Goal: Task Accomplishment & Management: Manage account settings

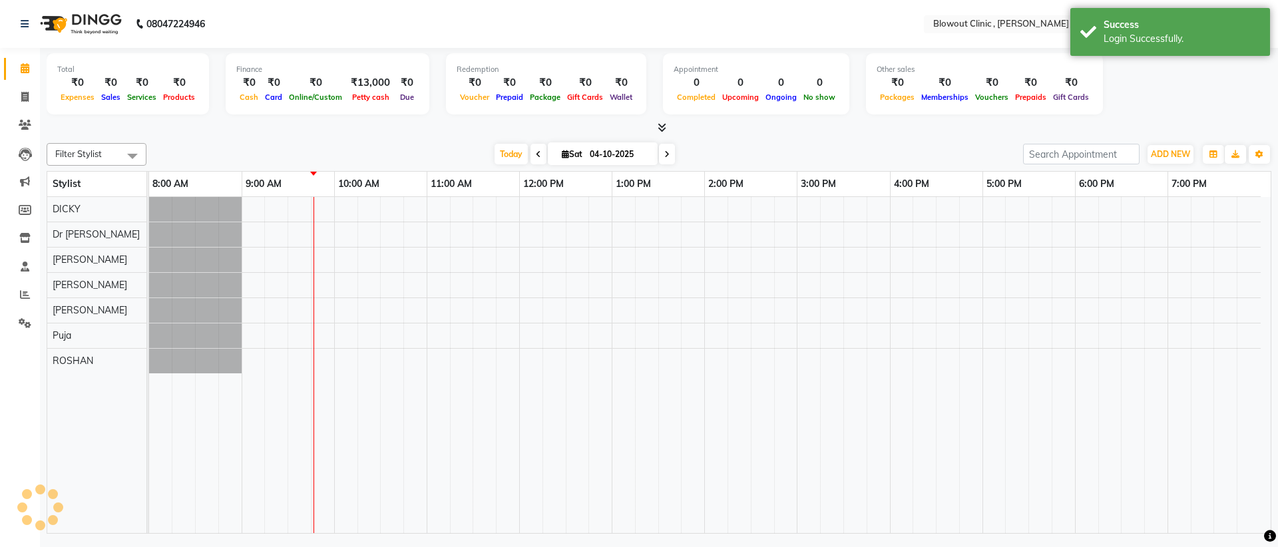
select select "en"
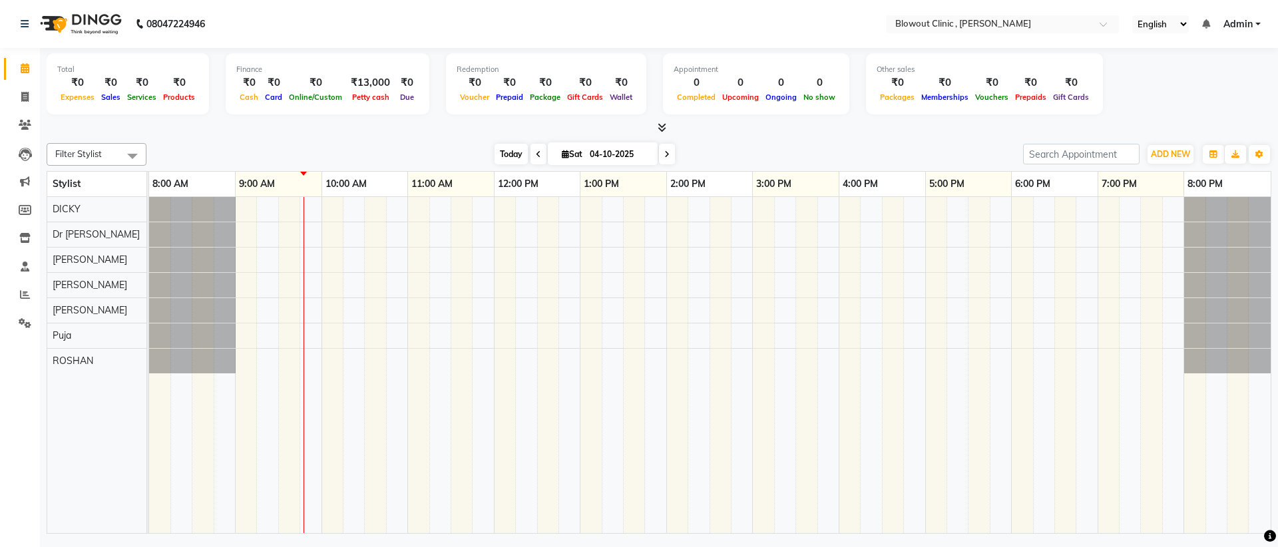
click at [501, 150] on span "Today" at bounding box center [511, 154] width 33 height 21
click at [1026, 17] on div "Select Location × Blowout Clinic , J. P. Nagar" at bounding box center [992, 23] width 207 height 13
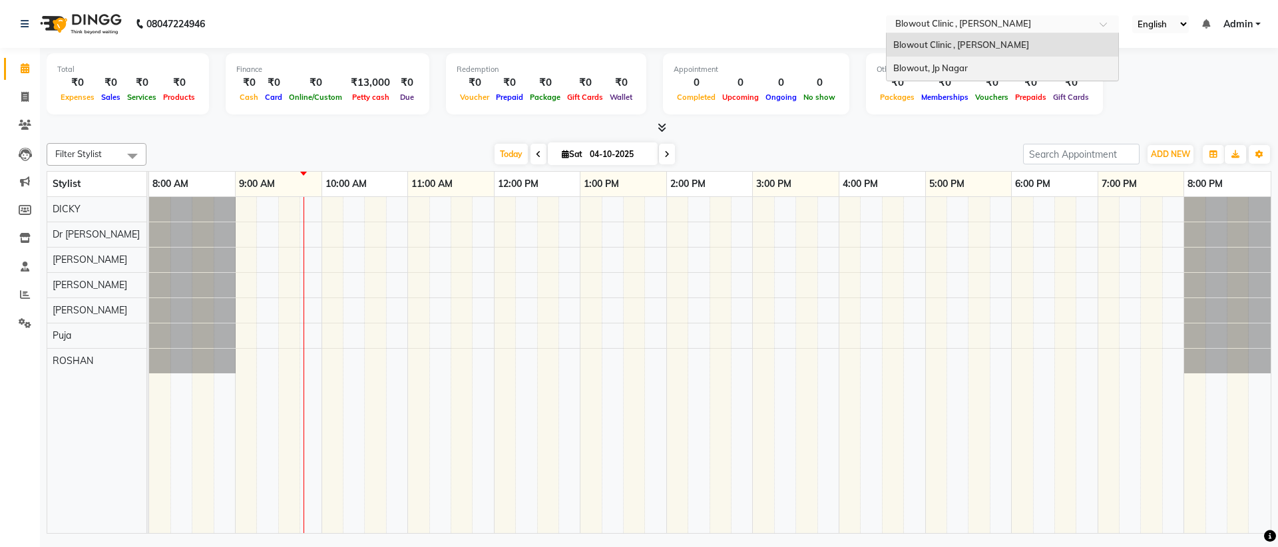
click at [1001, 60] on div "Blowout, Jp Nagar" at bounding box center [1003, 69] width 232 height 24
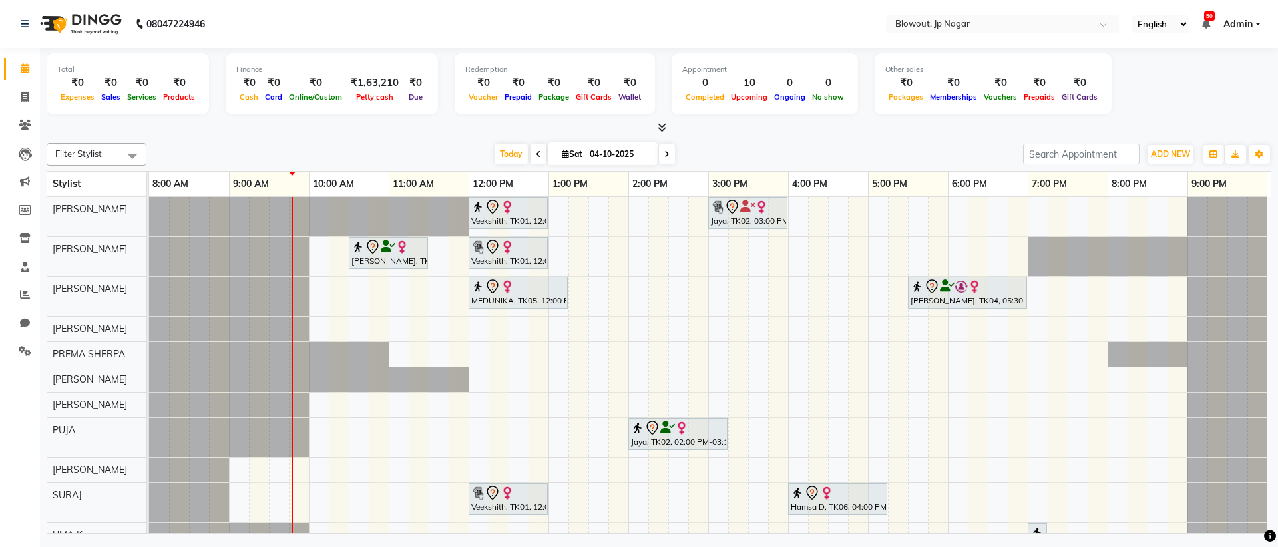
click at [375, 330] on div "Veekshith, TK01, 12:00 PM-01:00 PM, Haircut Women - Creative Director Jaya, TK0…" at bounding box center [710, 379] width 1122 height 365
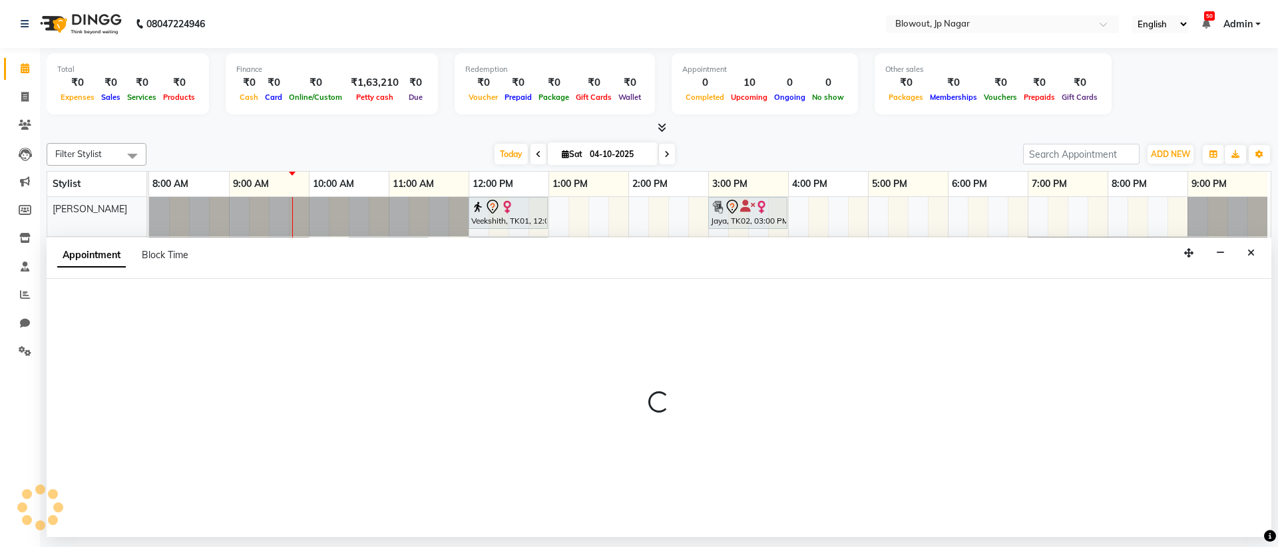
select select "60456"
select select "645"
select select "tentative"
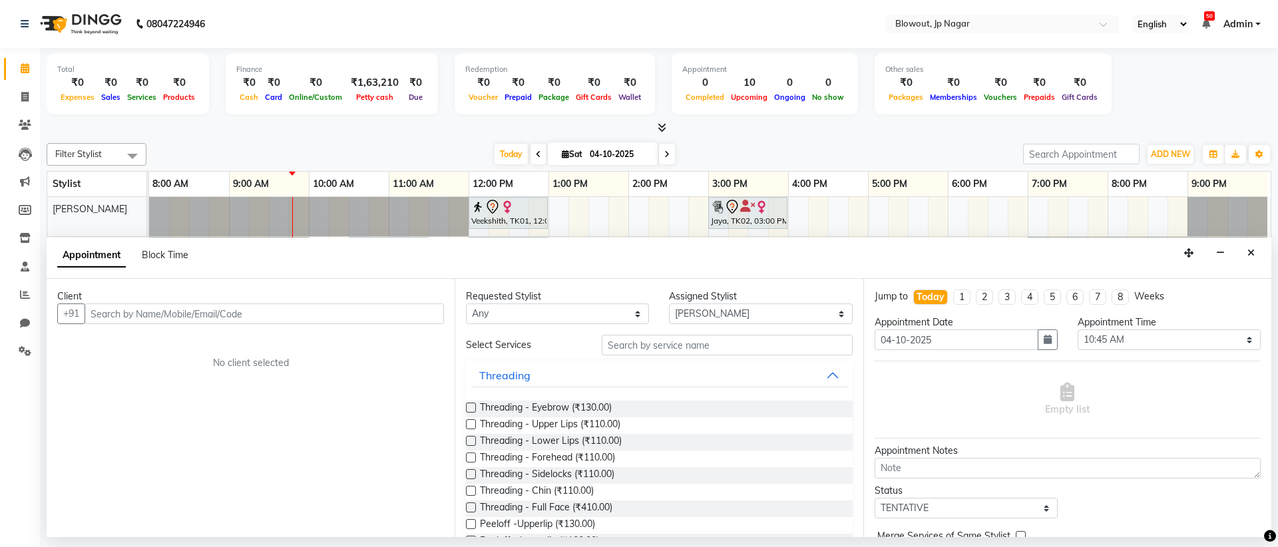
click at [370, 318] on input "text" at bounding box center [264, 314] width 359 height 21
type input "8197455394"
click at [402, 314] on span "Add Client" at bounding box center [416, 314] width 45 height 12
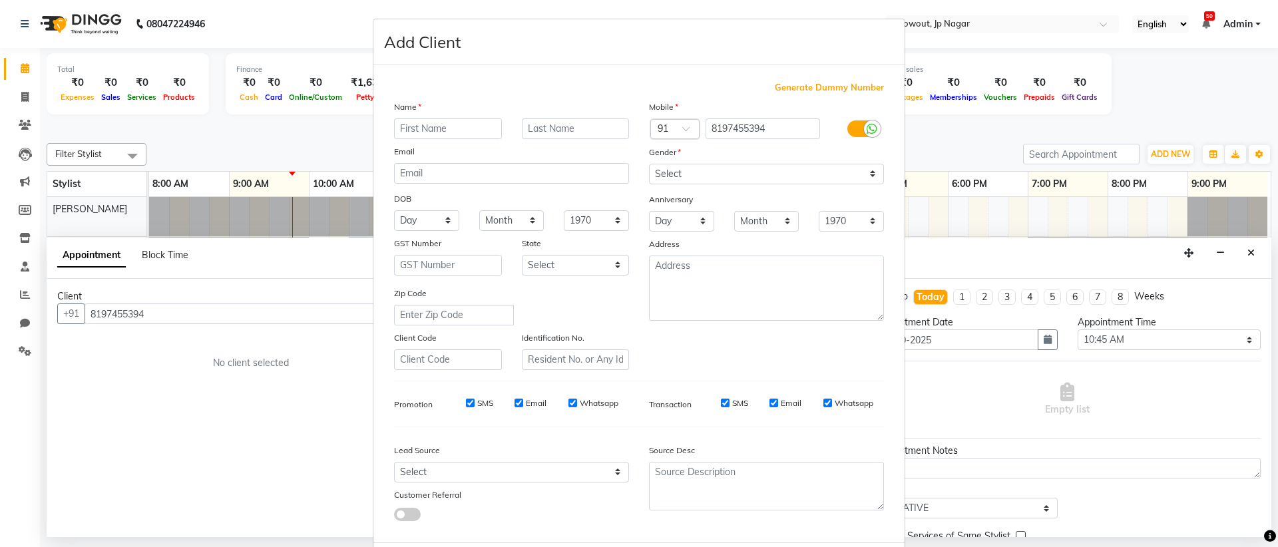
click at [463, 138] on input "text" at bounding box center [448, 128] width 108 height 21
type input "y"
type input "YAMUNA"
click at [688, 178] on select "Select Male Female Other Prefer Not To Say" at bounding box center [766, 174] width 235 height 21
select select "[DEMOGRAPHIC_DATA]"
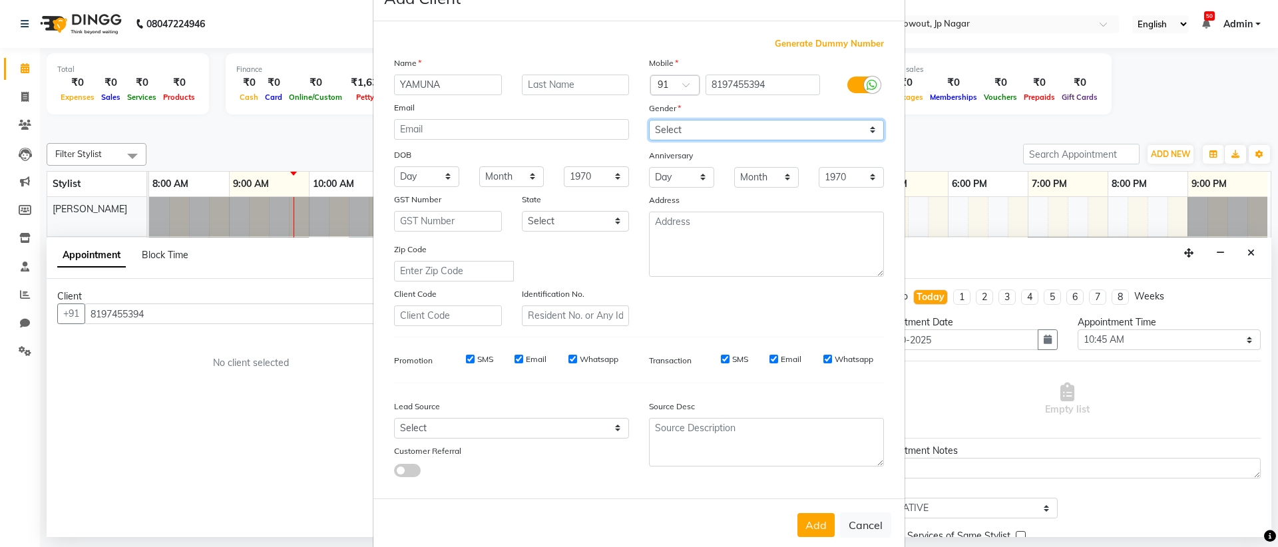
scroll to position [67, 0]
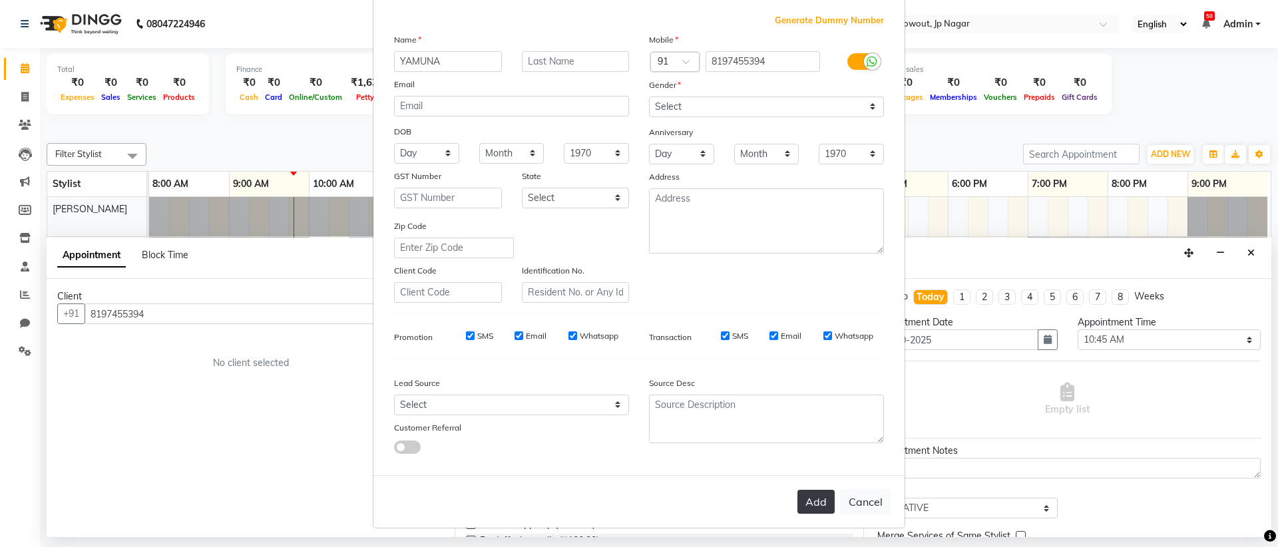
click at [801, 495] on button "Add" at bounding box center [815, 502] width 37 height 24
select select
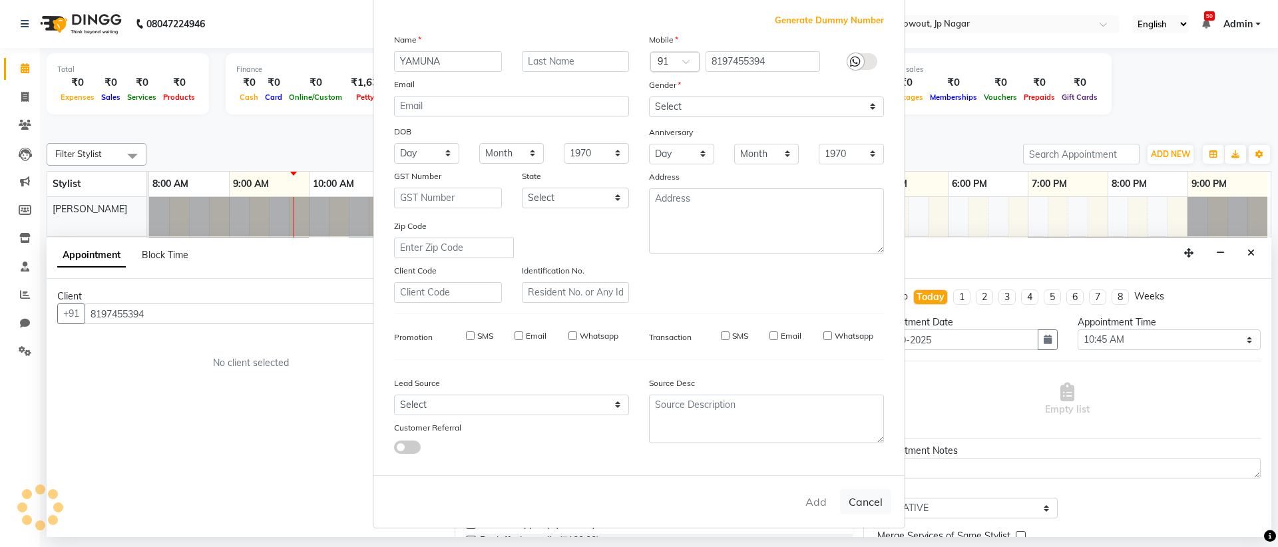
select select
checkbox input "false"
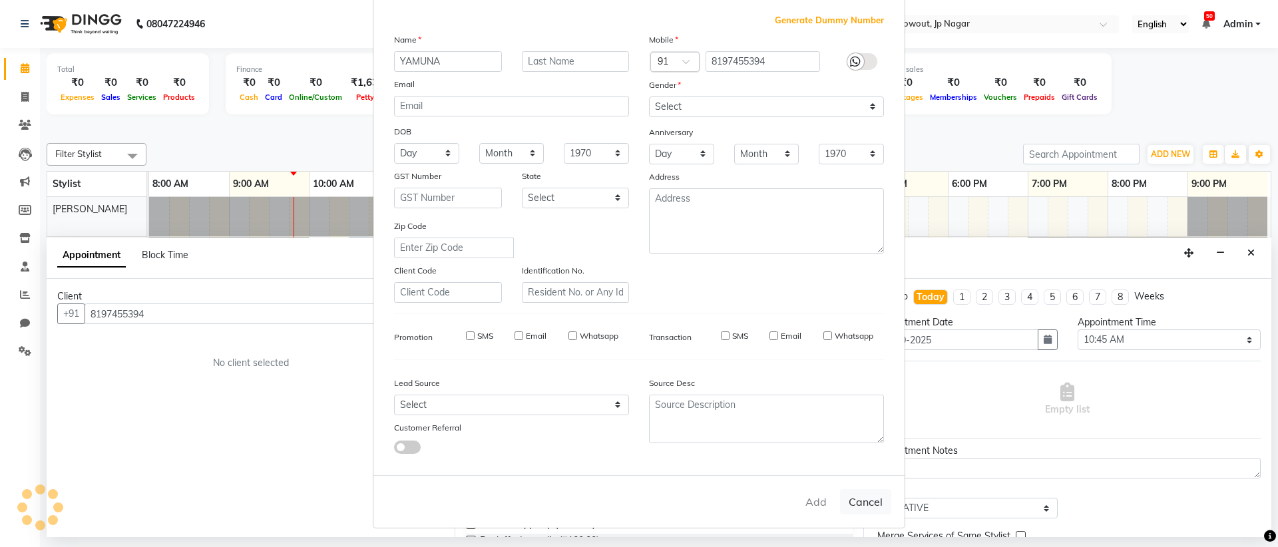
checkbox input "false"
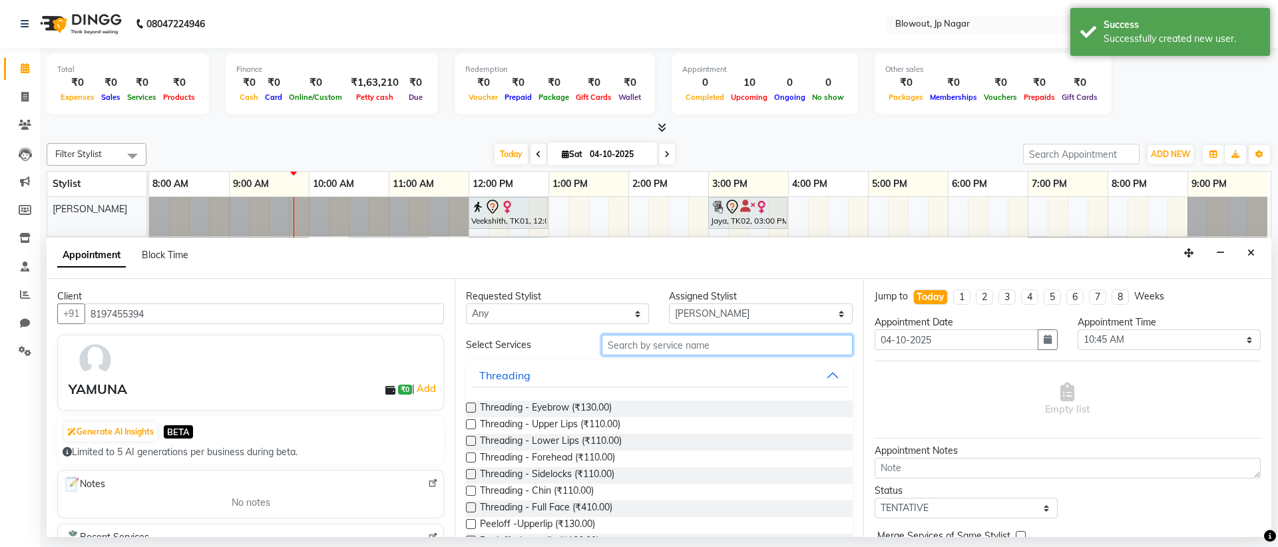
click at [704, 350] on input "text" at bounding box center [727, 345] width 251 height 21
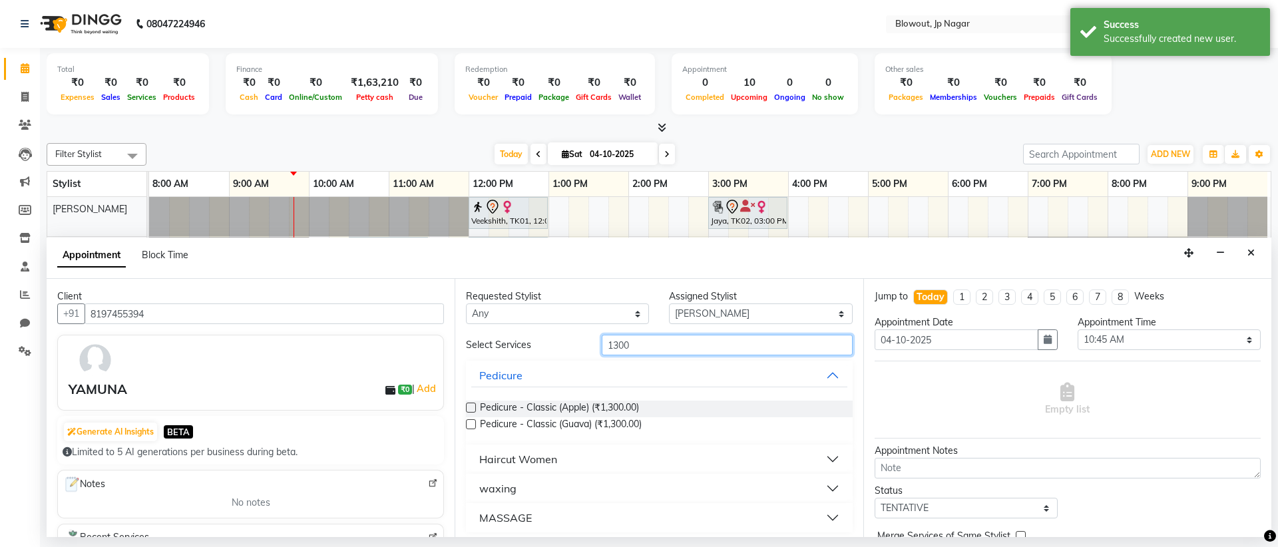
type input "1300"
click at [535, 462] on div "Haircut Women" at bounding box center [518, 459] width 78 height 16
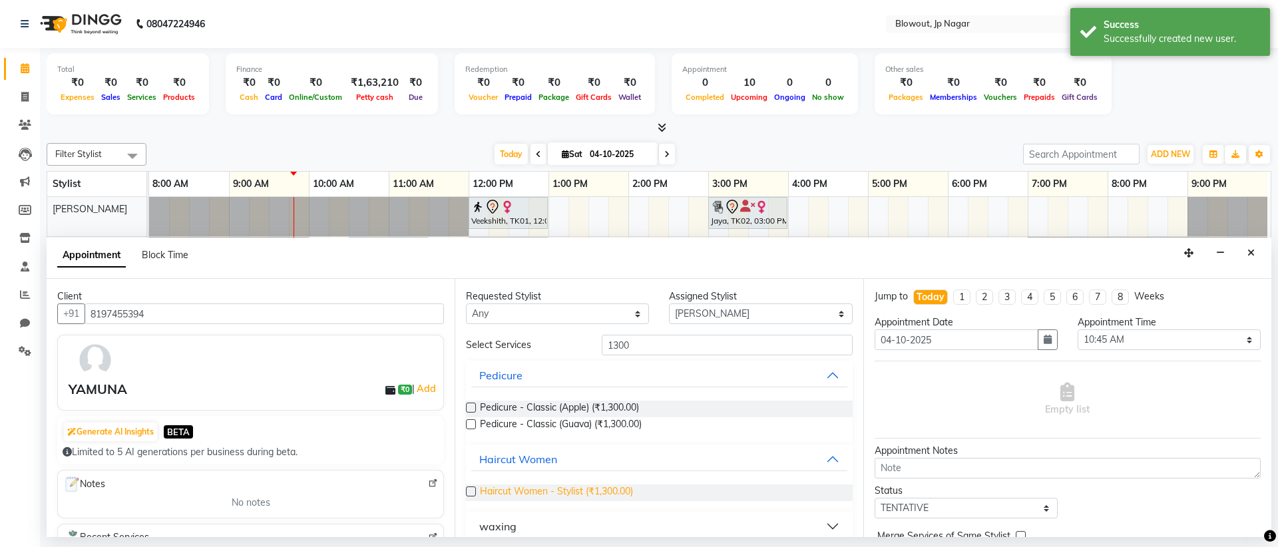
click at [580, 493] on span "Haircut Women - Stylist (₹1,300.00)" at bounding box center [556, 493] width 153 height 17
checkbox input "false"
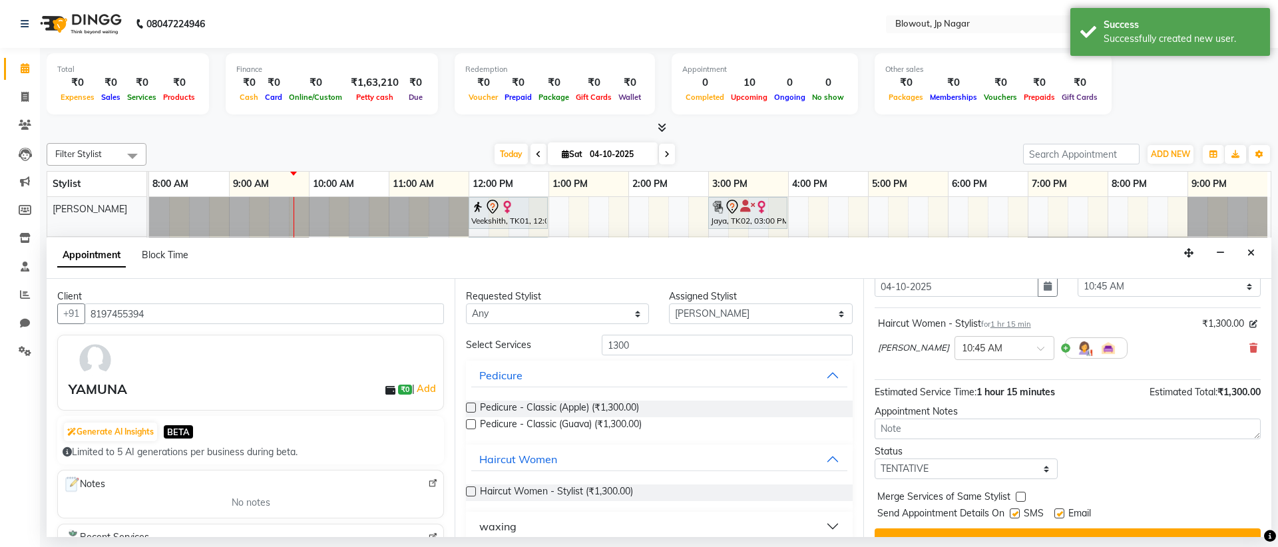
scroll to position [79, 0]
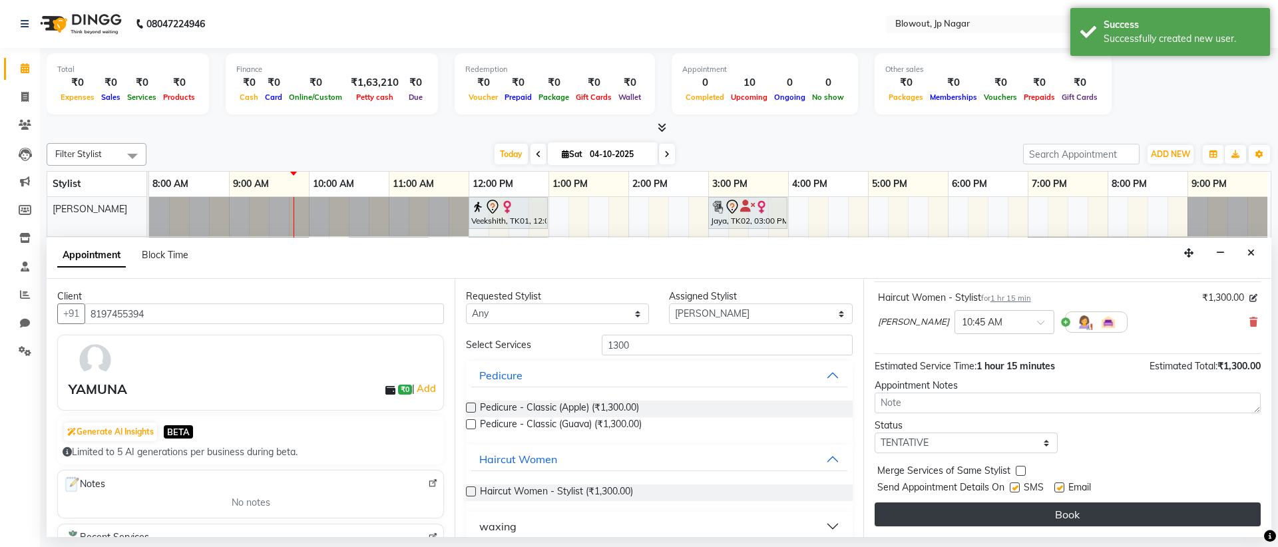
click at [1077, 519] on button "Book" at bounding box center [1068, 515] width 386 height 24
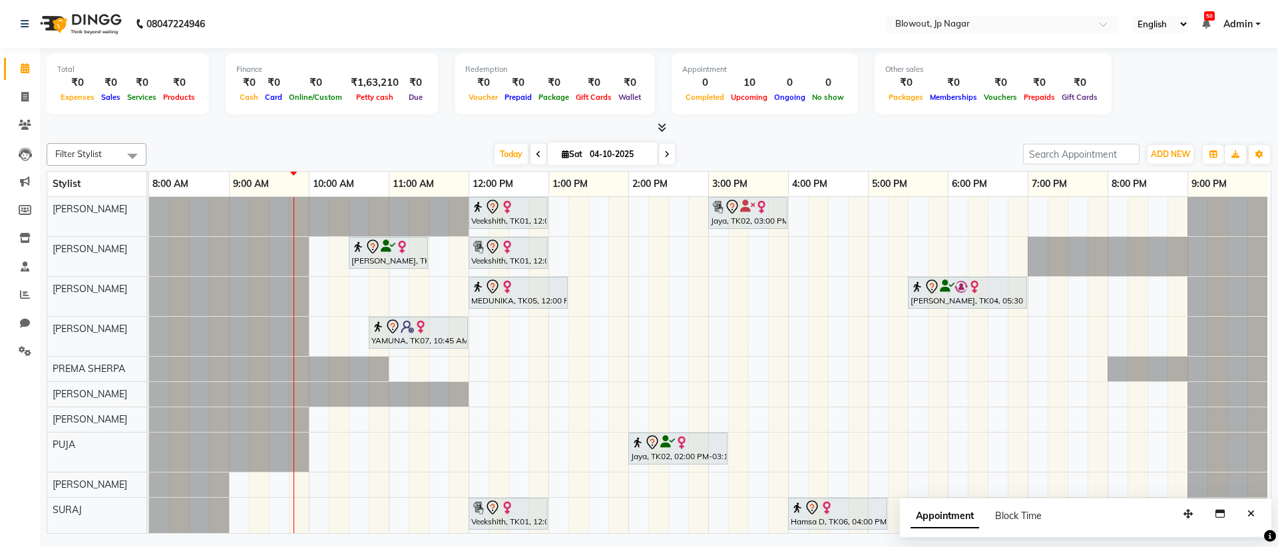
click at [547, 347] on div "Veekshith, TK01, 12:00 PM-01:00 PM, Haircut Women - Creative Director Jaya, TK0…" at bounding box center [710, 387] width 1122 height 380
select select "60456"
select select "tentative"
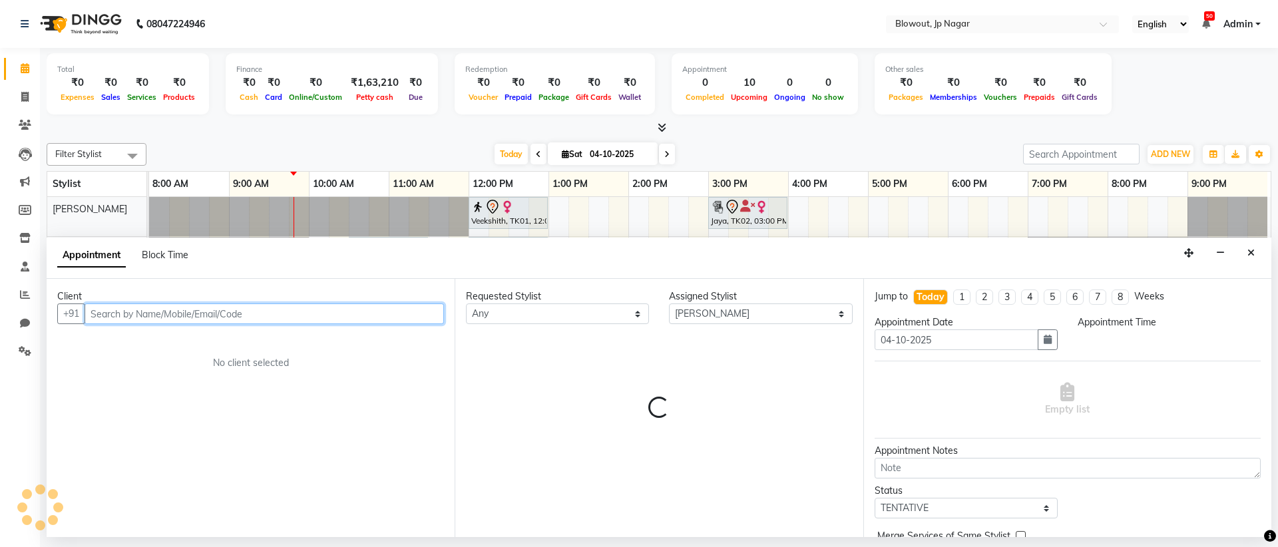
select select "765"
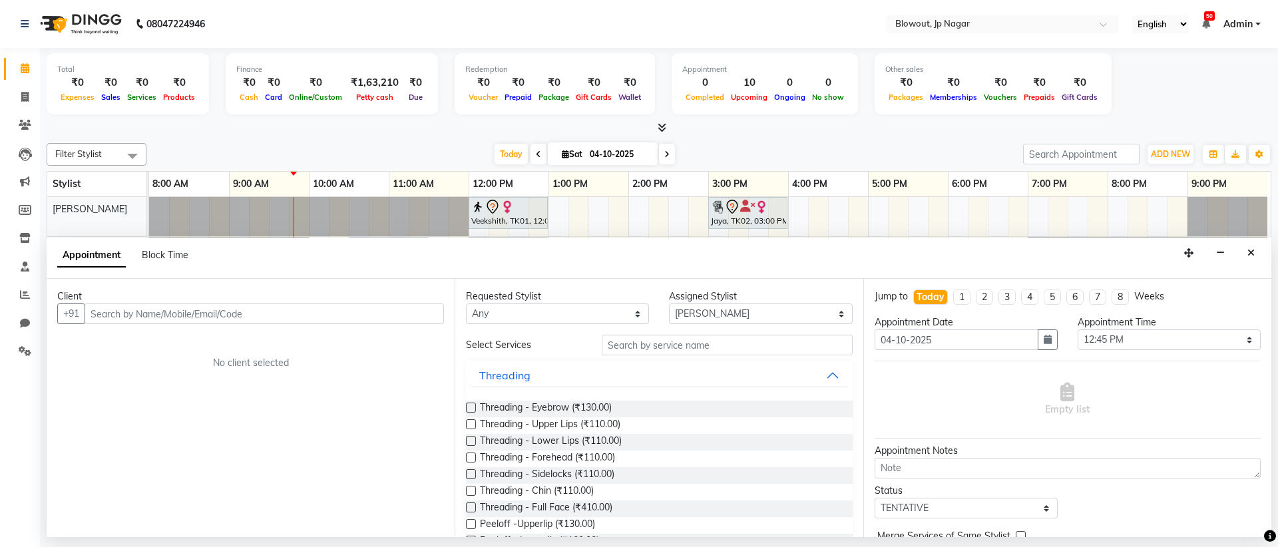
click at [356, 338] on div "Client +91 No client selected" at bounding box center [251, 408] width 408 height 258
click at [340, 320] on input "text" at bounding box center [264, 314] width 359 height 21
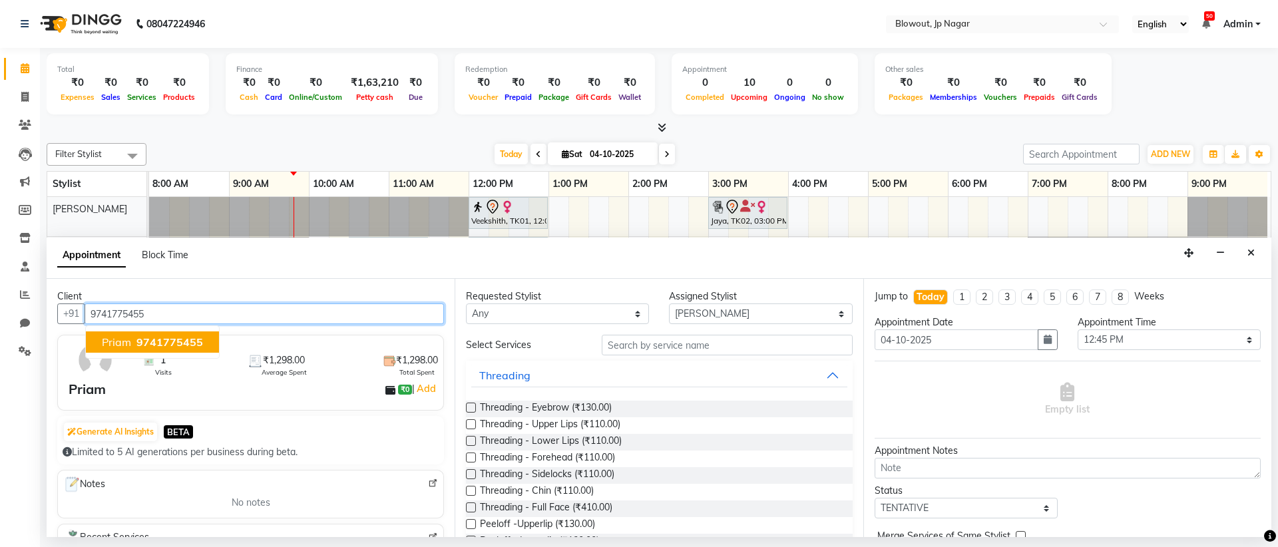
click at [176, 341] on span "9741775455" at bounding box center [169, 342] width 67 height 13
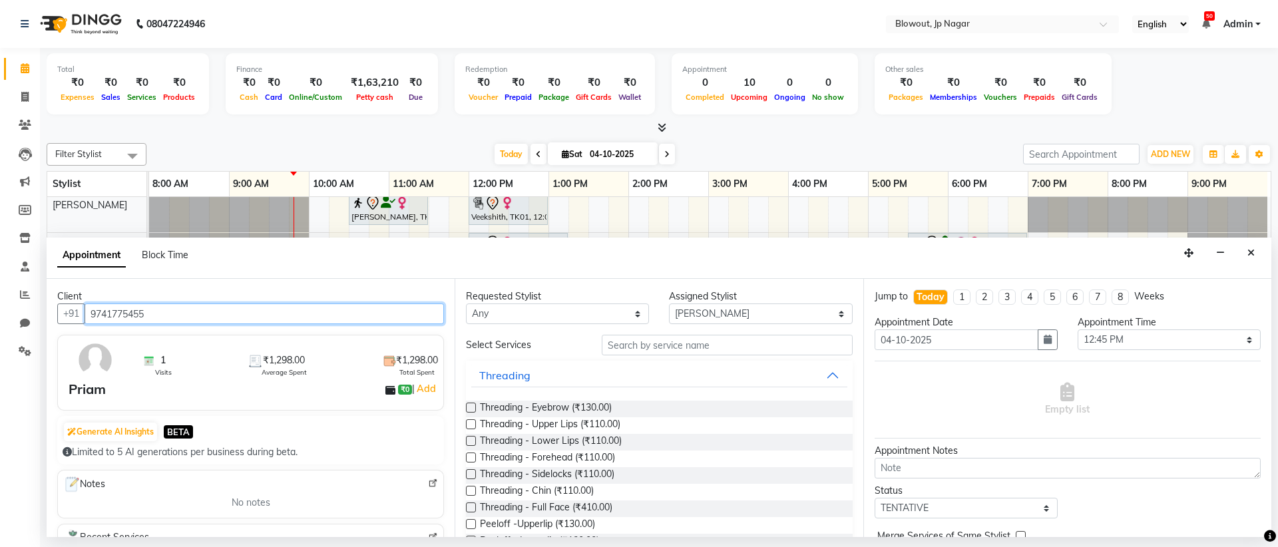
type input "9741775455"
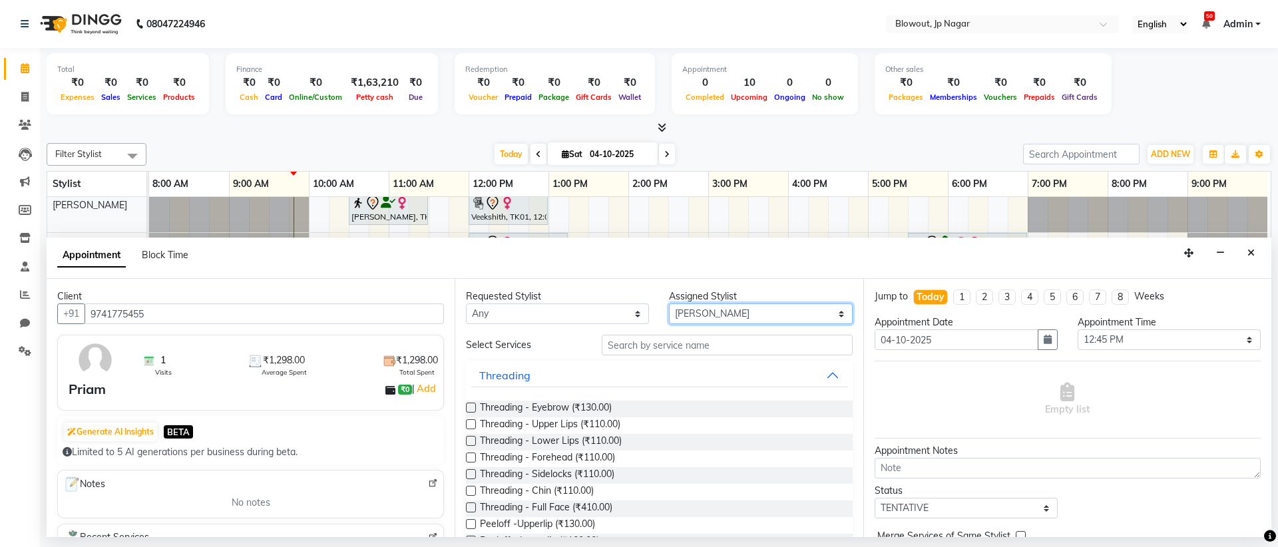
click at [688, 312] on select "Select BINOD DICKY SHERPA GIRI JITEN JOHN JULIE PREMA SHERPA PUJA ROSHAN PRADHA…" at bounding box center [760, 314] width 183 height 21
select select "68137"
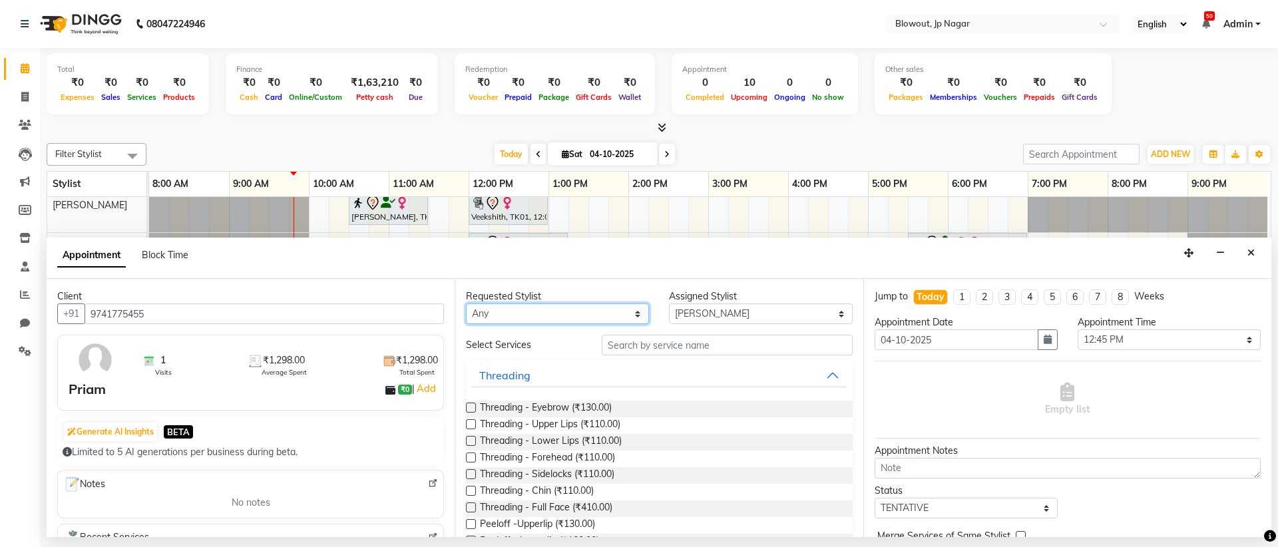
click at [563, 315] on select "Any BINOD DICKY SHERPA GIRI JITEN JOHN JULIE PREMA SHERPA PUJA ROSHAN PRADHAN S…" at bounding box center [557, 314] width 183 height 21
select select "68137"
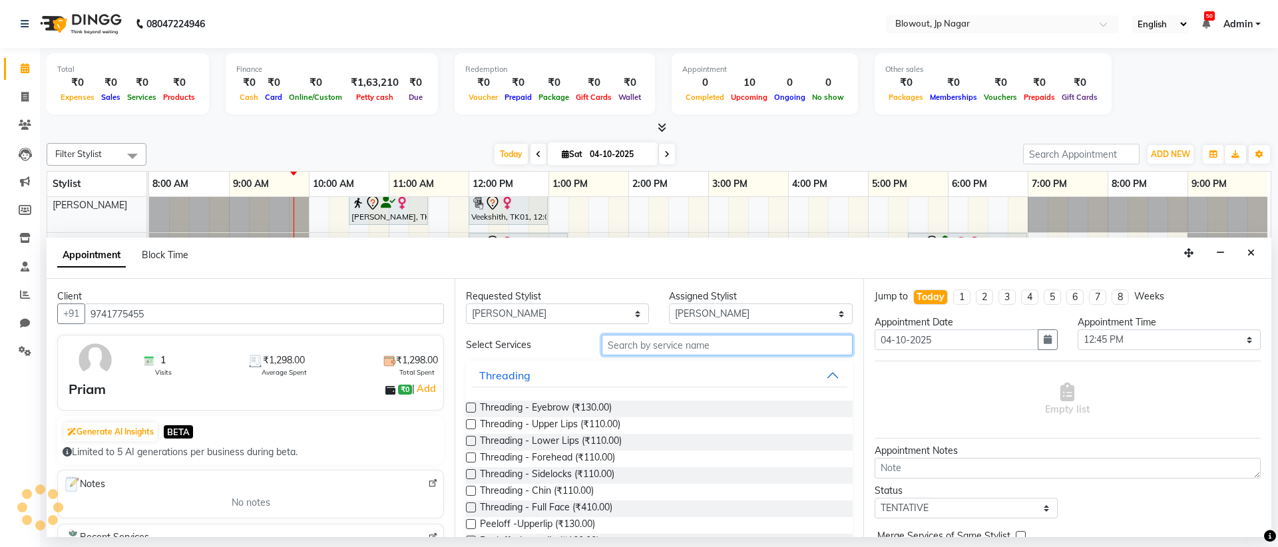
click at [633, 345] on input "text" at bounding box center [727, 345] width 251 height 21
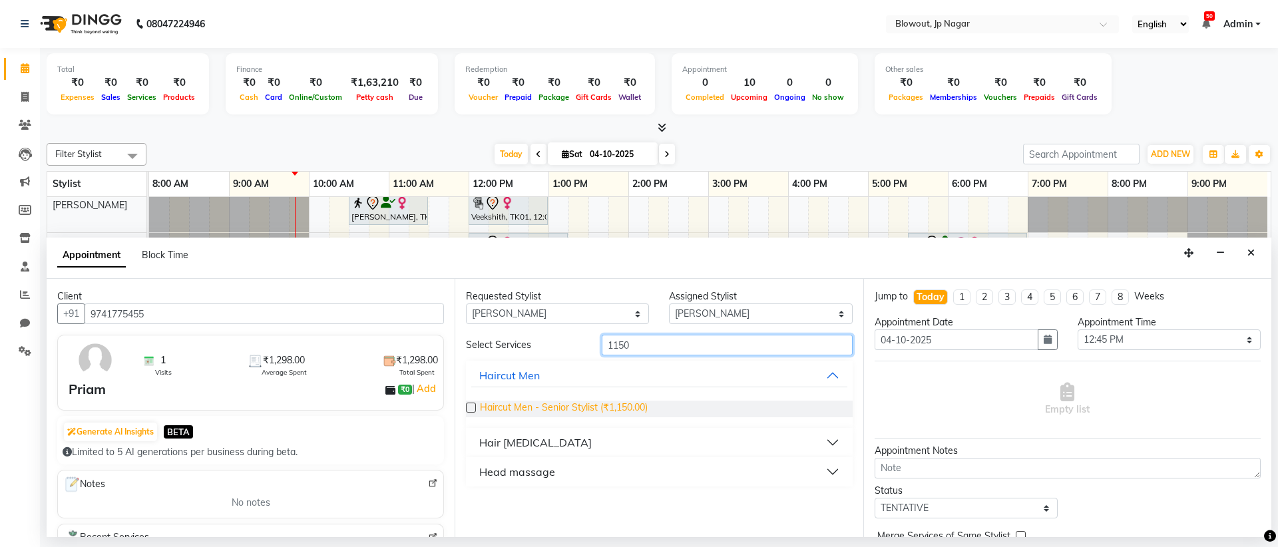
type input "1150"
click at [563, 409] on span "Haircut Men - Senior Stylist (₹1,150.00)" at bounding box center [564, 409] width 168 height 17
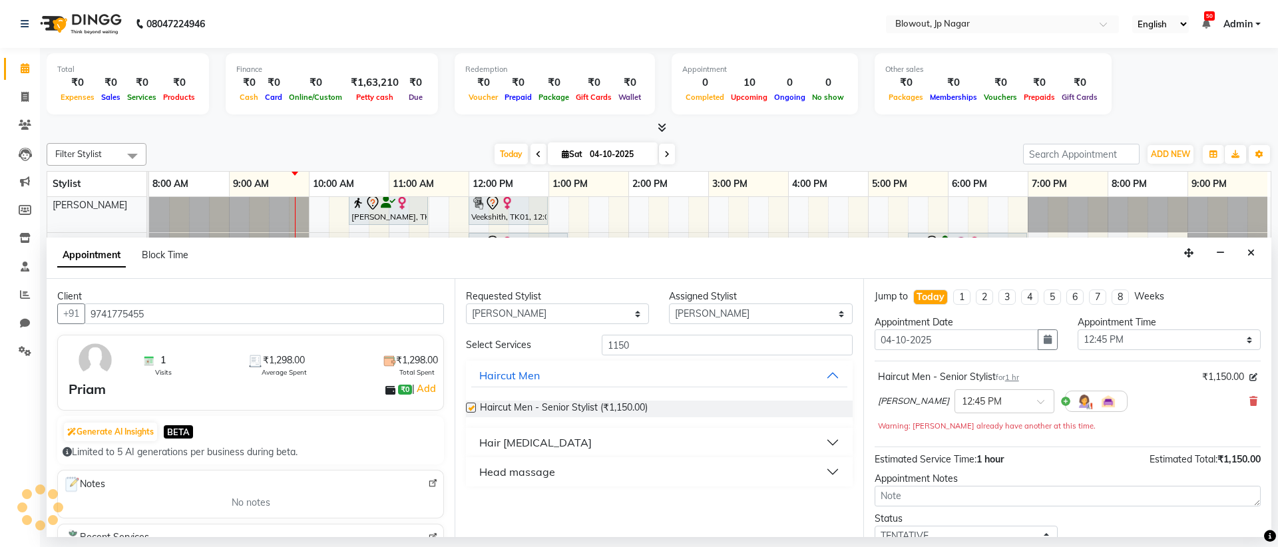
checkbox input "false"
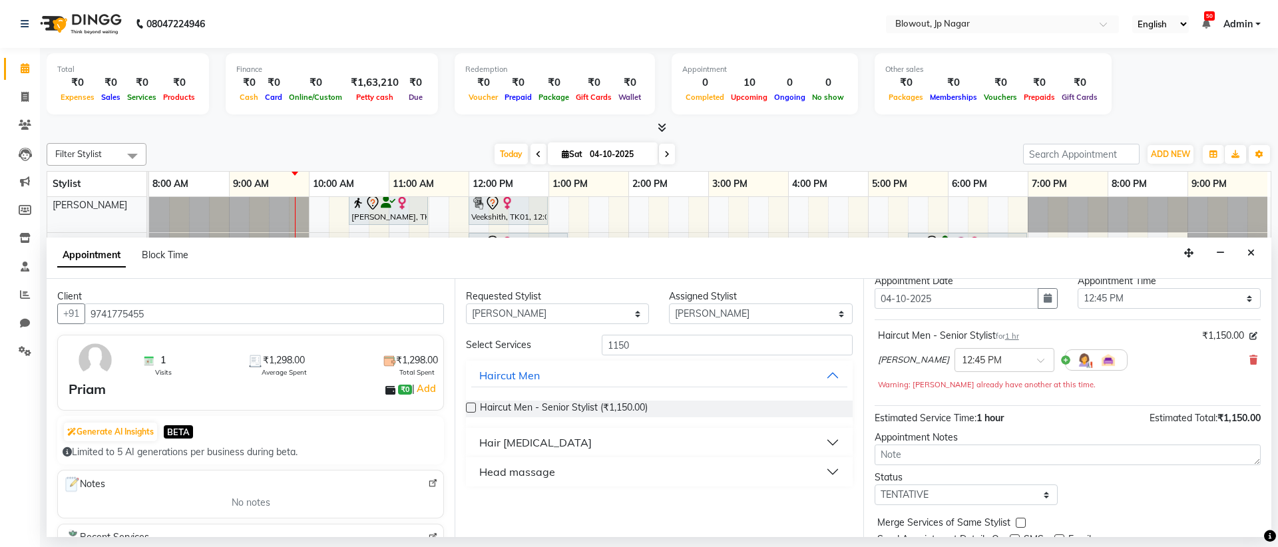
scroll to position [93, 0]
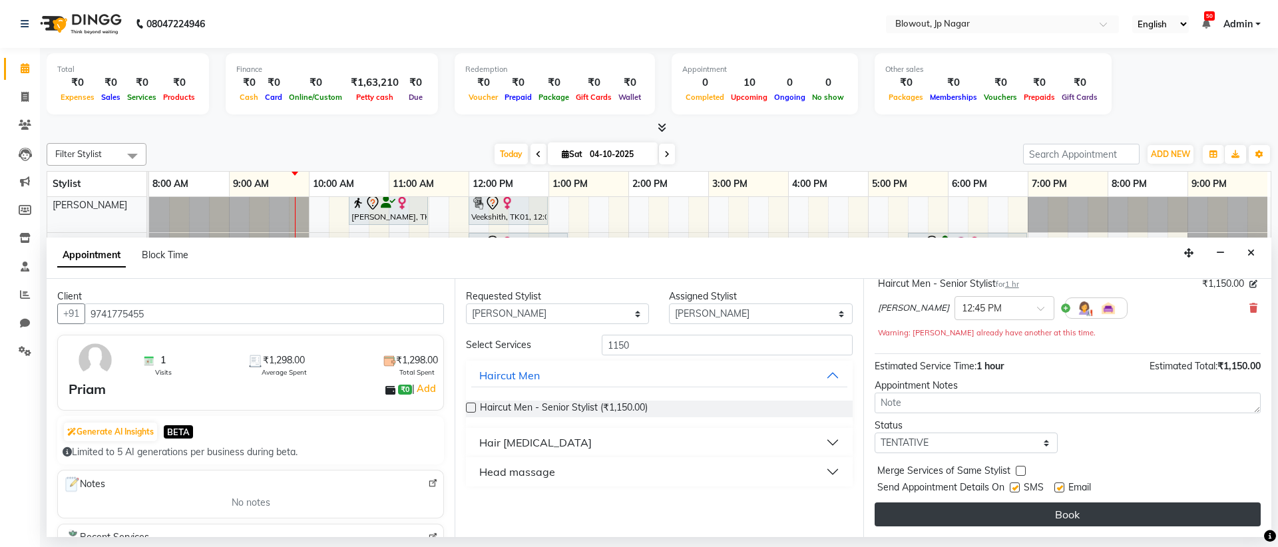
click at [1037, 506] on button "Book" at bounding box center [1068, 515] width 386 height 24
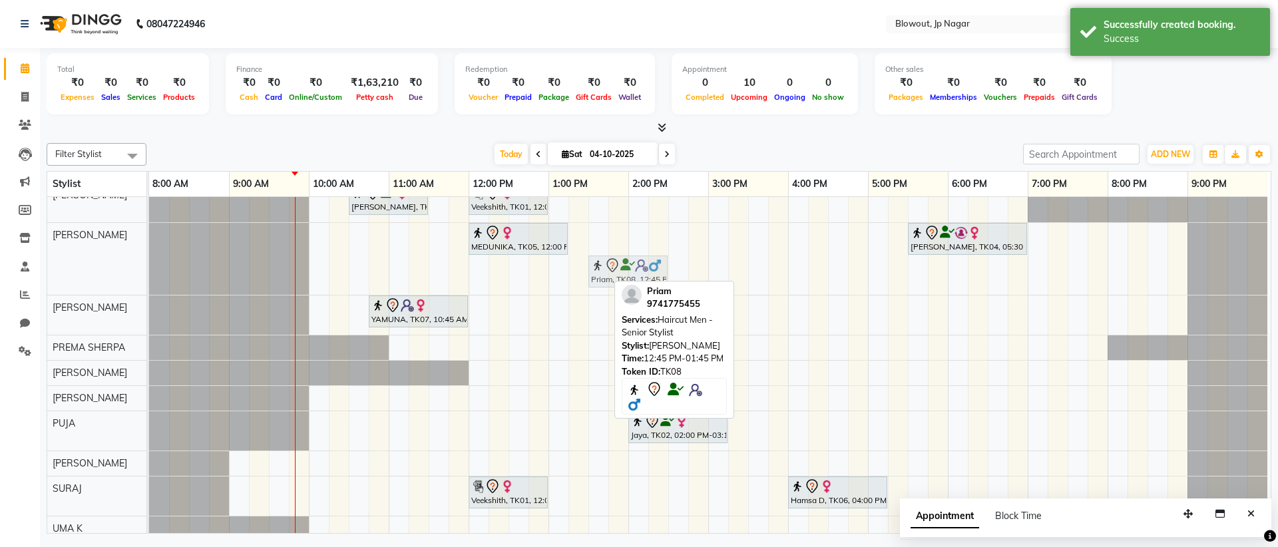
drag, startPoint x: 565, startPoint y: 281, endPoint x: 620, endPoint y: 275, distance: 54.9
click at [149, 275] on div "MEDUNIKA, TK05, 12:00 PM-01:15 PM, Haircut Women - Senior Stylist Mona, TK04, 0…" at bounding box center [149, 259] width 0 height 72
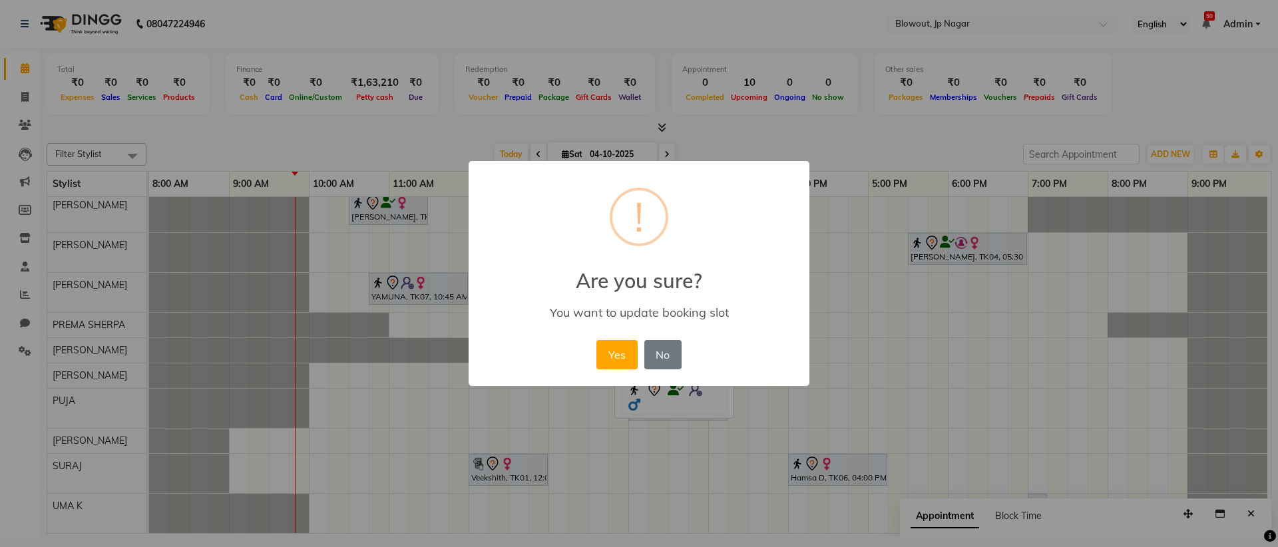
click at [624, 376] on div "× ! Are you sure? You want to update booking slot Yes No No" at bounding box center [639, 273] width 341 height 225
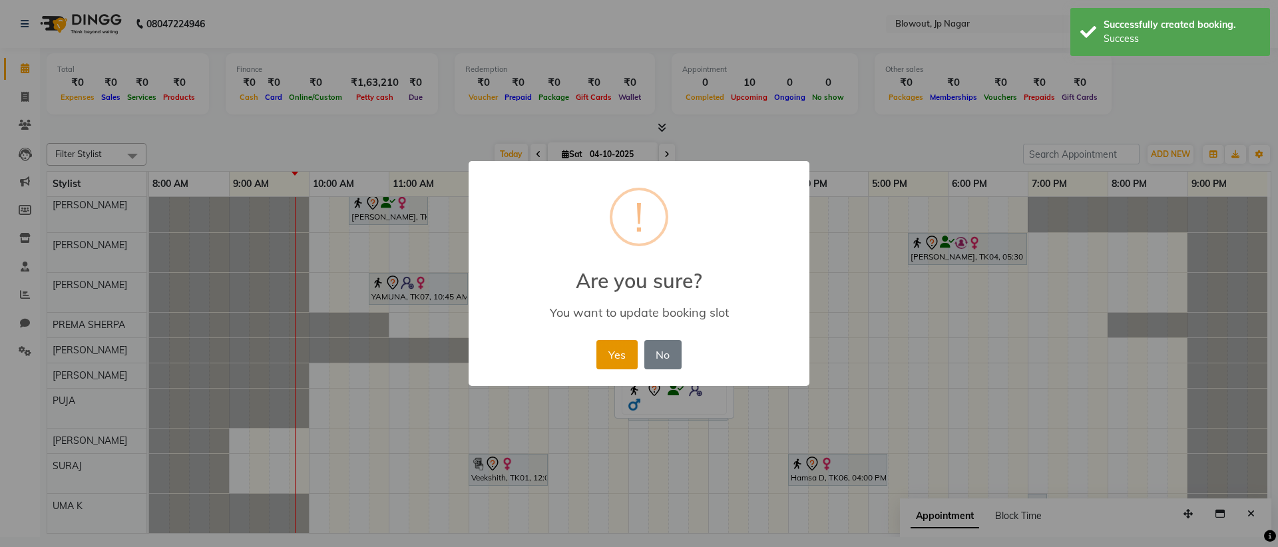
click at [622, 366] on button "Yes" at bounding box center [616, 354] width 41 height 29
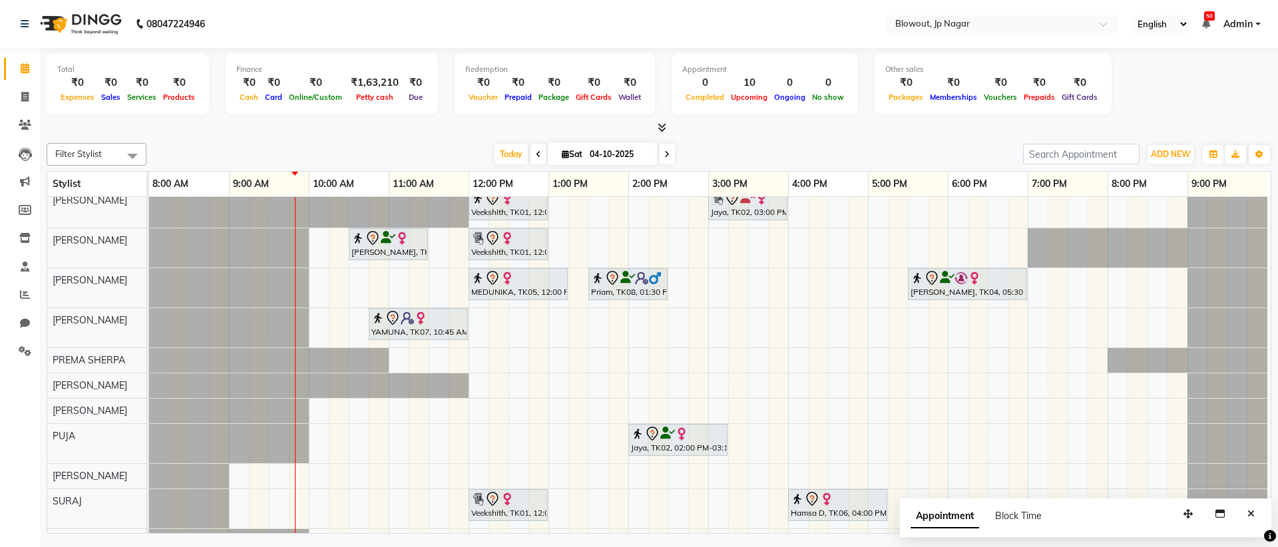
scroll to position [0, 0]
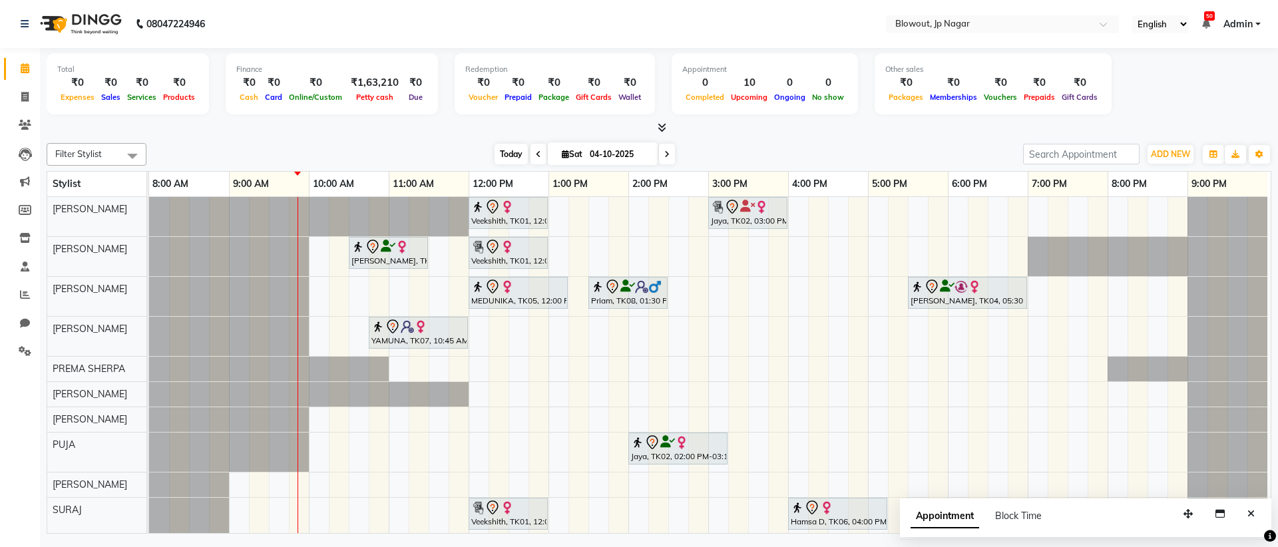
click at [497, 151] on span "Today" at bounding box center [511, 154] width 33 height 21
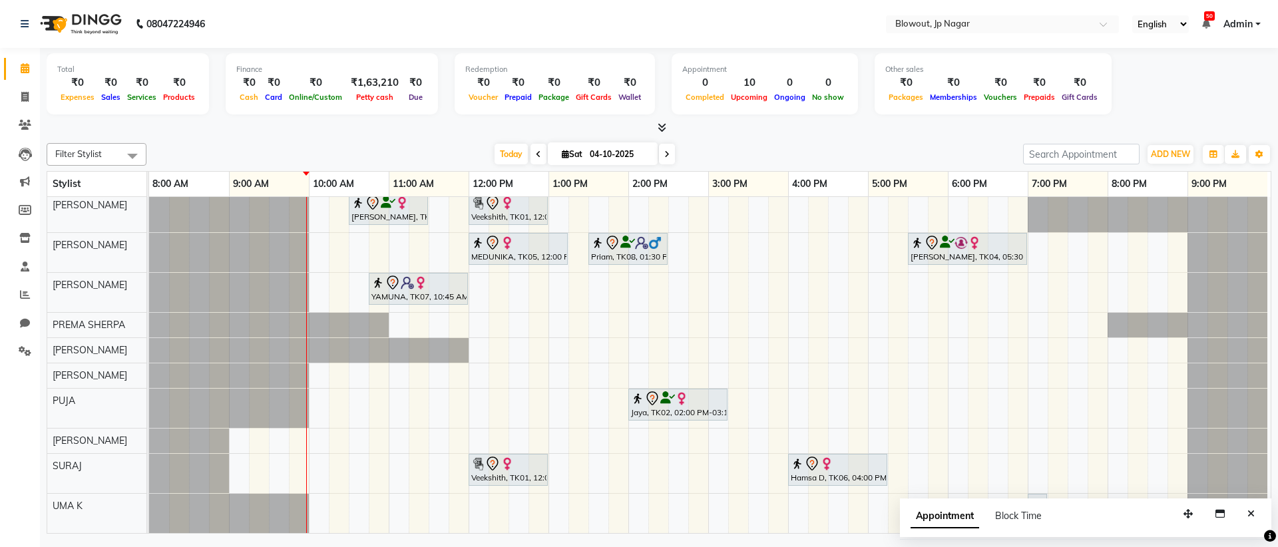
scroll to position [51, 0]
click at [396, 463] on div "Veekshith, TK01, 12:00 PM-01:00 PM, Haircut Women - Creative Director Jaya, TK0…" at bounding box center [710, 343] width 1122 height 380
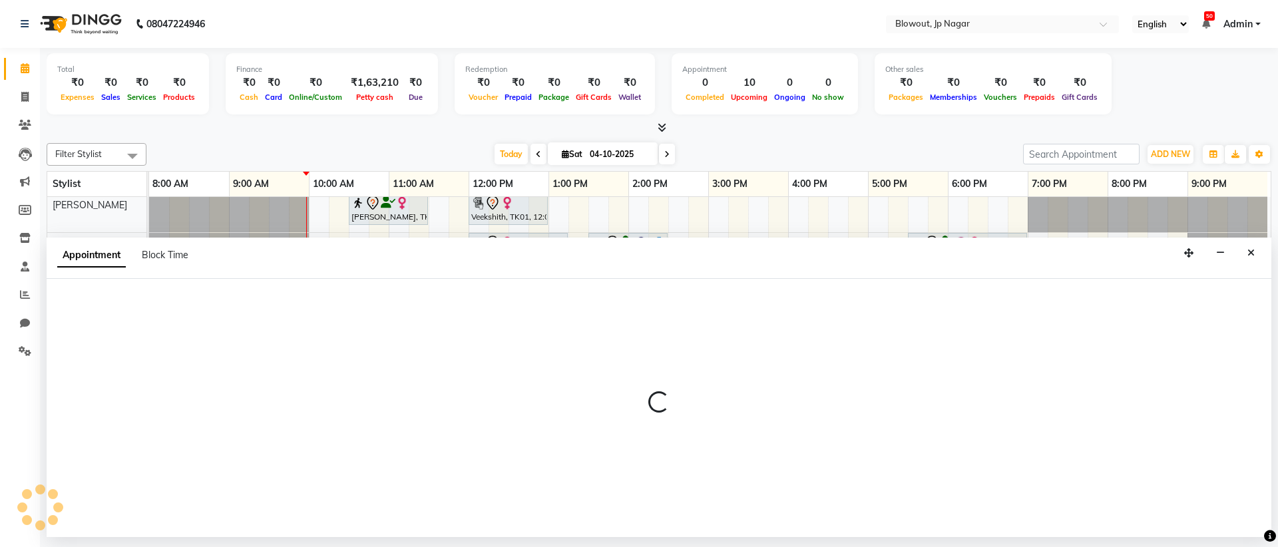
select select "88802"
select select "tentative"
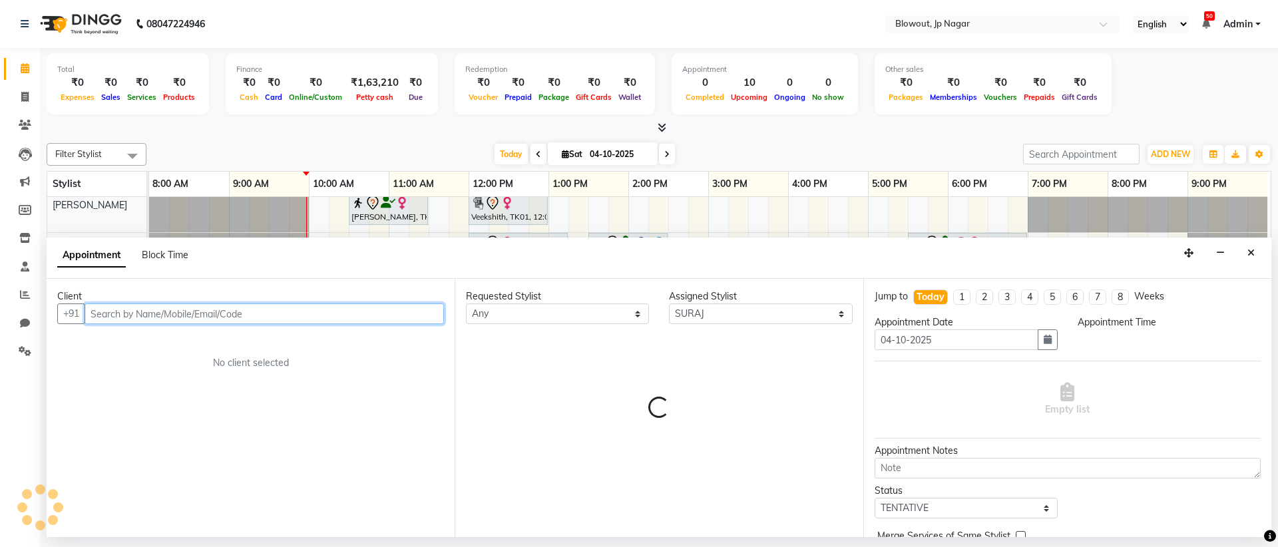
click at [165, 317] on input "text" at bounding box center [264, 314] width 359 height 21
type input "966"
select select "660"
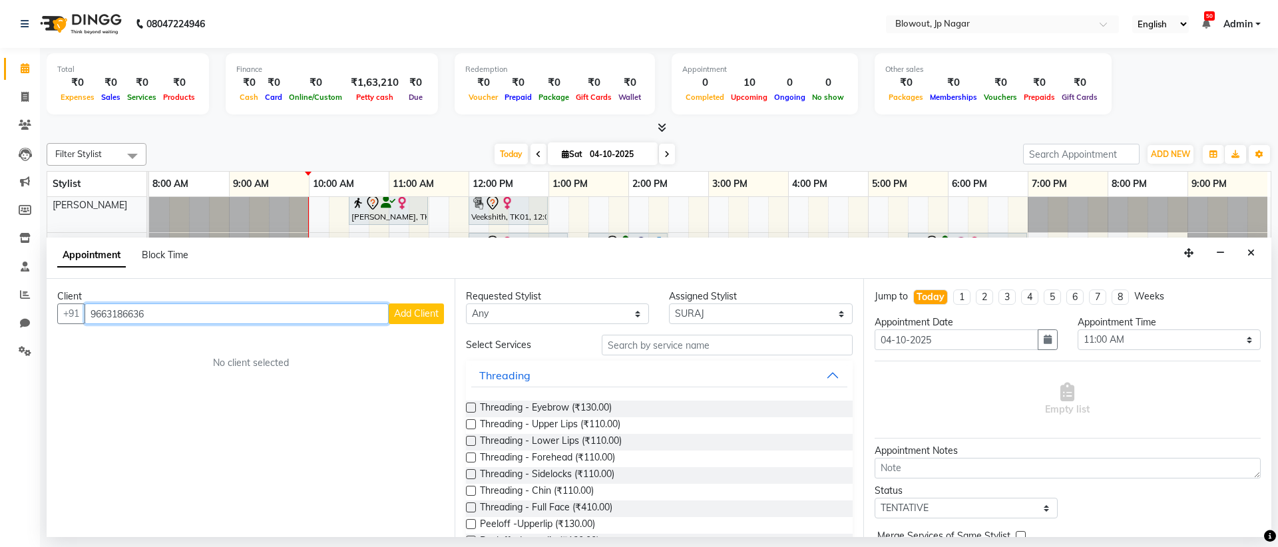
type input "9663186636"
click at [423, 318] on span "Add Client" at bounding box center [416, 314] width 45 height 12
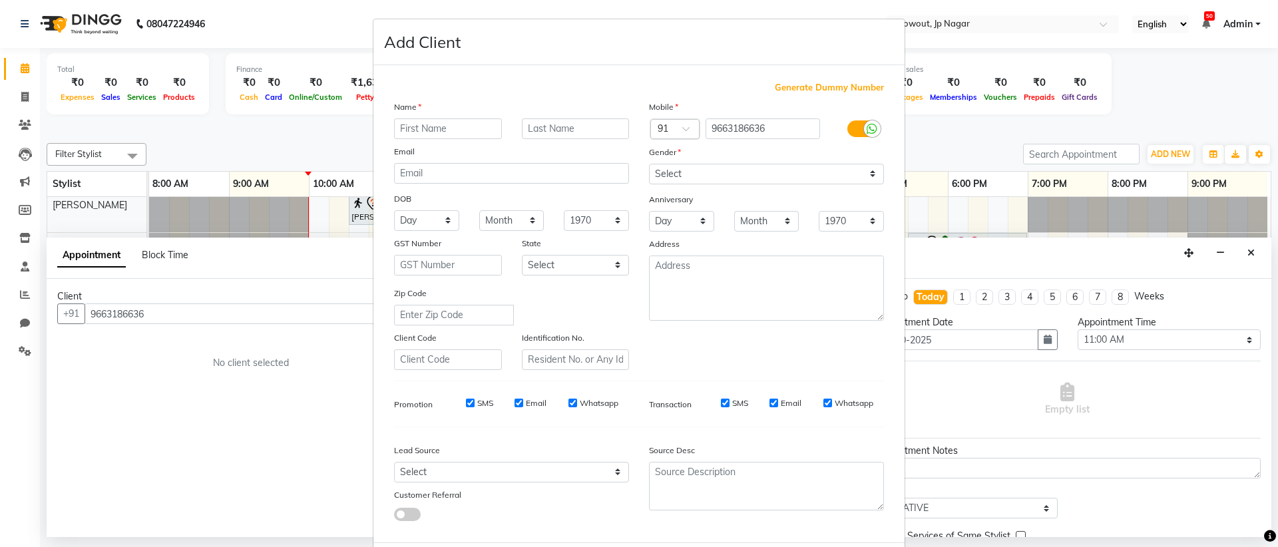
click at [338, 65] on ngb-modal-window "Add Client Generate Dummy Number Name Email DOB Day 01 02 03 04 05 06 07 08 09 …" at bounding box center [639, 273] width 1278 height 547
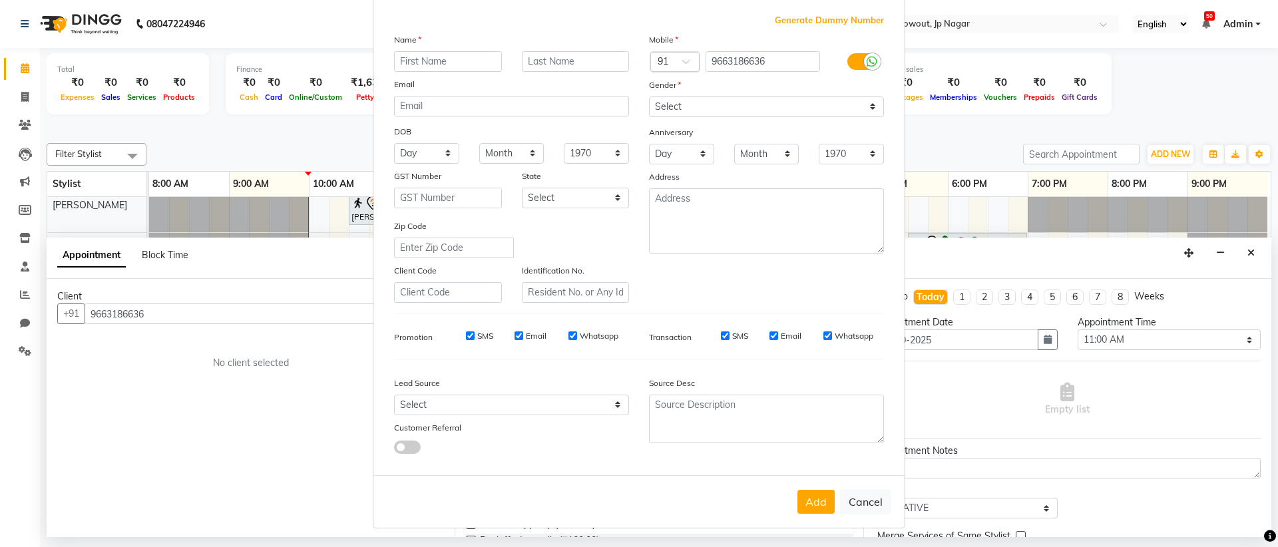
click at [338, 65] on ngb-modal-window "Add Client Generate Dummy Number Name Email DOB Day 01 02 03 04 05 06 07 08 09 …" at bounding box center [639, 273] width 1278 height 547
click at [853, 502] on button "Cancel" at bounding box center [865, 501] width 51 height 25
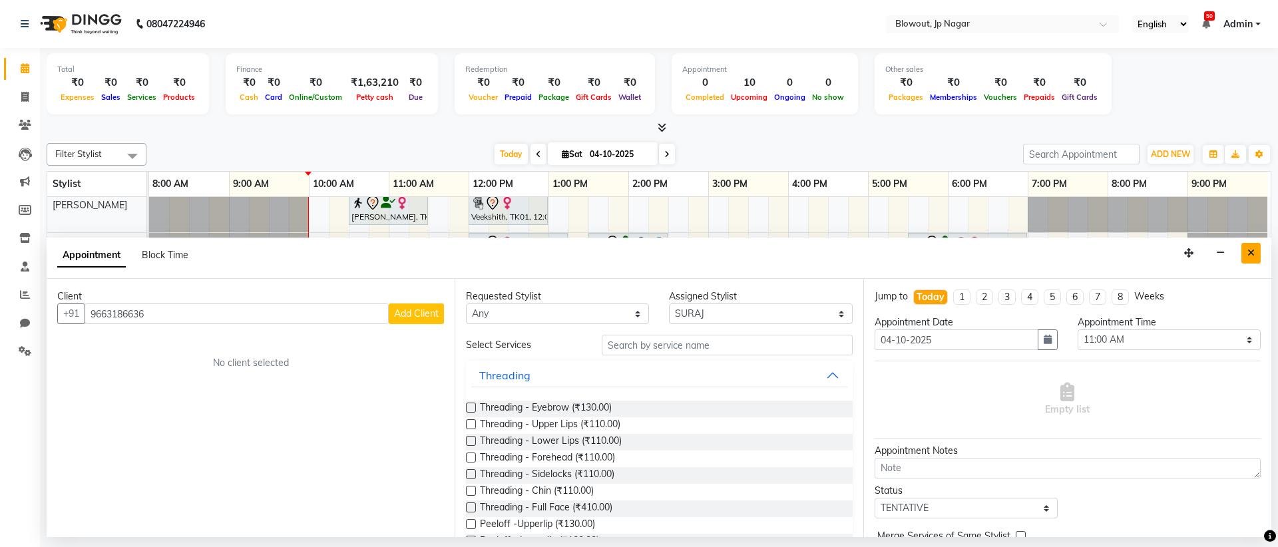
click at [1255, 258] on button "Close" at bounding box center [1250, 253] width 19 height 21
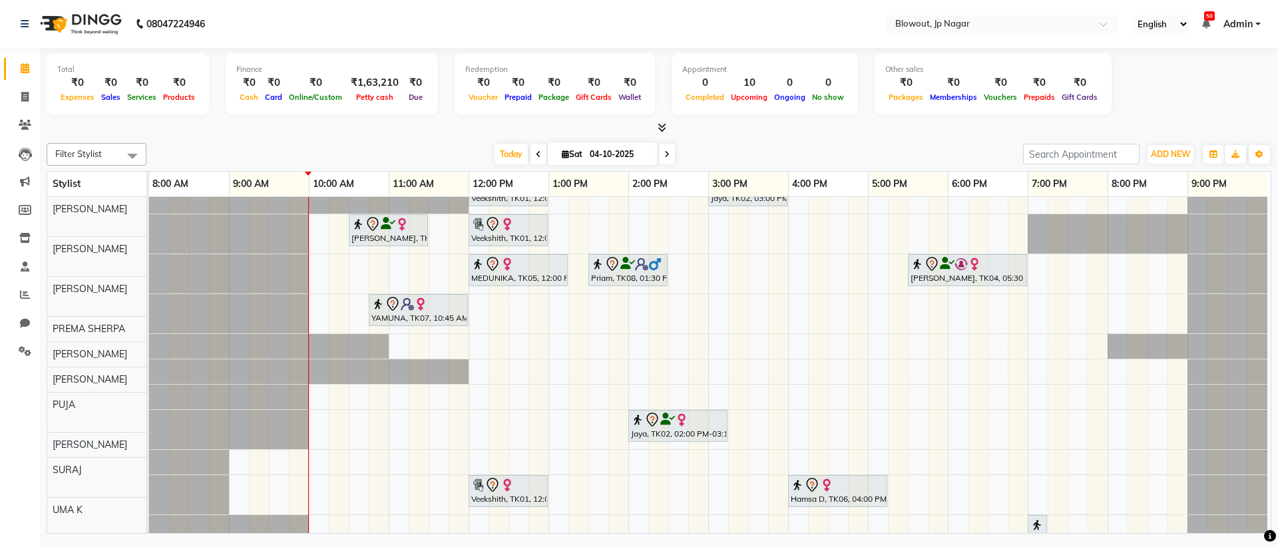
scroll to position [23, 0]
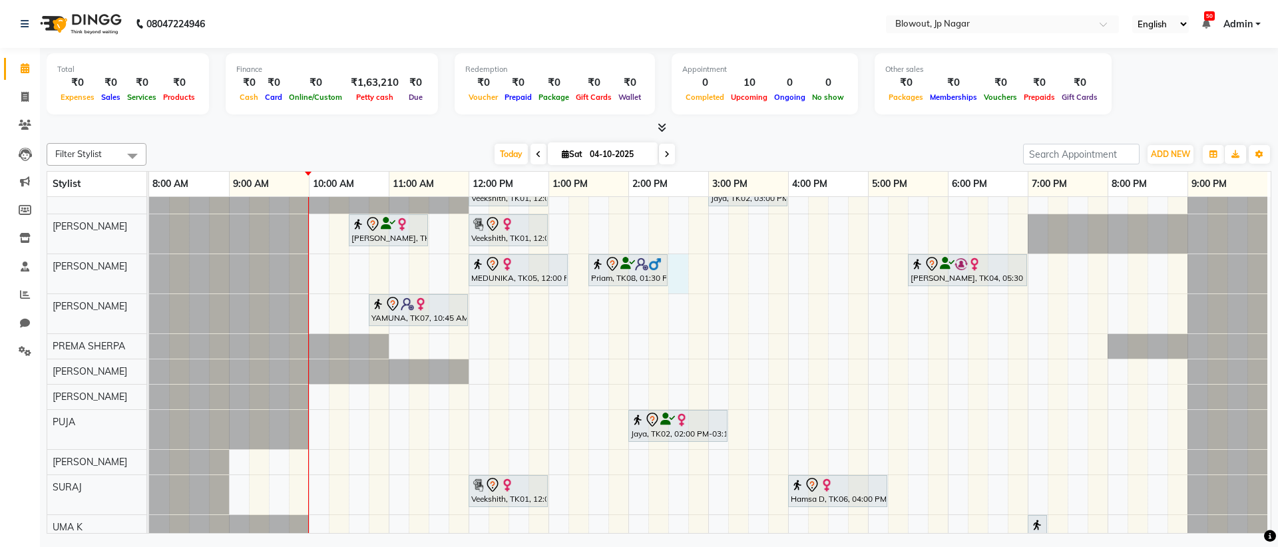
click at [680, 272] on div "Veekshith, TK01, 12:00 PM-01:00 PM, Haircut Women - Creative Director Jaya, TK0…" at bounding box center [710, 364] width 1122 height 380
select select "68137"
select select "870"
select select "tentative"
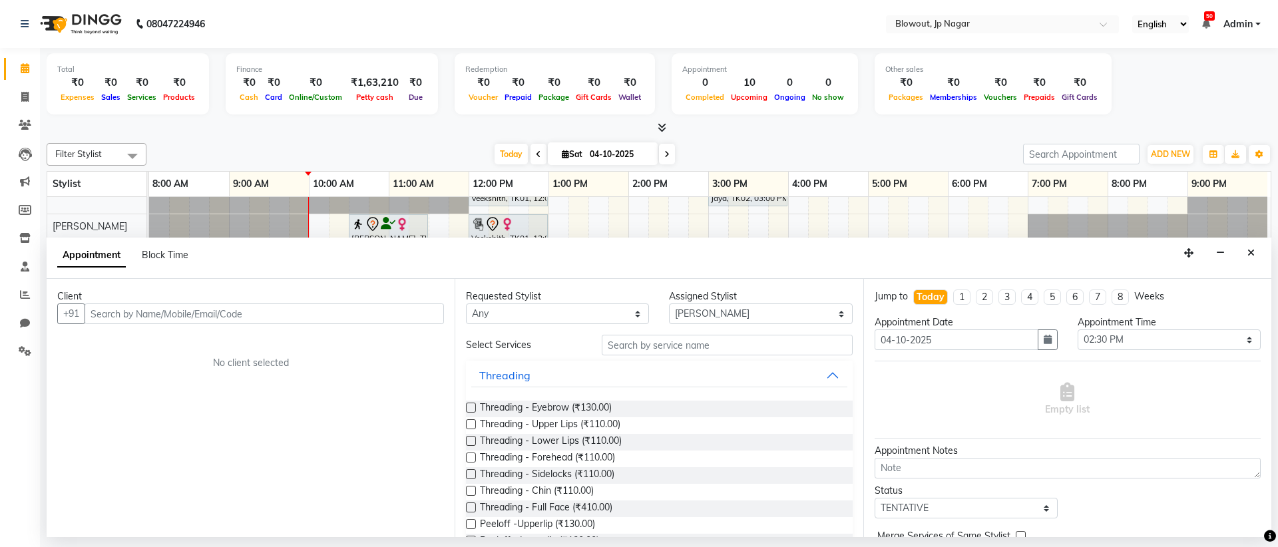
click at [190, 318] on input "text" at bounding box center [264, 314] width 359 height 21
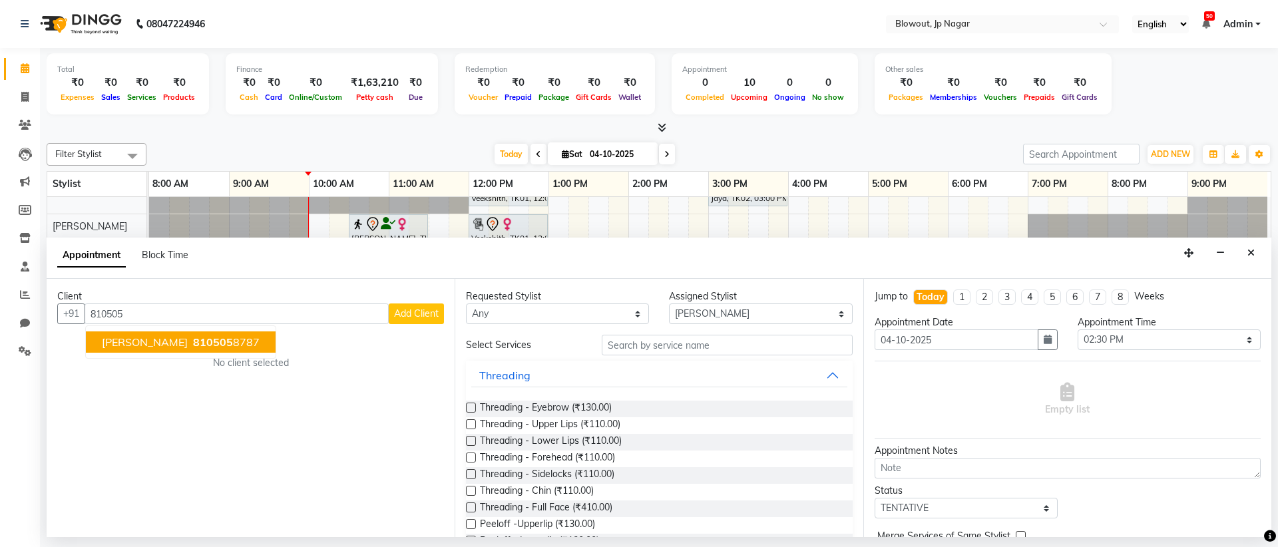
click at [136, 336] on span "[PERSON_NAME]" at bounding box center [145, 342] width 86 height 13
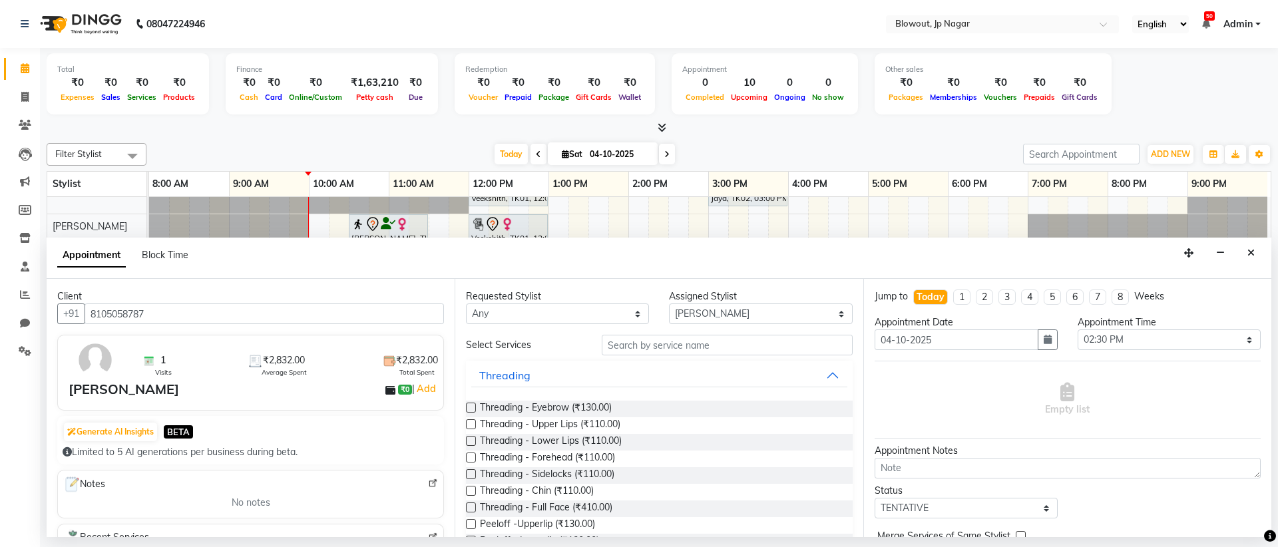
type input "8105058787"
click at [552, 319] on select "Any BINOD DICKY SHERPA GIRI JITEN JOHN JULIE PREMA SHERPA PUJA ROSHAN PRADHAN S…" at bounding box center [557, 314] width 183 height 21
select select "68137"
click at [711, 339] on input "text" at bounding box center [727, 342] width 251 height 21
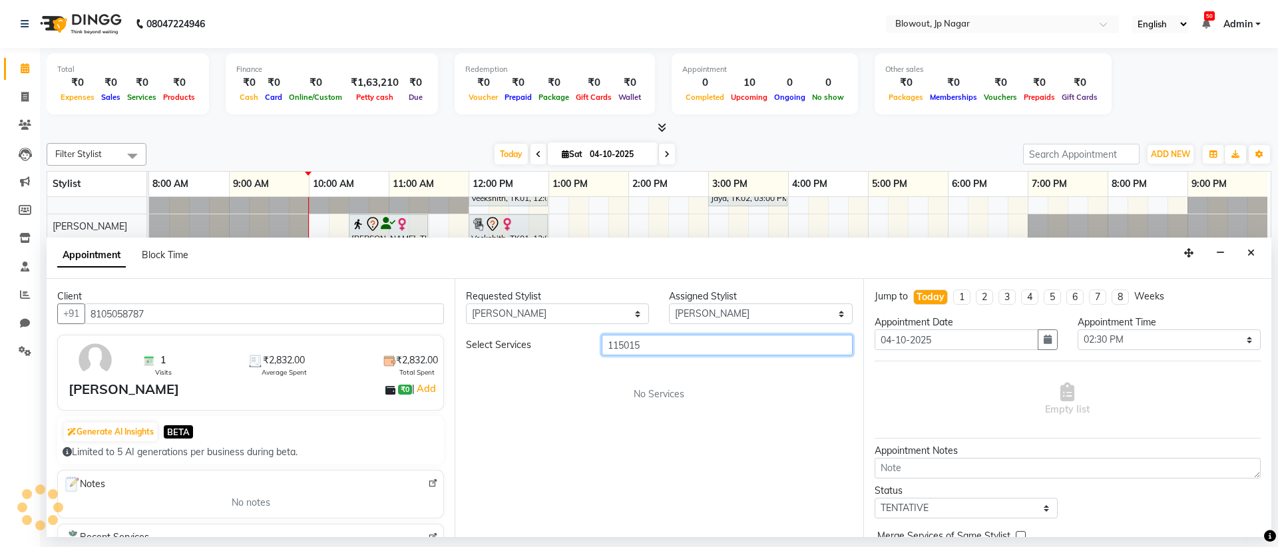
scroll to position [0, 0]
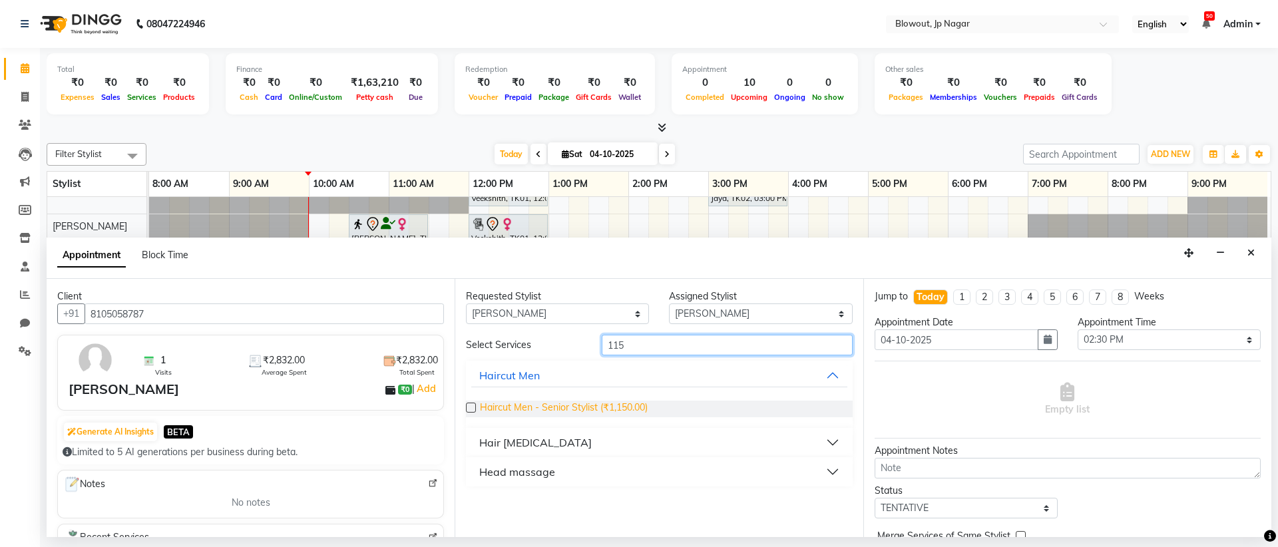
type input "115"
click at [636, 409] on span "Haircut Men - Senior Stylist (₹1,150.00)" at bounding box center [564, 409] width 168 height 17
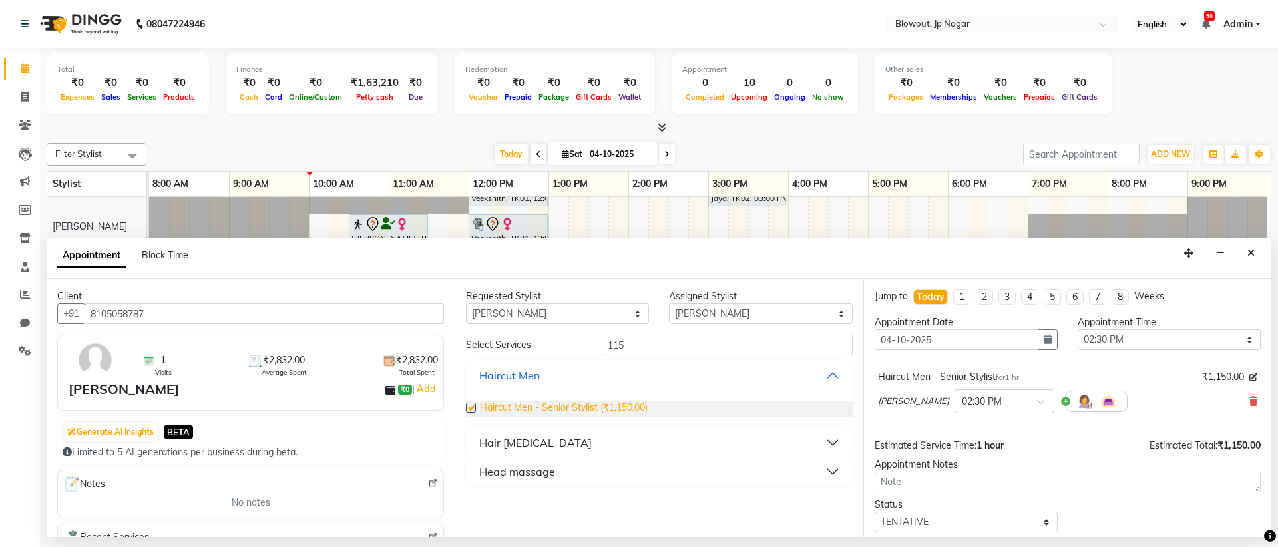
checkbox input "false"
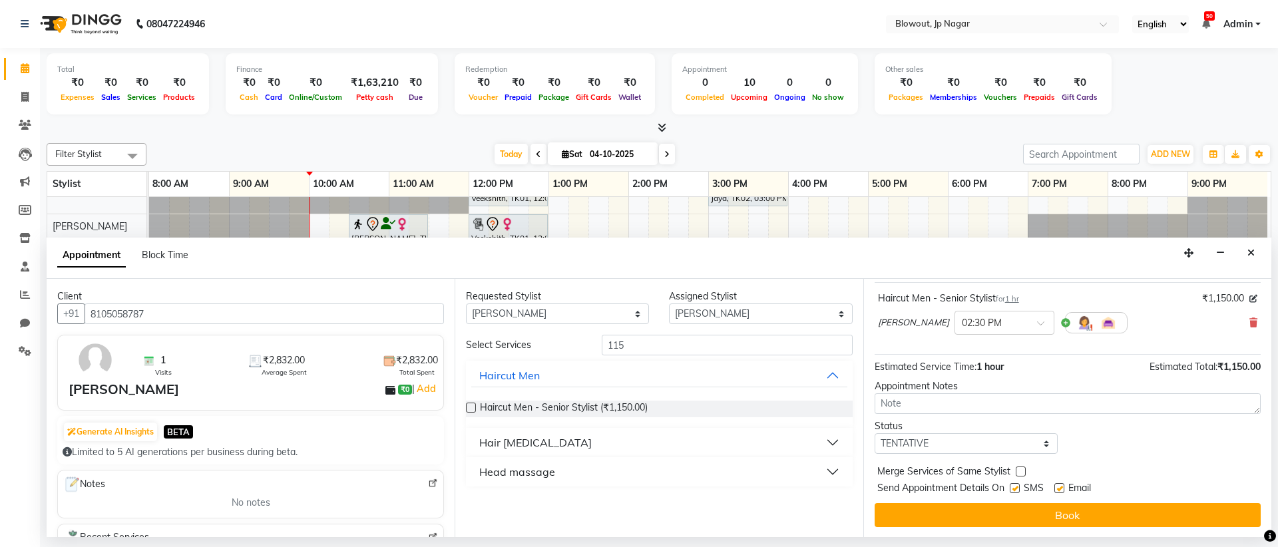
scroll to position [79, 0]
click at [1034, 501] on div "Jump to Today 1 2 3 4 5 6 7 8 Weeks Appointment Date 04-10-2025 Appointment Tim…" at bounding box center [1067, 408] width 408 height 258
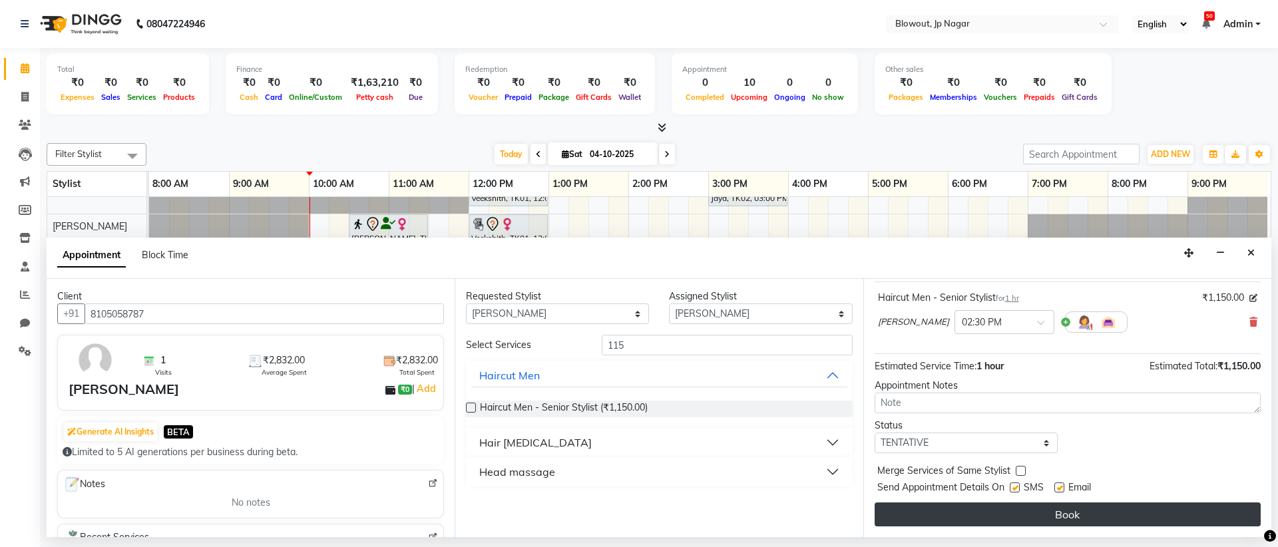
click at [1036, 505] on button "Book" at bounding box center [1068, 515] width 386 height 24
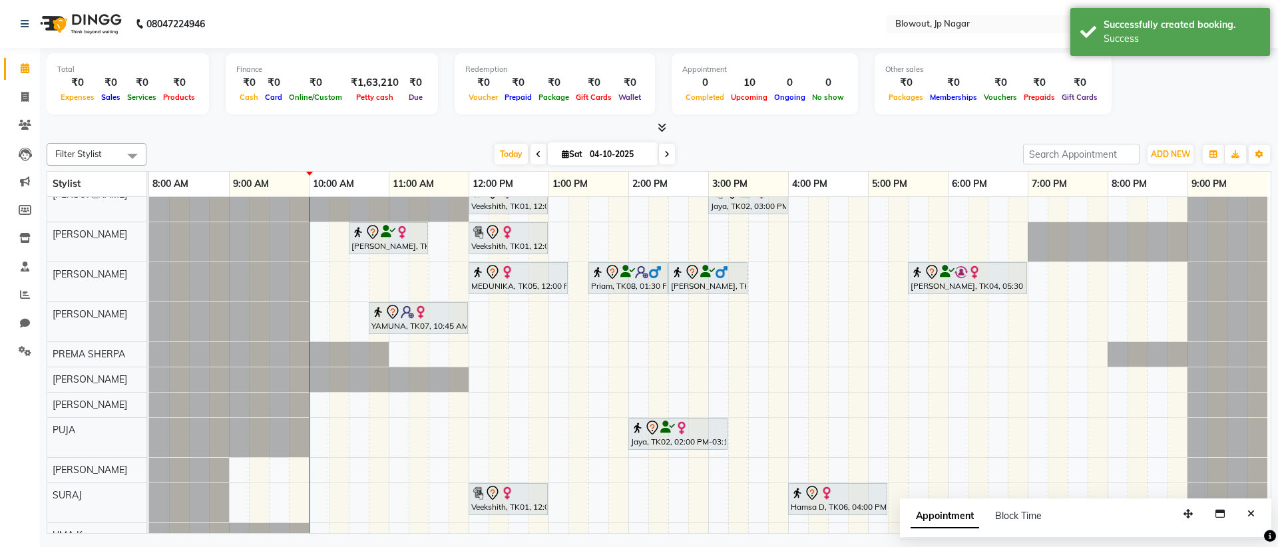
scroll to position [0, 0]
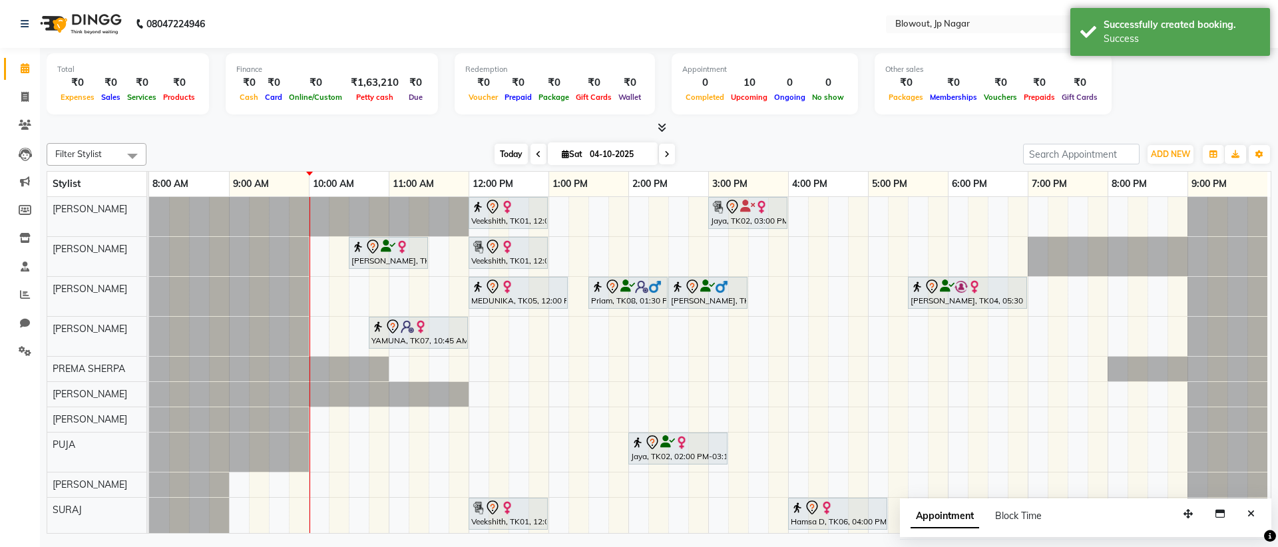
click at [515, 156] on span "Today" at bounding box center [511, 154] width 33 height 21
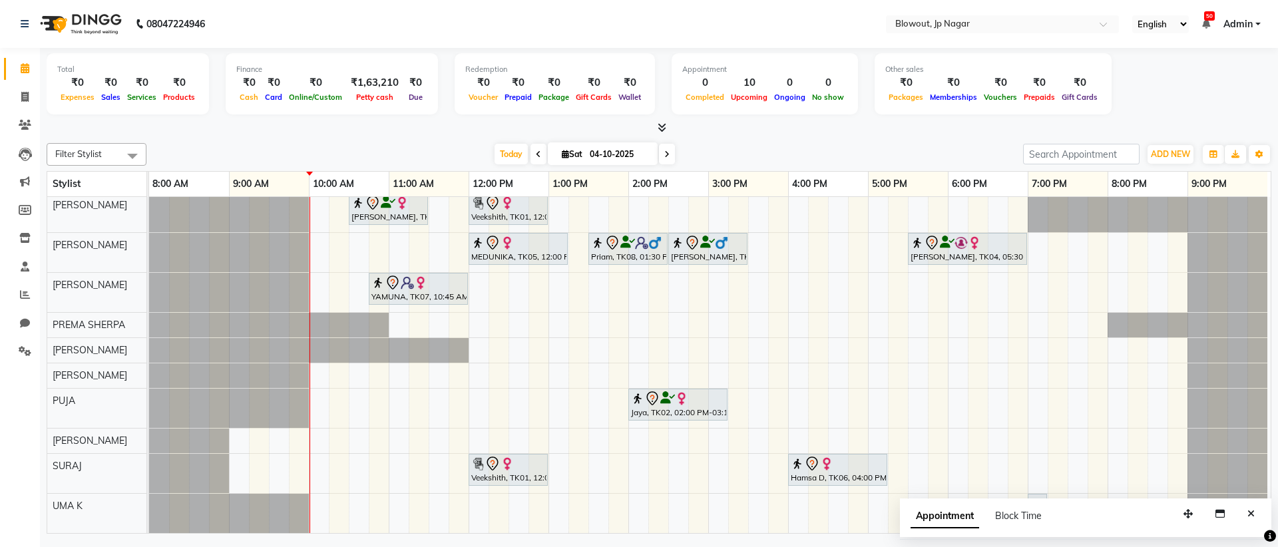
scroll to position [54, 0]
click at [1258, 513] on button "Close" at bounding box center [1250, 514] width 19 height 21
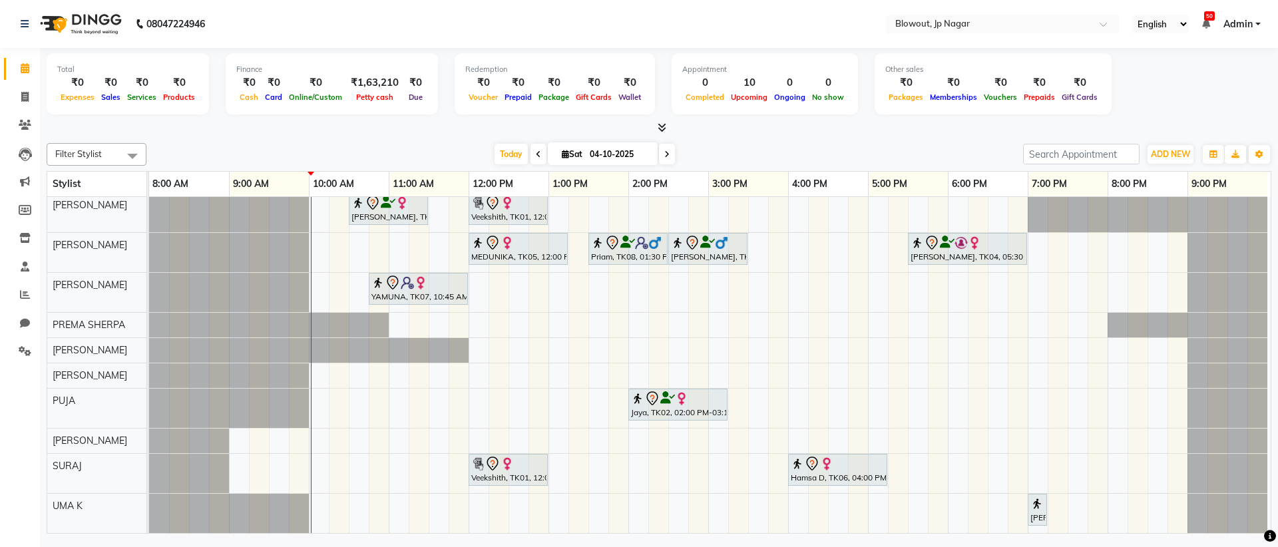
click at [493, 349] on div "Veekshith, TK01, 12:00 PM-01:00 PM, Haircut Women - Creative Director Jaya, TK0…" at bounding box center [710, 343] width 1122 height 380
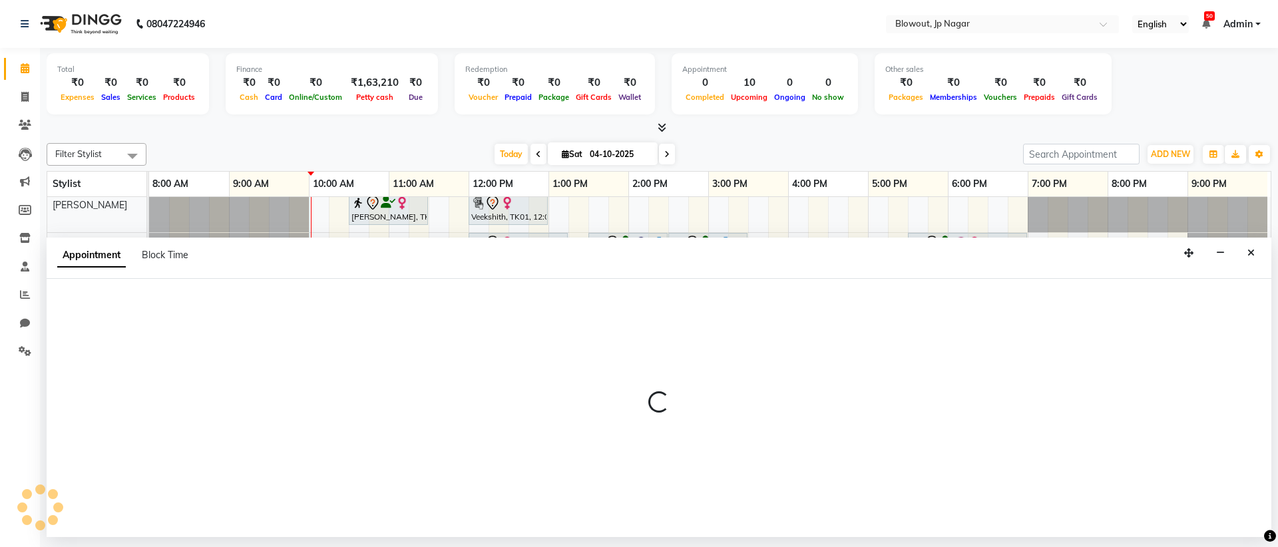
select select "46971"
select select "tentative"
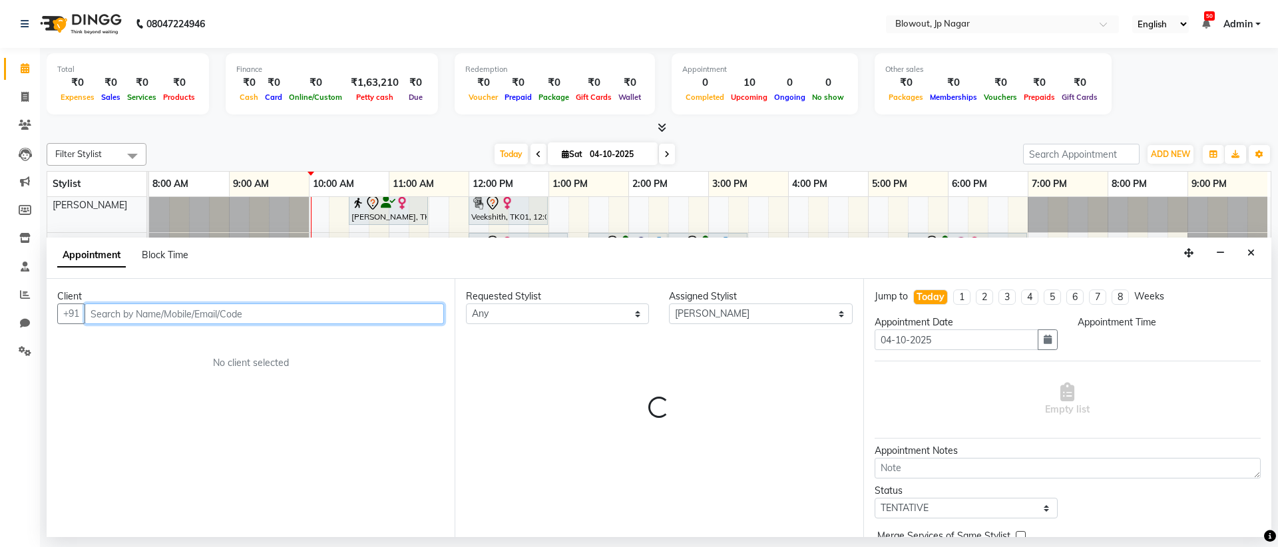
select select "735"
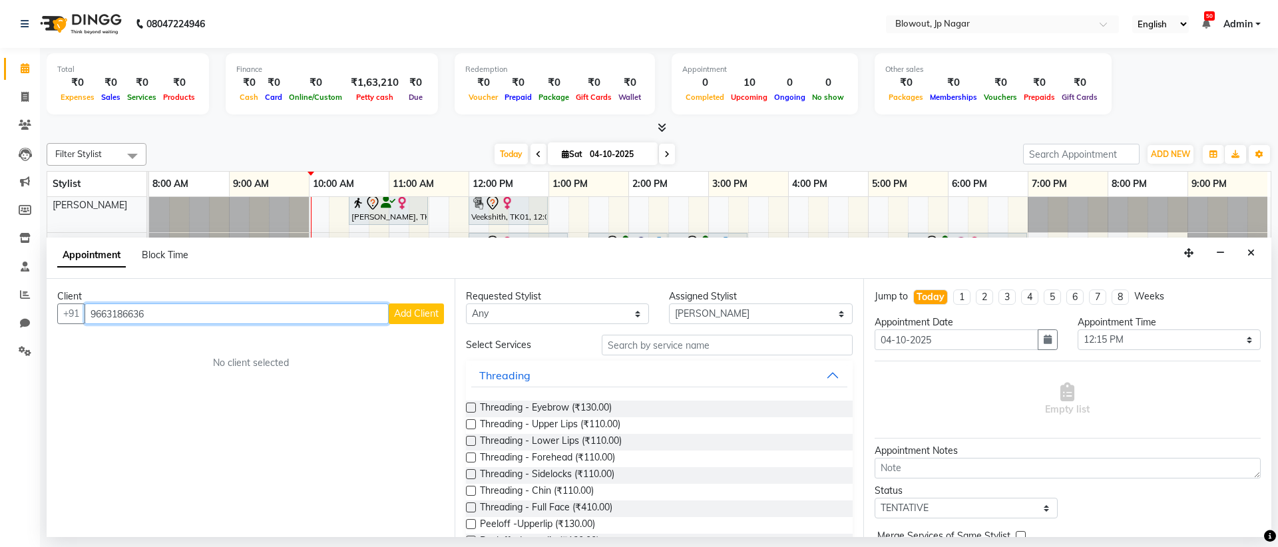
type input "9663186636"
click at [430, 308] on span "Add Client" at bounding box center [416, 314] width 45 height 12
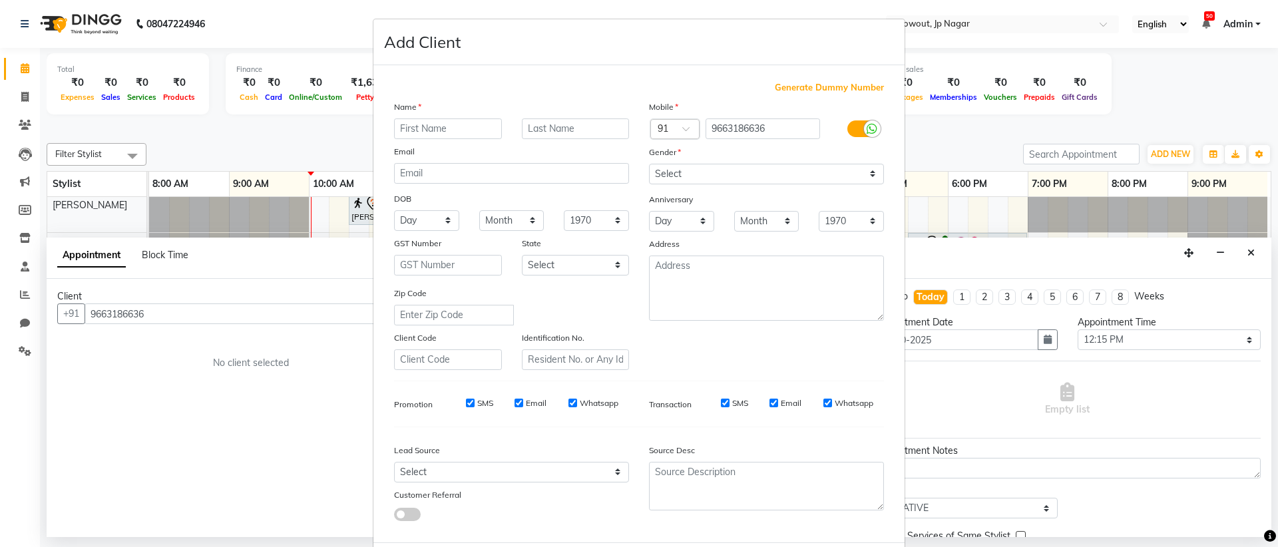
click at [264, 180] on ngb-modal-window "Add Client Generate Dummy Number Name Email DOB Day 01 02 03 04 05 06 07 08 09 …" at bounding box center [639, 273] width 1278 height 547
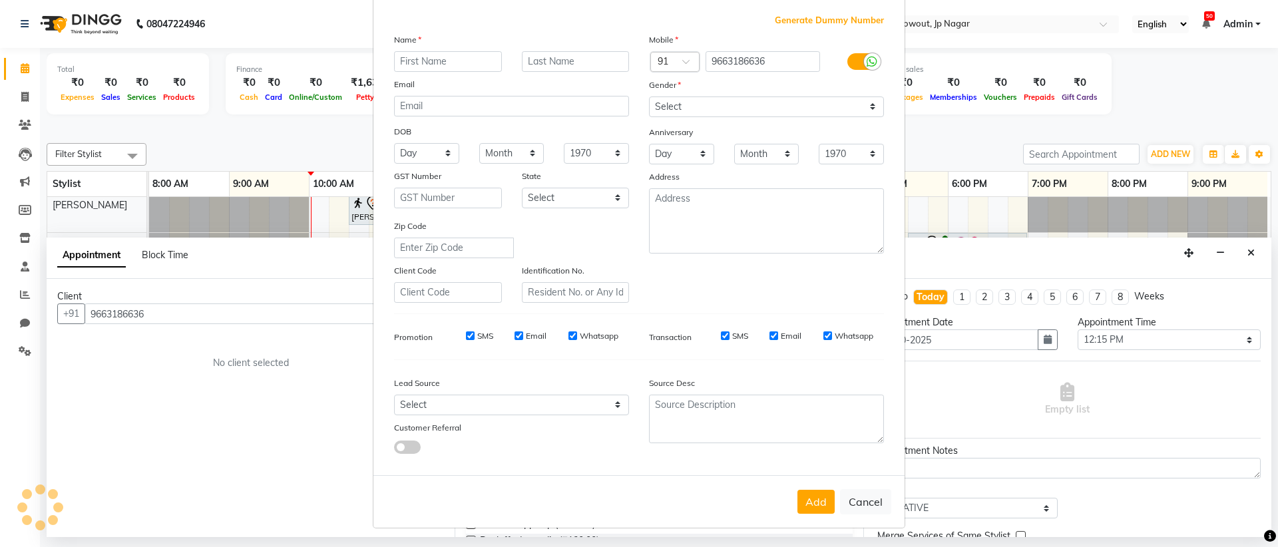
click at [863, 517] on div "Add Cancel" at bounding box center [638, 501] width 531 height 53
click at [862, 509] on button "Cancel" at bounding box center [865, 501] width 51 height 25
select select
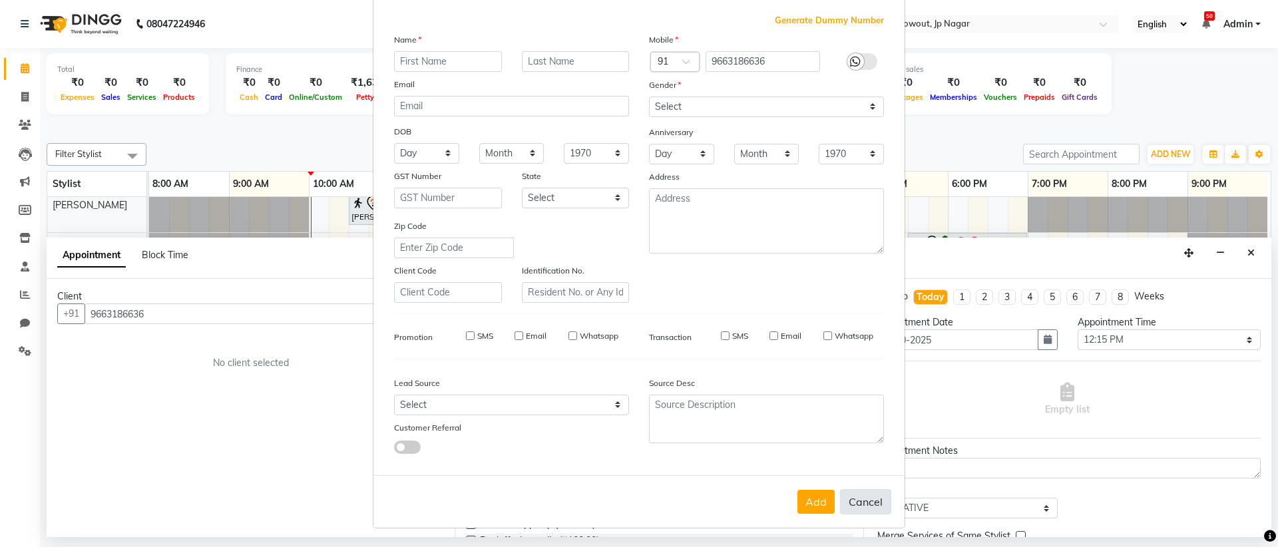
select select
checkbox input "false"
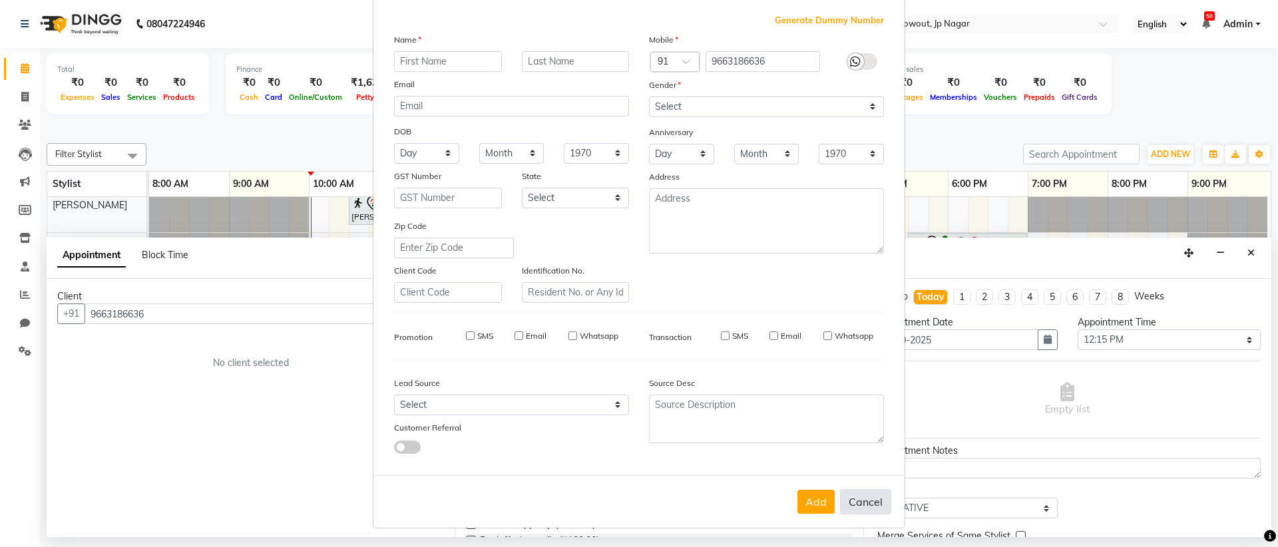
checkbox input "false"
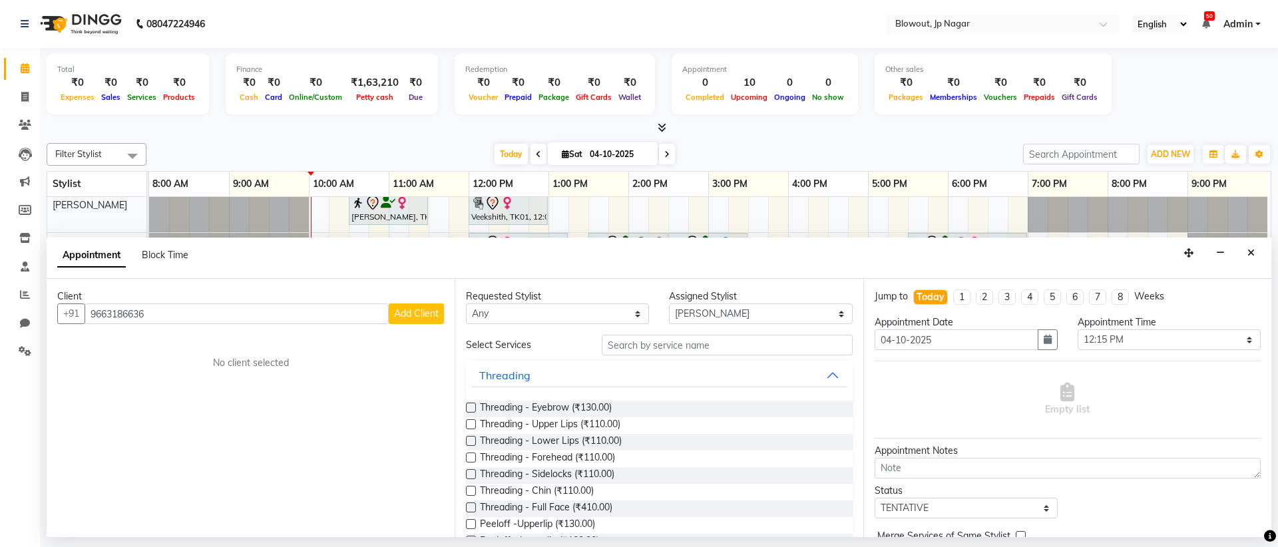
scroll to position [0, 0]
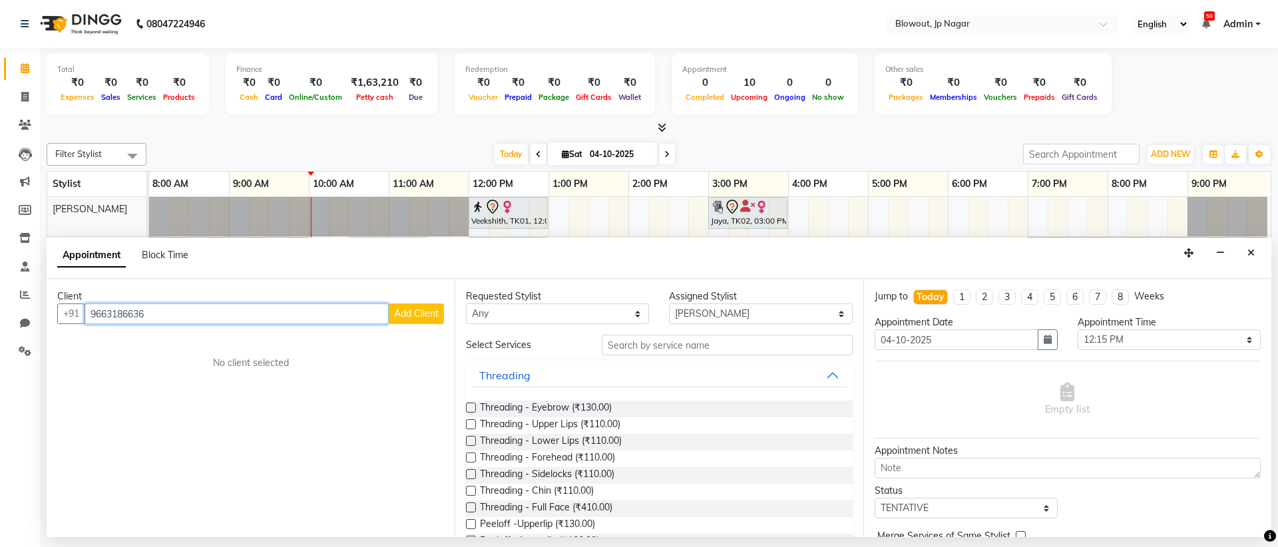
click at [307, 316] on input "9663186636" at bounding box center [237, 314] width 304 height 21
click at [394, 314] on span "Add Client" at bounding box center [416, 314] width 45 height 12
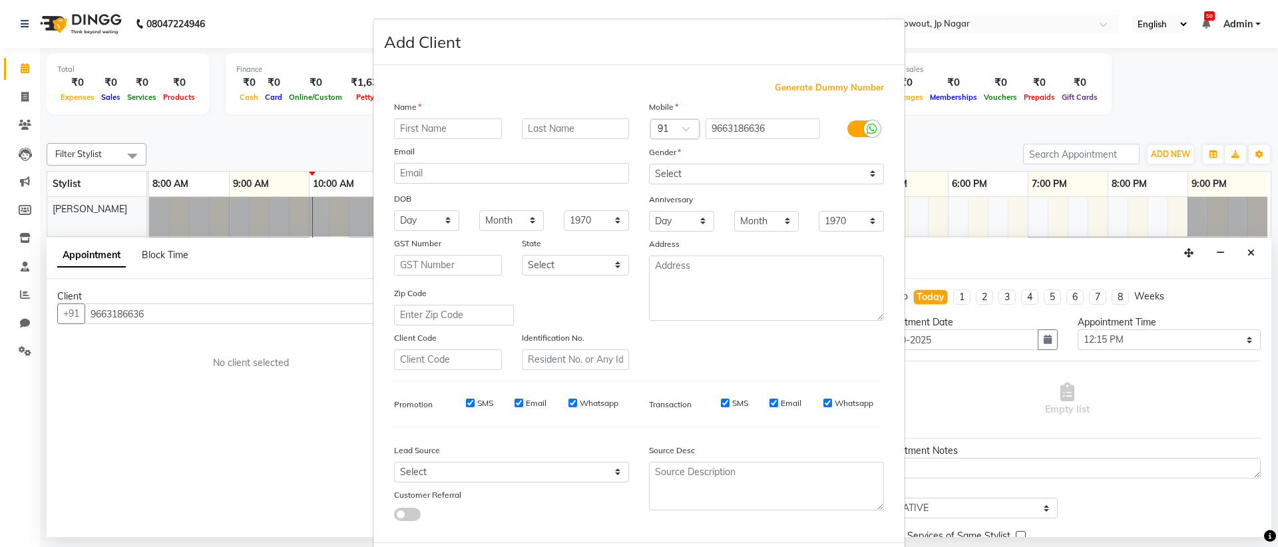
click at [432, 137] on input "text" at bounding box center [448, 128] width 108 height 21
click at [433, 133] on input "text" at bounding box center [448, 128] width 108 height 21
type input "g"
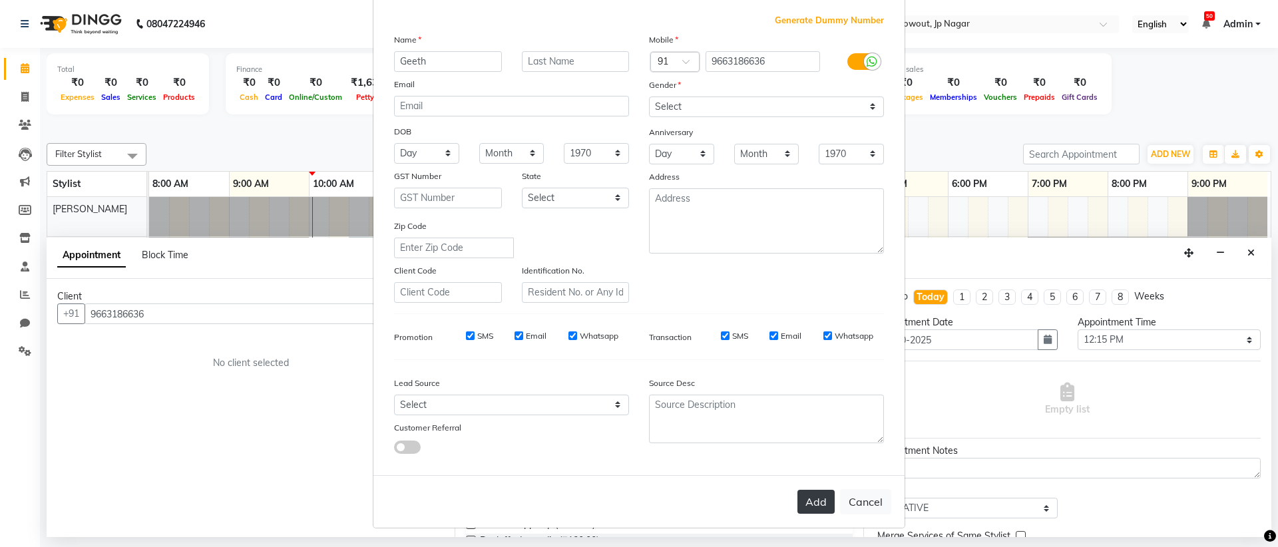
type input "Geeth"
click at [806, 492] on button "Add" at bounding box center [815, 502] width 37 height 24
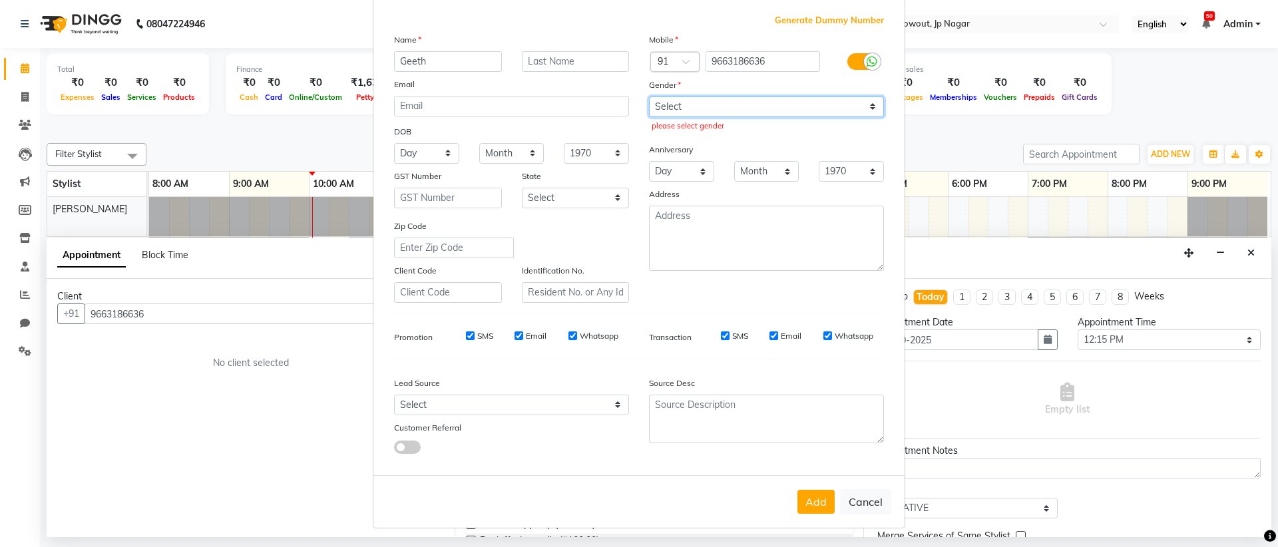
click at [746, 111] on select "Select Male Female Other Prefer Not To Say" at bounding box center [766, 107] width 235 height 21
select select "[DEMOGRAPHIC_DATA]"
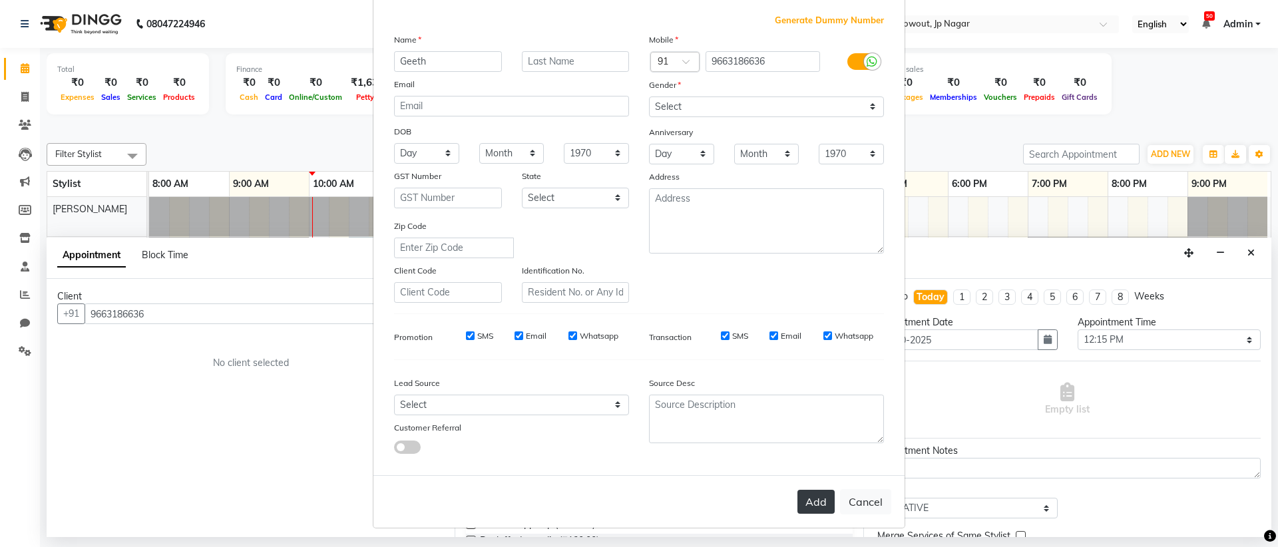
click at [804, 495] on button "Add" at bounding box center [815, 502] width 37 height 24
select select
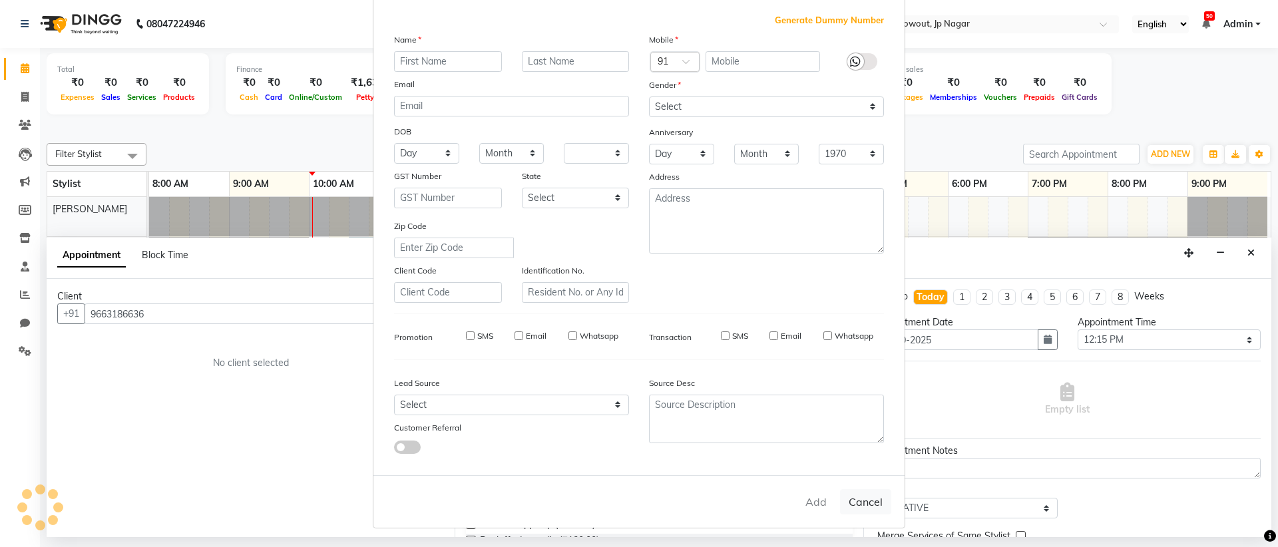
select select
checkbox input "false"
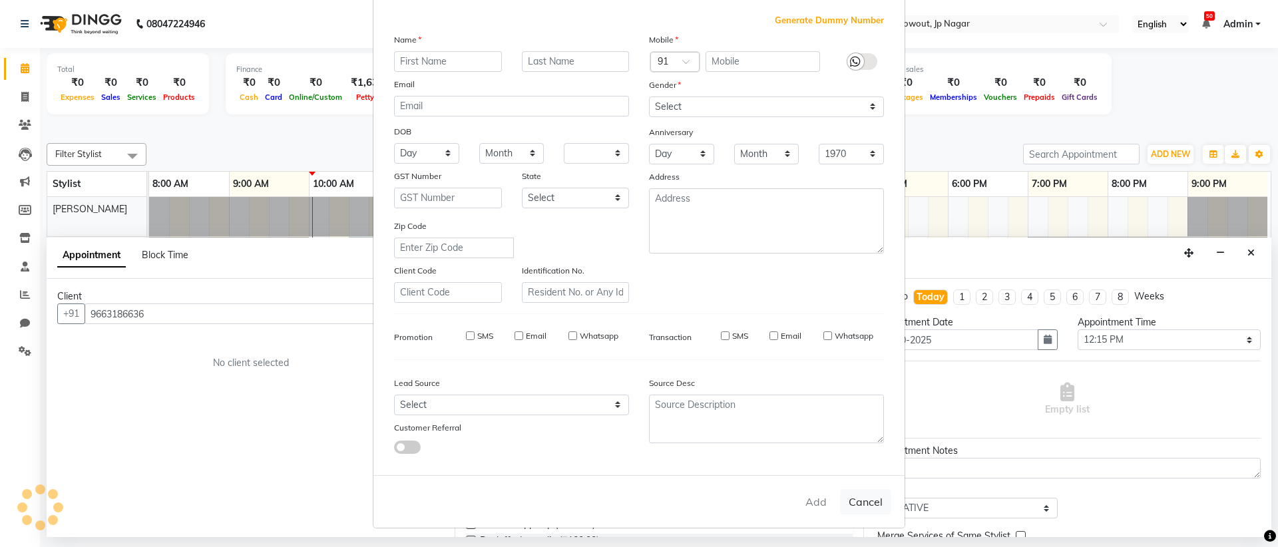
checkbox input "false"
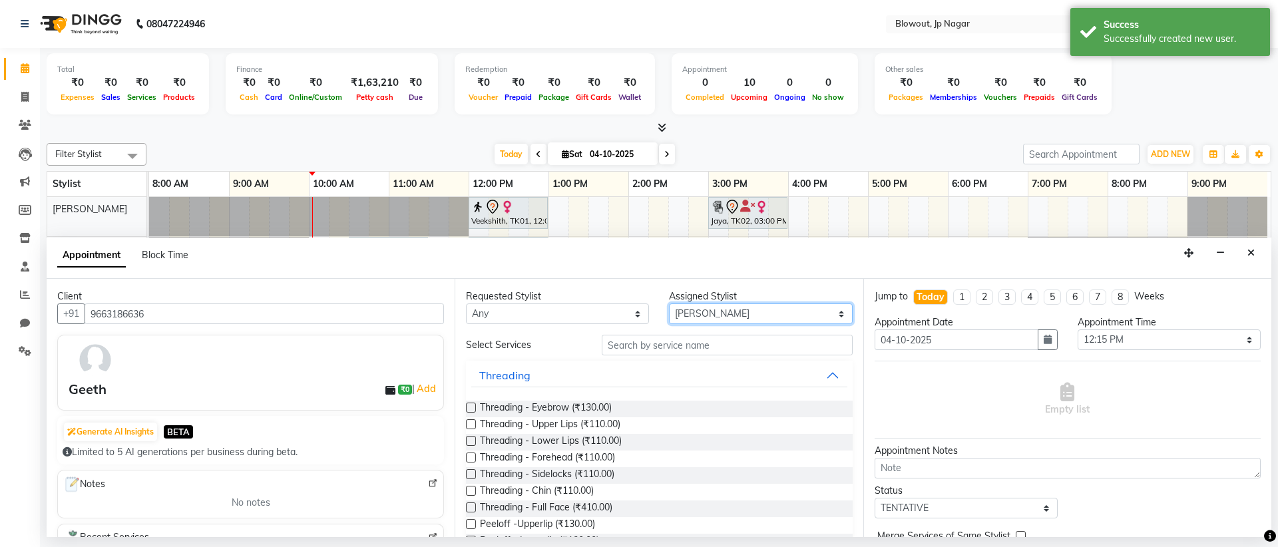
click at [724, 311] on select "Select BINOD DICKY SHERPA GIRI JITEN JOHN JULIE PREMA SHERPA PUJA ROSHAN PRADHA…" at bounding box center [760, 314] width 183 height 21
select select "88802"
click at [706, 317] on select "Select BINOD DICKY SHERPA GIRI JITEN JOHN JULIE PREMA SHERPA PUJA ROSHAN PRADHA…" at bounding box center [760, 314] width 183 height 21
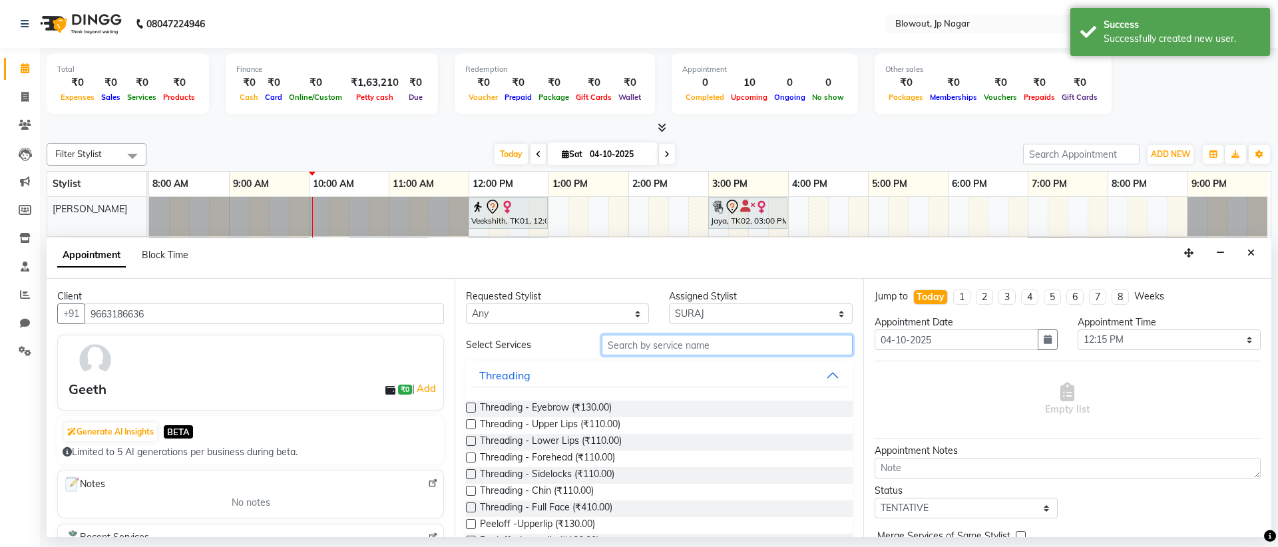
click at [696, 345] on input "text" at bounding box center [727, 345] width 251 height 21
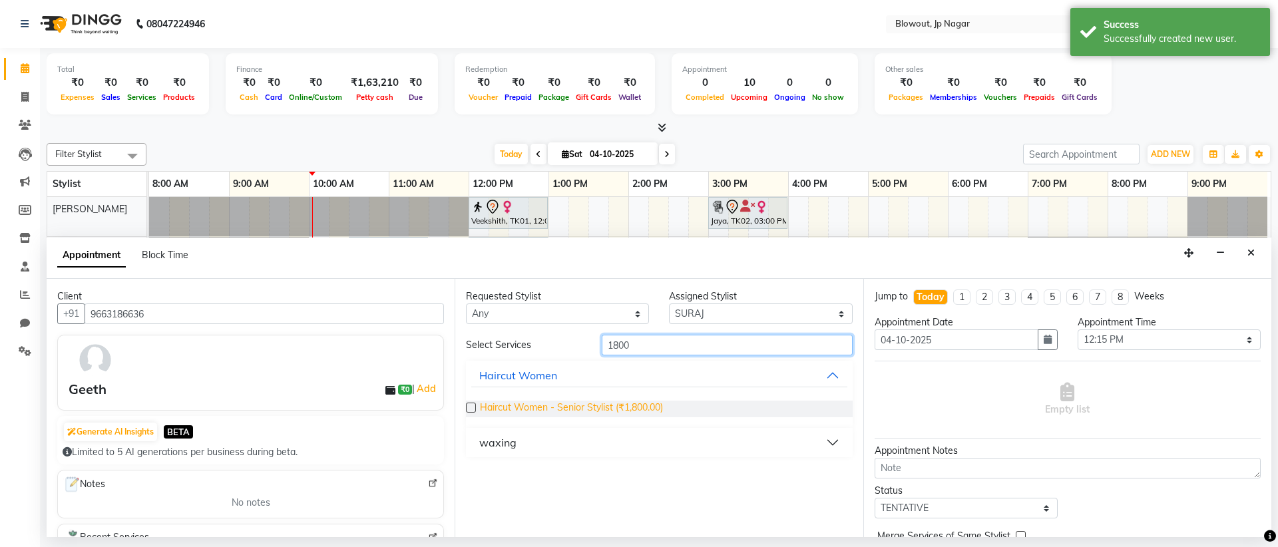
type input "1800"
click at [652, 415] on span "Haircut Women - Senior Stylist (₹1,800.00)" at bounding box center [571, 409] width 183 height 17
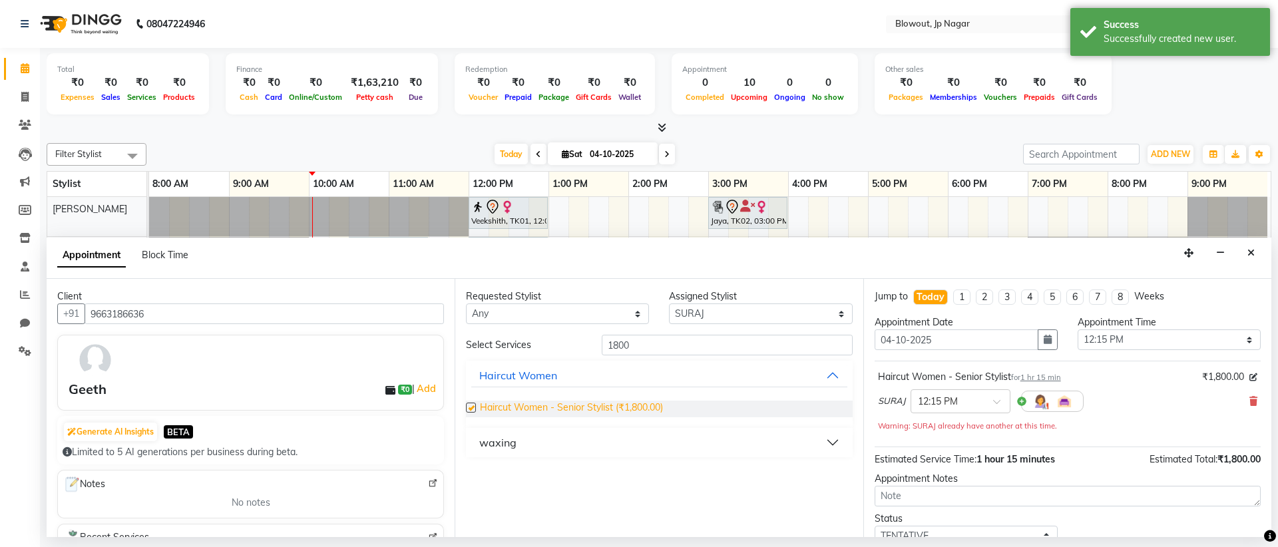
checkbox input "false"
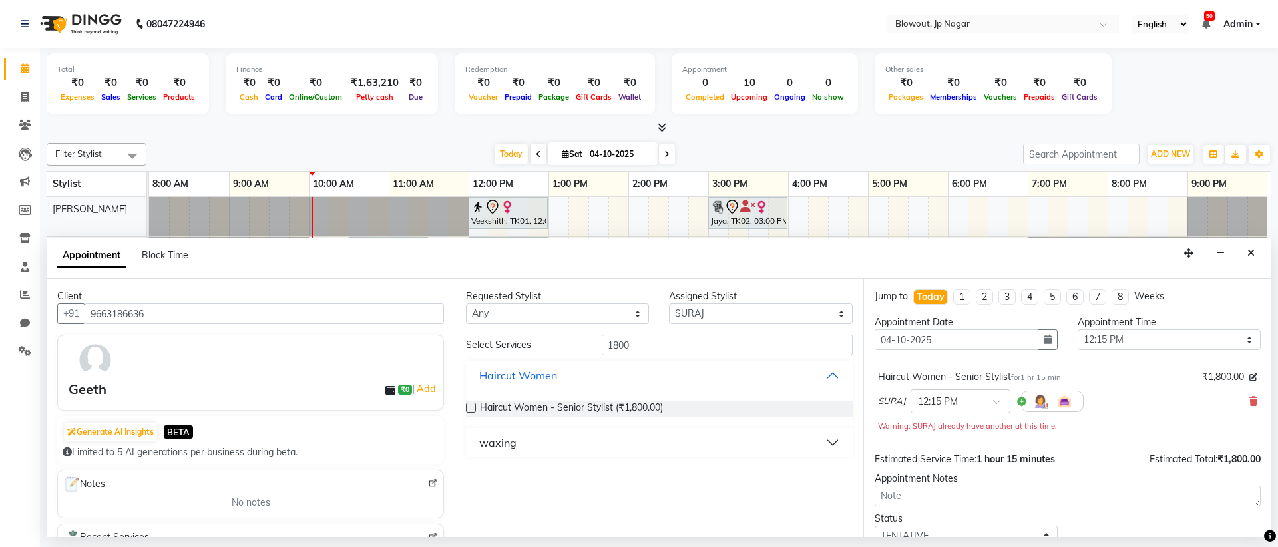
scroll to position [93, 0]
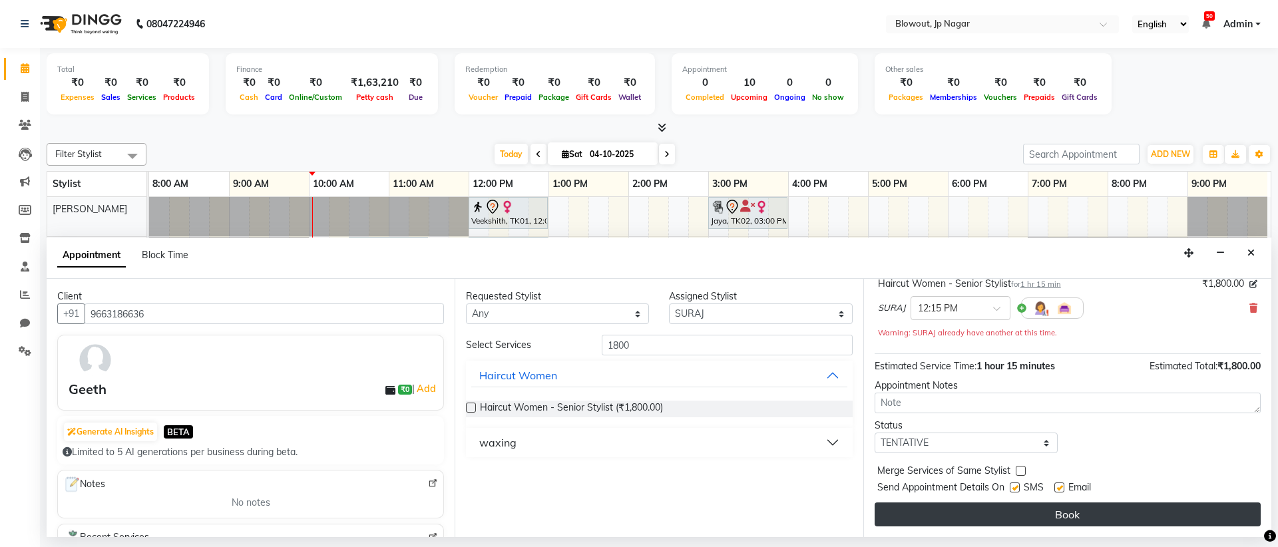
click at [1119, 522] on button "Book" at bounding box center [1068, 515] width 386 height 24
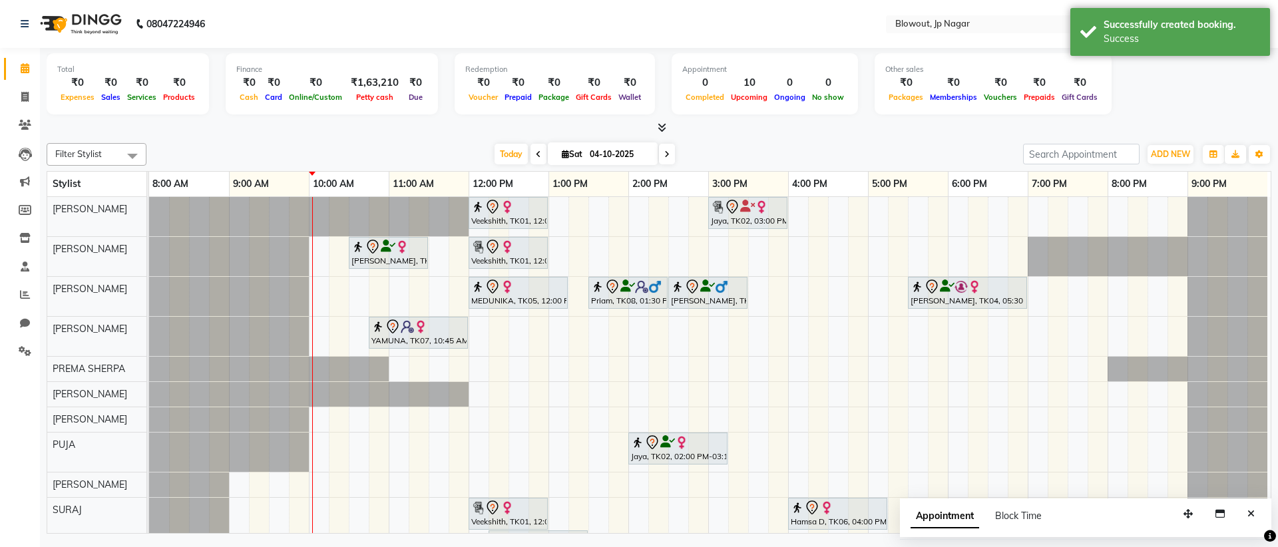
scroll to position [87, 0]
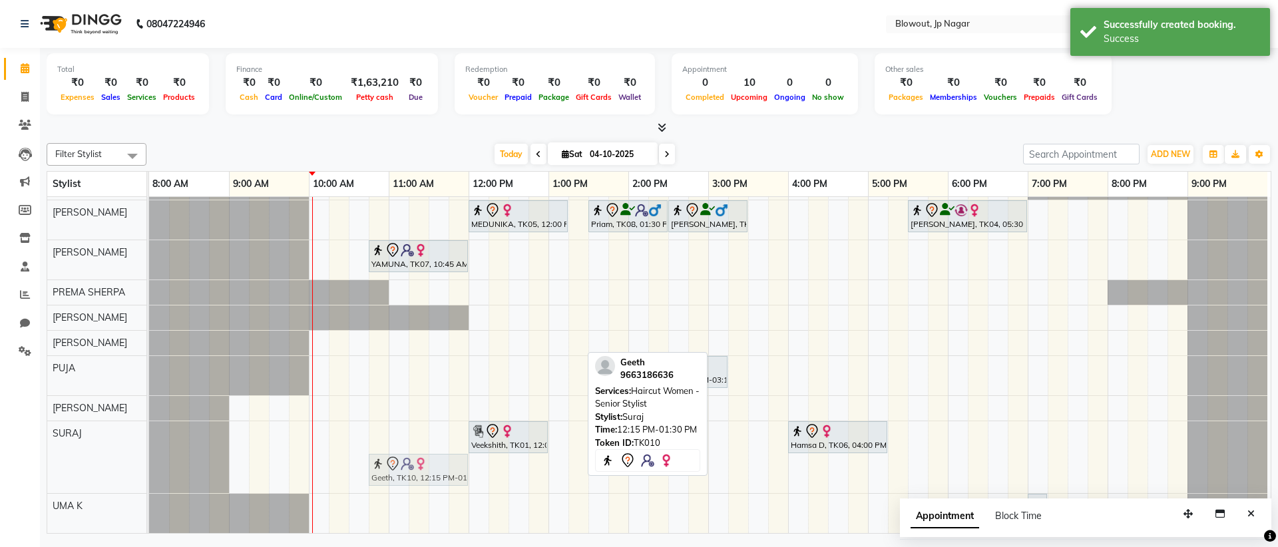
drag, startPoint x: 508, startPoint y: 471, endPoint x: 384, endPoint y: 458, distance: 124.5
click at [149, 458] on div "Veekshith, TK01, 12:00 PM-01:00 PM, Haircut Women - Senior Stylist Hamsa D, TK0…" at bounding box center [149, 457] width 0 height 72
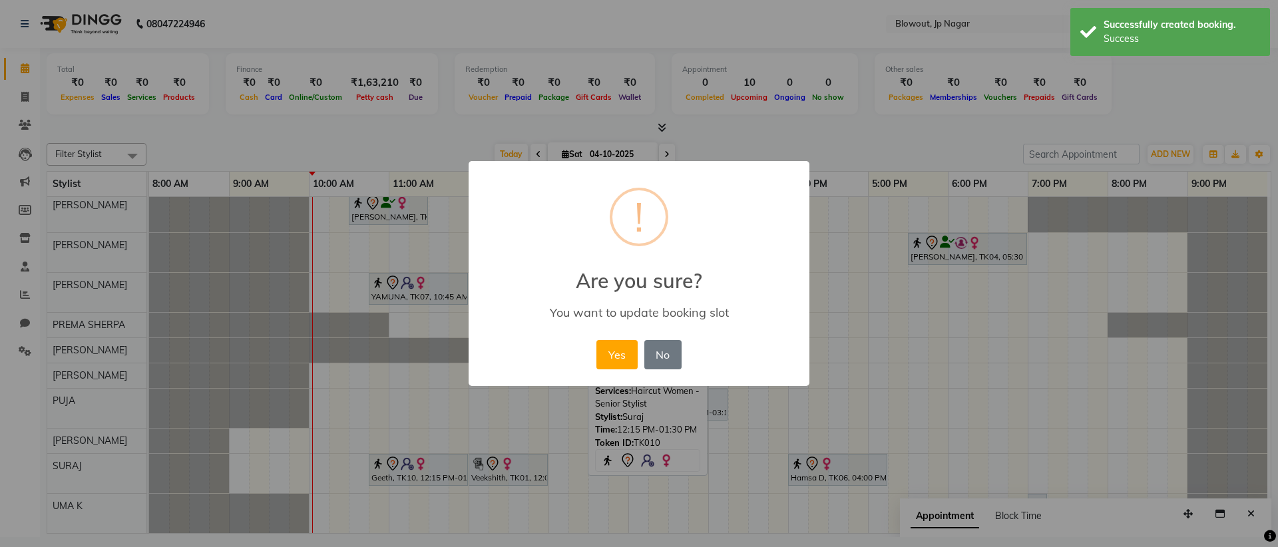
scroll to position [54, 7]
click at [622, 343] on button "Yes" at bounding box center [616, 354] width 41 height 29
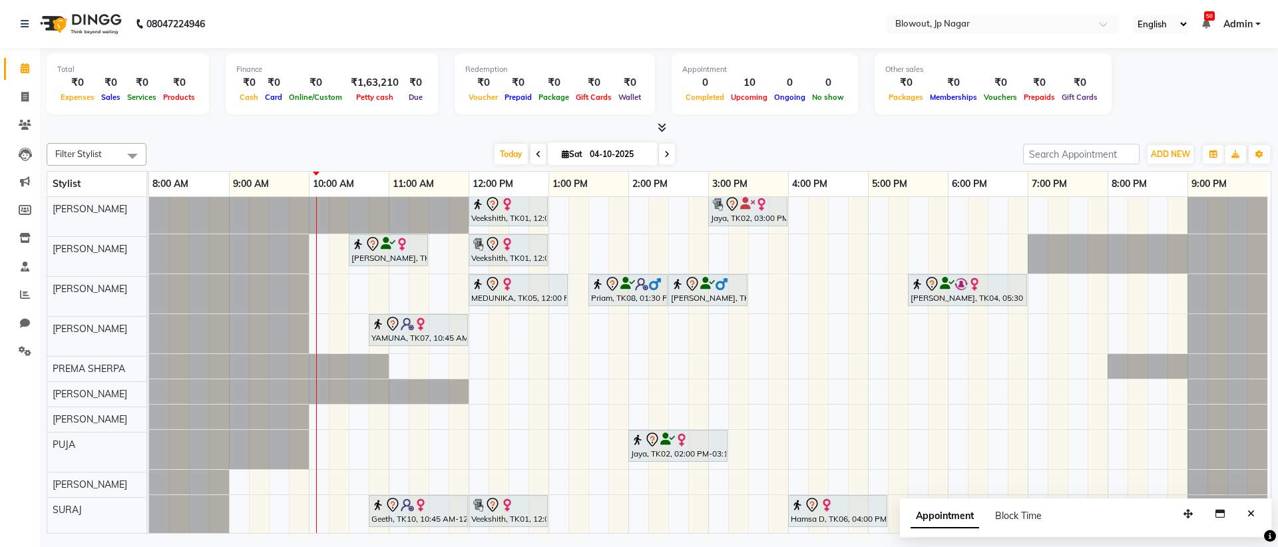
scroll to position [3, 0]
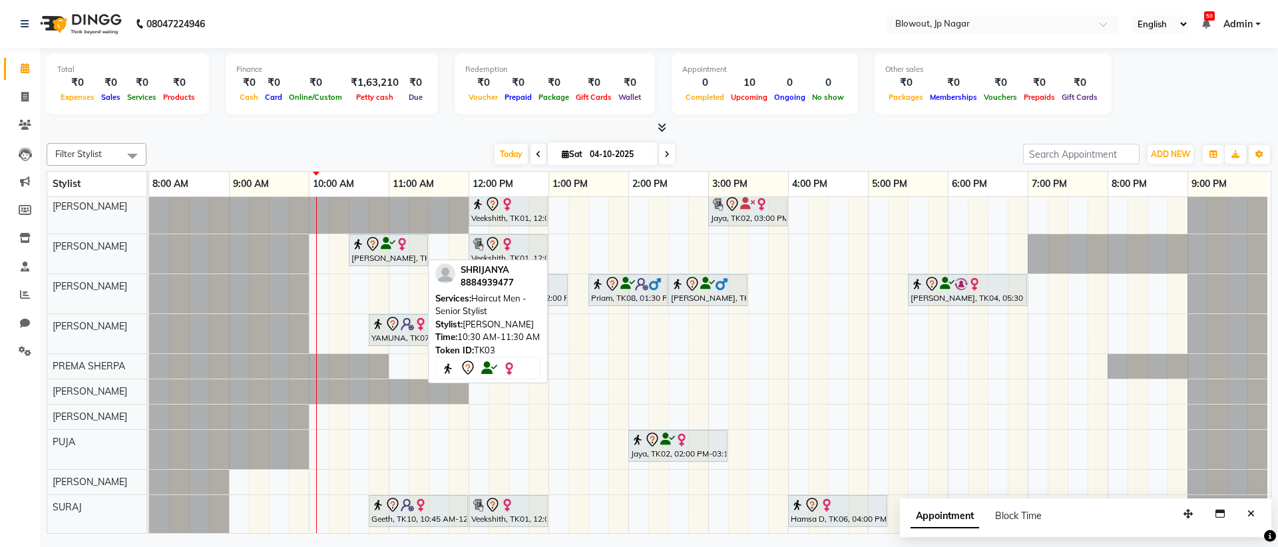
click at [381, 250] on div at bounding box center [388, 244] width 74 height 16
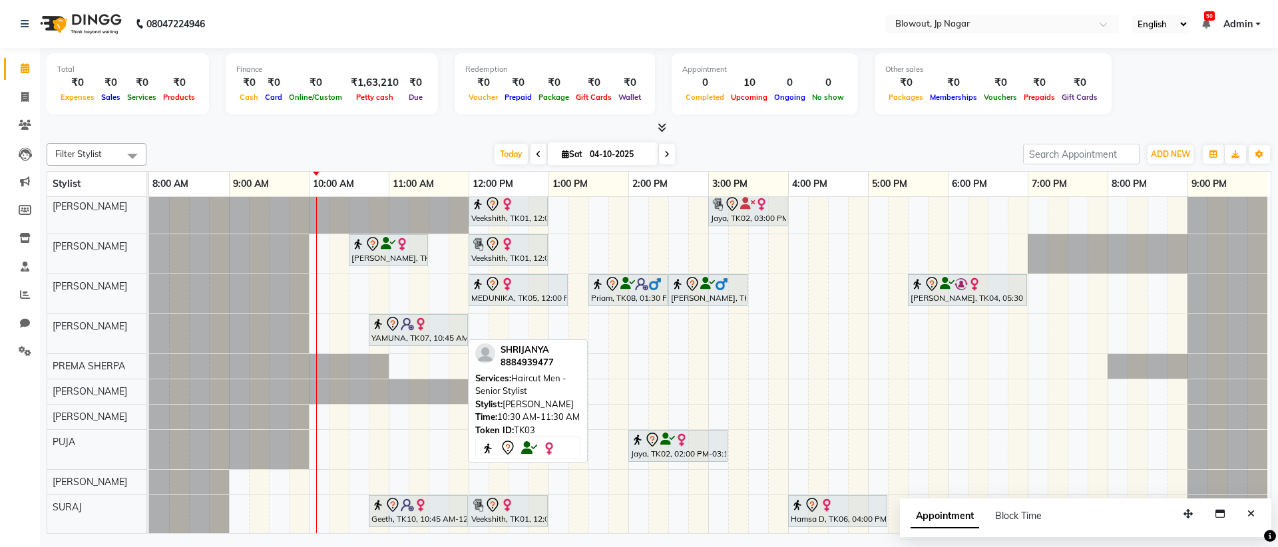
click at [355, 248] on img at bounding box center [357, 244] width 13 height 13
select select "7"
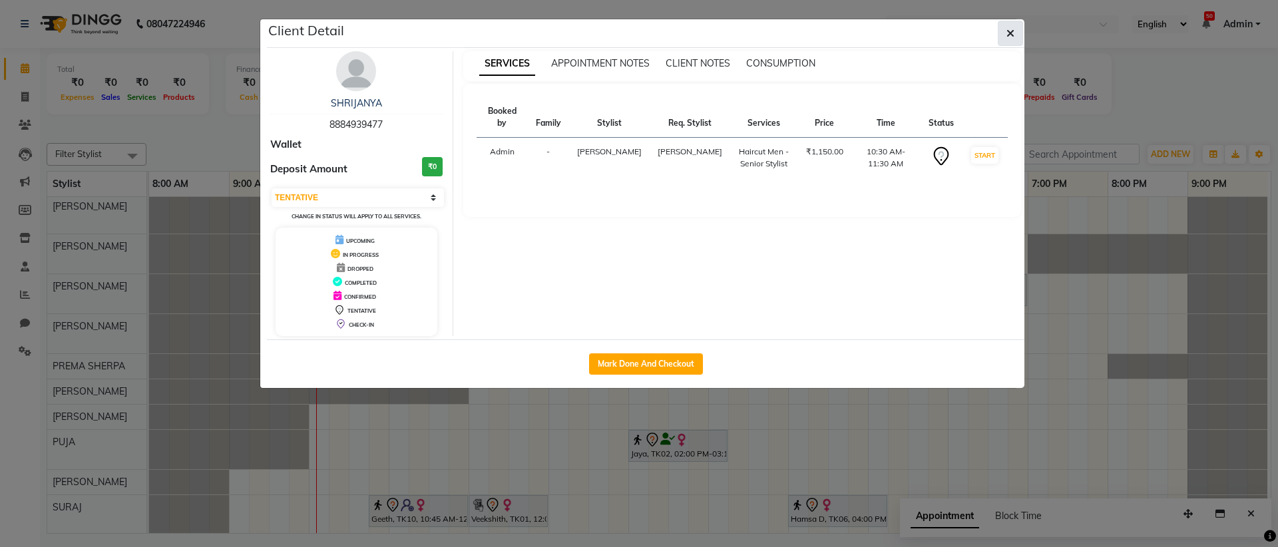
click at [1003, 36] on button "button" at bounding box center [1010, 33] width 25 height 25
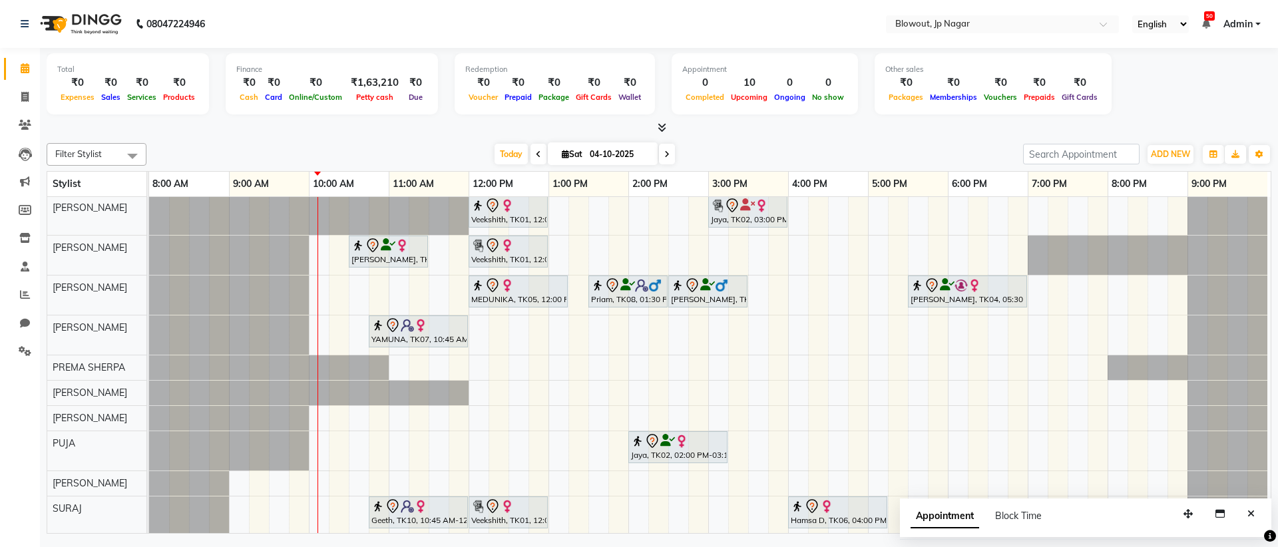
scroll to position [0, 0]
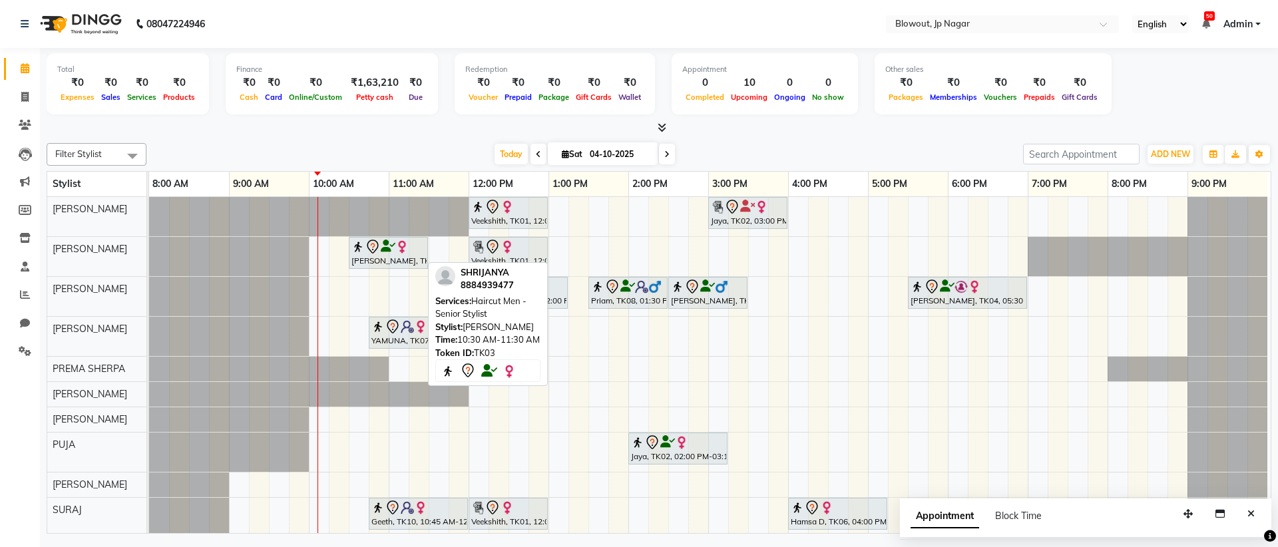
click at [403, 252] on div at bounding box center [388, 247] width 74 height 16
select select "7"
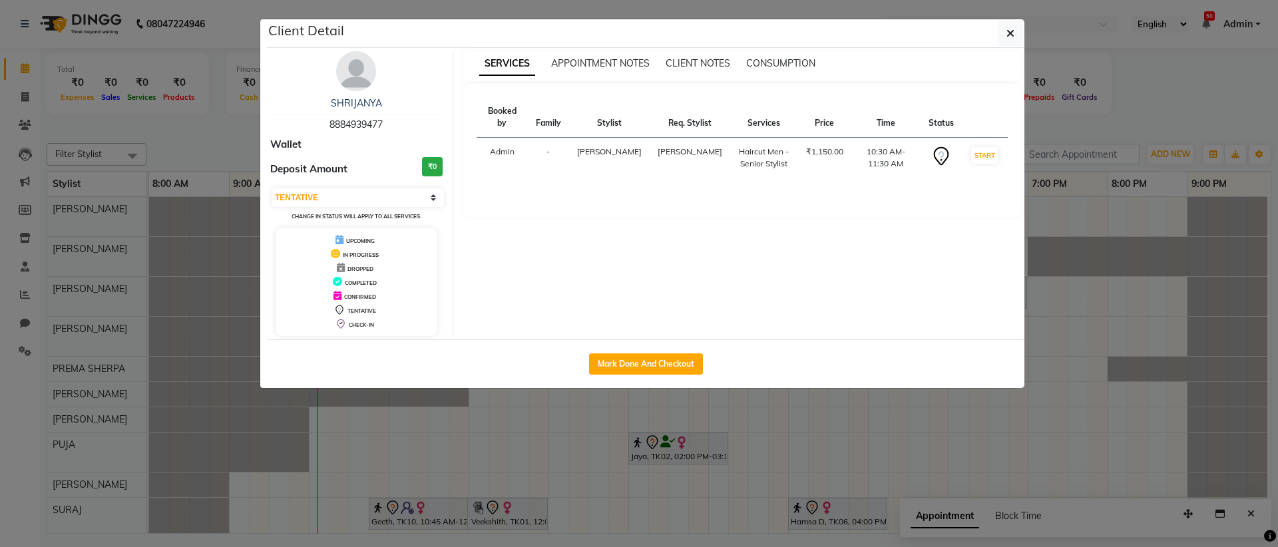
click at [997, 27] on div "Client Detail" at bounding box center [646, 33] width 758 height 29
click at [1015, 48] on div "SHRIJANYA 8884939477 Wallet Deposit Amount ₹0 Select IN SERVICE CONFIRMED TENTA…" at bounding box center [646, 194] width 758 height 292
click at [1013, 39] on span "button" at bounding box center [1011, 33] width 8 height 13
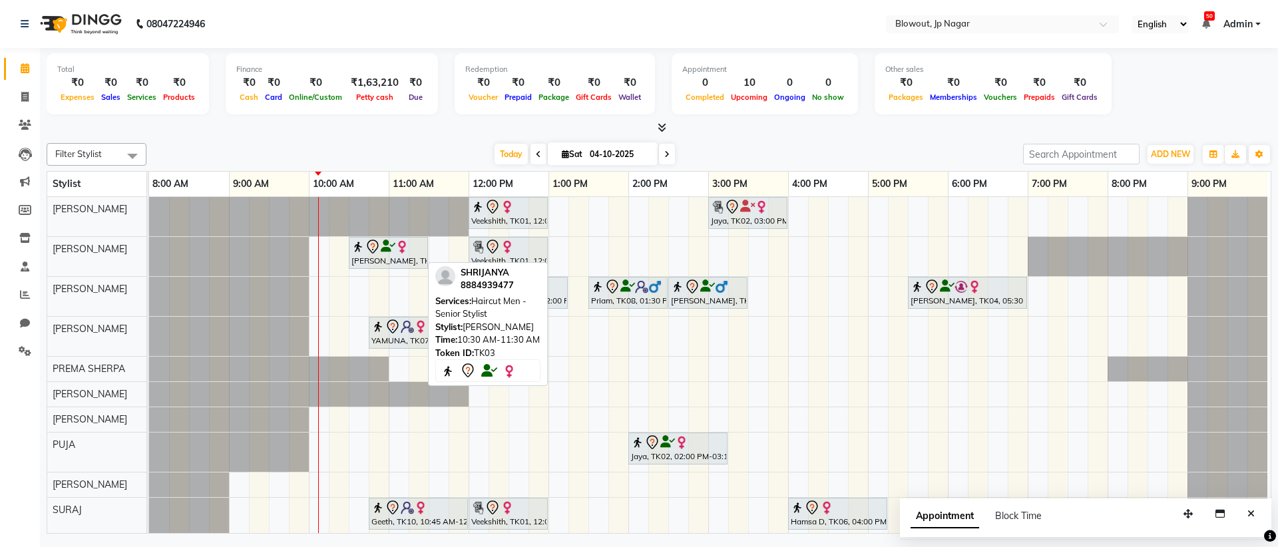
click at [403, 262] on div "[PERSON_NAME], TK03, 10:30 AM-11:30 AM, Haircut Men - Senior Stylist" at bounding box center [388, 253] width 77 height 28
select select "7"
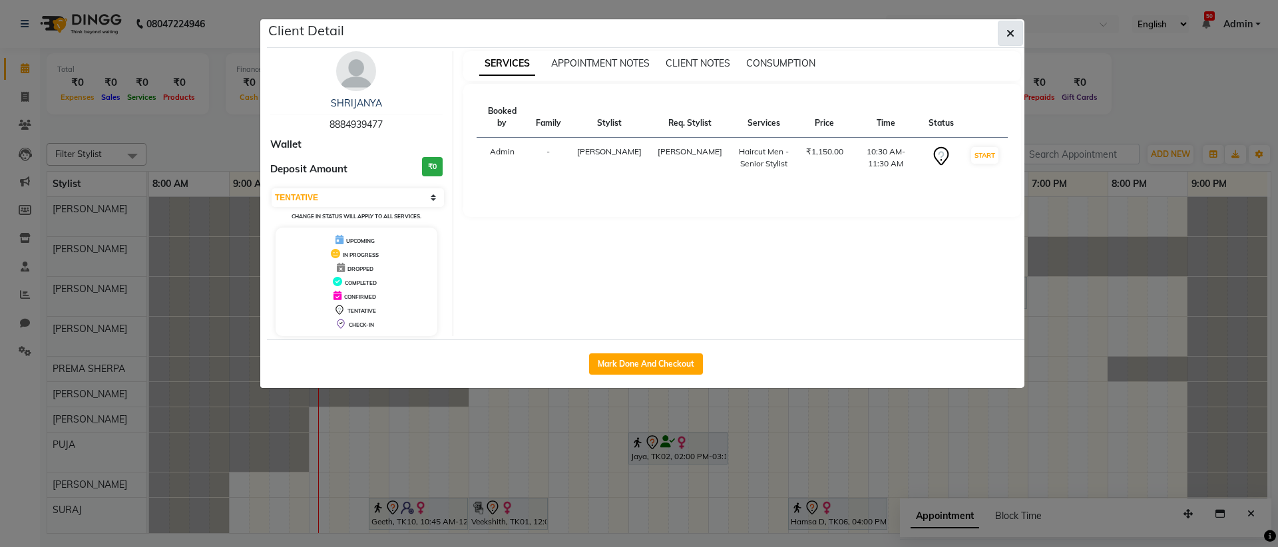
click at [1015, 37] on button "button" at bounding box center [1010, 33] width 25 height 25
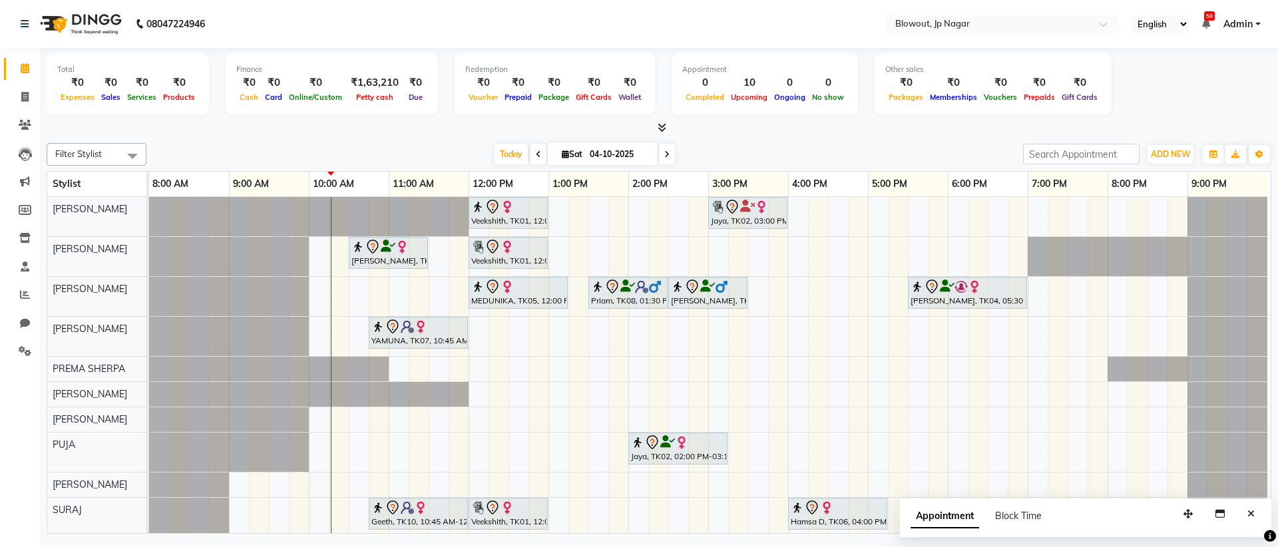
click at [661, 154] on span at bounding box center [667, 154] width 16 height 21
type input "05-10-2025"
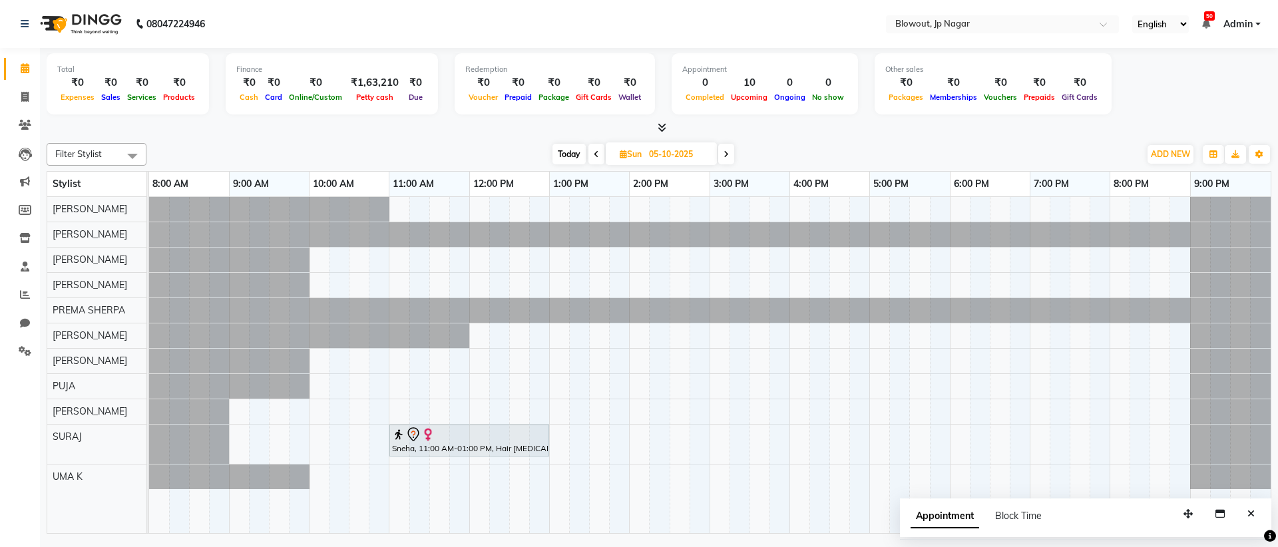
click at [480, 292] on div "Sneha, 11:00 AM-01:00 PM, Hair [MEDICAL_DATA] - Short" at bounding box center [710, 365] width 1122 height 336
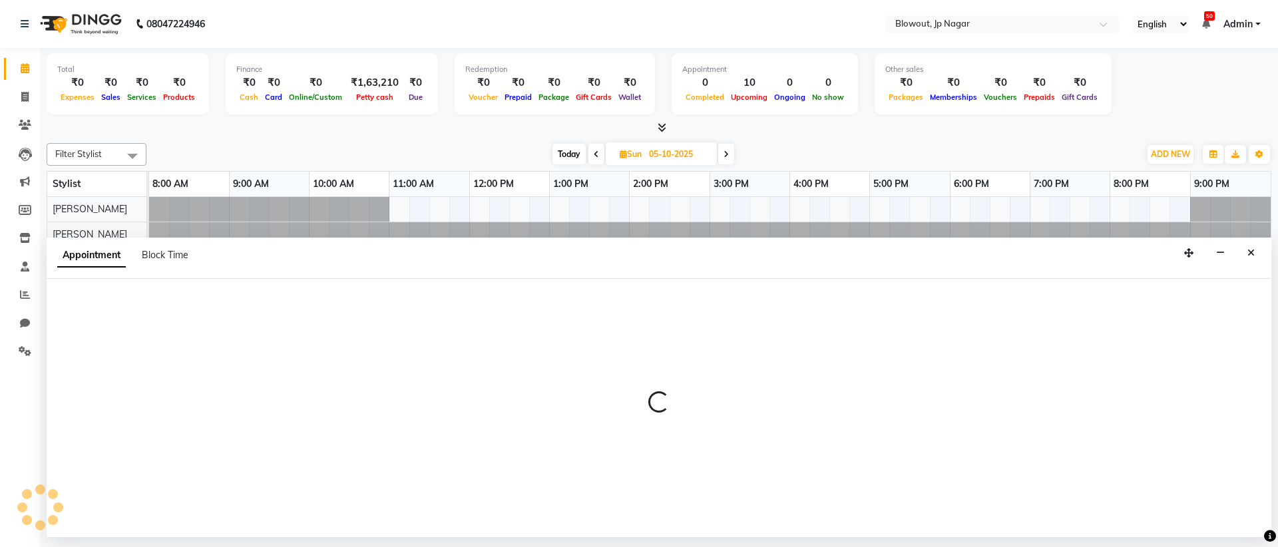
select select "60456"
select select "tentative"
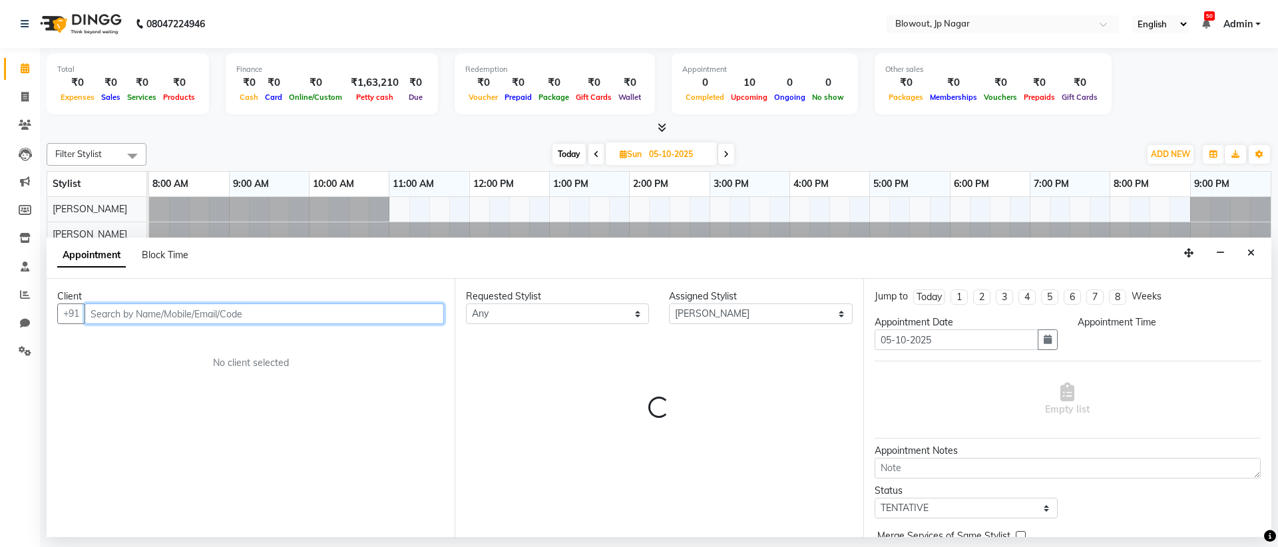
select select "720"
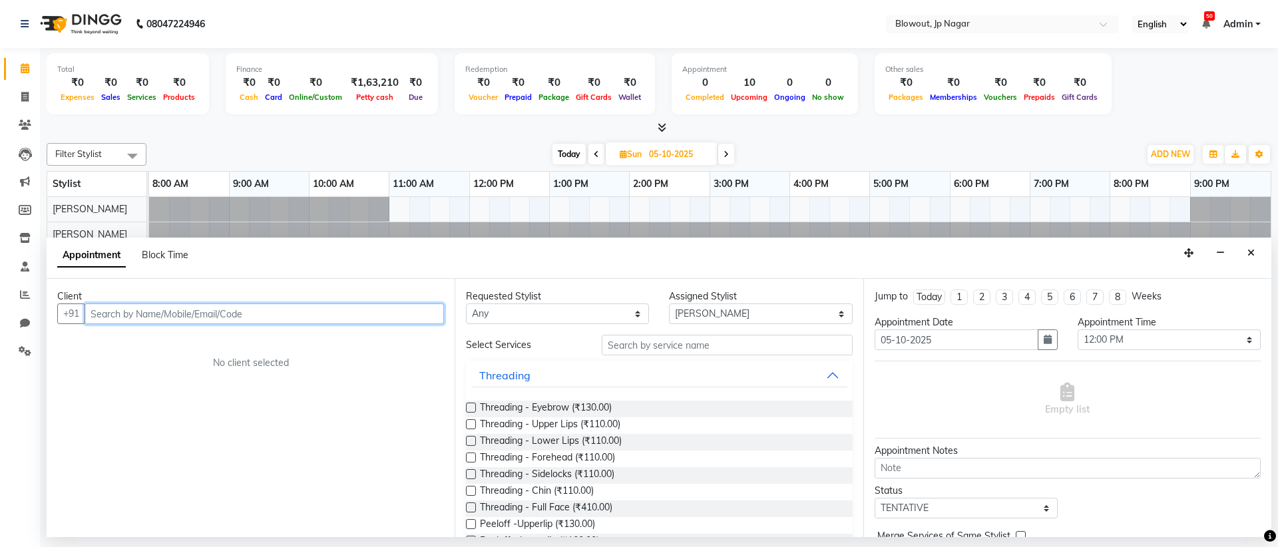
click at [160, 304] on input "text" at bounding box center [264, 314] width 359 height 21
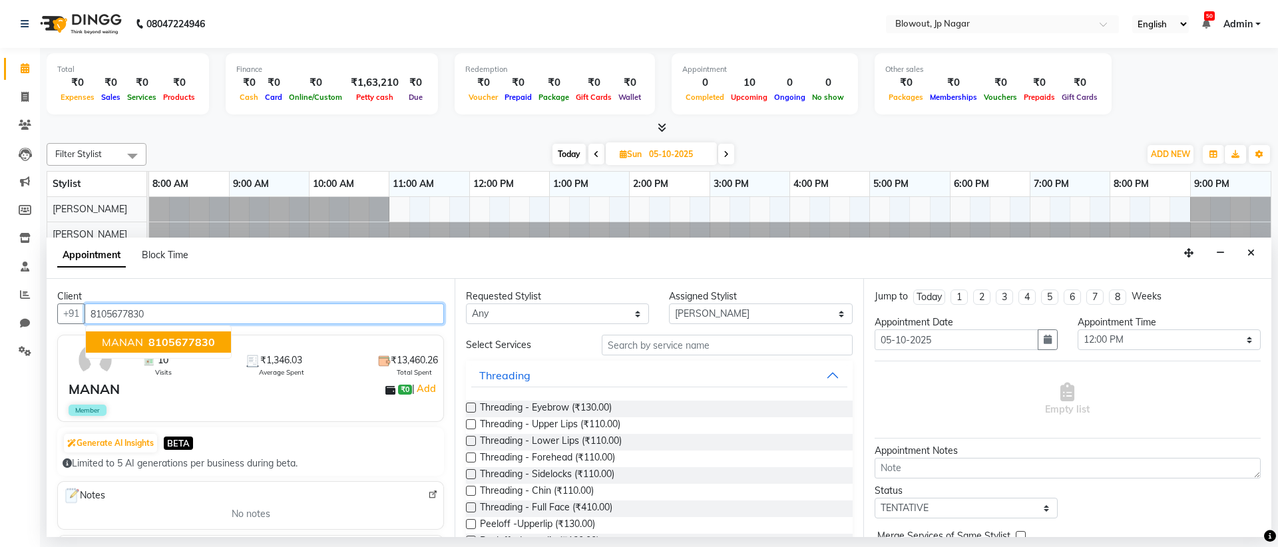
click at [165, 345] on span "8105677830" at bounding box center [181, 342] width 67 height 13
type input "8105677830"
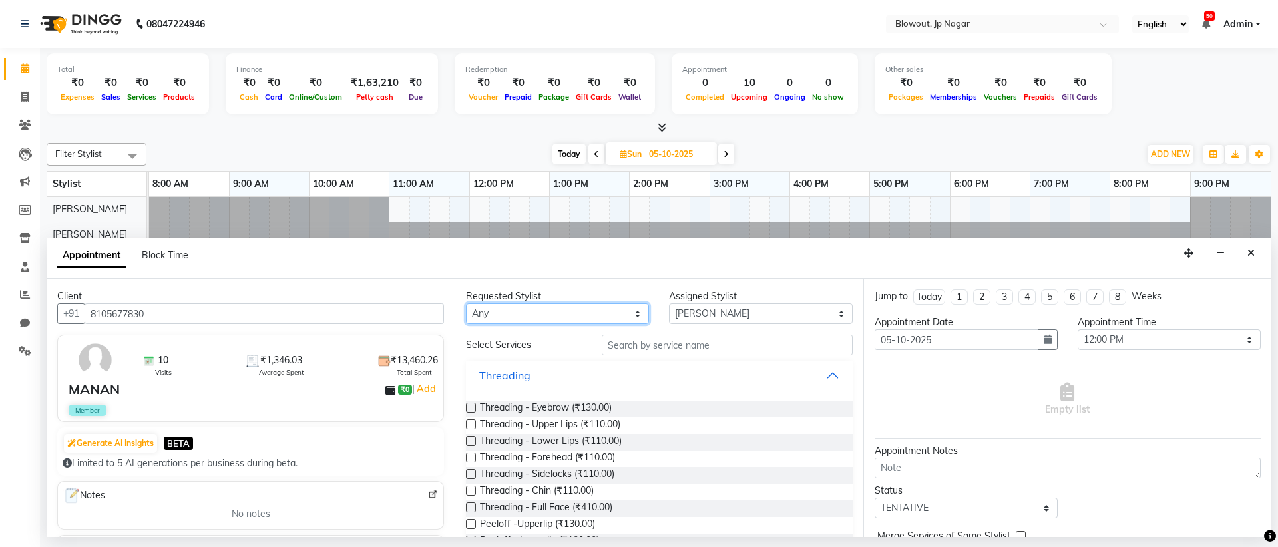
click at [539, 319] on select "Any BINOD DICKY SHERPA GIRI JITEN JOHN JULIE PREMA SHERPA PUJA ROSHAN PRADHAN S…" at bounding box center [557, 314] width 183 height 21
select select "60456"
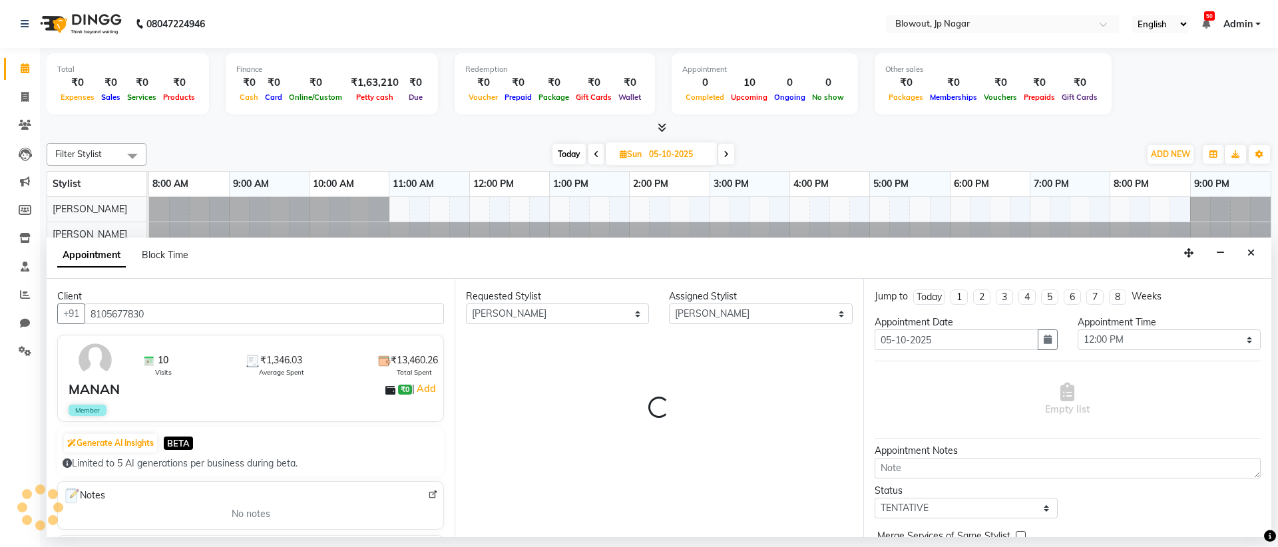
click at [645, 330] on div "Requested Stylist Any BINOD DICKY SHERPA GIRI JITEN JOHN JULIE PREMA SHERPA PUJ…" at bounding box center [659, 408] width 408 height 258
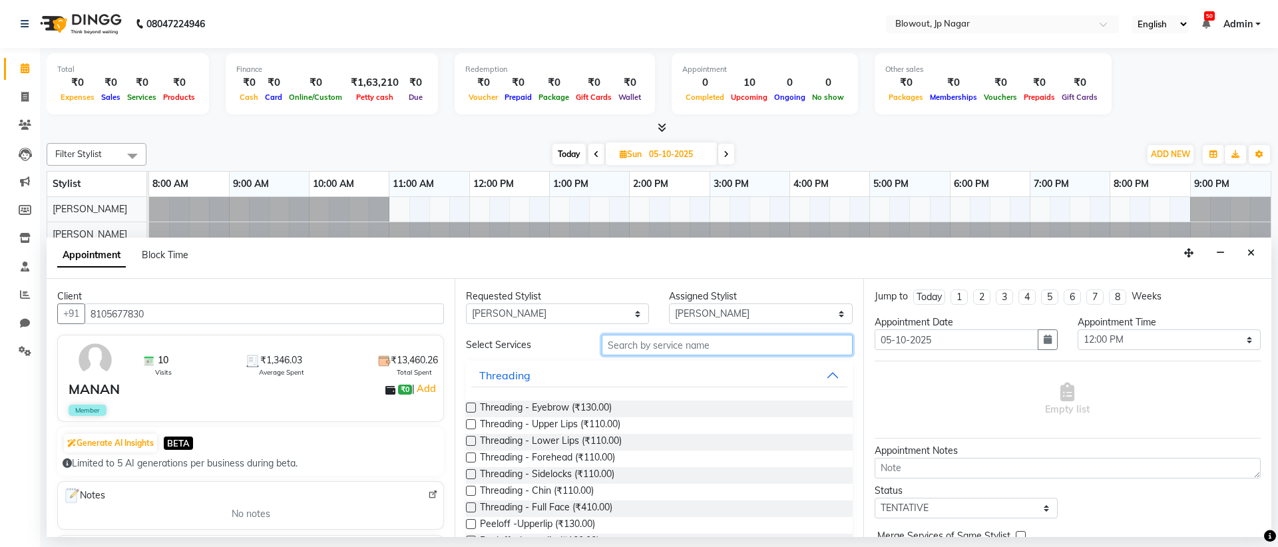
click at [682, 352] on input "text" at bounding box center [727, 345] width 251 height 21
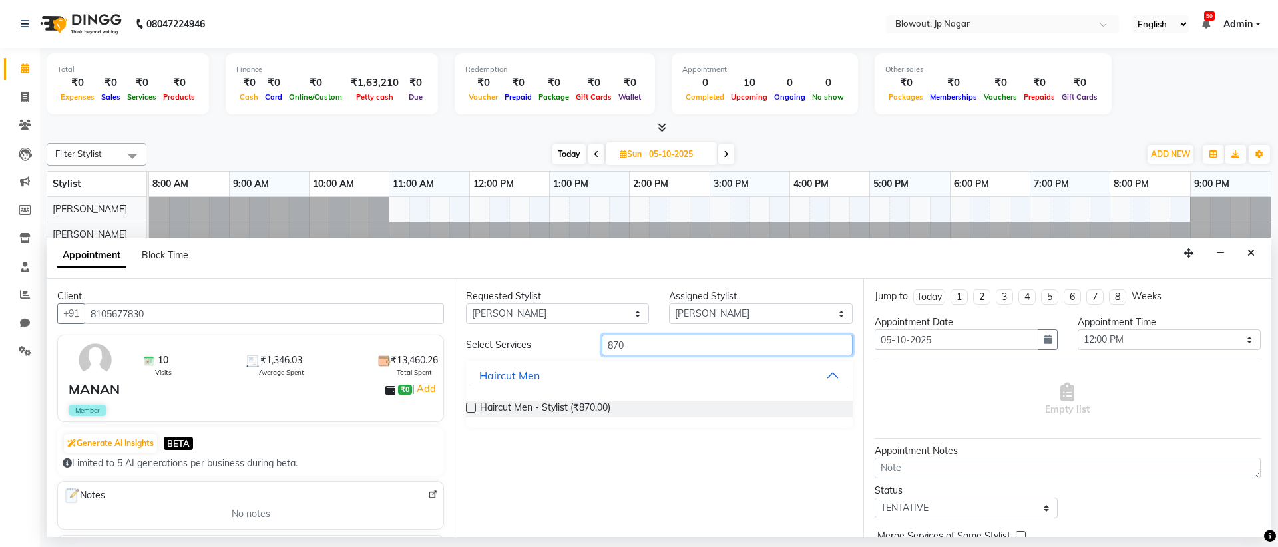
type input "870"
click at [613, 405] on div "Haircut Men - Stylist (₹870.00)" at bounding box center [659, 409] width 386 height 17
click at [582, 407] on span "Haircut Men - Stylist (₹870.00)" at bounding box center [545, 409] width 130 height 17
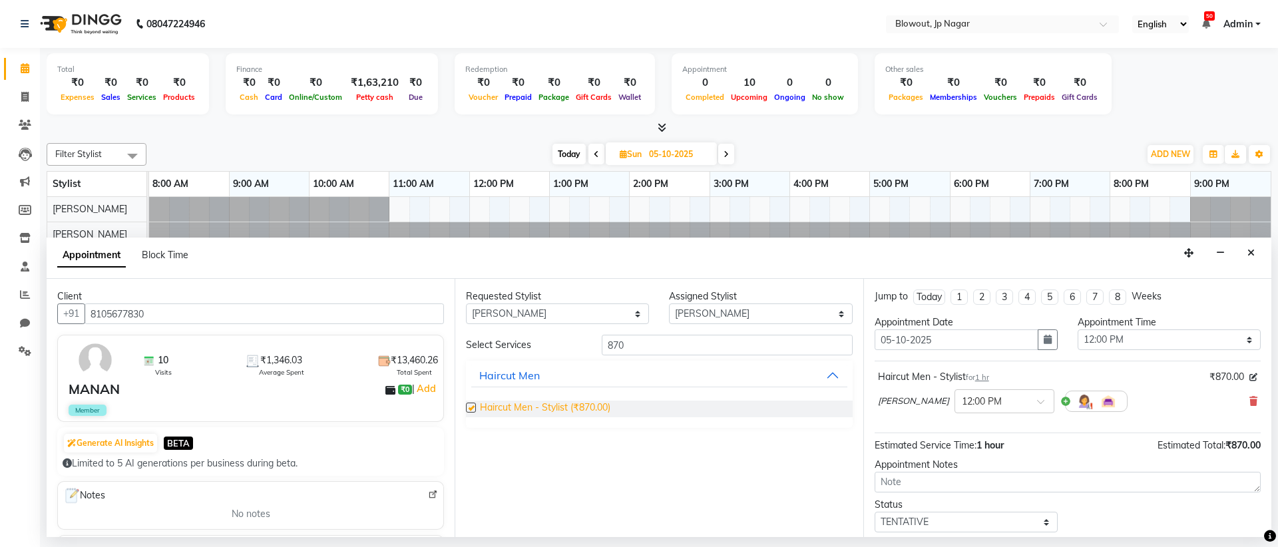
checkbox input "false"
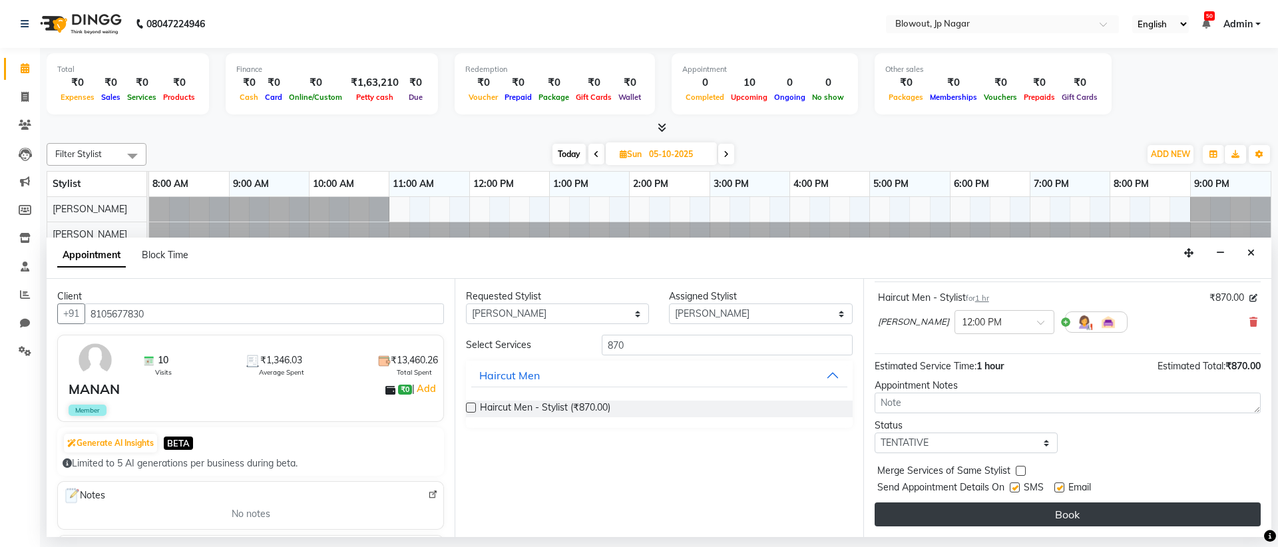
click at [1049, 508] on button "Book" at bounding box center [1068, 515] width 386 height 24
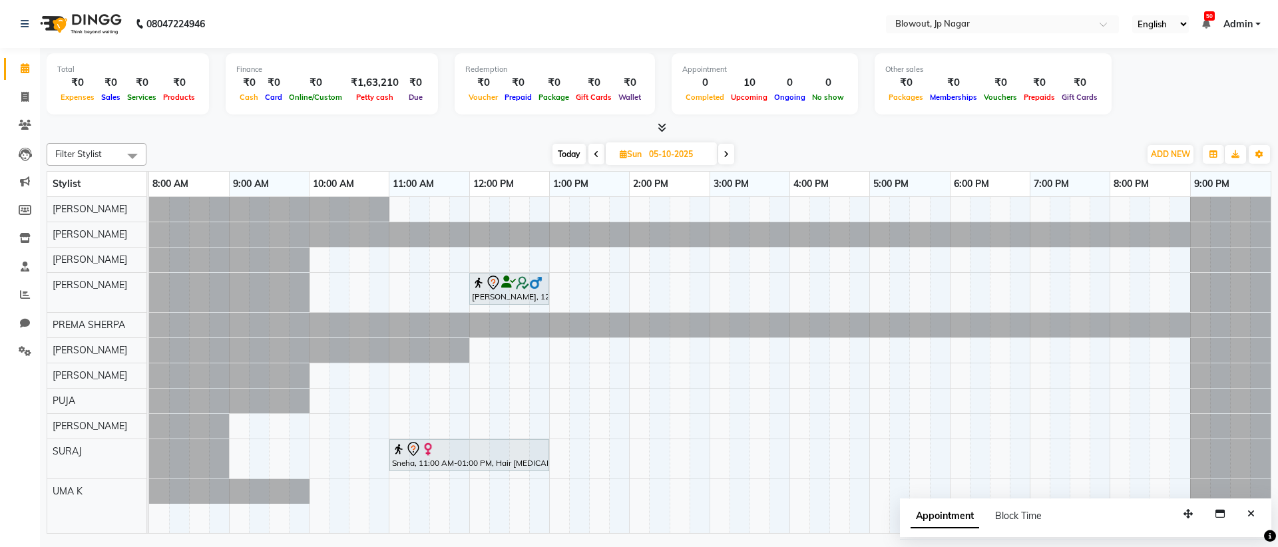
click at [570, 151] on span "Today" at bounding box center [569, 154] width 33 height 21
type input "04-10-2025"
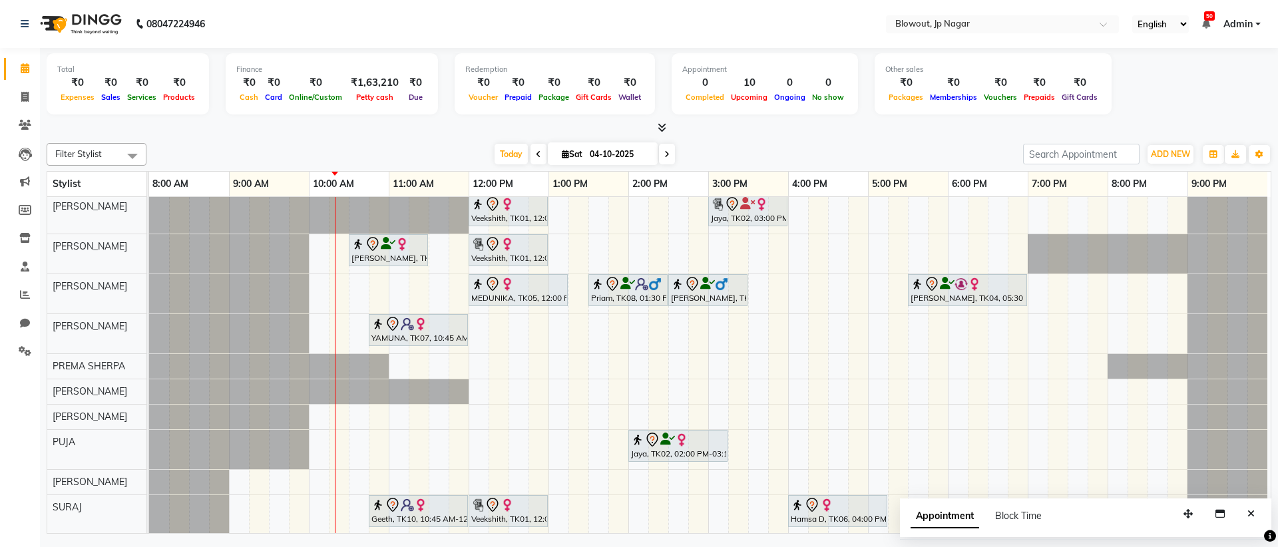
scroll to position [54, 0]
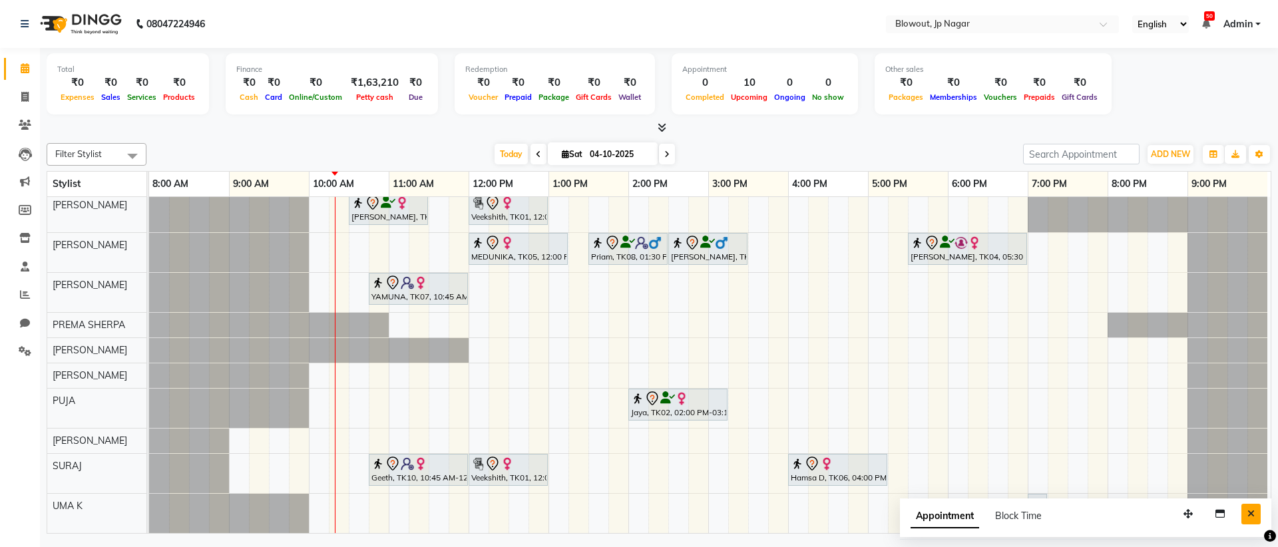
click at [1250, 511] on icon "Close" at bounding box center [1250, 513] width 7 height 9
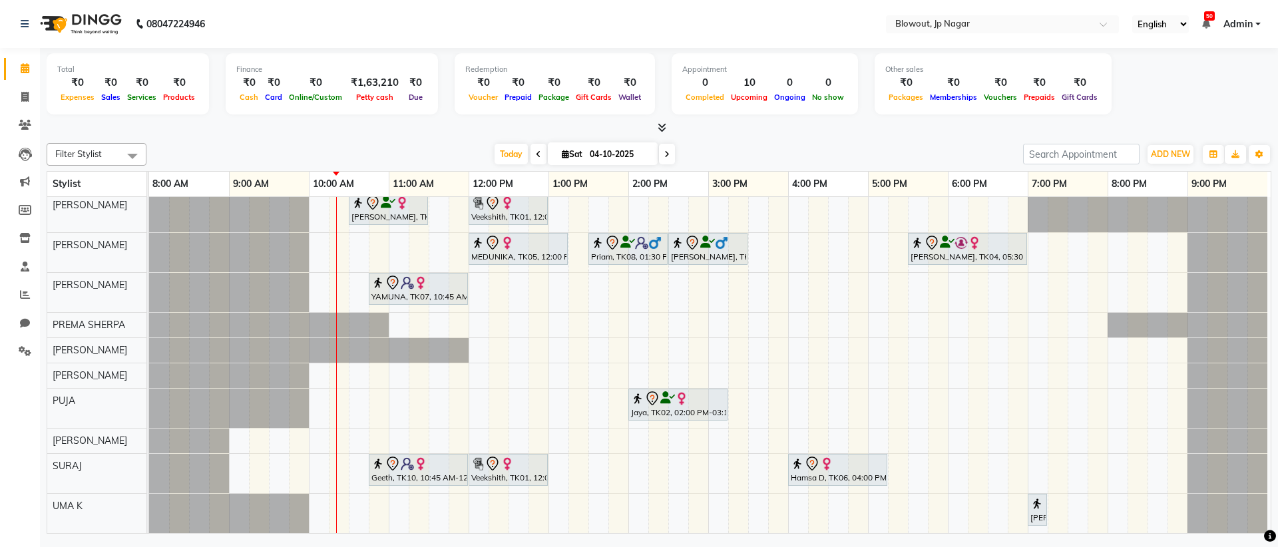
click at [1258, 29] on link "Admin" at bounding box center [1242, 24] width 37 height 14
click at [29, 357] on span at bounding box center [24, 351] width 23 height 15
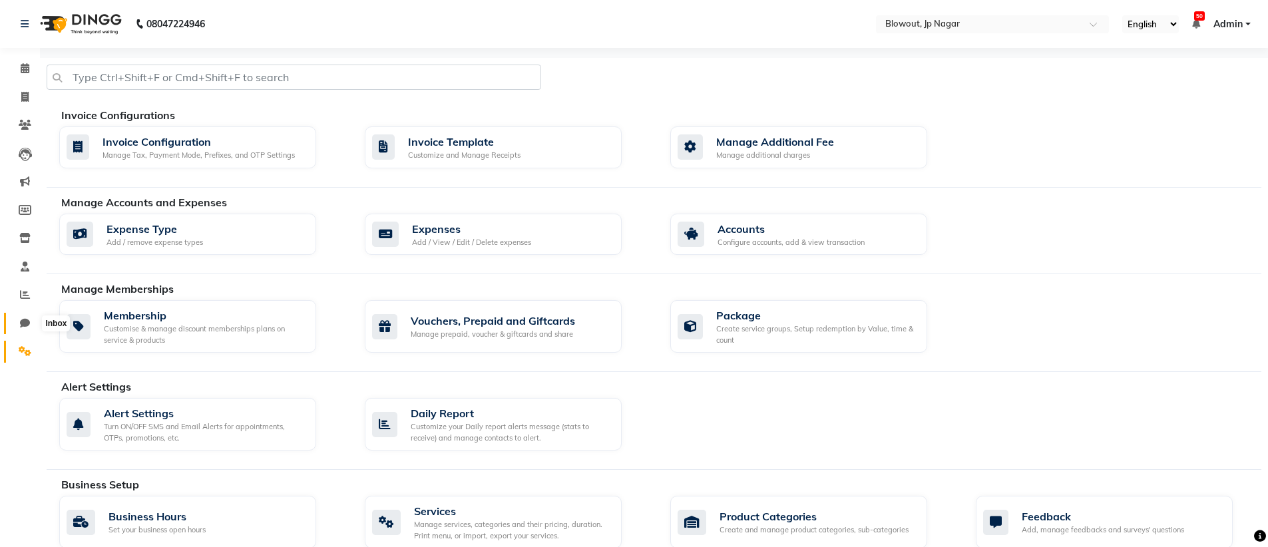
click at [32, 317] on span at bounding box center [24, 323] width 23 height 15
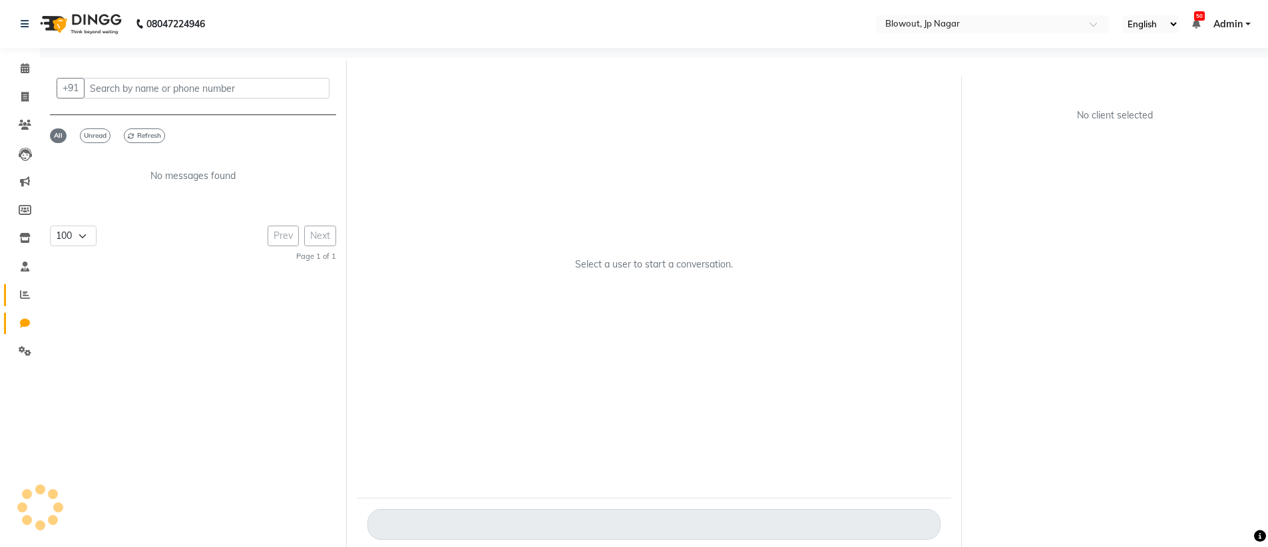
click at [34, 290] on span at bounding box center [24, 295] width 23 height 15
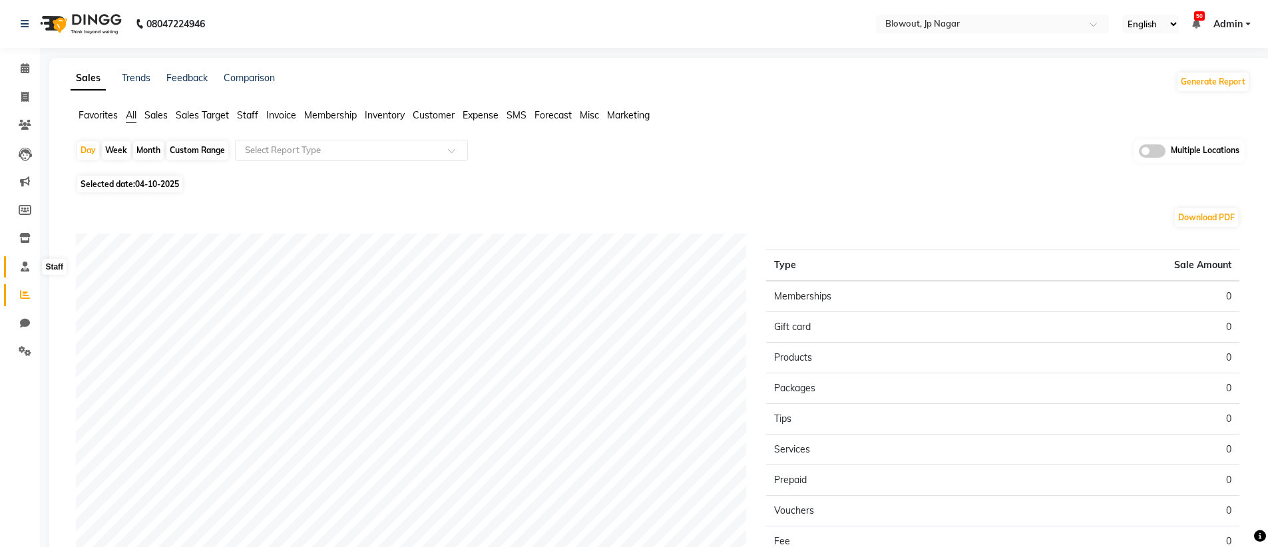
click at [34, 266] on span at bounding box center [24, 267] width 23 height 15
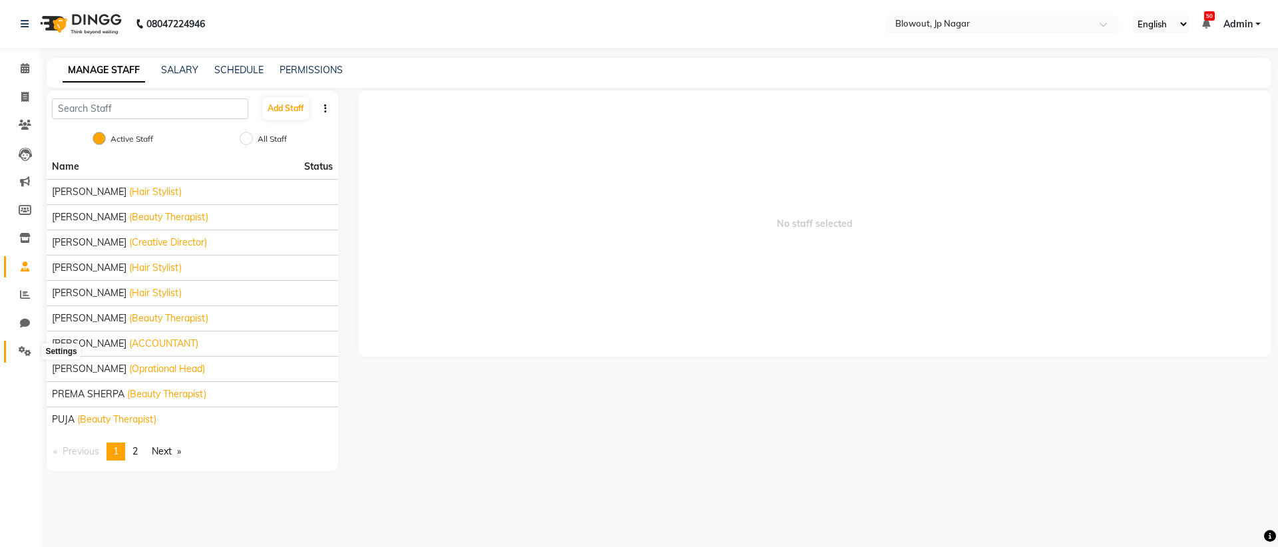
click at [15, 345] on span at bounding box center [24, 351] width 23 height 15
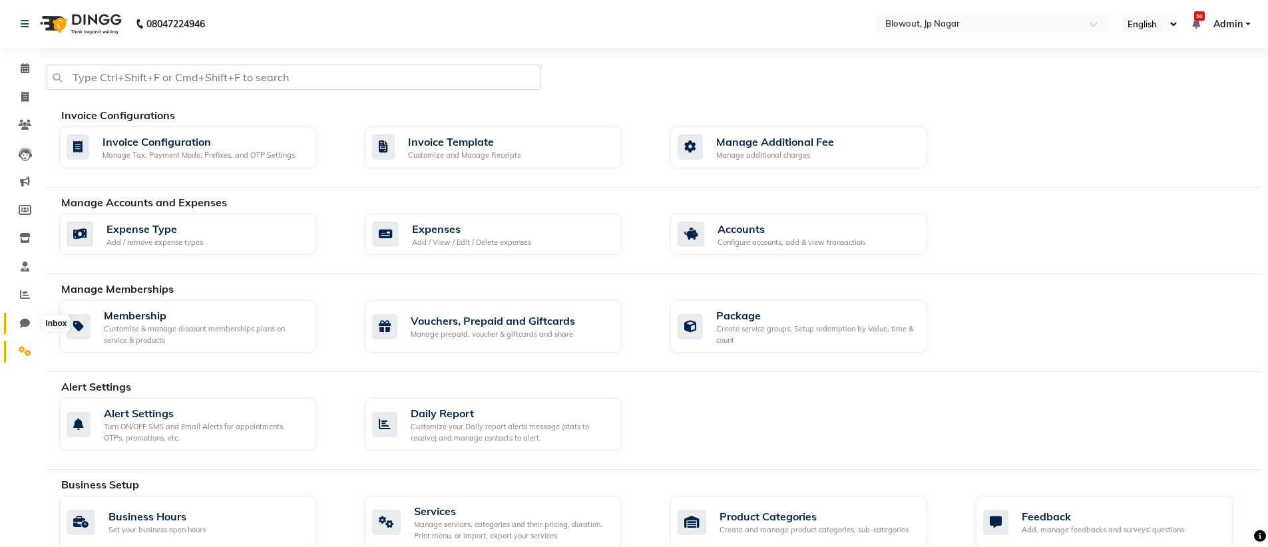
click at [29, 327] on icon at bounding box center [25, 323] width 10 height 10
select select "100"
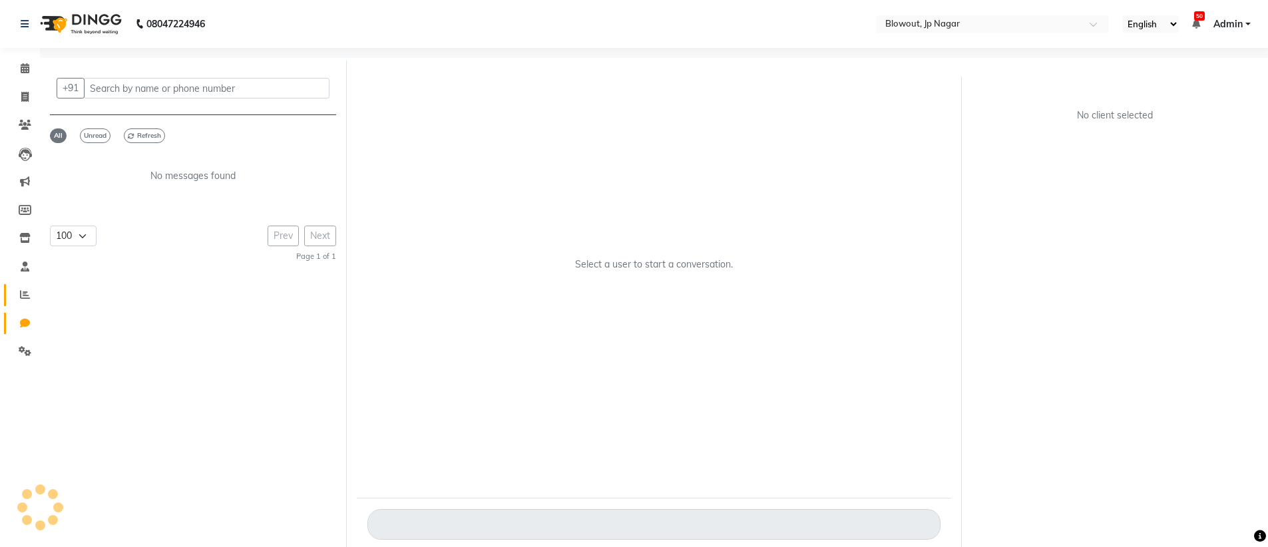
click at [33, 299] on span at bounding box center [24, 295] width 23 height 15
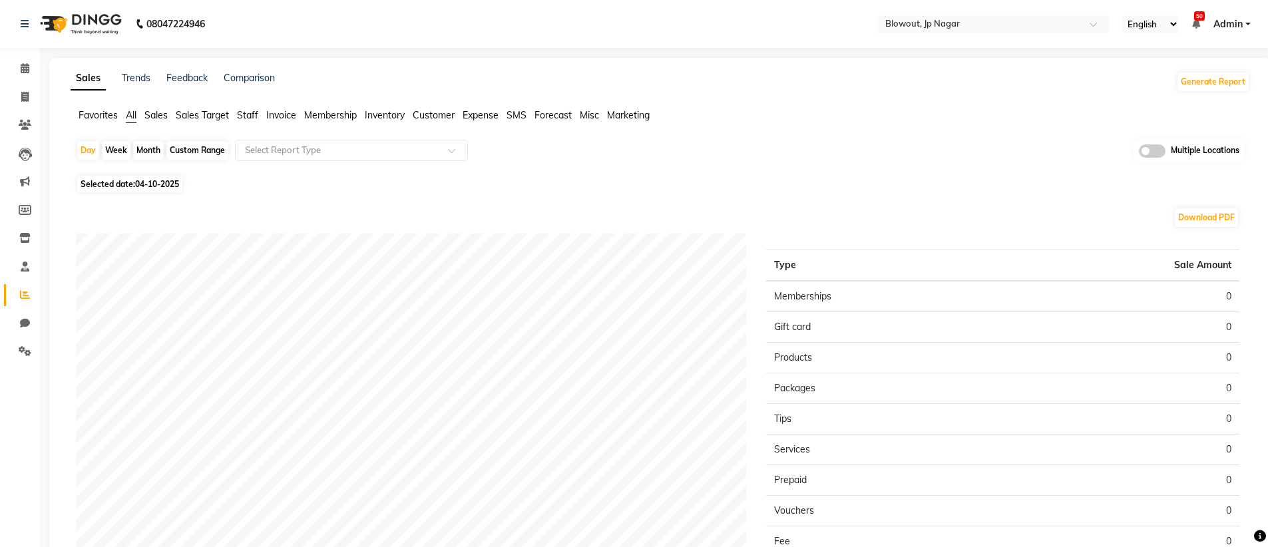
click at [22, 368] on li "Completed InProgress Upcoming Dropped Tentative Check-In Confirm" at bounding box center [20, 369] width 40 height 7
click at [25, 278] on li "Staff" at bounding box center [20, 267] width 40 height 29
click at [26, 273] on span at bounding box center [24, 267] width 23 height 15
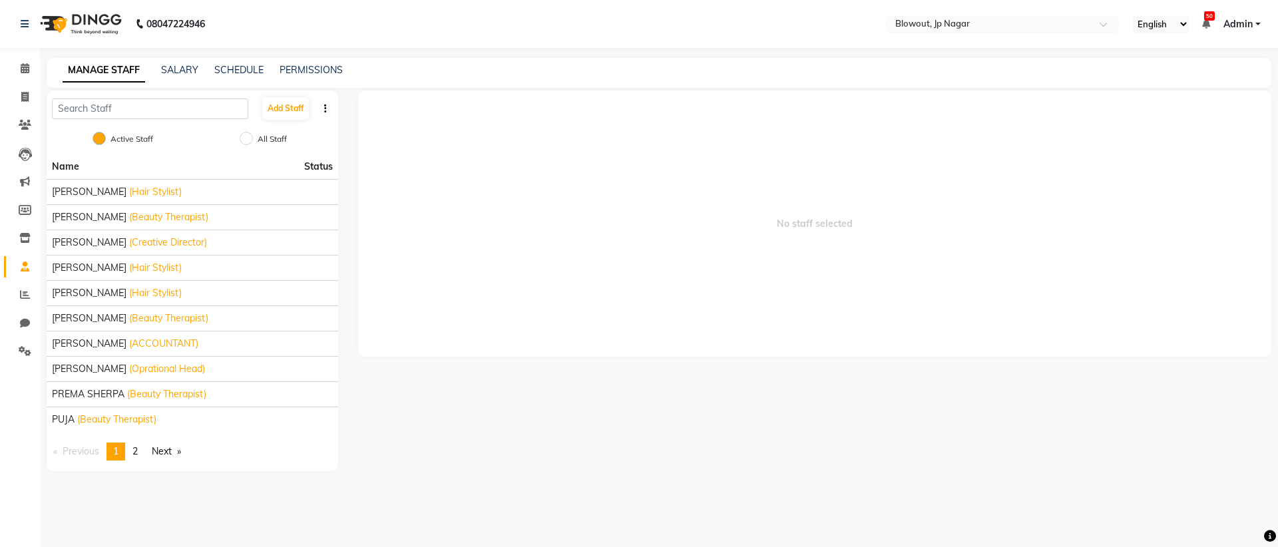
click at [278, 132] on div "All Staff" at bounding box center [265, 140] width 43 height 16
click at [273, 136] on label "All Staff" at bounding box center [272, 139] width 29 height 12
click at [253, 136] on input "All Staff" at bounding box center [246, 138] width 13 height 13
radio input "true"
radio input "false"
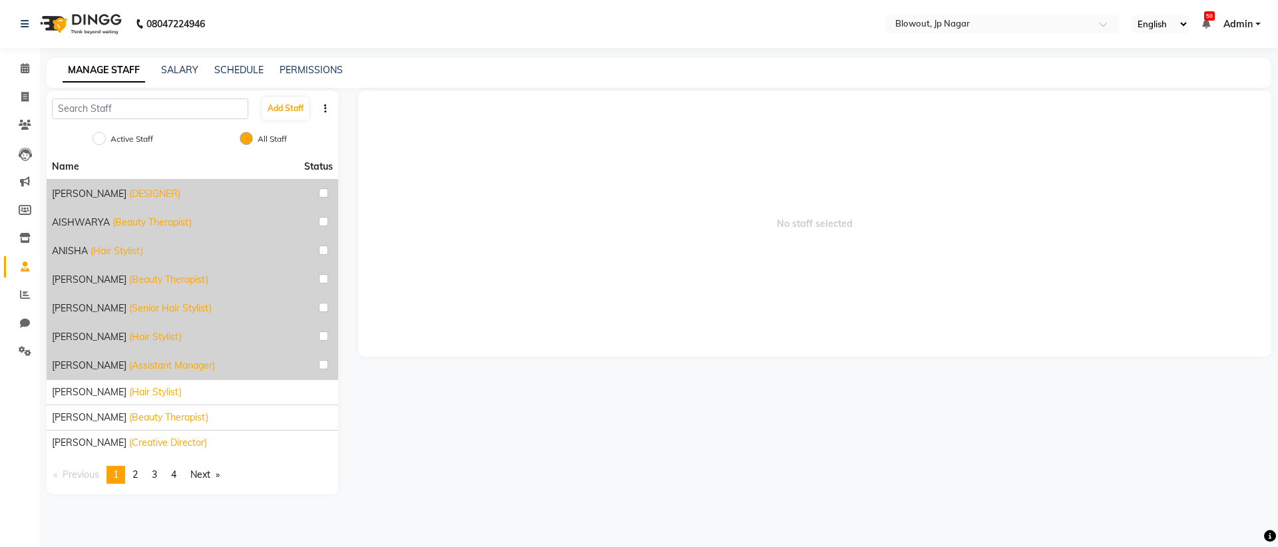
click at [256, 140] on div "All Staff" at bounding box center [265, 140] width 43 height 16
click at [332, 69] on link "PERMISSIONS" at bounding box center [311, 70] width 63 height 12
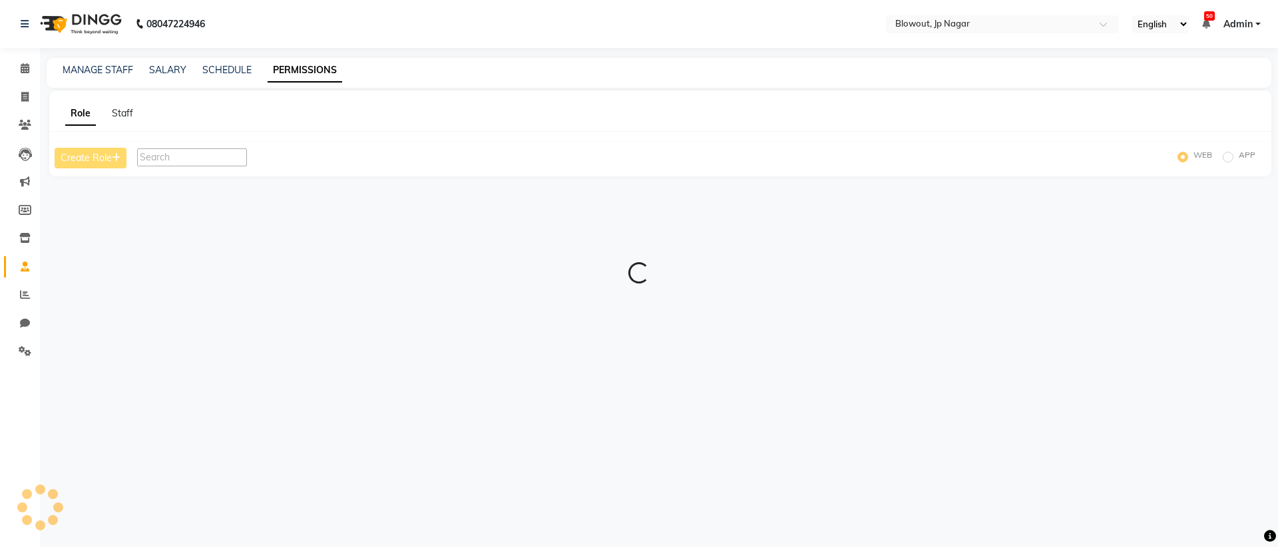
click at [1239, 157] on label "APP" at bounding box center [1247, 157] width 17 height 16
click at [1230, 157] on input "APP" at bounding box center [1230, 156] width 9 height 9
radio input "true"
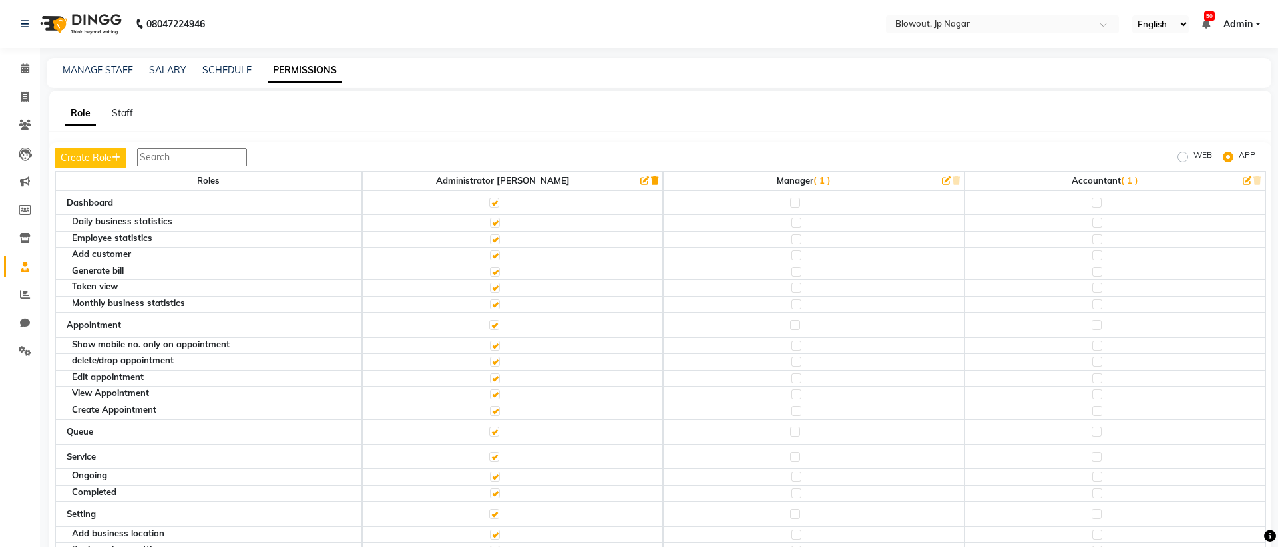
click at [1239, 157] on label "APP" at bounding box center [1247, 157] width 17 height 16
click at [1230, 157] on input "APP" at bounding box center [1230, 156] width 9 height 9
click at [1230, 157] on label "APP" at bounding box center [1237, 157] width 17 height 16
click at [1225, 157] on input "APP" at bounding box center [1220, 156] width 9 height 9
click at [29, 66] on icon at bounding box center [25, 68] width 9 height 10
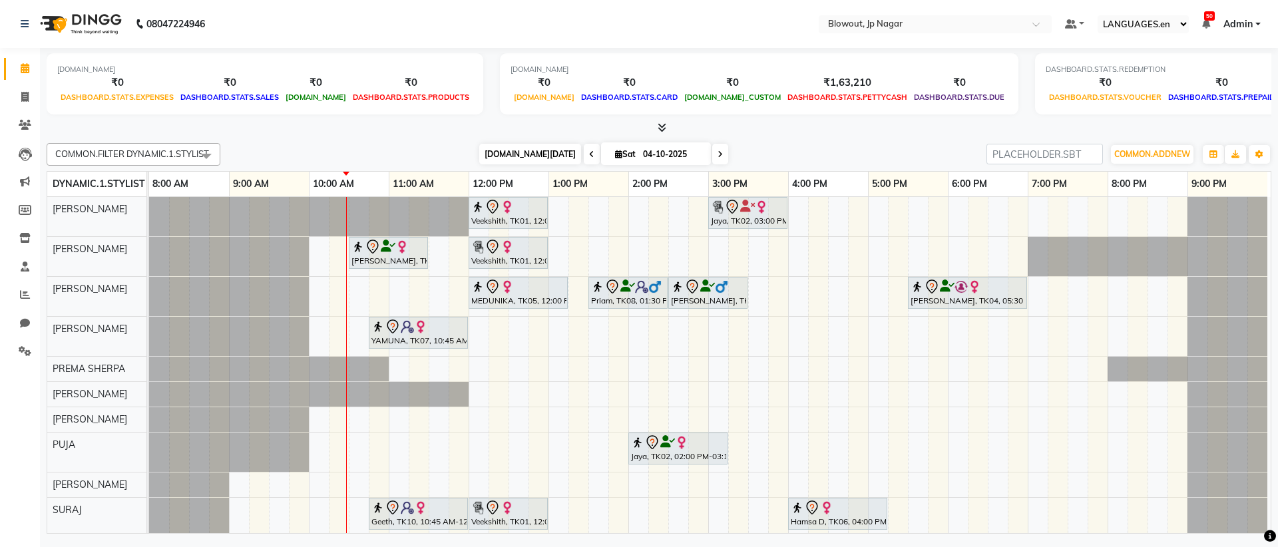
click at [537, 156] on span "[DOMAIN_NAME][DATE]" at bounding box center [530, 154] width 102 height 21
click at [24, 300] on span at bounding box center [24, 295] width 23 height 15
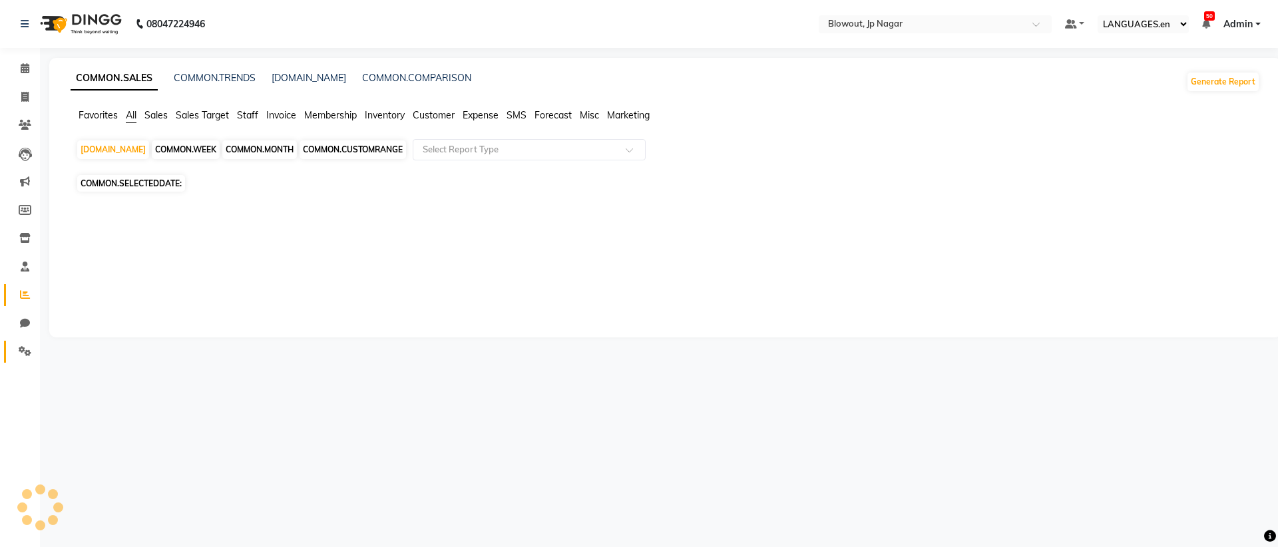
click at [37, 351] on ngb-tooltip-window "TOOLTIP.SETTINGS" at bounding box center [83, 351] width 93 height 23
click at [31, 351] on span at bounding box center [24, 351] width 23 height 15
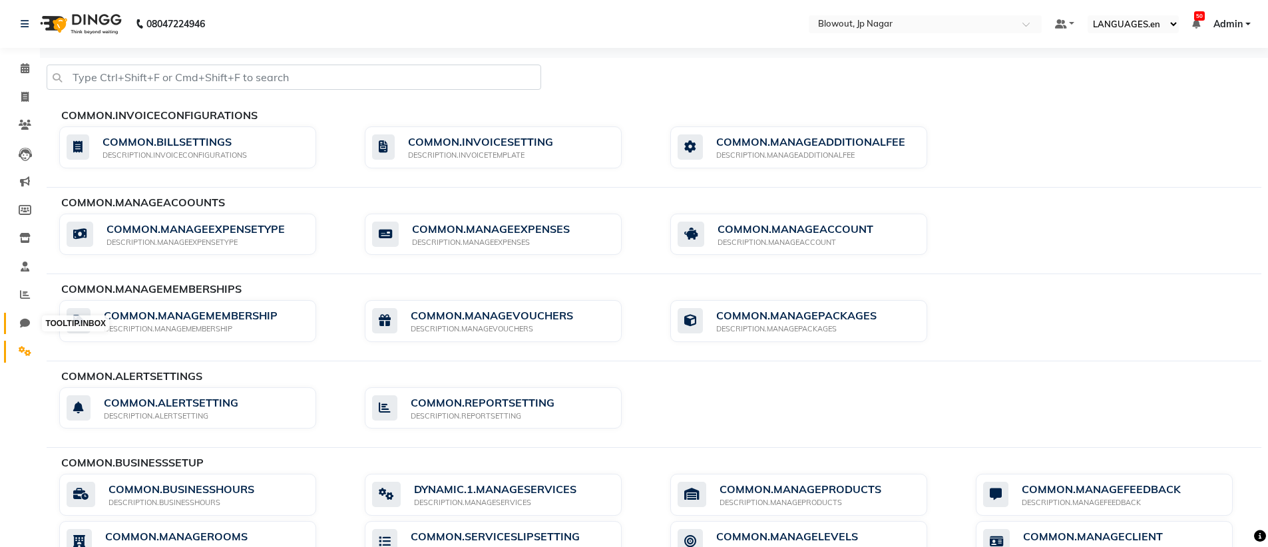
click at [27, 318] on icon at bounding box center [25, 323] width 10 height 10
select select "100"
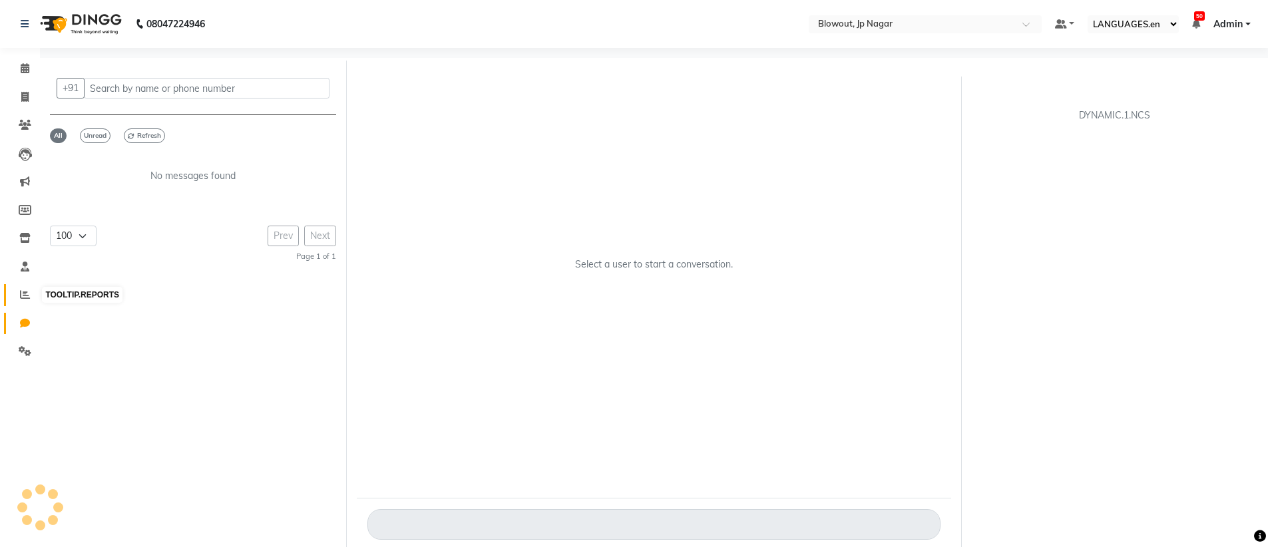
click at [20, 292] on icon at bounding box center [25, 295] width 10 height 10
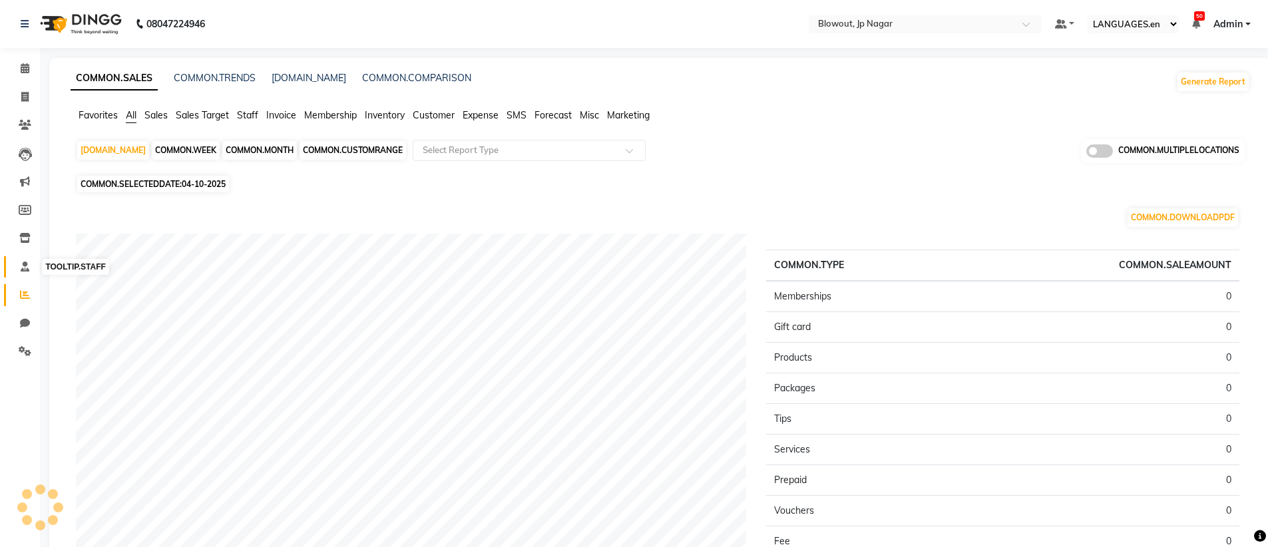
click at [16, 266] on span at bounding box center [24, 267] width 23 height 15
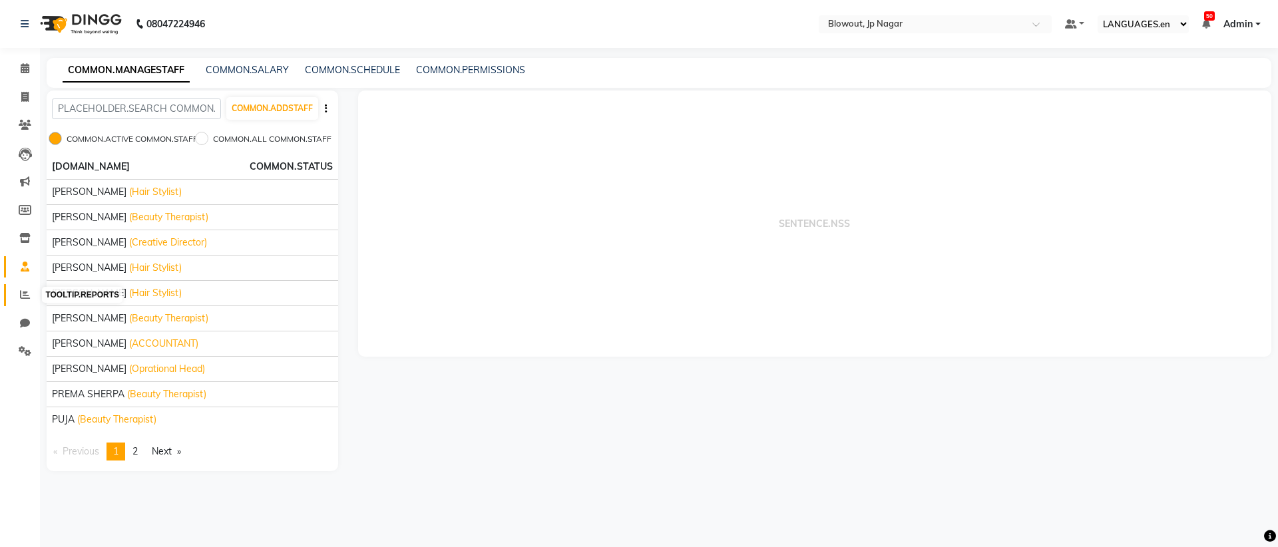
click at [25, 300] on span at bounding box center [24, 295] width 23 height 15
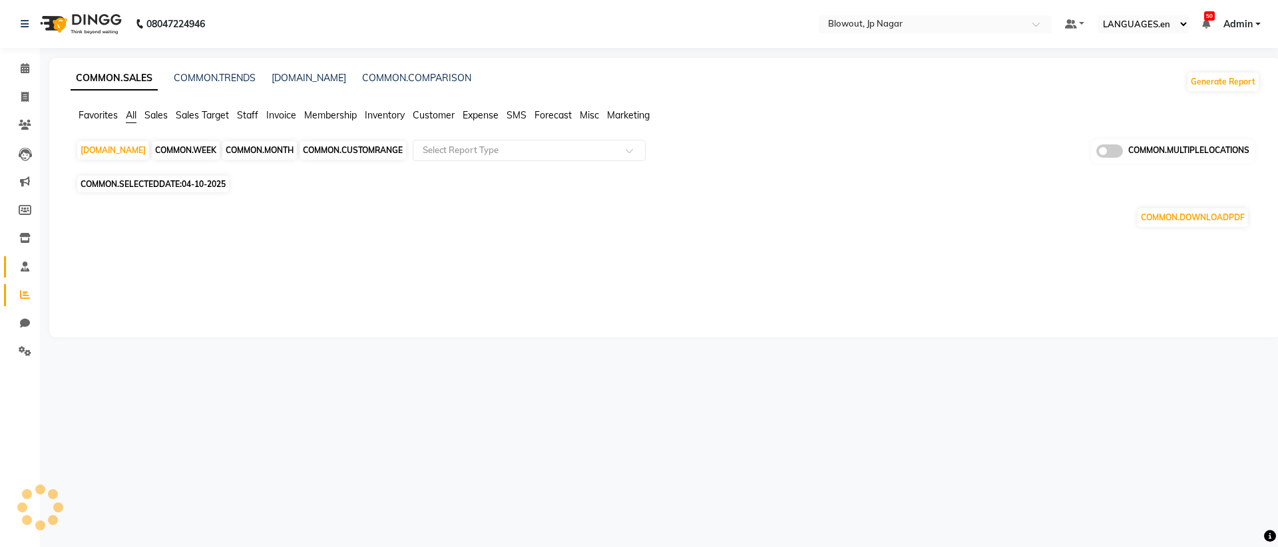
click at [26, 276] on link "COMMON.STAFF" at bounding box center [20, 267] width 32 height 22
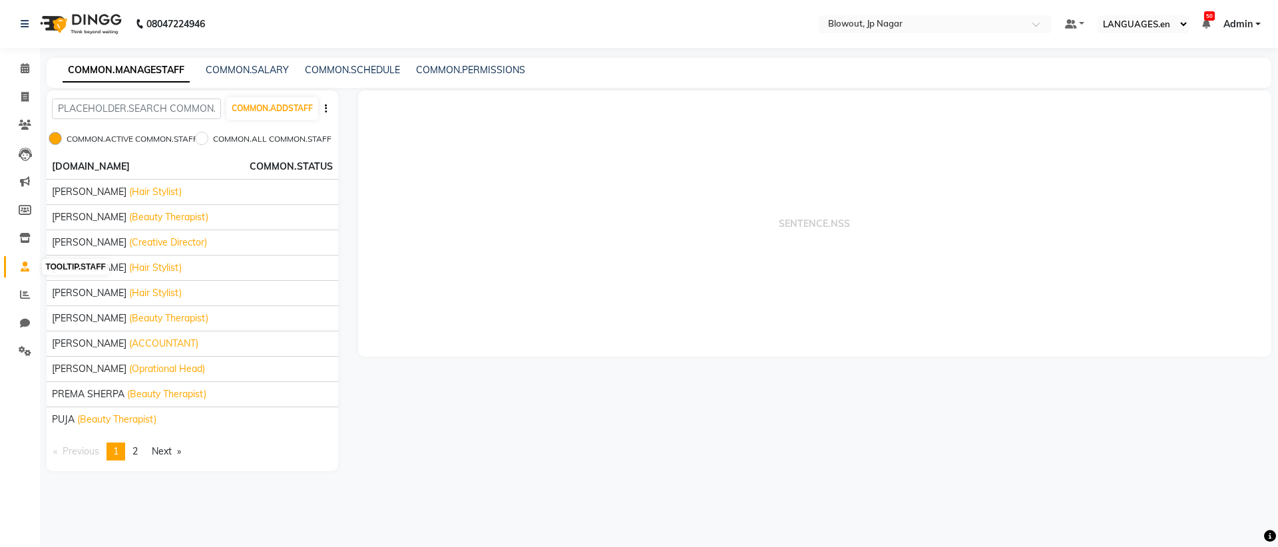
click at [31, 269] on span at bounding box center [24, 267] width 23 height 15
click at [29, 290] on icon at bounding box center [25, 295] width 10 height 10
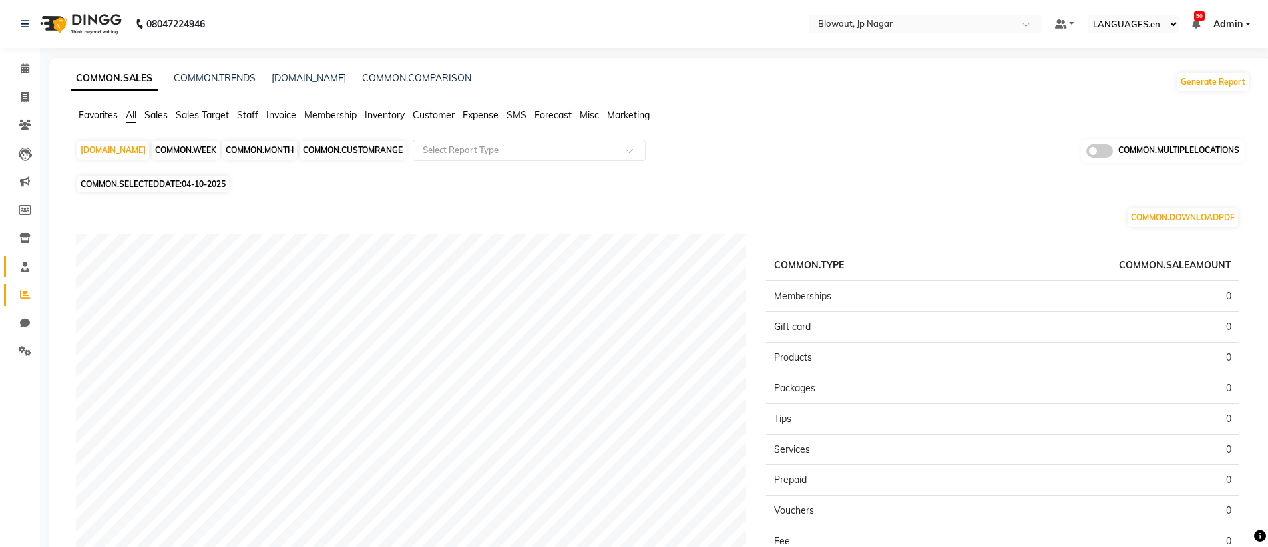
click at [28, 276] on link "COMMON.STAFF" at bounding box center [20, 267] width 32 height 22
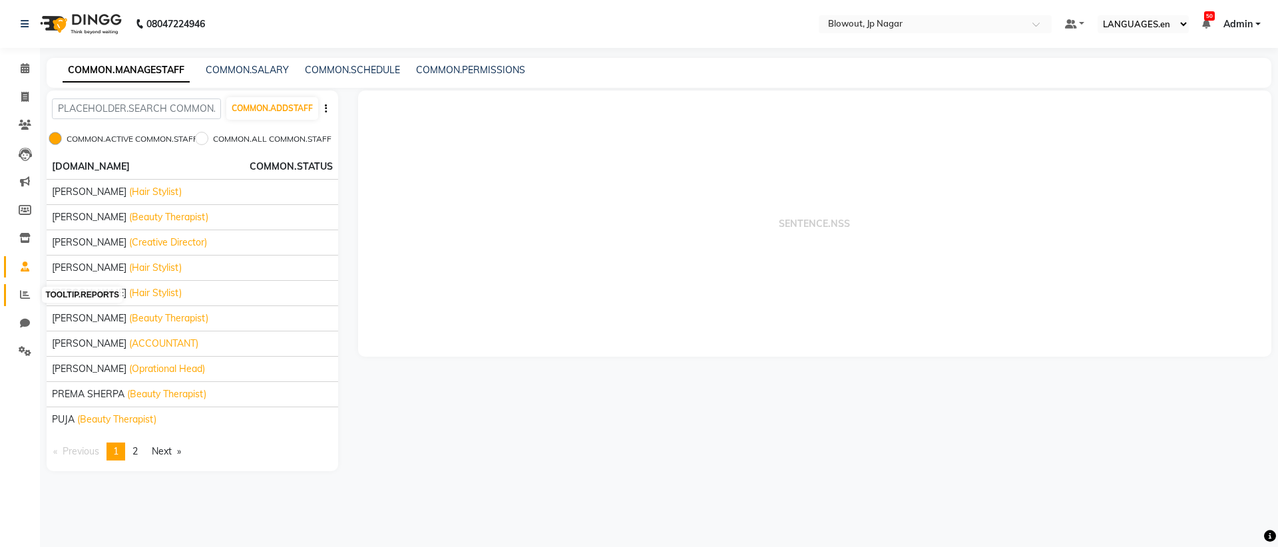
click at [30, 292] on span at bounding box center [24, 295] width 23 height 15
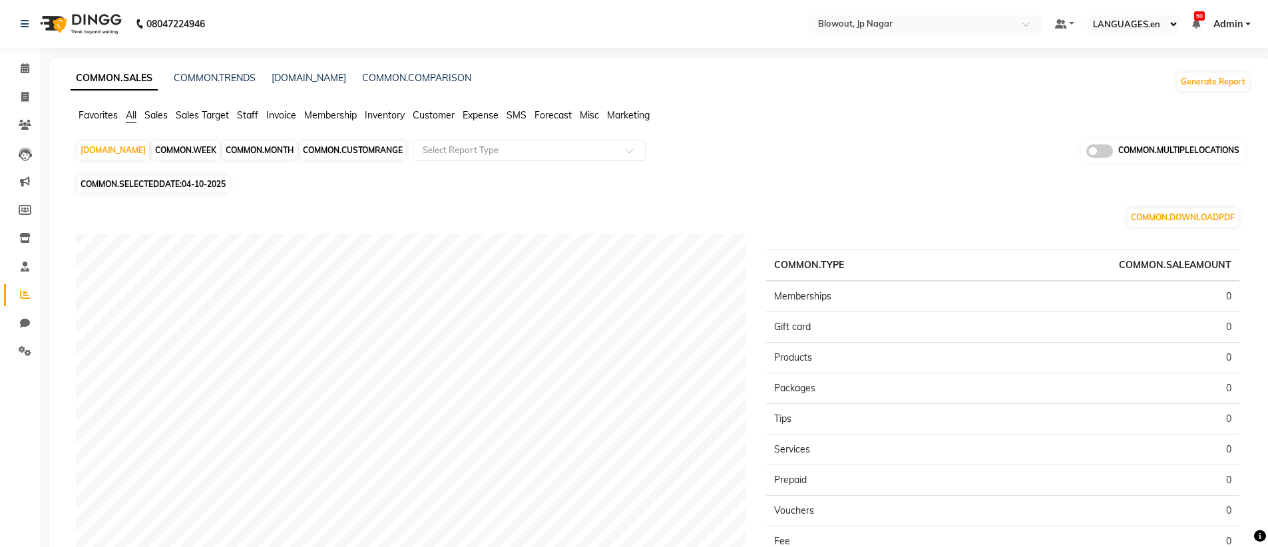
click at [1224, 25] on span "Admin" at bounding box center [1228, 24] width 29 height 14
click at [1005, 113] on ul "Favorites All Sales Sales Target Staff Invoice Membership Inventory Customer Ex…" at bounding box center [661, 116] width 1180 height 15
click at [23, 260] on span at bounding box center [24, 267] width 23 height 15
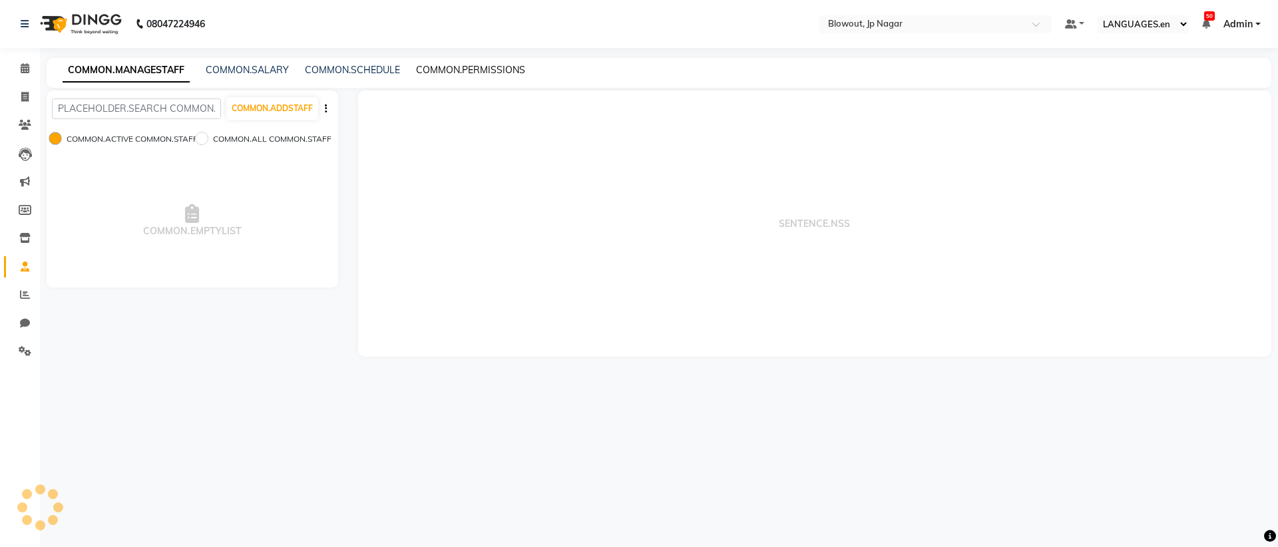
click at [446, 72] on link "COMMON.PERMISSIONS" at bounding box center [470, 70] width 109 height 12
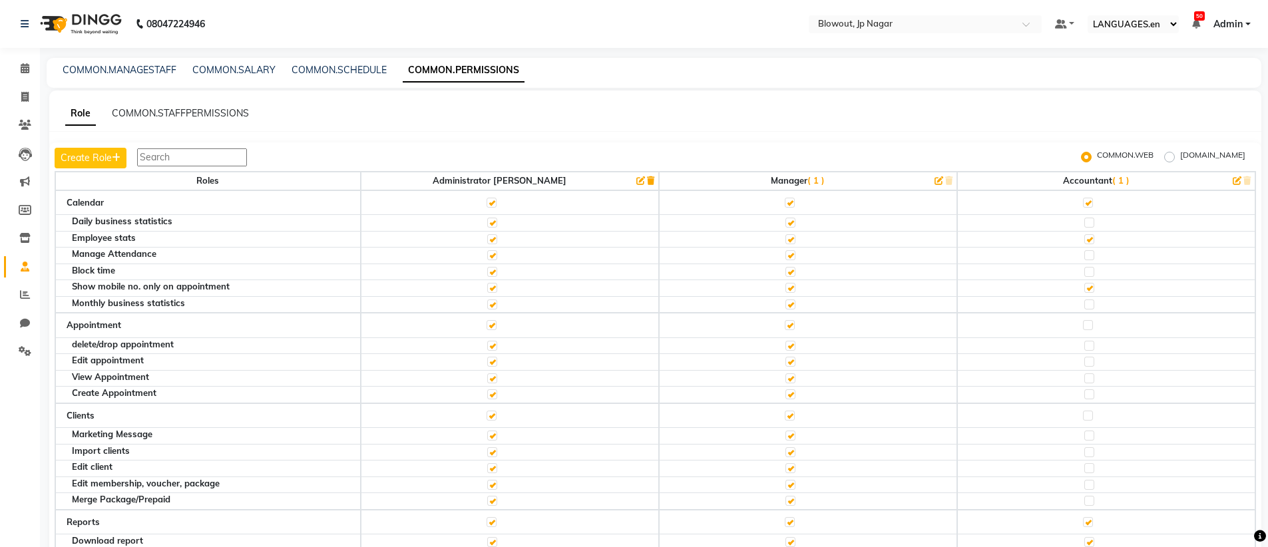
click at [1184, 158] on div "[DOMAIN_NAME]" at bounding box center [1204, 157] width 81 height 16
click at [1184, 158] on label "[DOMAIN_NAME]" at bounding box center [1212, 157] width 65 height 16
click at [1176, 158] on input "[DOMAIN_NAME]" at bounding box center [1171, 156] width 9 height 9
radio input "true"
click at [1180, 157] on label "[DOMAIN_NAME]" at bounding box center [1212, 157] width 65 height 16
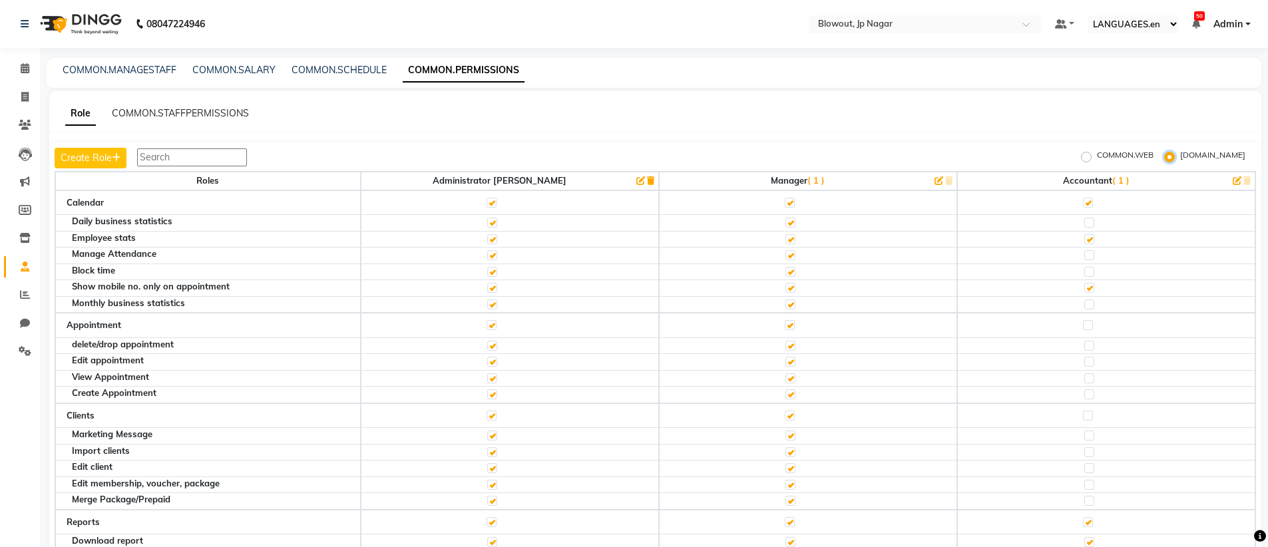
click at [1176, 157] on input "[DOMAIN_NAME]" at bounding box center [1171, 156] width 9 height 9
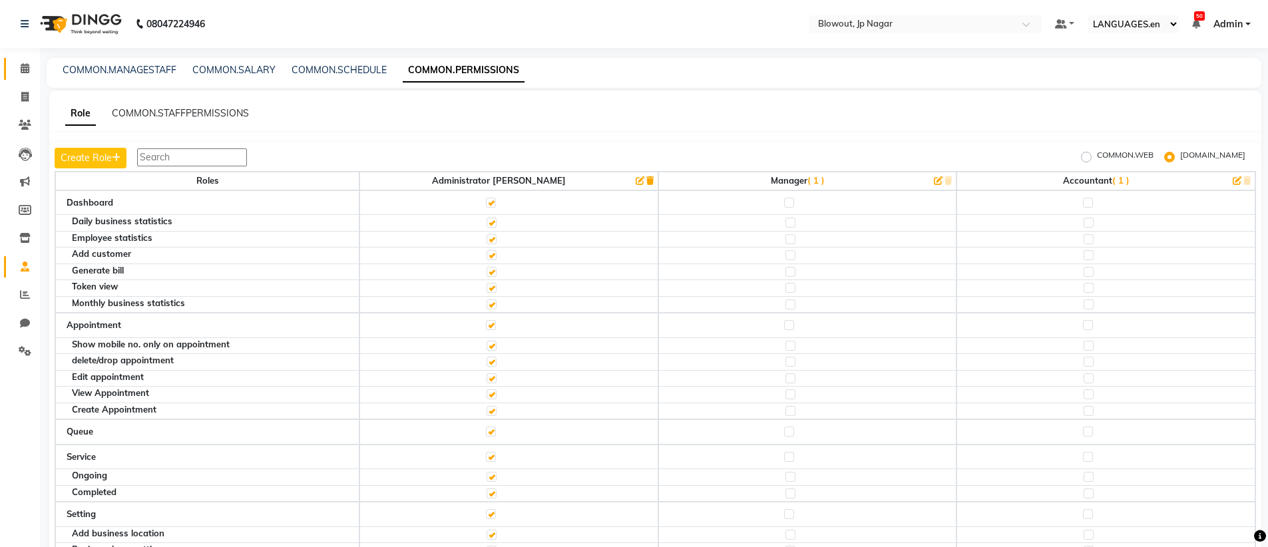
click at [28, 71] on icon at bounding box center [25, 68] width 9 height 10
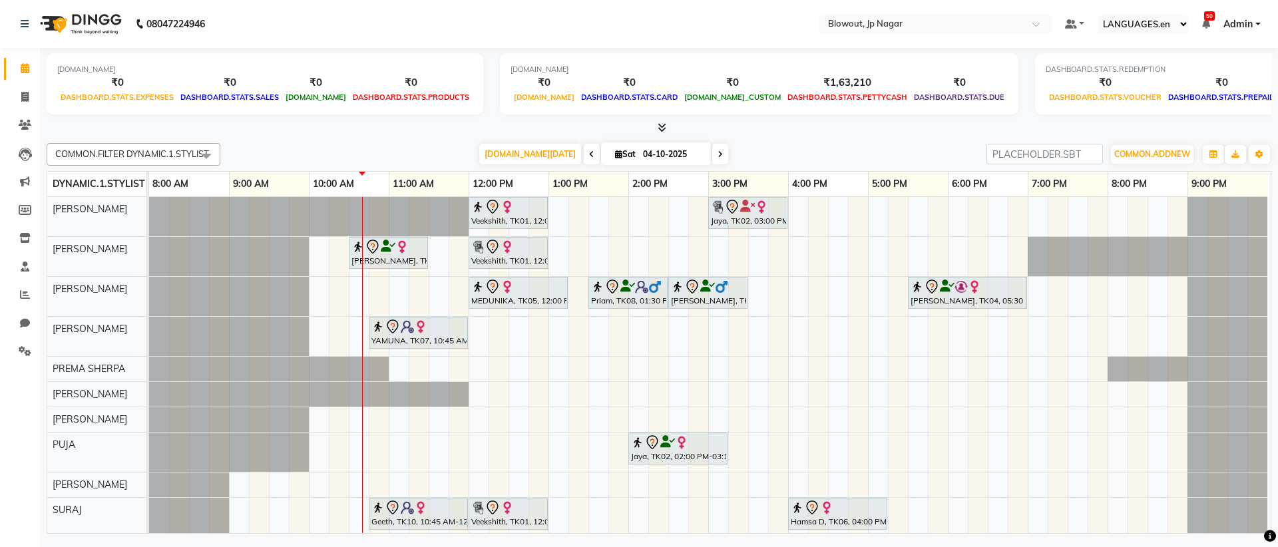
click at [496, 324] on div "Veekshith, TK01, 12:00 PM-01:00 PM, Haircut Women - Creative Director Jaya, TK0…" at bounding box center [710, 387] width 1122 height 380
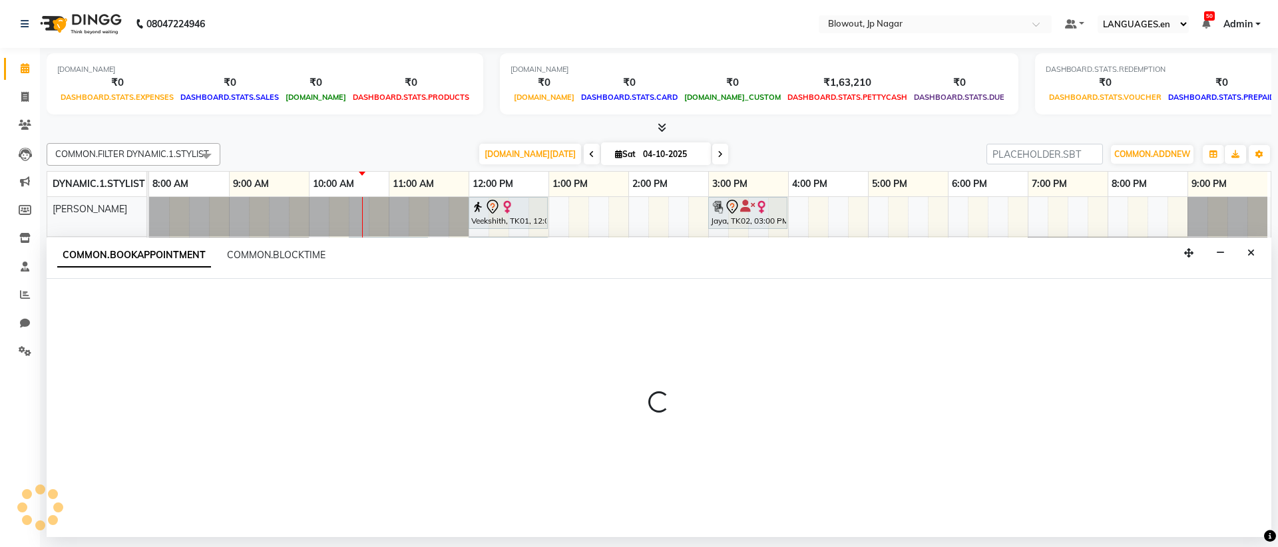
select select "60456"
select select "735"
select select "tentative"
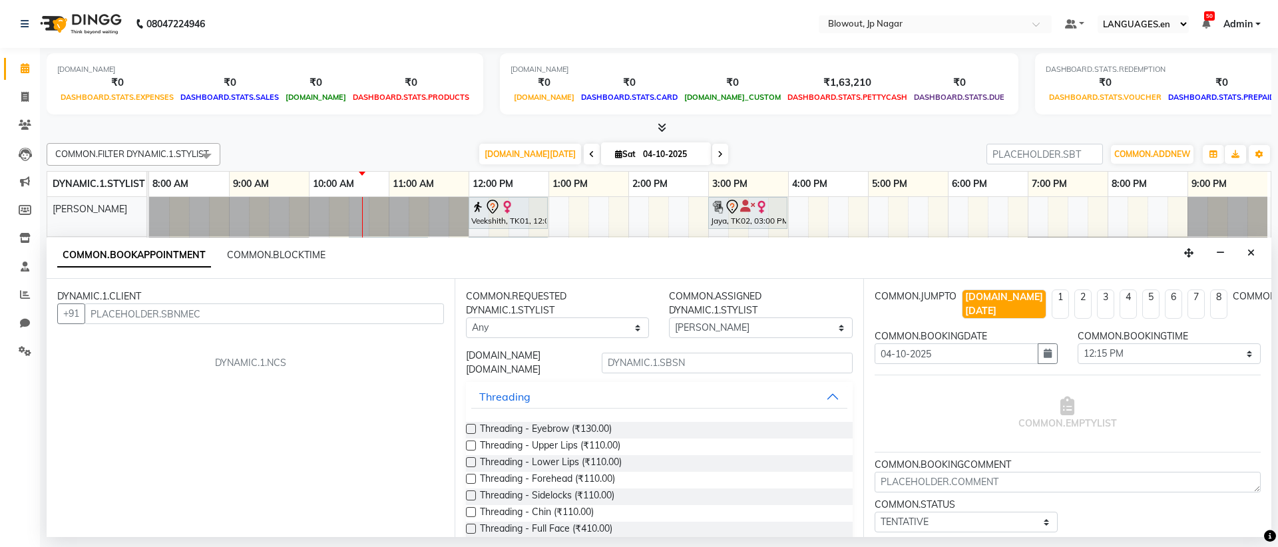
click at [137, 316] on input "text" at bounding box center [264, 314] width 359 height 21
type input "8549088831"
click at [373, 311] on span "COMMON.ADD DYNAMIC.1.CLIENT" at bounding box center [362, 314] width 152 height 12
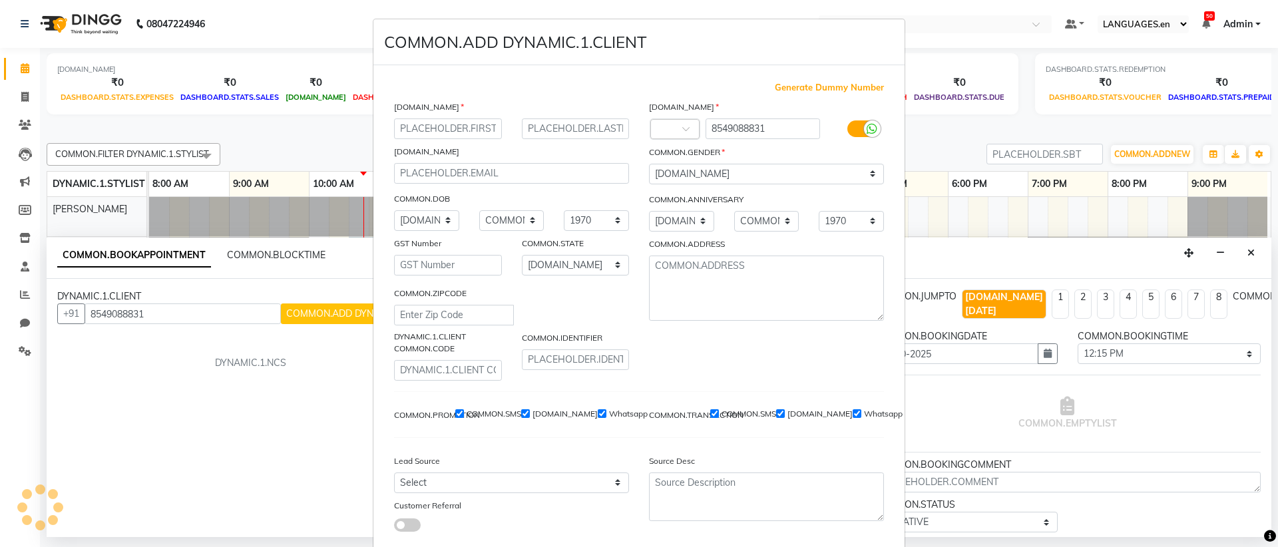
click at [192, 390] on ngb-modal-window "COMMON.ADD DYNAMIC.1.CLIENT Generate Dummy Number [DOMAIN_NAME] [DOMAIN_NAME] […" at bounding box center [639, 273] width 1278 height 547
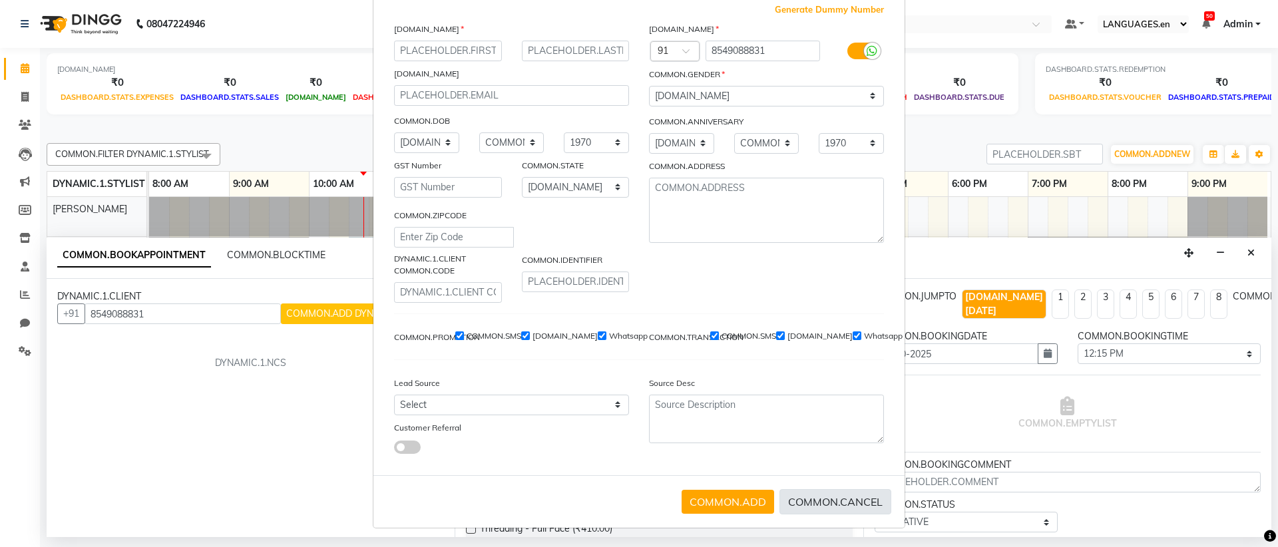
click at [810, 499] on button "COMMON.CANCEL" at bounding box center [836, 501] width 112 height 25
select select
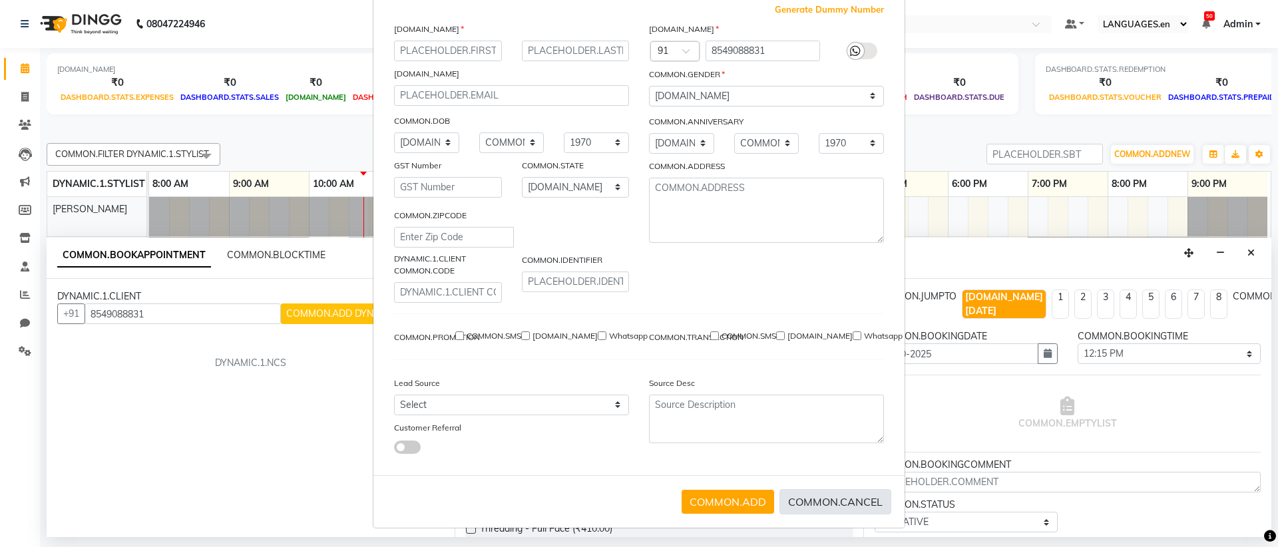
select select
checkbox input "false"
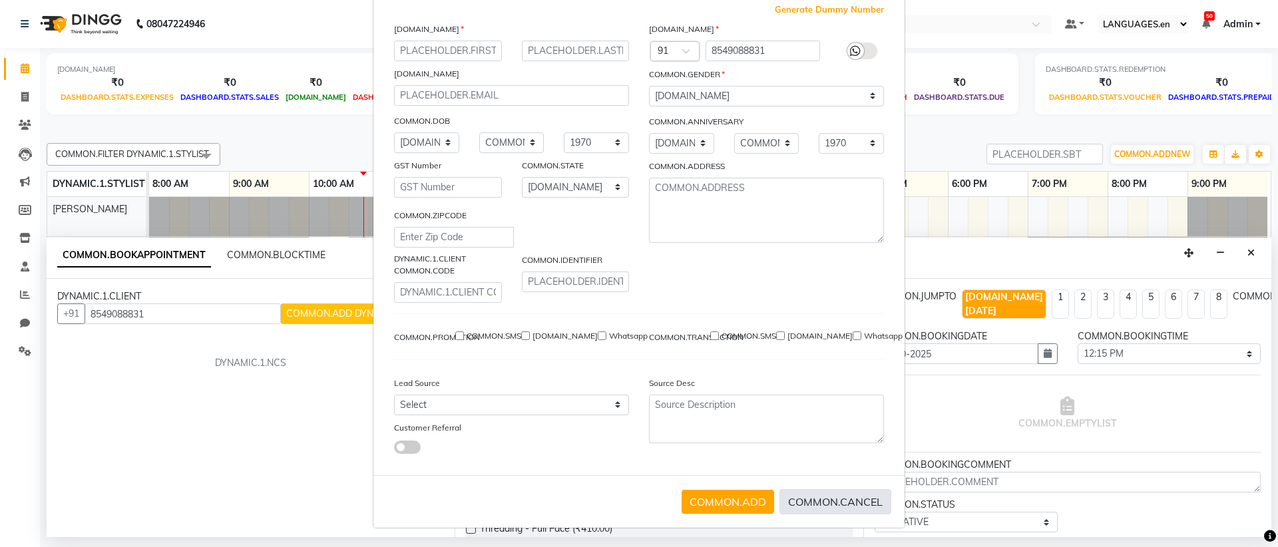
checkbox input "false"
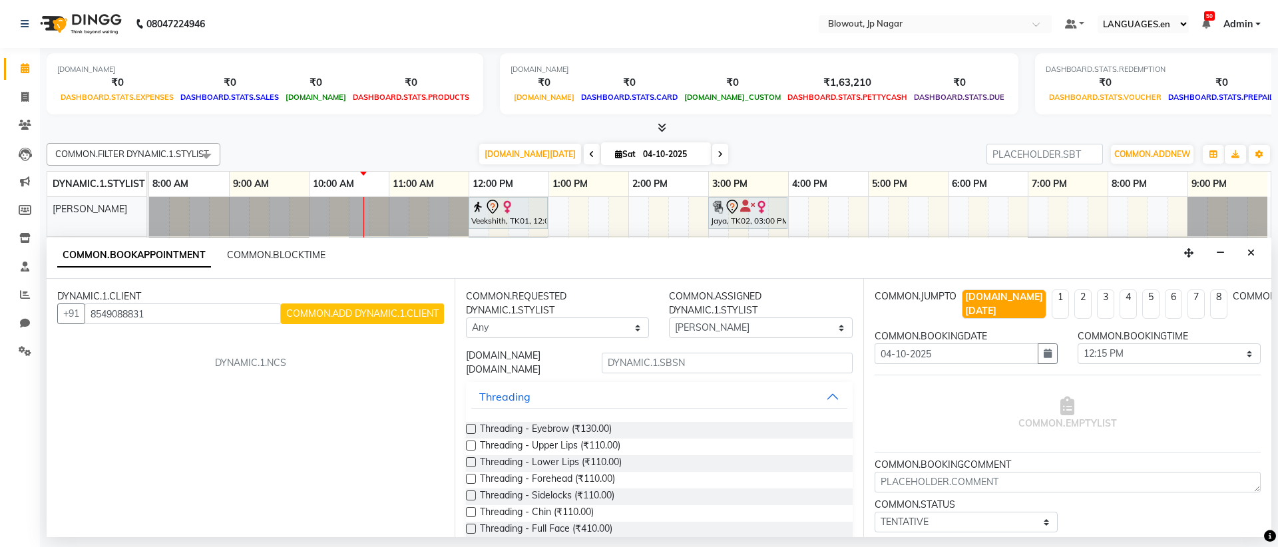
click at [306, 306] on button "COMMON.ADD DYNAMIC.1.CLIENT" at bounding box center [362, 314] width 163 height 21
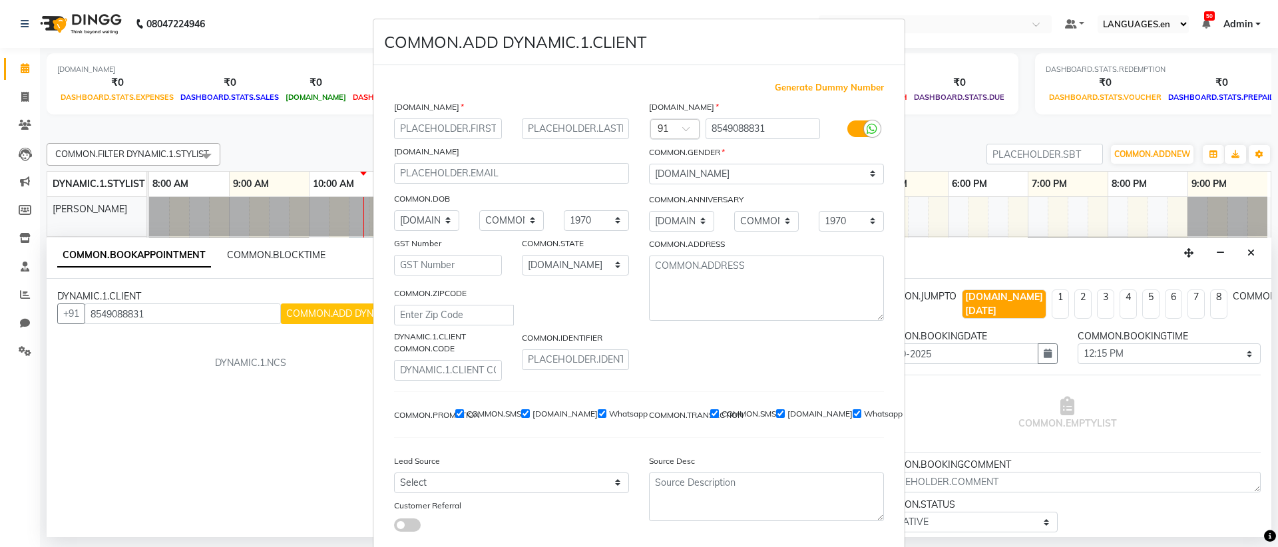
click at [457, 137] on input "text" at bounding box center [448, 128] width 108 height 21
type input "[DEMOGRAPHIC_DATA]"
click at [716, 171] on select "[DOMAIN_NAME] [DOMAIN_NAME][DEMOGRAPHIC_DATA] [DOMAIN_NAME][DEMOGRAPHIC_DATA] […" at bounding box center [766, 174] width 235 height 21
select select "[DEMOGRAPHIC_DATA]"
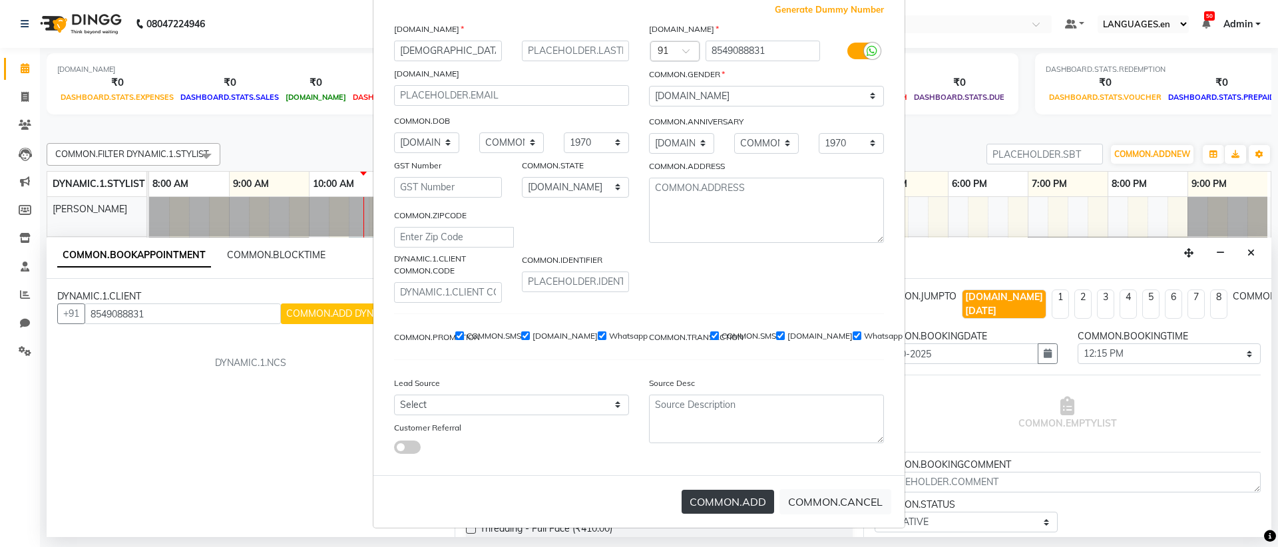
click at [730, 507] on button "COMMON.ADD" at bounding box center [728, 502] width 93 height 24
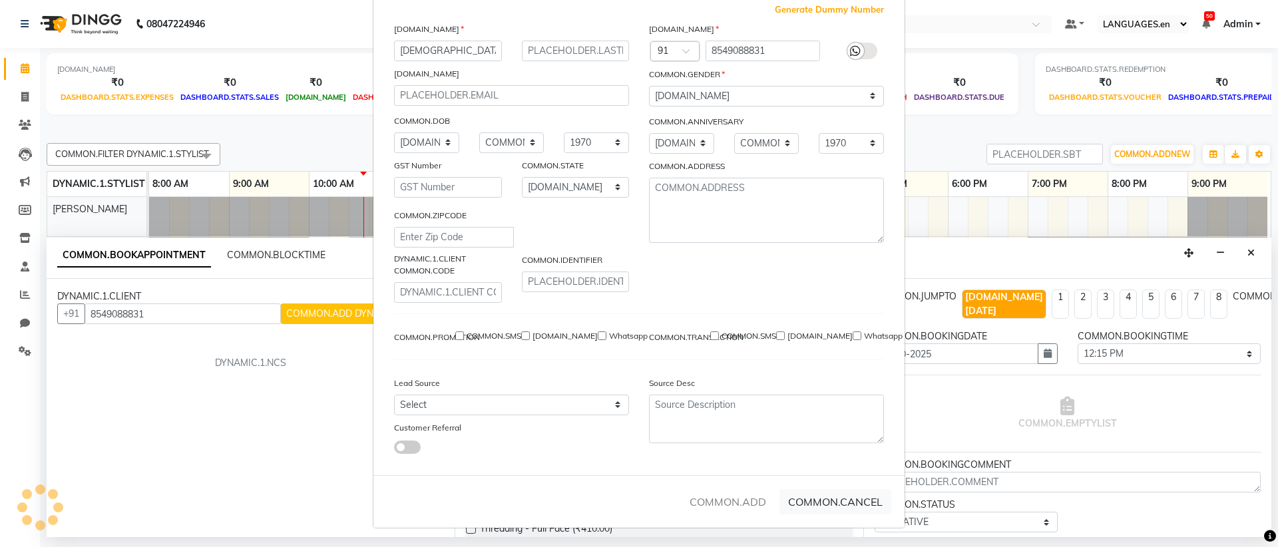
select select
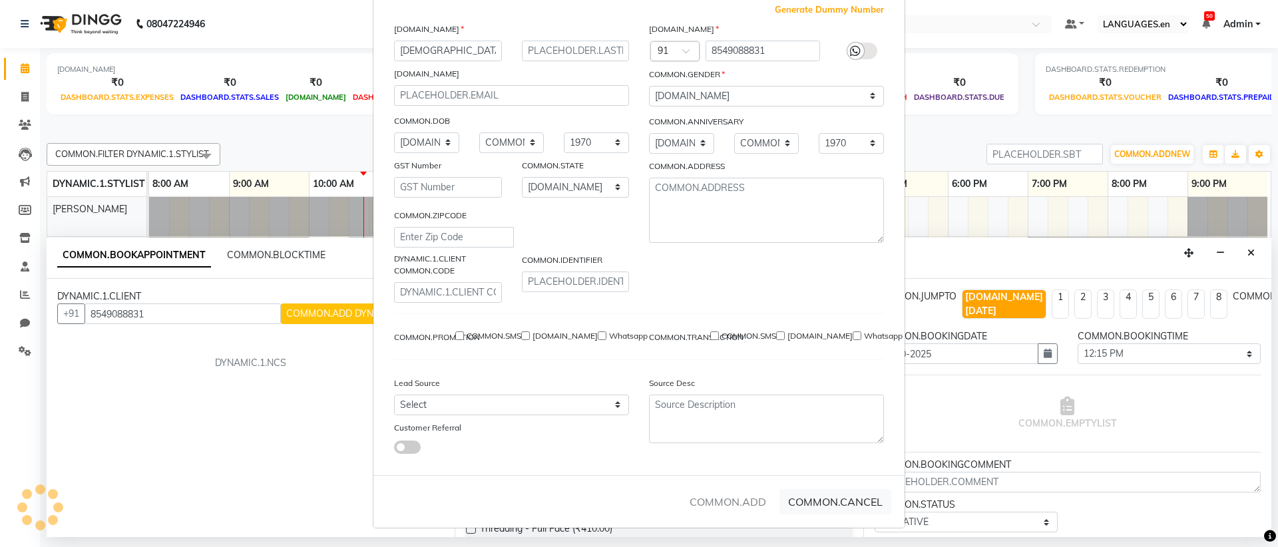
select select
checkbox input "false"
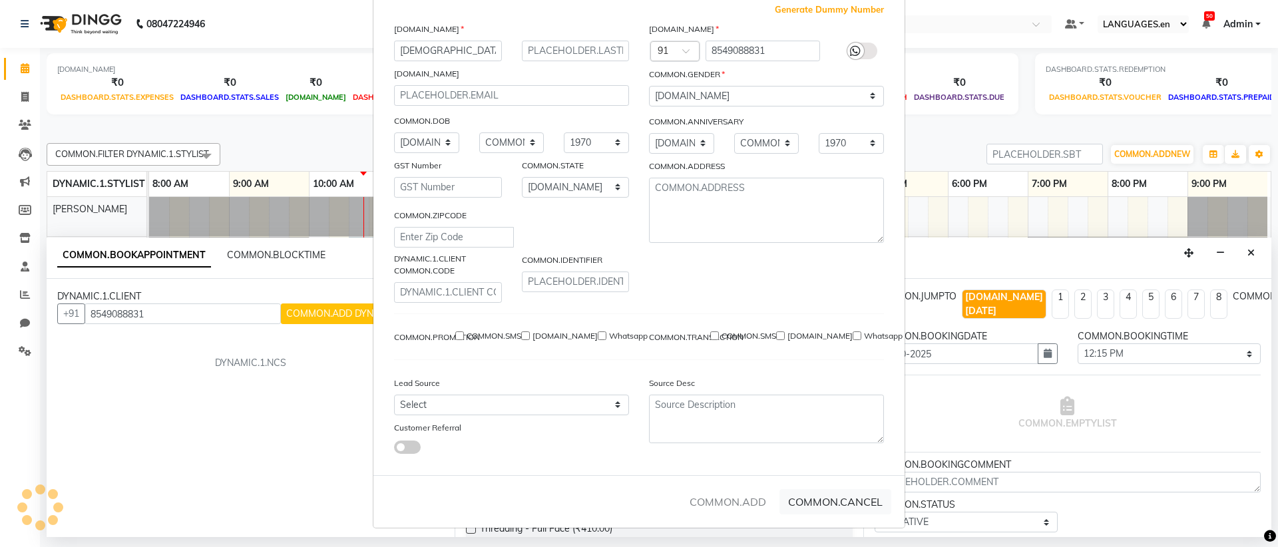
checkbox input "false"
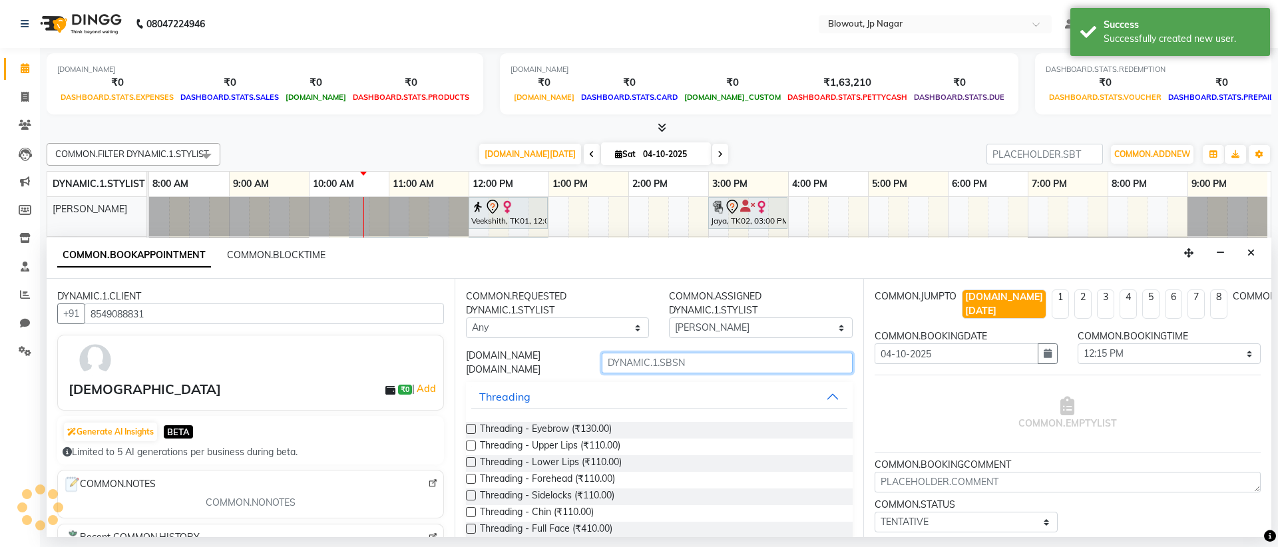
click at [658, 354] on input "text" at bounding box center [727, 363] width 251 height 21
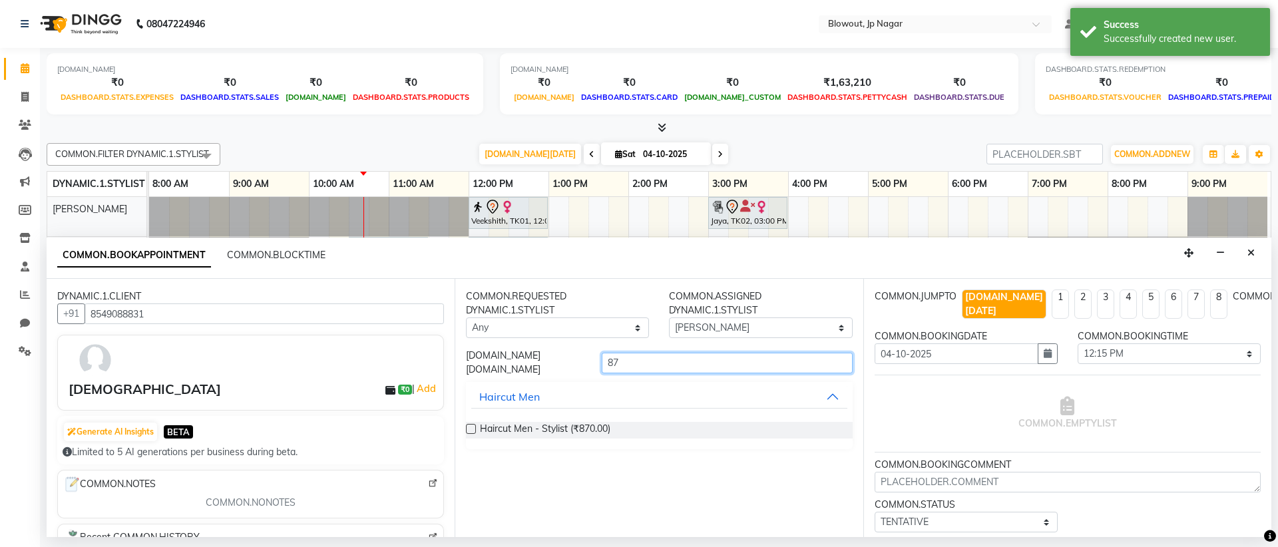
type input "8"
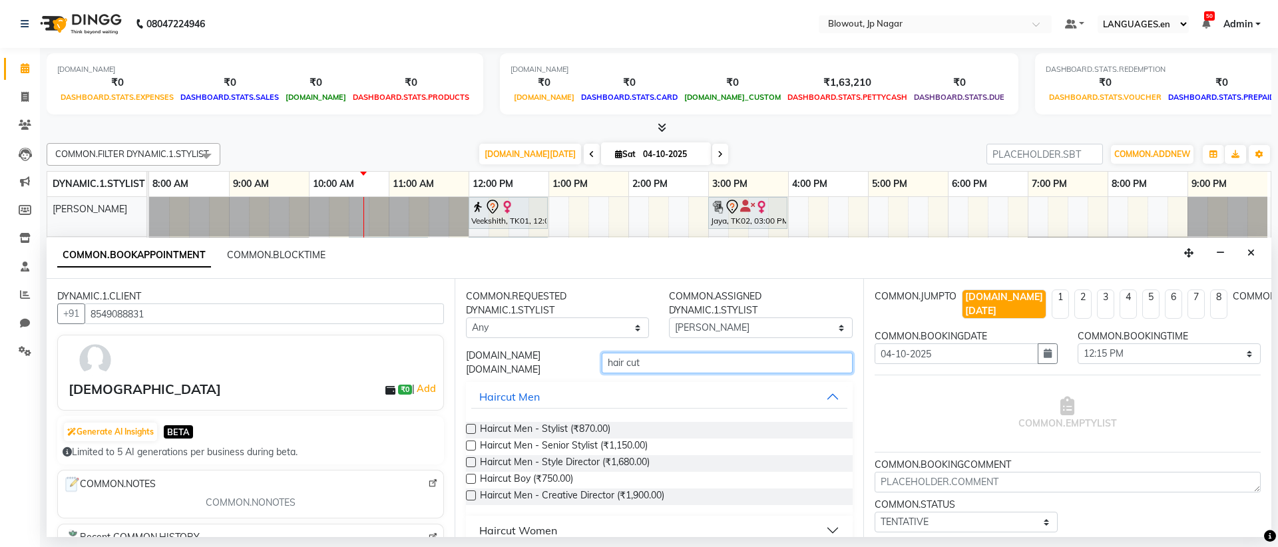
type input "hair cut"
click at [740, 426] on div "Haircut Men - Stylist (₹870.00)" at bounding box center [659, 430] width 386 height 17
click at [536, 425] on span "Haircut Men - Stylist (₹870.00)" at bounding box center [545, 430] width 130 height 17
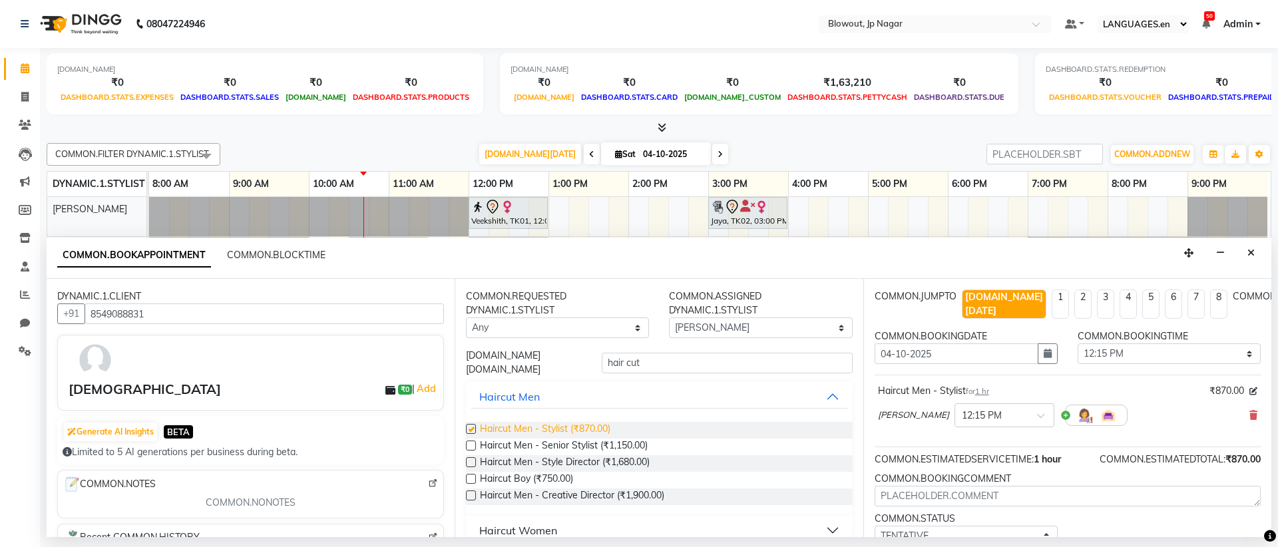
checkbox input "false"
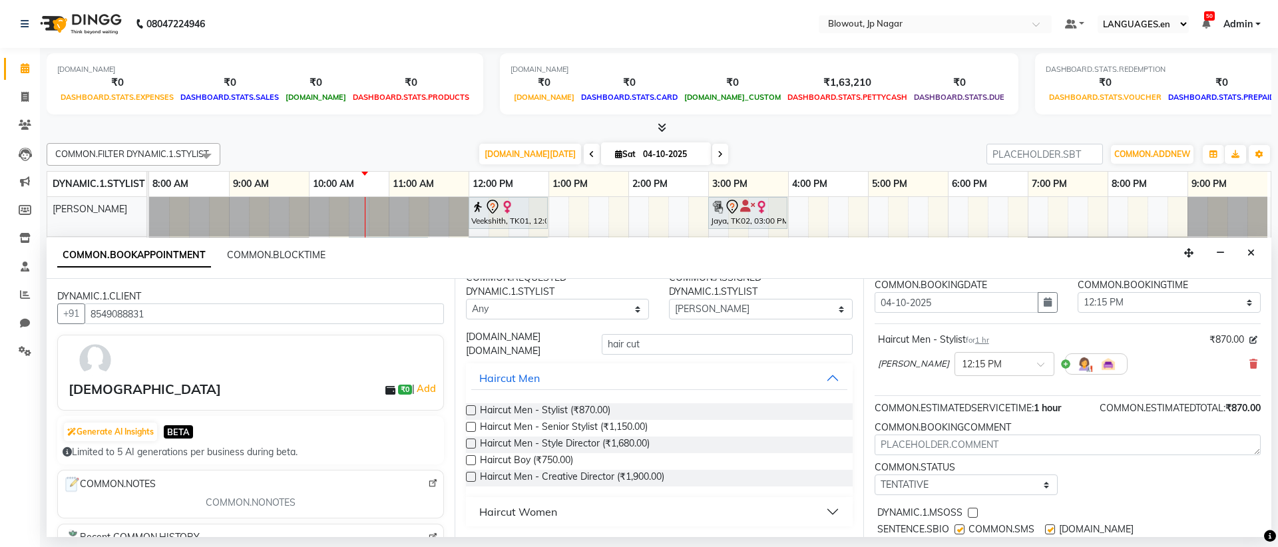
scroll to position [89, 0]
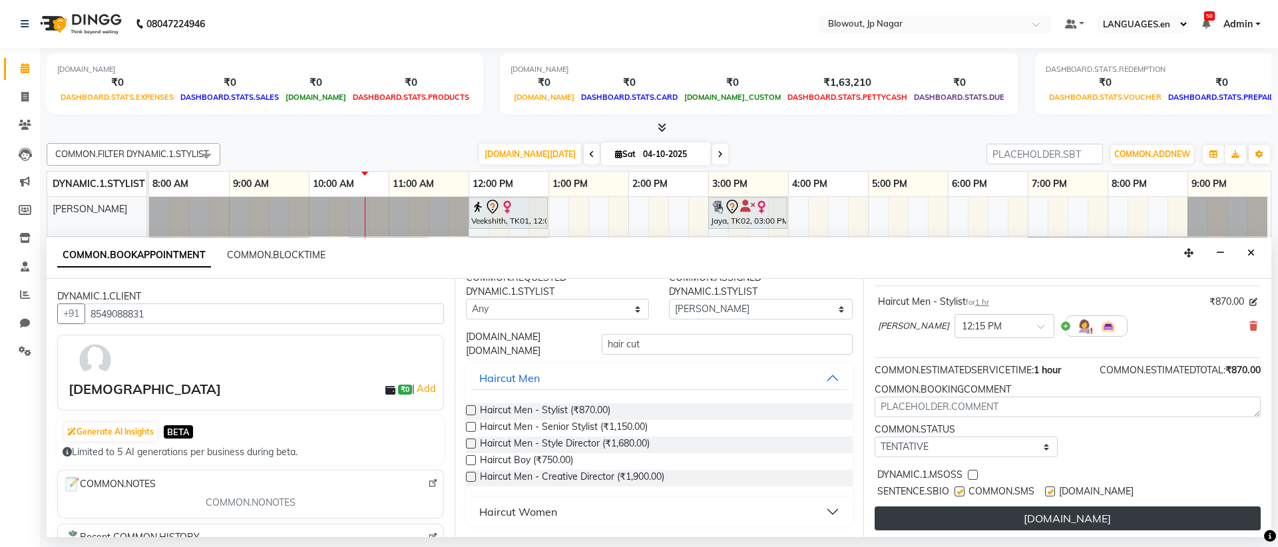
click at [1123, 509] on button "[DOMAIN_NAME]" at bounding box center [1068, 519] width 386 height 24
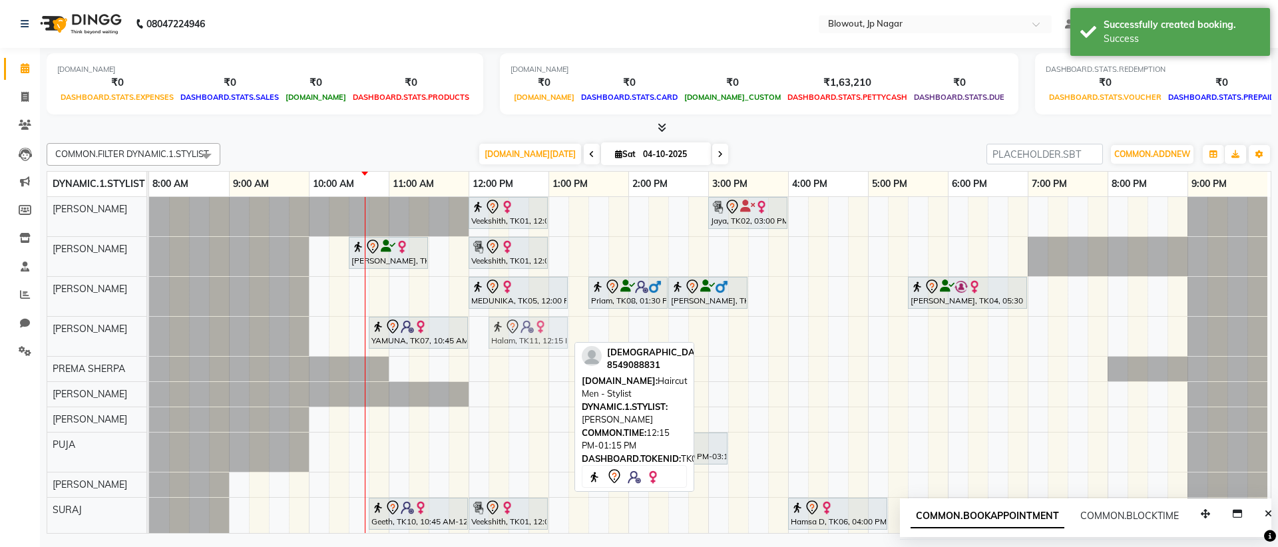
drag, startPoint x: 520, startPoint y: 334, endPoint x: 523, endPoint y: 339, distance: 6.9
click at [149, 339] on div "YAMUNA, TK07, 10:45 AM-12:00 PM, Haircut Women - Stylist Halam, TK11, 12:15 PM-…" at bounding box center [149, 336] width 0 height 39
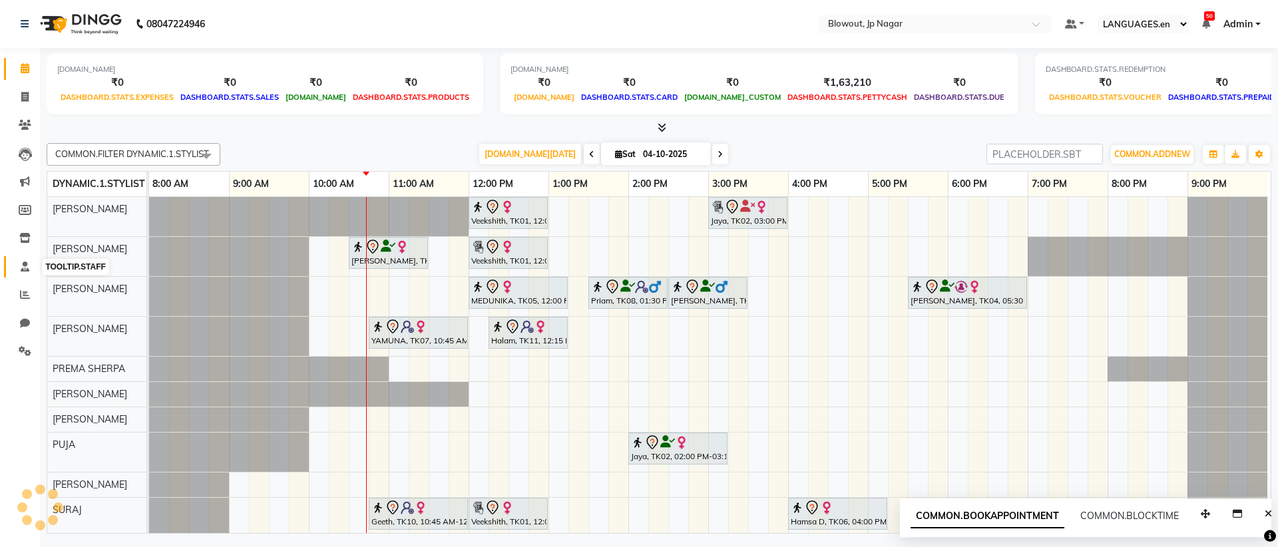
click at [23, 263] on icon at bounding box center [25, 267] width 9 height 10
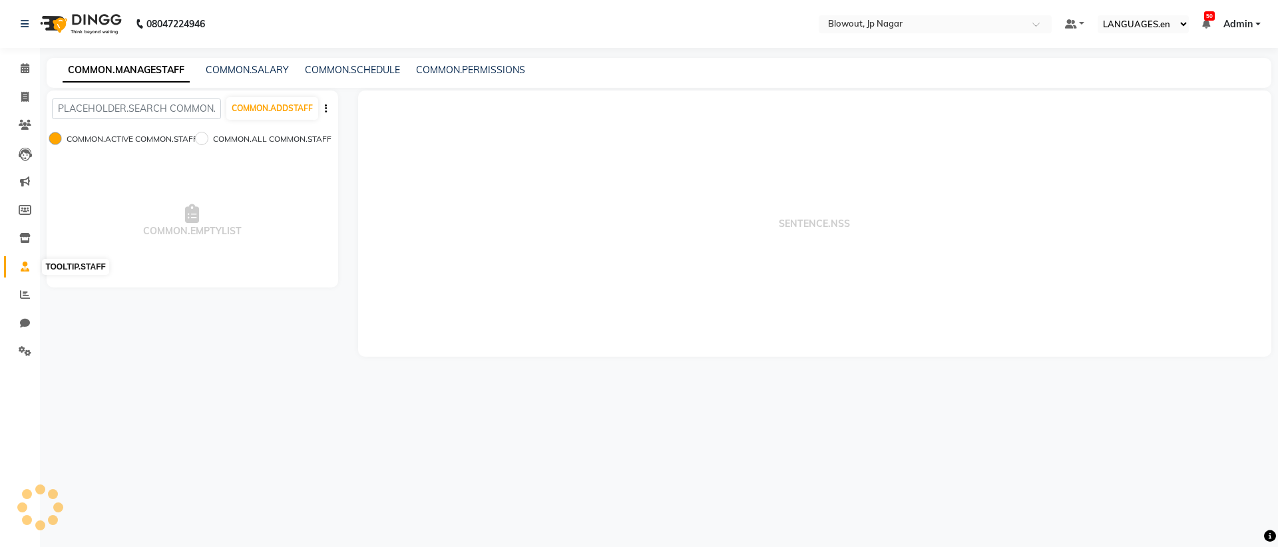
click at [23, 265] on icon at bounding box center [25, 267] width 9 height 10
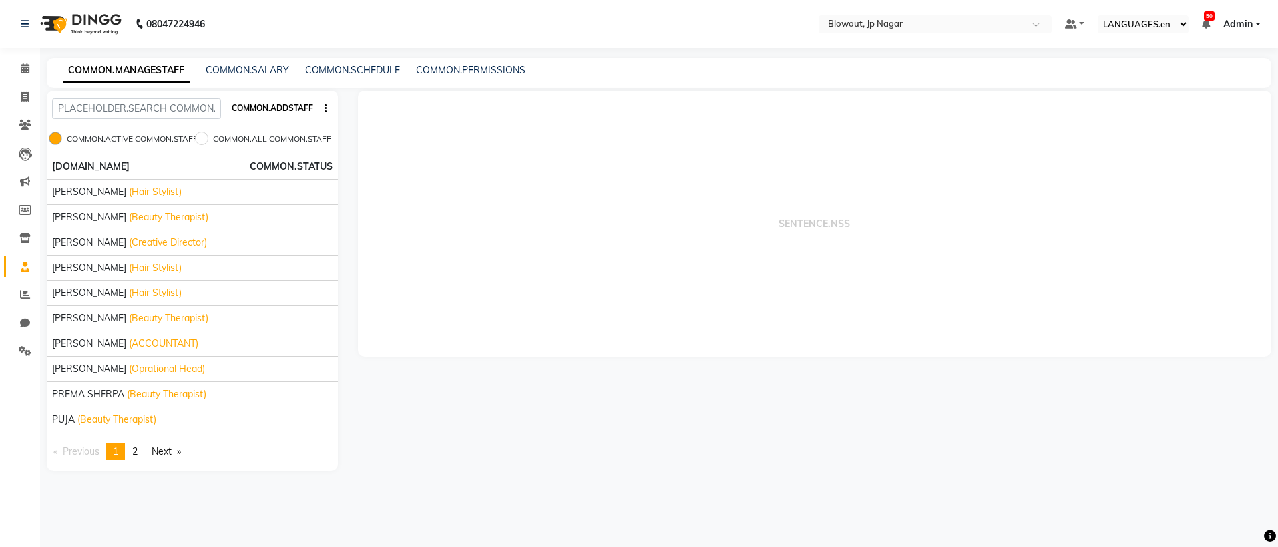
click at [264, 114] on button "COMMON.ADDSTAFF" at bounding box center [272, 108] width 92 height 23
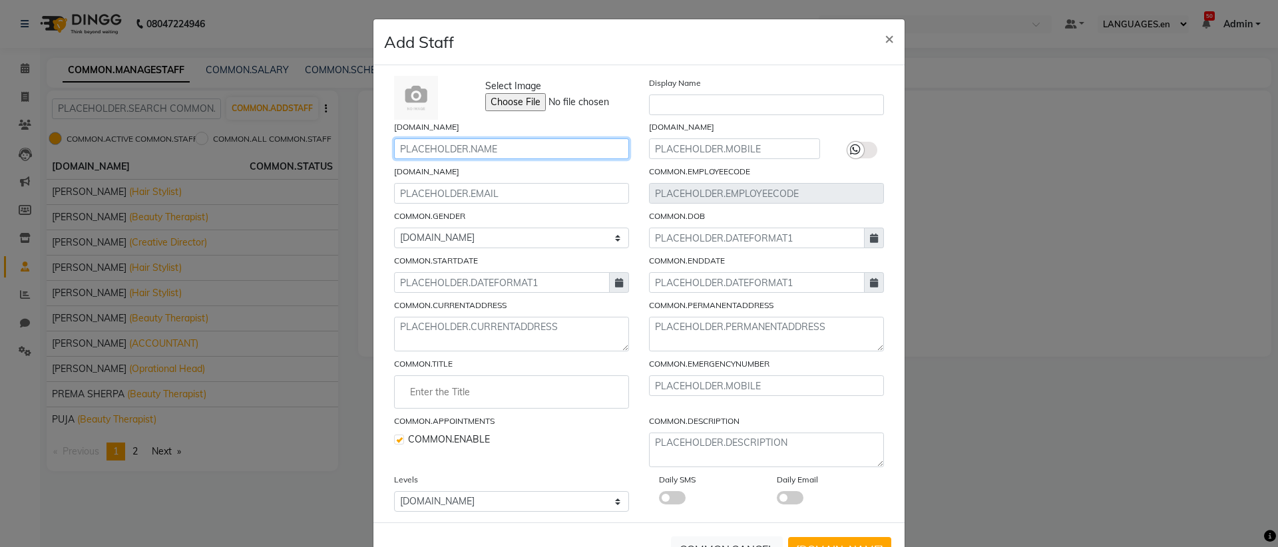
click at [497, 150] on input "text" at bounding box center [511, 148] width 235 height 21
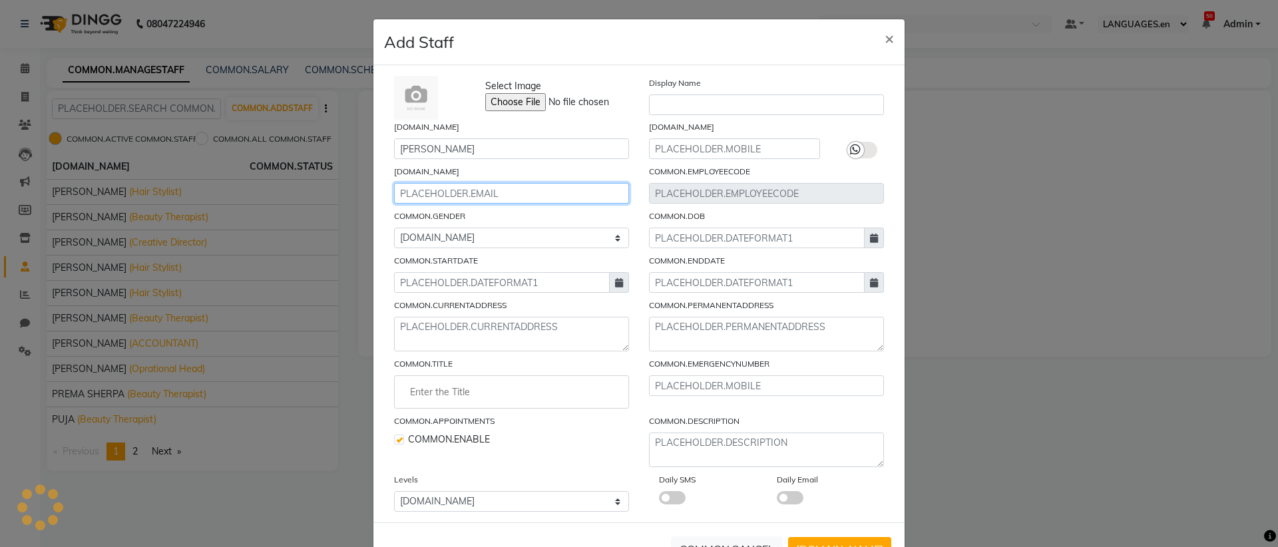
click at [487, 190] on input "email" at bounding box center [511, 193] width 235 height 21
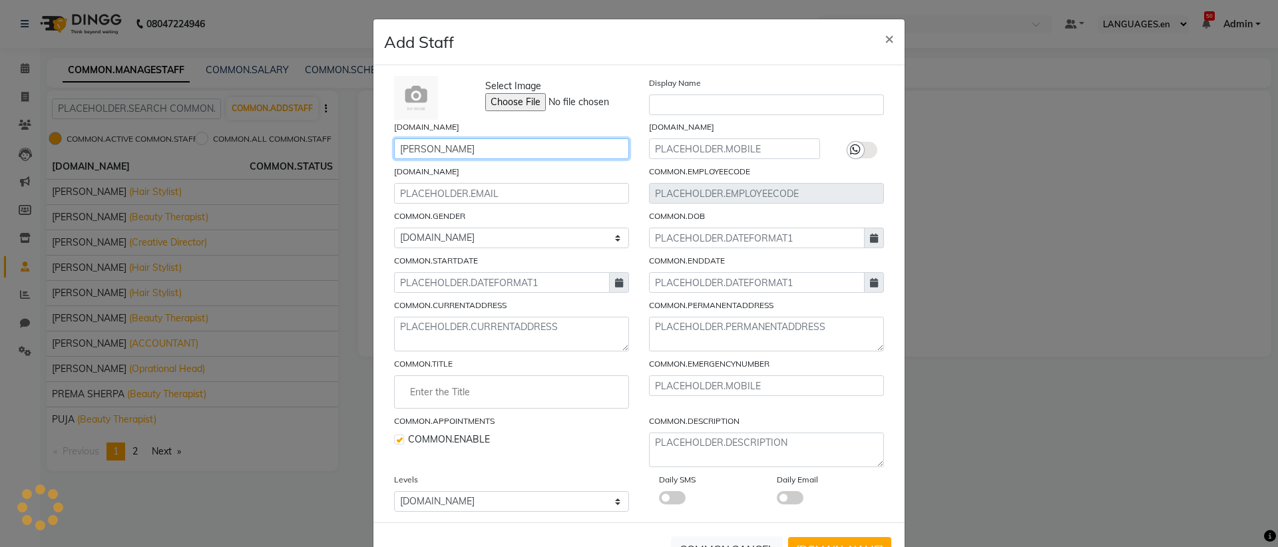
click at [471, 152] on input "[PERSON_NAME]" at bounding box center [511, 148] width 235 height 21
type input "[PERSON_NAME] v"
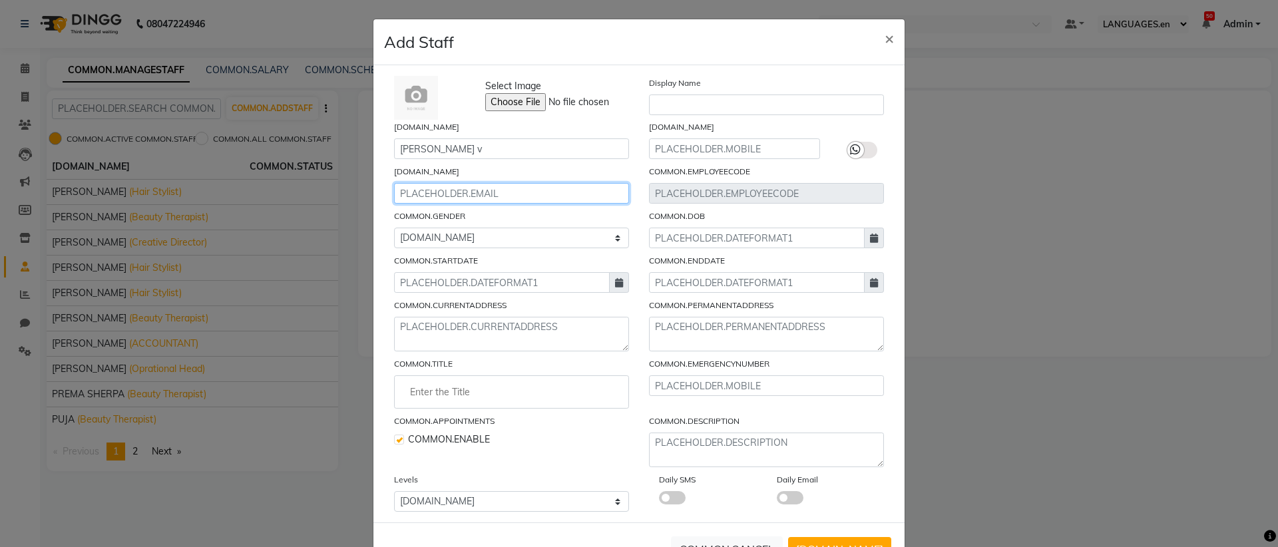
click at [468, 196] on input "email" at bounding box center [511, 193] width 235 height 21
type input "[EMAIL_ADDRESS][DOMAIN_NAME]"
click at [717, 103] on input "text" at bounding box center [766, 105] width 235 height 21
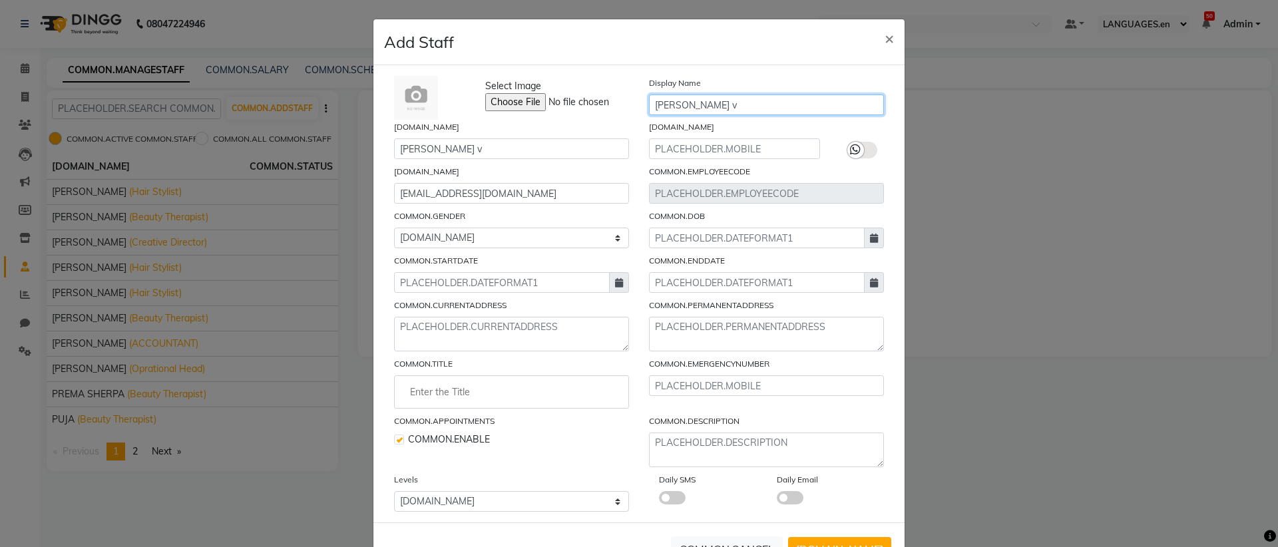
type input "[PERSON_NAME] v"
click at [722, 146] on input "text" at bounding box center [734, 148] width 171 height 21
type input "9036550644"
click at [535, 293] on div "Select Image Display Name [PERSON_NAME] v [DOMAIN_NAME] [PERSON_NAME] v [DOMAIN…" at bounding box center [639, 294] width 510 height 436
click at [539, 288] on input at bounding box center [502, 282] width 216 height 21
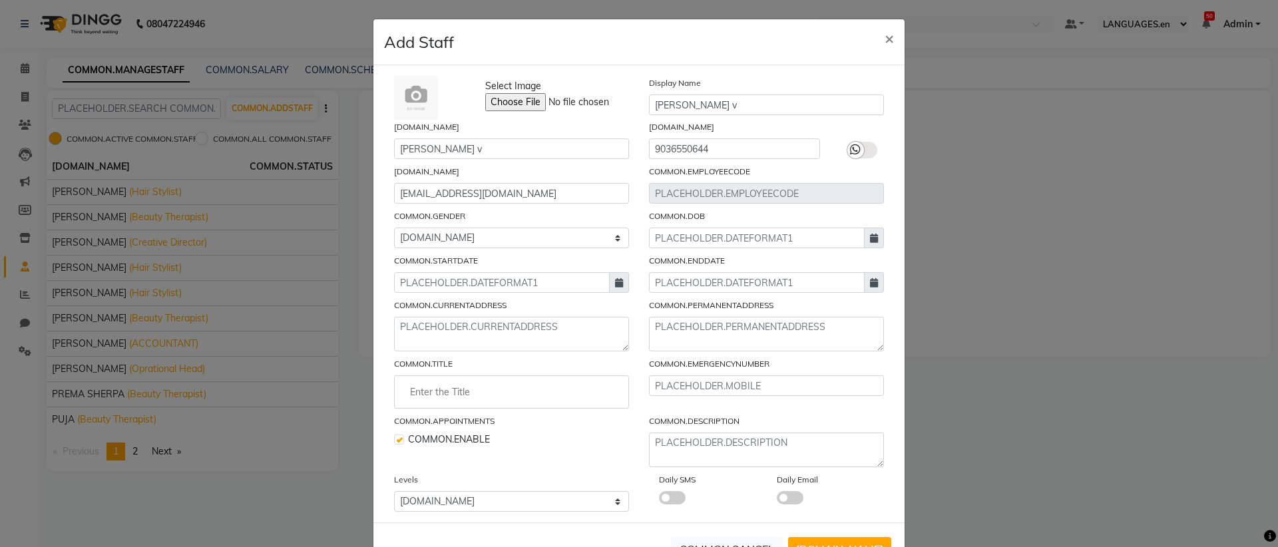
select select "10"
select select "2025"
click at [517, 347] on div "4" at bounding box center [514, 351] width 21 height 21
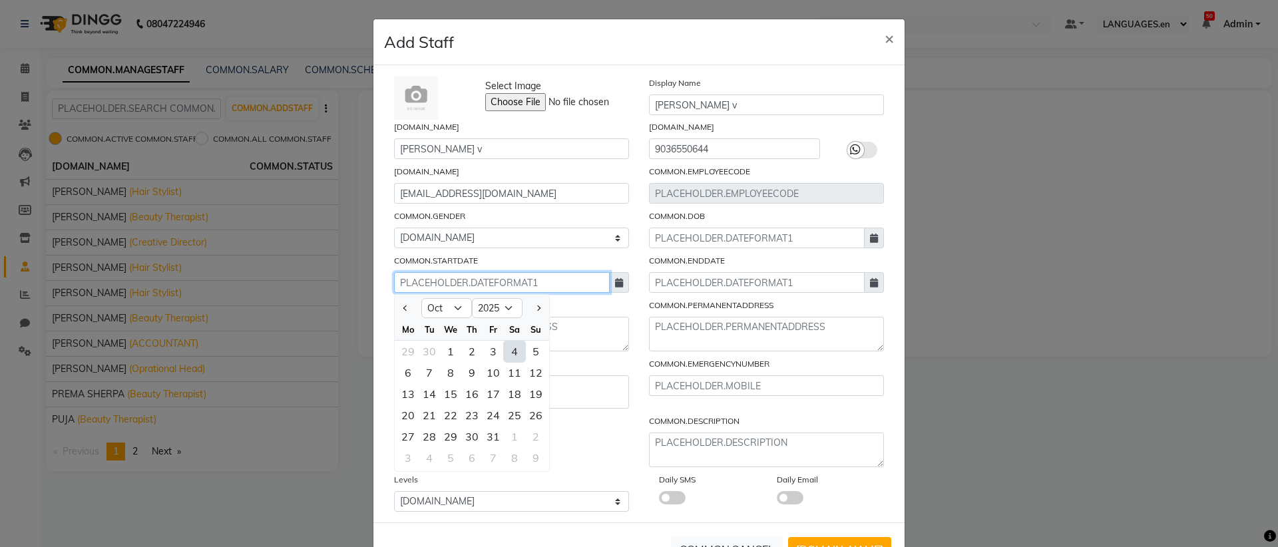
type input "04-10-2025"
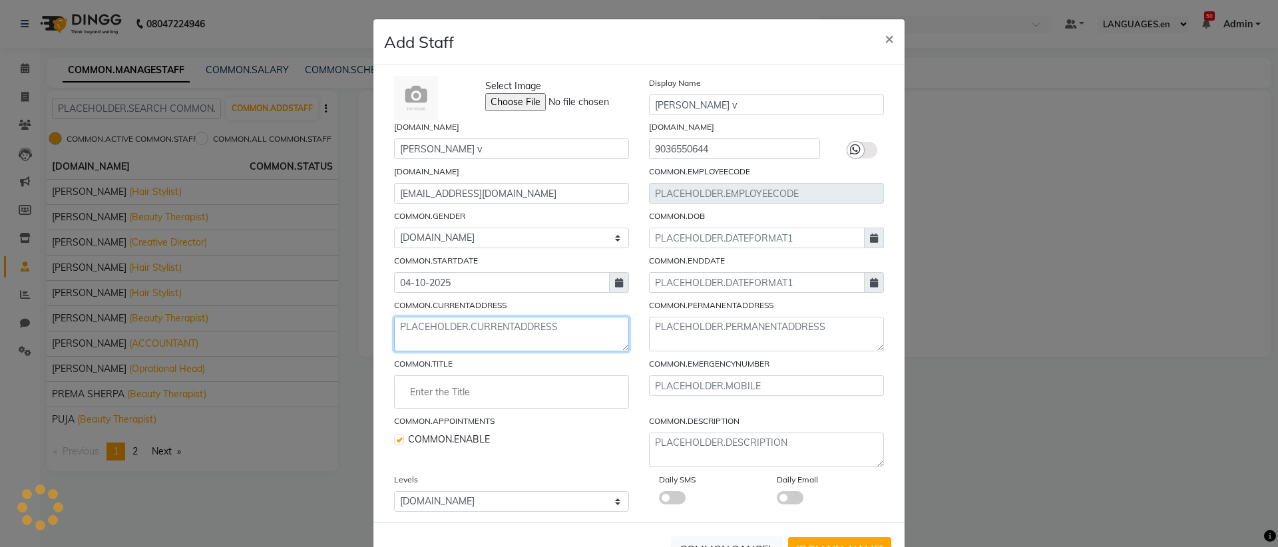
click at [517, 345] on textarea at bounding box center [511, 334] width 235 height 35
click at [397, 326] on textarea "thathaguni argra cross [GEOGRAPHIC_DATA]" at bounding box center [511, 334] width 235 height 35
click at [421, 325] on textarea "t£379bhathaguni argra cross [GEOGRAPHIC_DATA]" at bounding box center [511, 334] width 235 height 35
click at [394, 330] on textarea "tbhathaguni argra cross kanakapura main rd" at bounding box center [511, 334] width 235 height 35
click at [407, 328] on textarea "£tbhathaguni argra cross kanakapura main rd" at bounding box center [511, 334] width 235 height 35
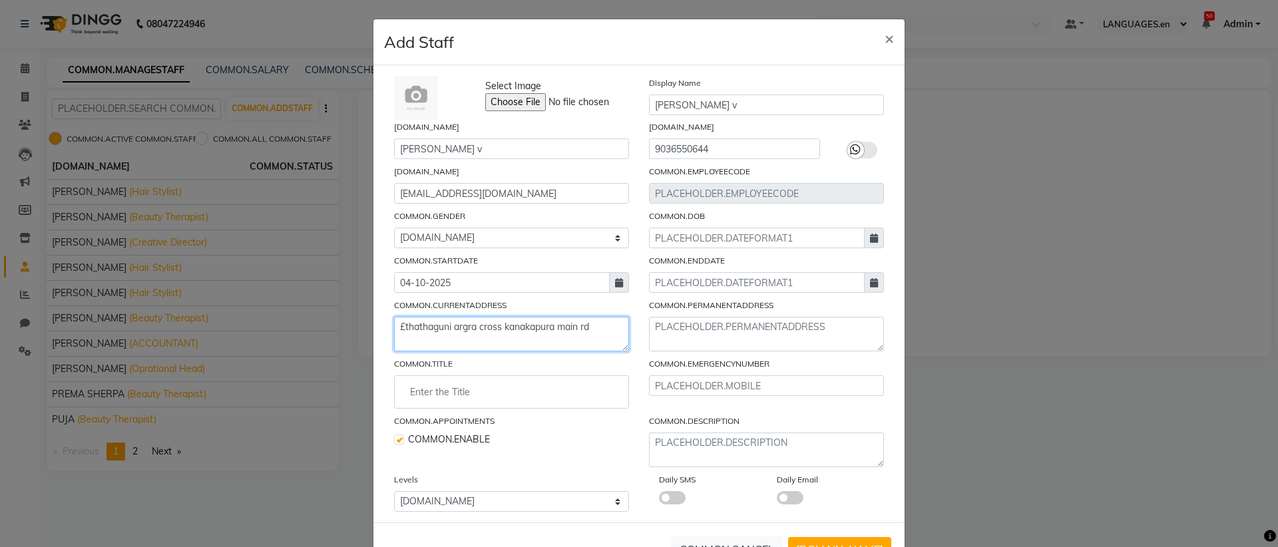
click at [401, 326] on textarea "£thathaguni argra cross kanakapura main rd" at bounding box center [511, 334] width 235 height 35
click at [480, 352] on div "Select Image Display Name [PERSON_NAME] v [DOMAIN_NAME] [PERSON_NAME] v [DOMAIN…" at bounding box center [639, 294] width 510 height 436
click at [489, 353] on div "Select Image Display Name [PERSON_NAME] v [DOMAIN_NAME] [PERSON_NAME] v [DOMAIN…" at bounding box center [639, 294] width 510 height 436
click at [489, 347] on textarea "£79 ssb [PERSON_NAME] thathaguni argra cross [GEOGRAPHIC_DATA]" at bounding box center [511, 334] width 235 height 35
type textarea "£79 ssb nilaya thathaguni argra cross [GEOGRAPHIC_DATA]"
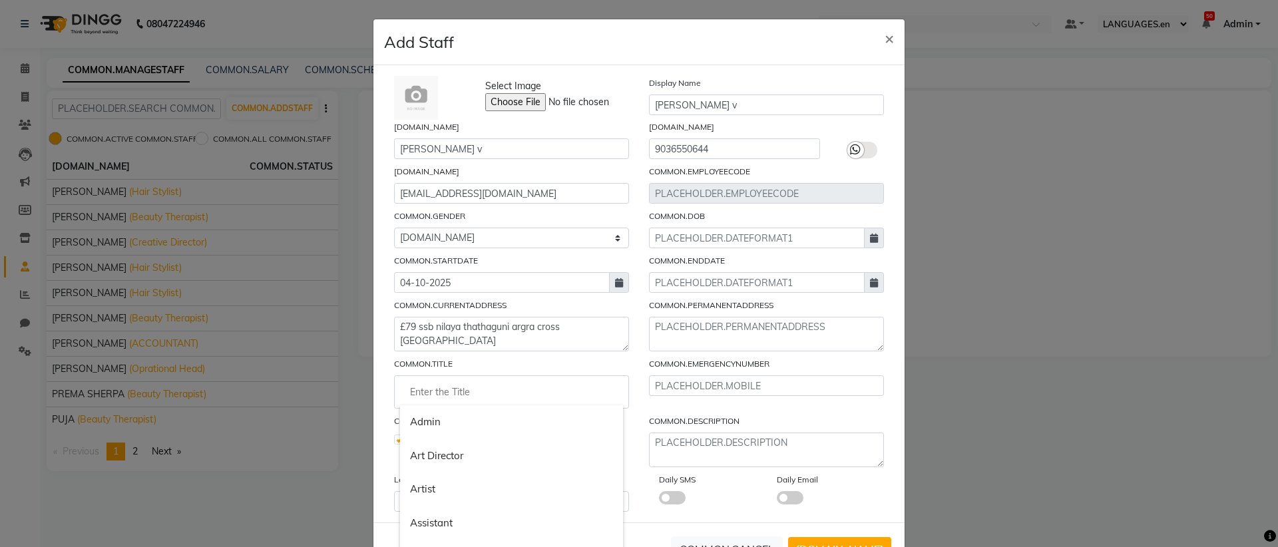
click at [461, 393] on input "Enter the Title" at bounding box center [511, 392] width 223 height 27
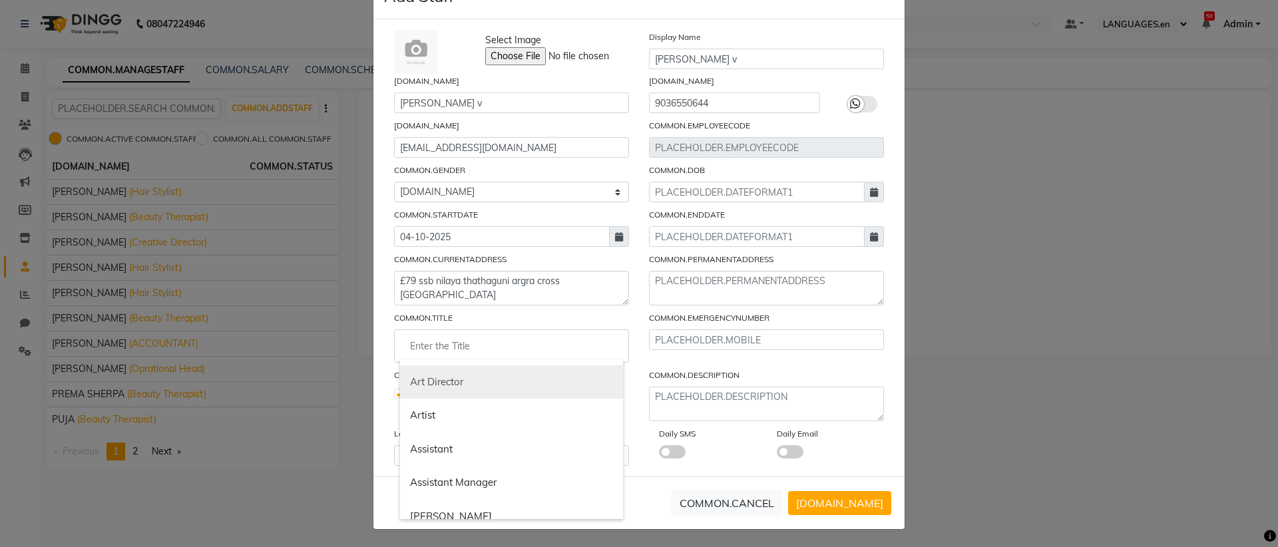
scroll to position [31, 0]
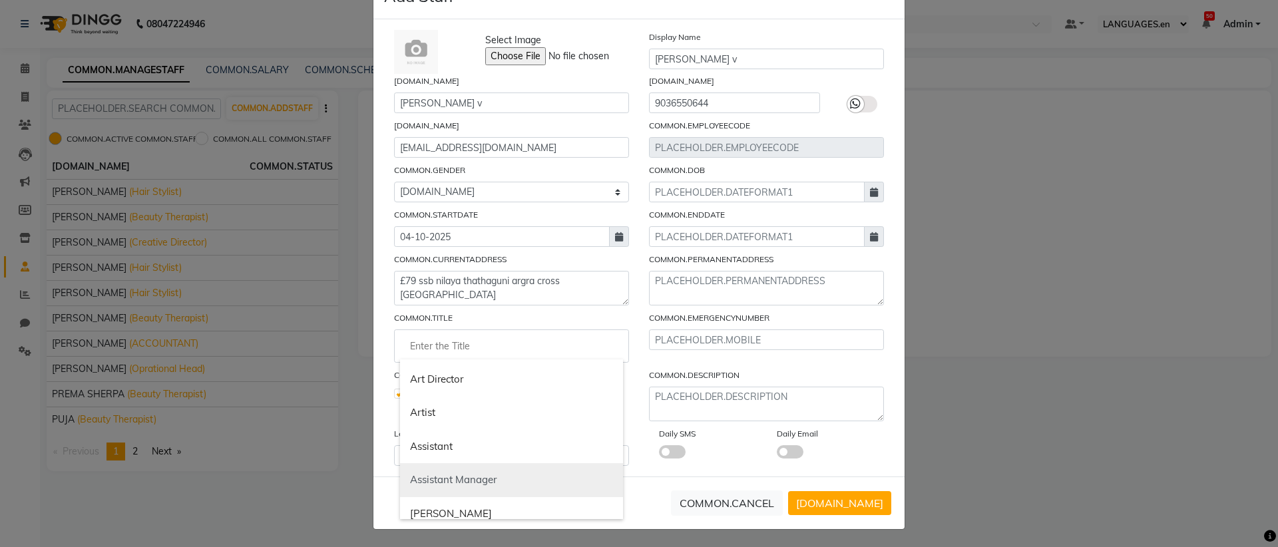
click at [489, 482] on link "Assistant Manager" at bounding box center [511, 480] width 223 height 34
type input "Assistant Manager"
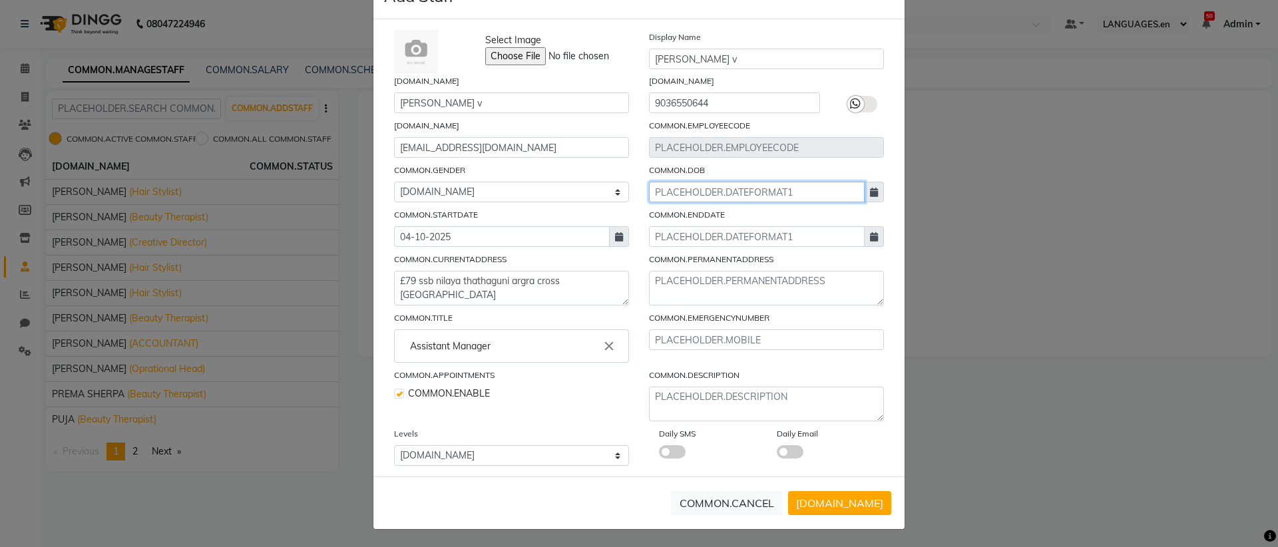
click at [751, 192] on input at bounding box center [757, 192] width 216 height 21
select select "10"
select select "2025"
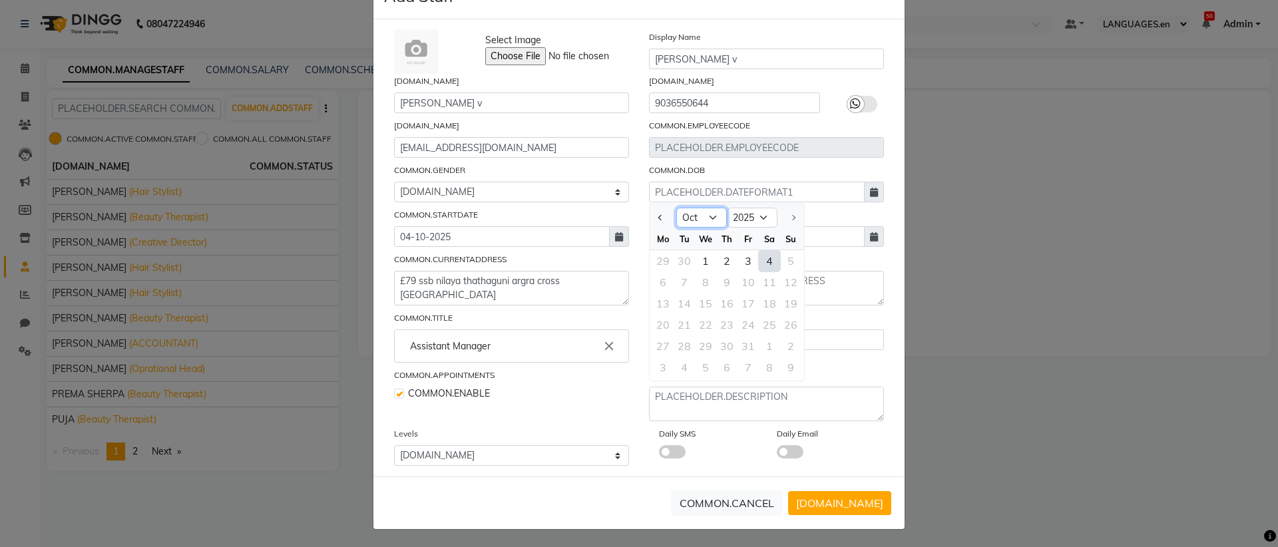
click at [686, 222] on select "Jan Feb Mar Apr May Jun [DATE] Aug Sep Oct" at bounding box center [701, 218] width 51 height 20
select select "6"
click at [781, 284] on div "8" at bounding box center [790, 282] width 21 height 21
type input "[DATE]"
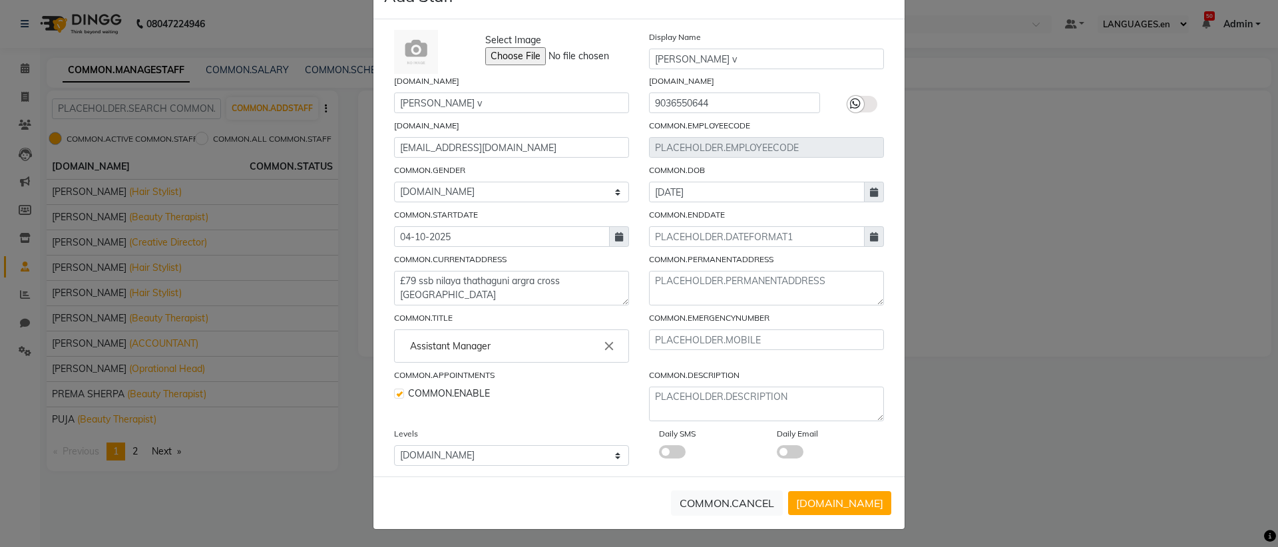
click at [871, 193] on icon at bounding box center [874, 192] width 8 height 9
select select "6"
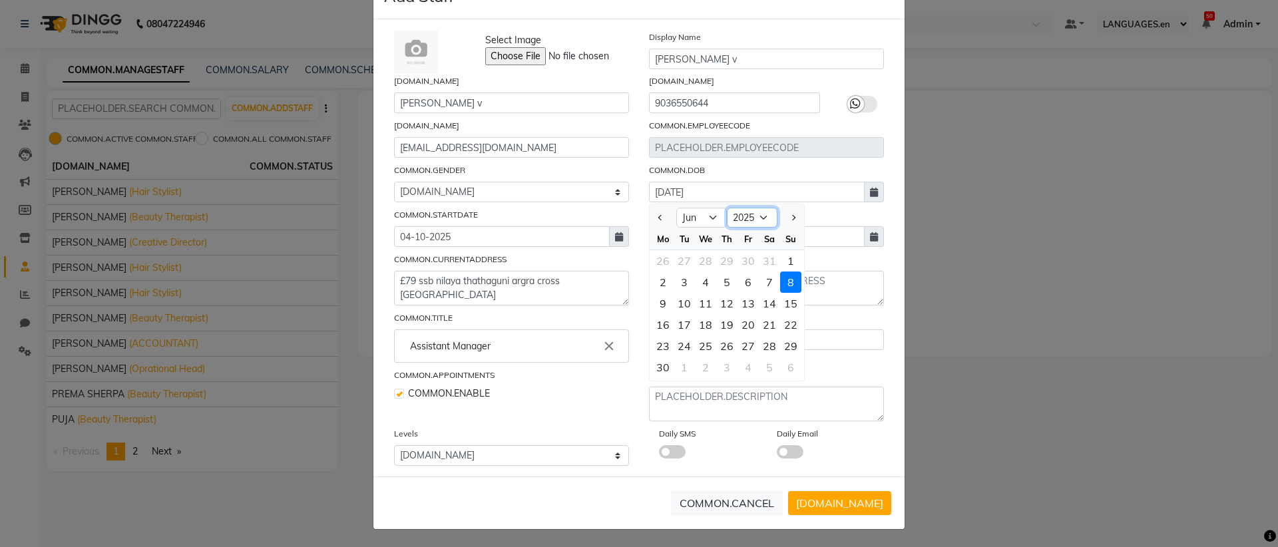
click at [734, 214] on select "1920 1921 1922 1923 1924 1925 1926 1927 1928 1929 1930 1931 1932 1933 1934 1935…" at bounding box center [752, 218] width 51 height 20
select select "2002"
click at [832, 349] on input "text" at bounding box center [766, 340] width 235 height 21
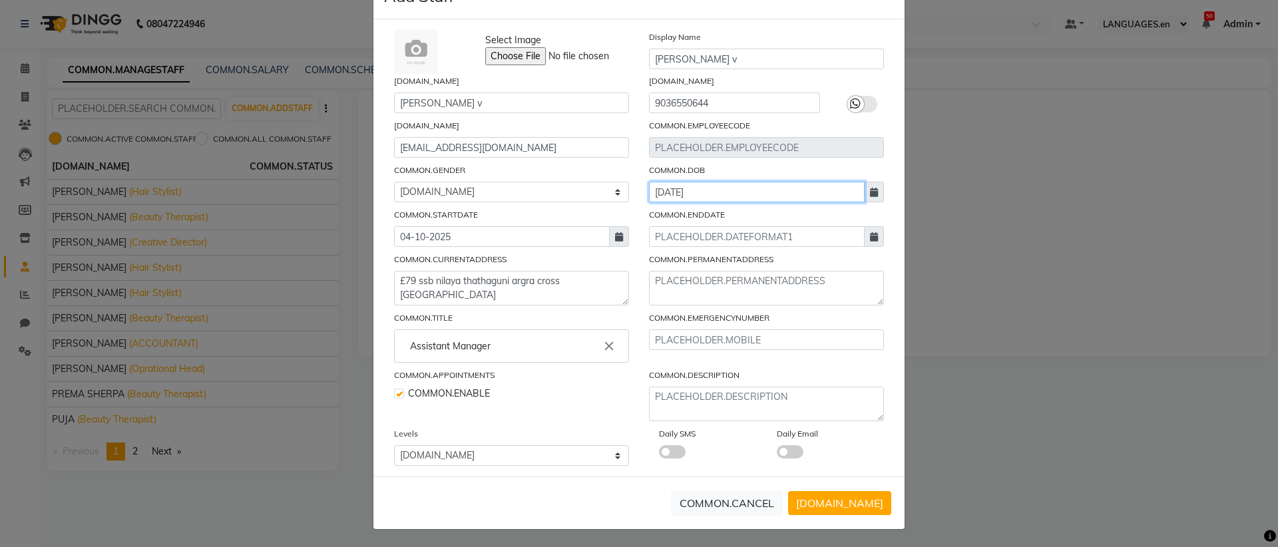
click at [742, 200] on input "[DATE]" at bounding box center [757, 192] width 216 height 21
select select "6"
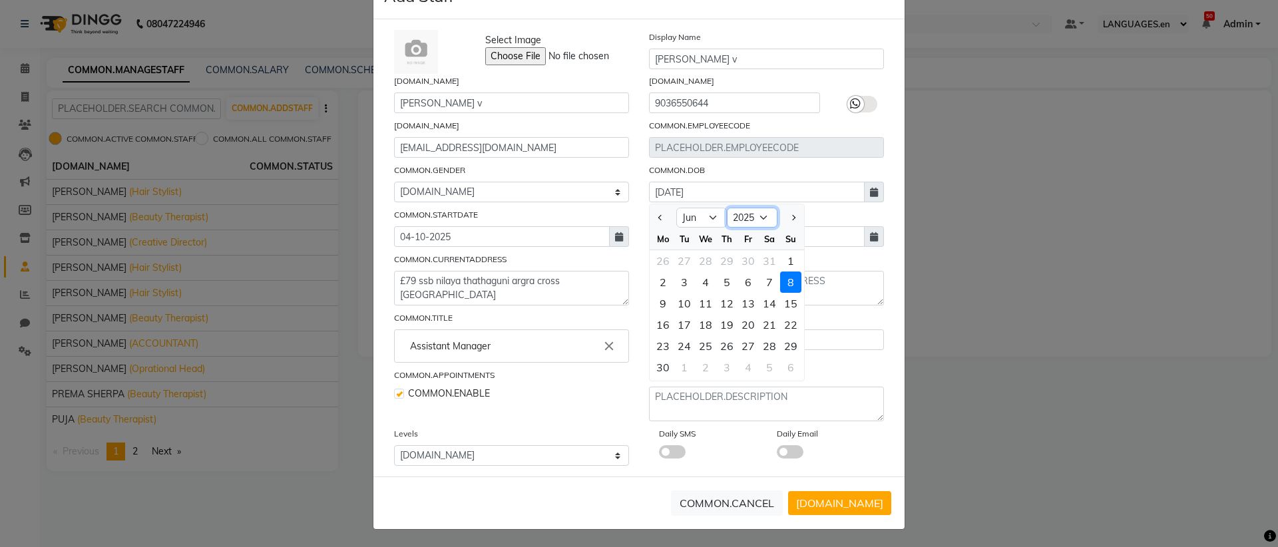
click at [759, 222] on select "1920 1921 1922 1923 1924 1925 1926 1927 1928 1929 1930 1931 1932 1933 1934 1935…" at bounding box center [752, 218] width 51 height 20
select select "2002"
click at [873, 294] on textarea at bounding box center [766, 288] width 235 height 35
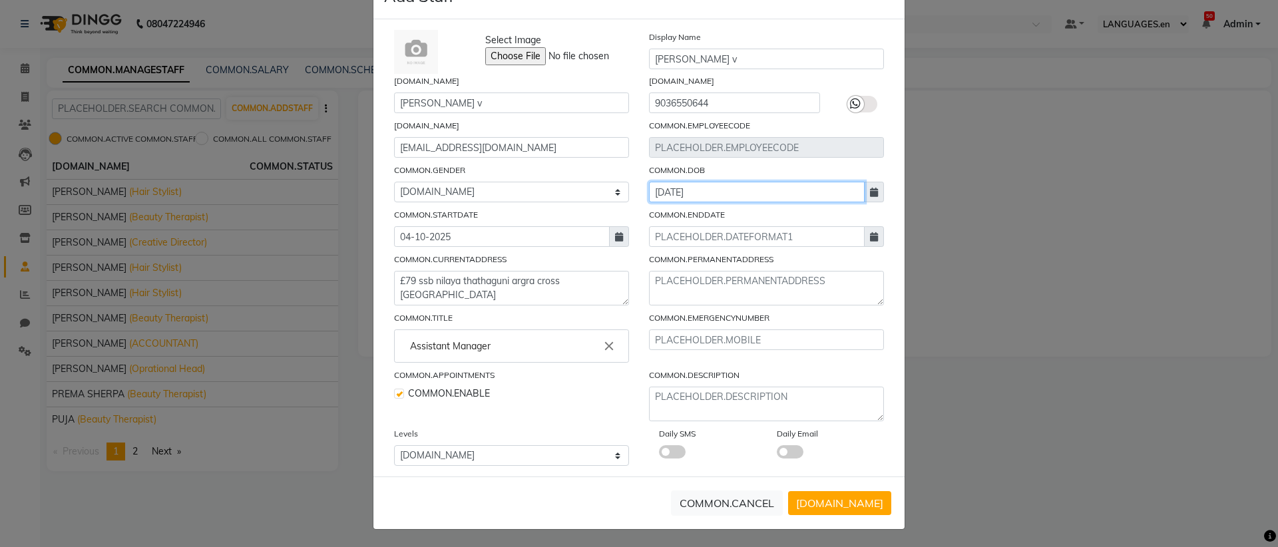
click at [777, 197] on input "[DATE]" at bounding box center [757, 192] width 216 height 21
select select "6"
select select "2025"
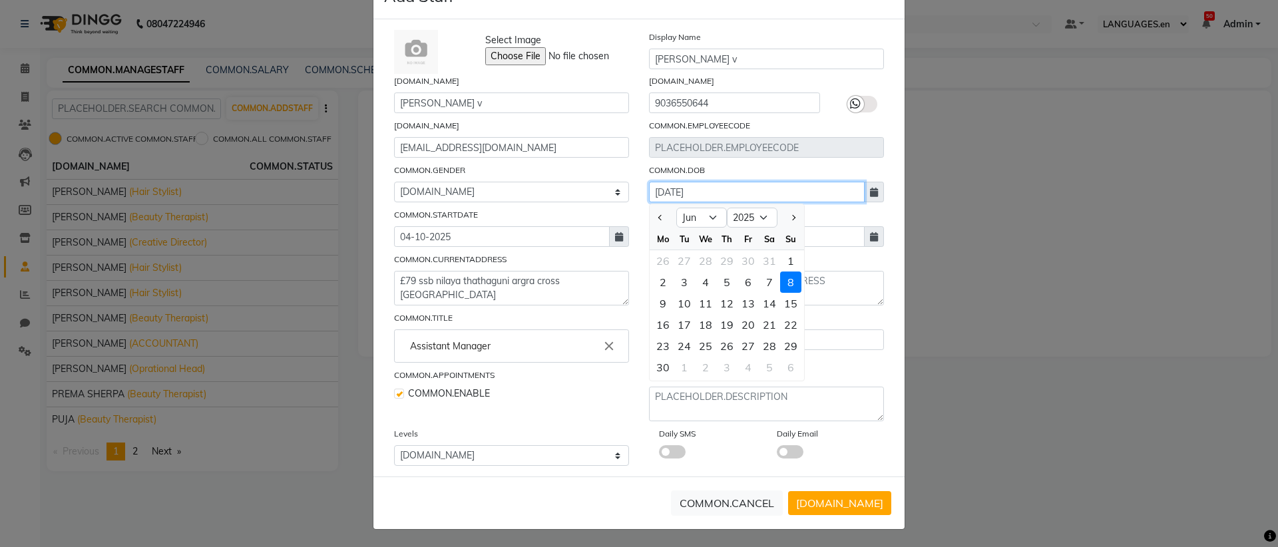
click at [777, 197] on input "[DATE]" at bounding box center [757, 192] width 216 height 21
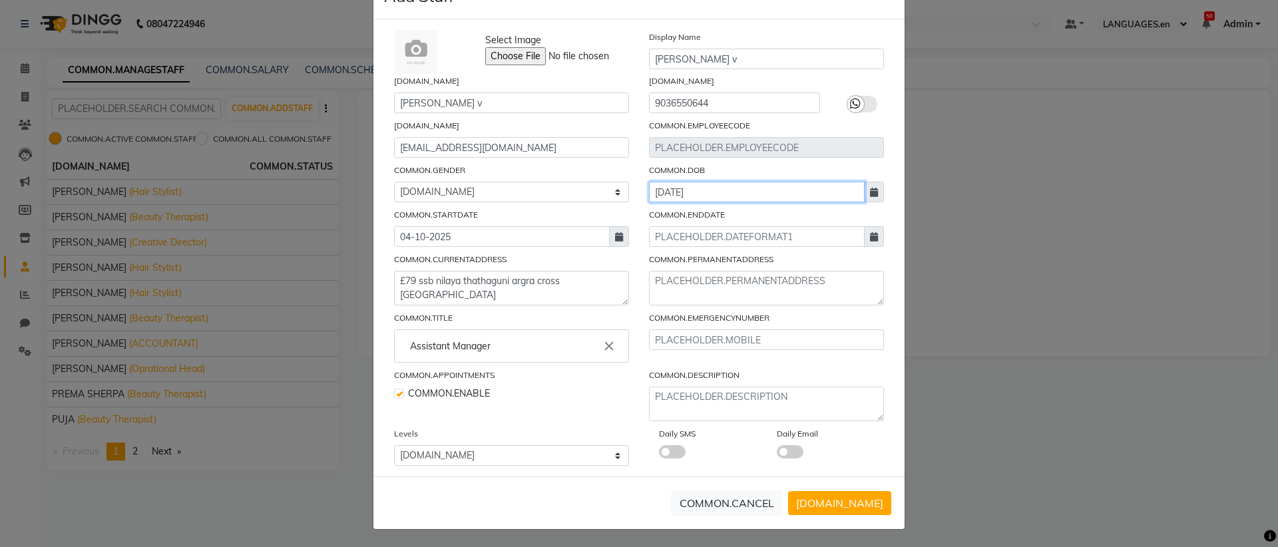
type input "[DATE]"
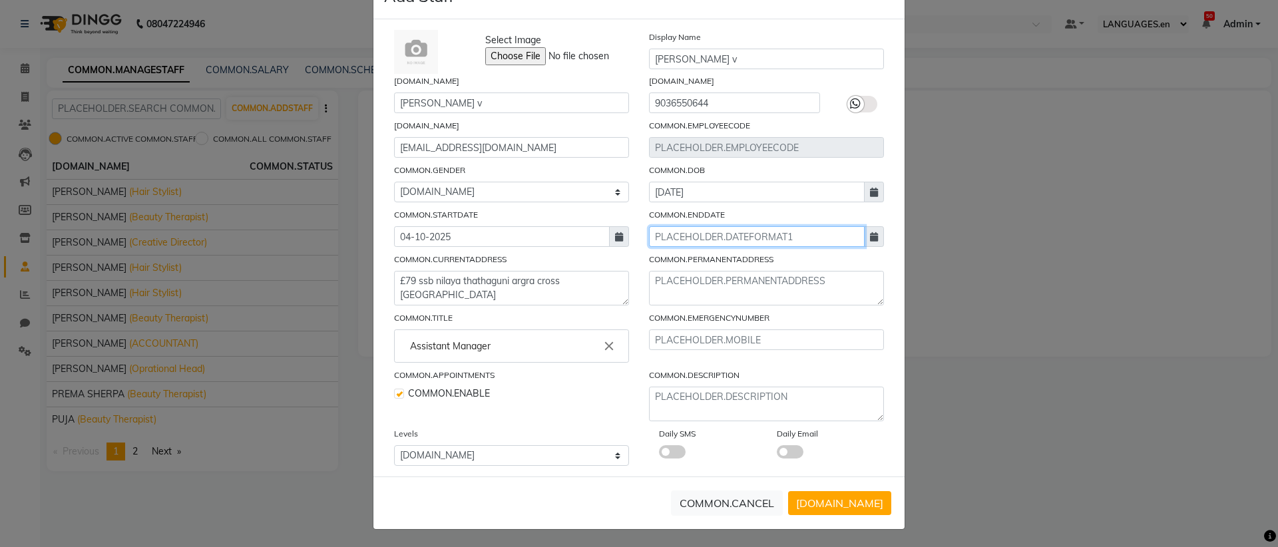
click at [767, 232] on input at bounding box center [757, 236] width 216 height 21
select select "10"
select select "2025"
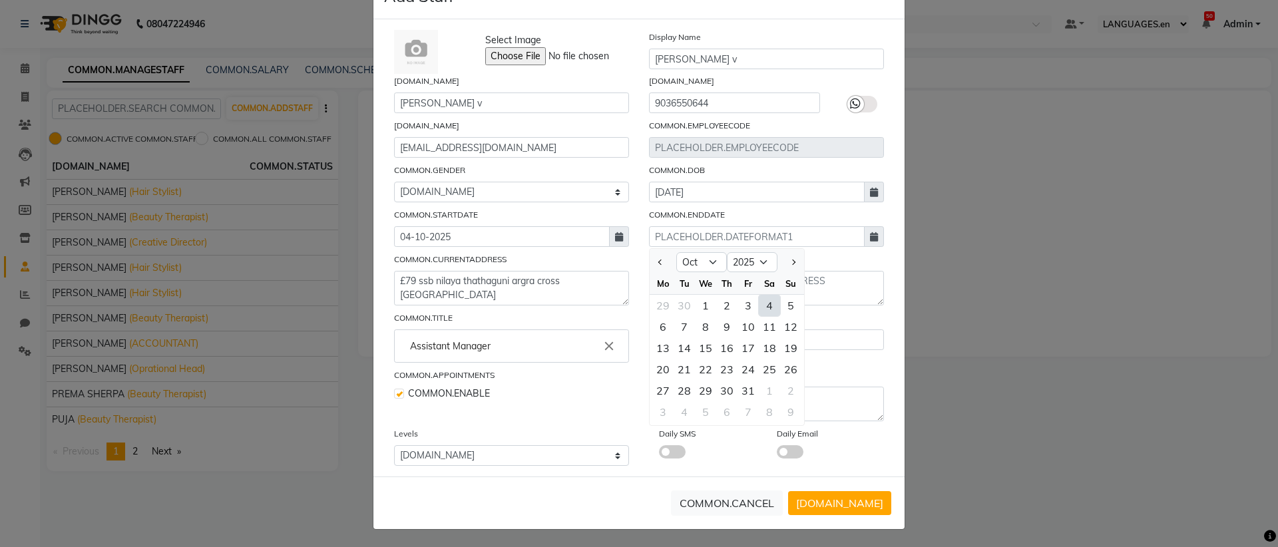
click at [875, 232] on span at bounding box center [874, 236] width 20 height 21
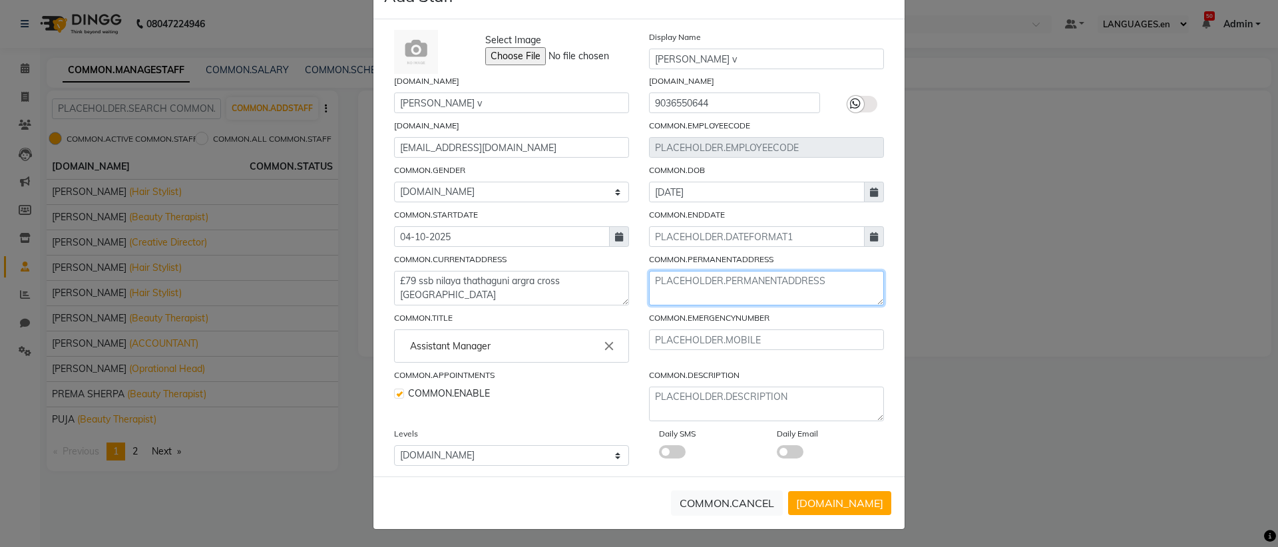
click at [748, 292] on textarea at bounding box center [766, 288] width 235 height 35
click at [649, 285] on textarea "[GEOGRAPHIC_DATA] [GEOGRAPHIC_DATA] post sathnur hobli [GEOGRAPHIC_DATA] [GEOGR…" at bounding box center [766, 288] width 235 height 35
type textarea "£ 32 halasuru village [GEOGRAPHIC_DATA] post sathnur hobli [GEOGRAPHIC_DATA] [G…"
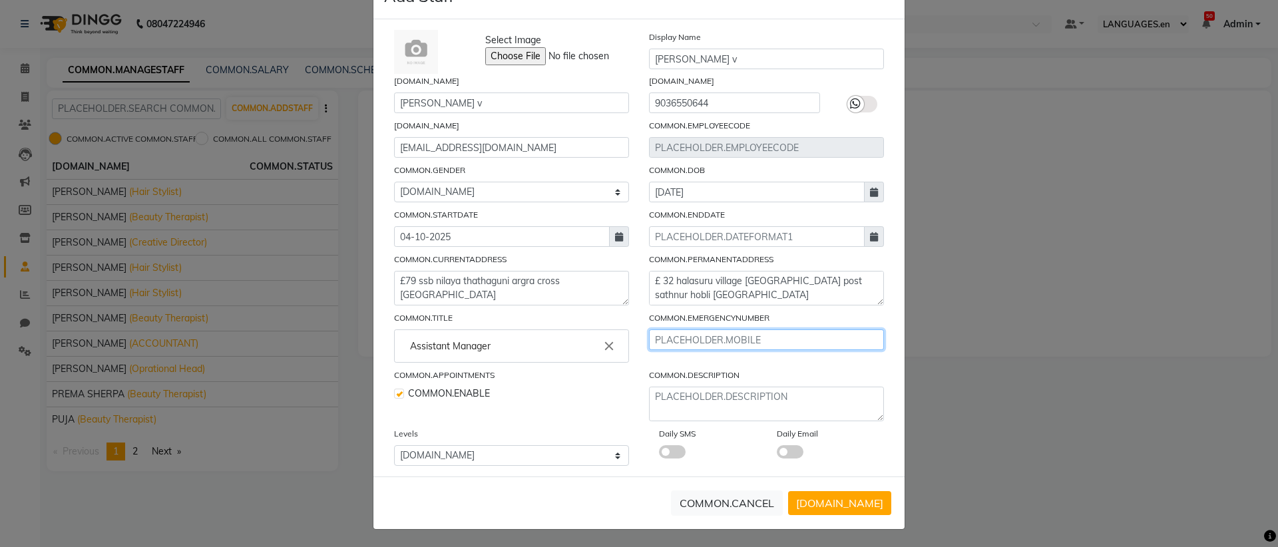
click at [704, 345] on input "text" at bounding box center [766, 340] width 235 height 21
type input "9"
type input "6"
type input "9632335621"
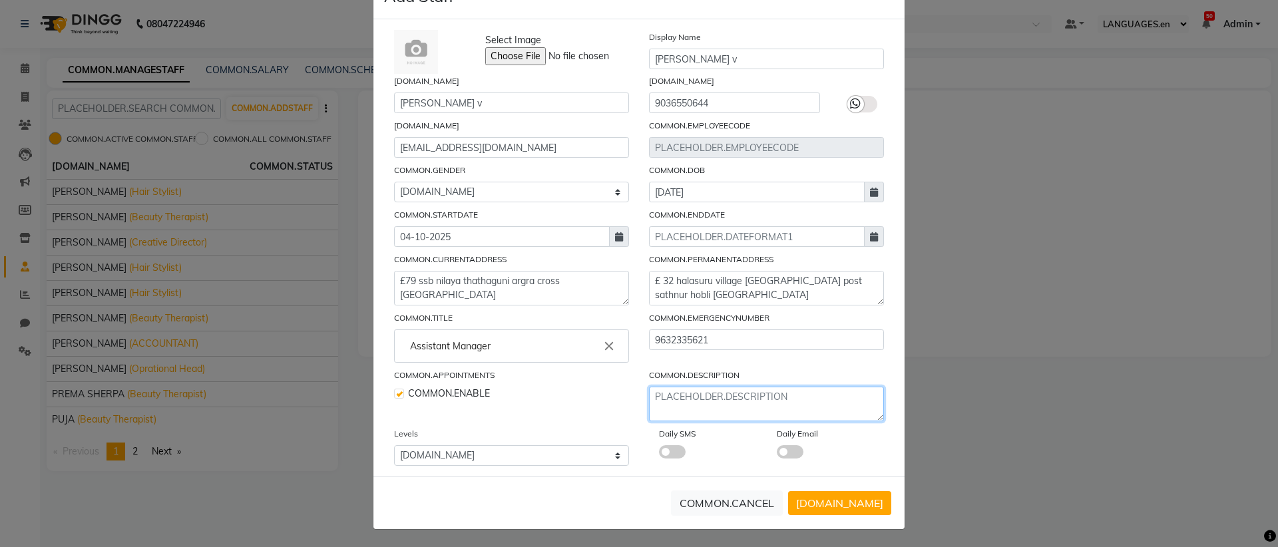
click at [734, 410] on textarea at bounding box center [766, 404] width 235 height 35
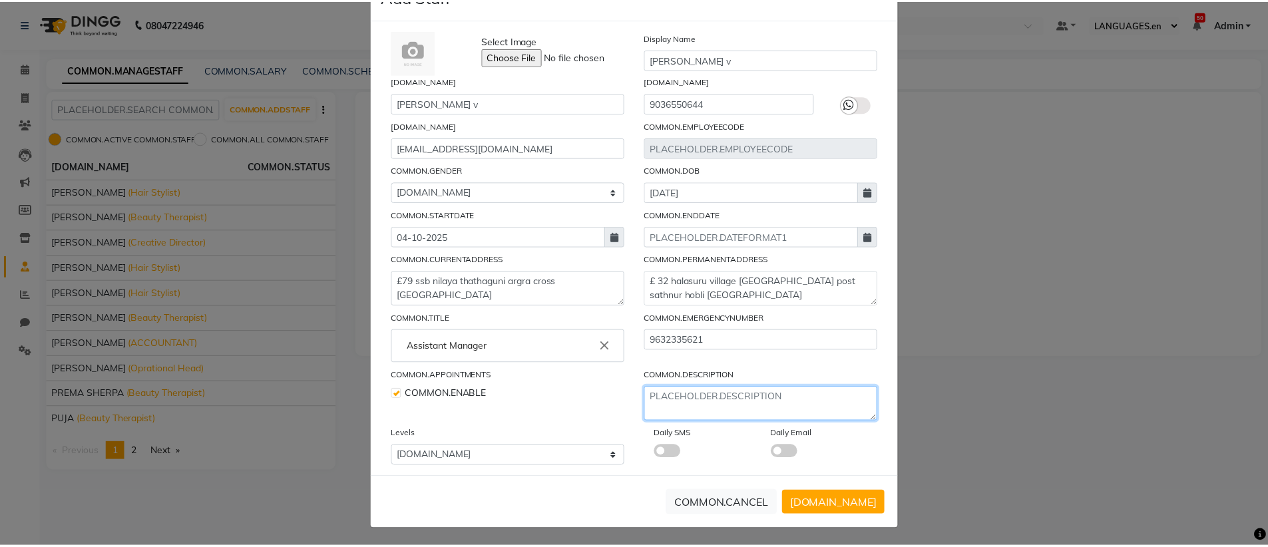
scroll to position [47, 0]
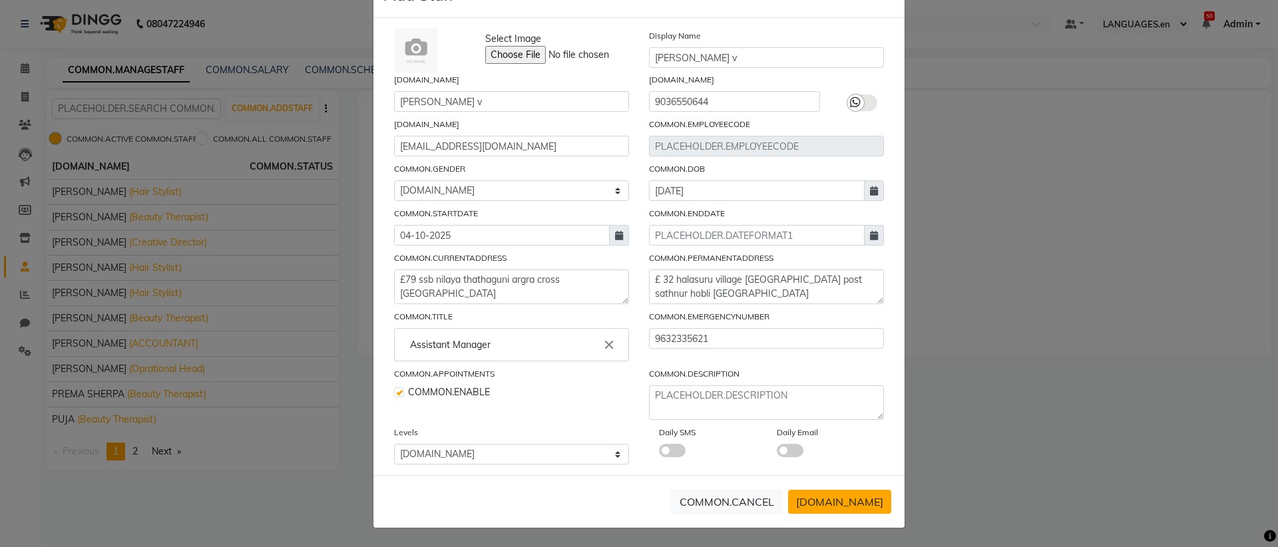
click at [812, 505] on span "[DOMAIN_NAME]" at bounding box center [839, 501] width 87 height 13
checkbox input "false"
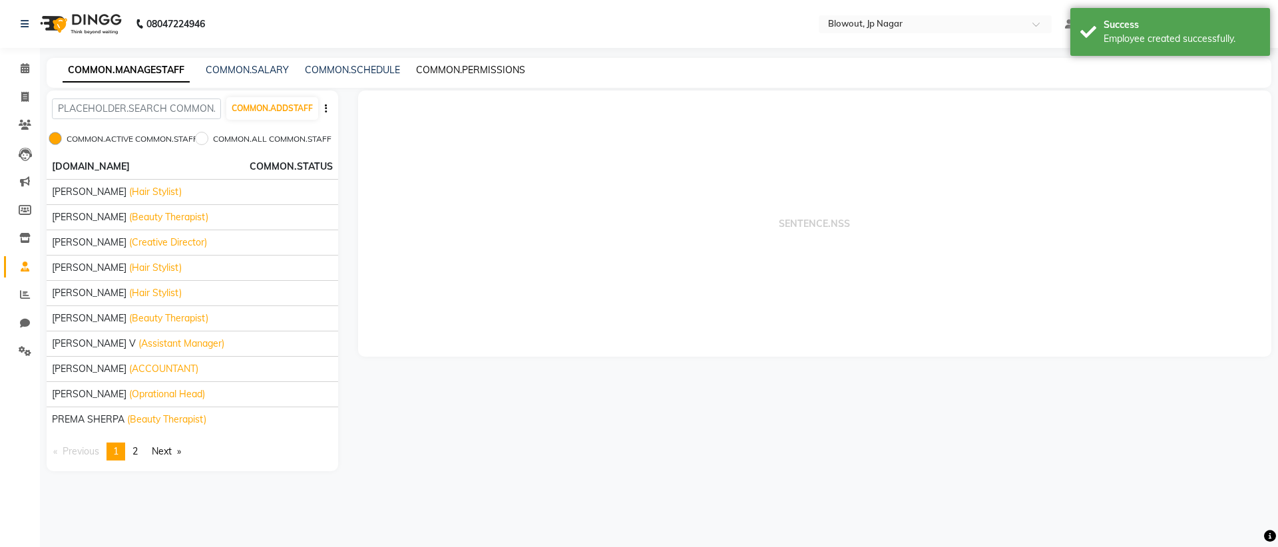
click at [456, 69] on link "COMMON.PERMISSIONS" at bounding box center [470, 70] width 109 height 12
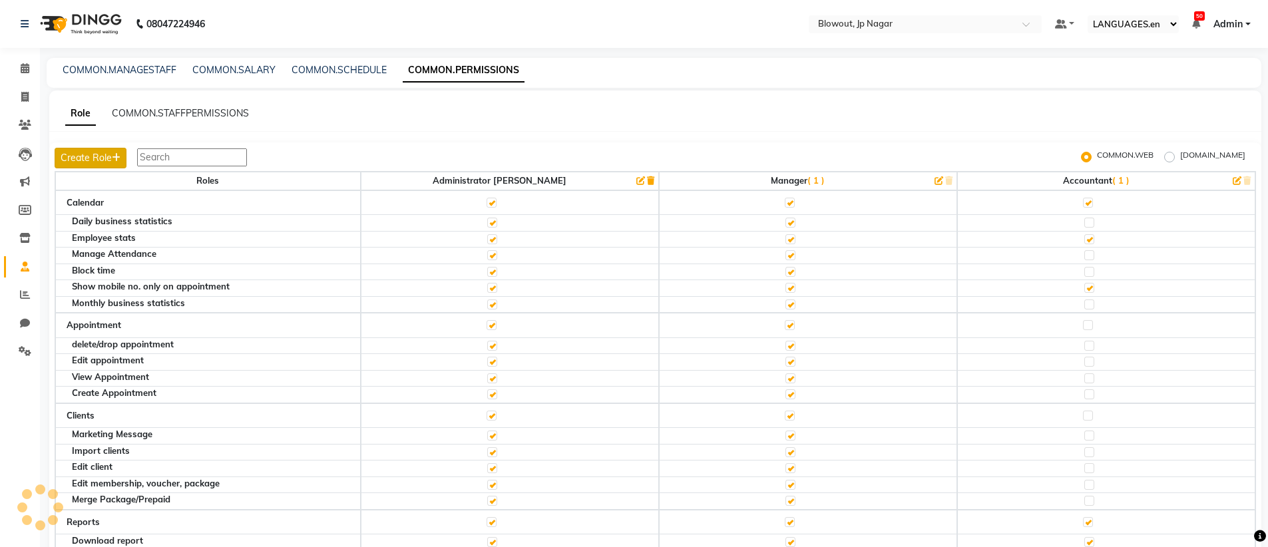
click at [105, 156] on button "Create Role" at bounding box center [91, 158] width 72 height 21
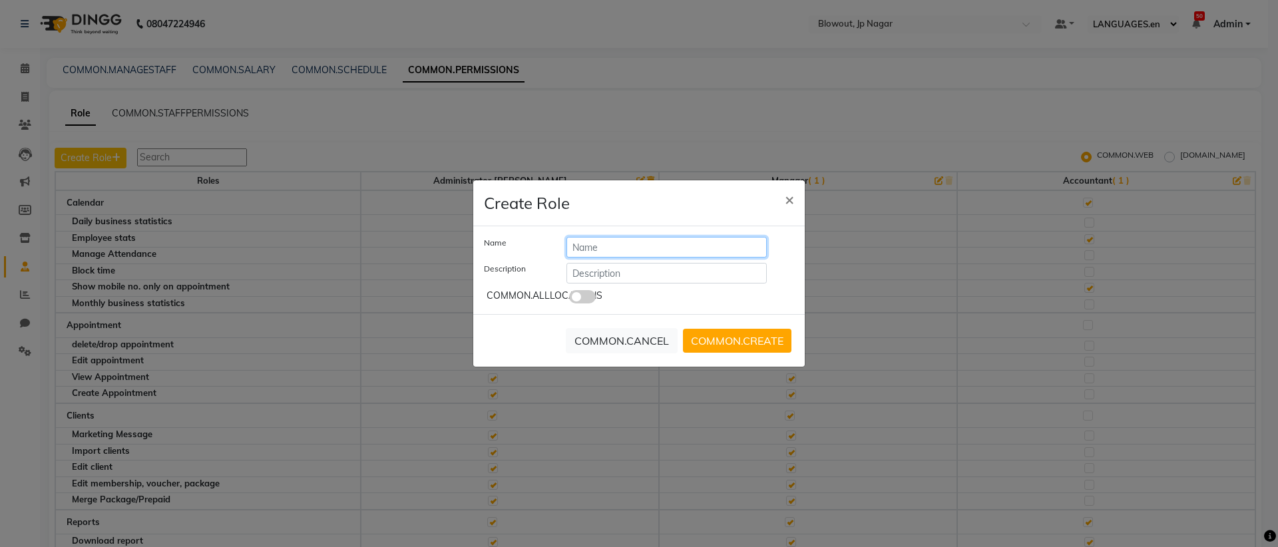
click at [615, 248] on input "text" at bounding box center [666, 247] width 200 height 21
type input "[PERSON_NAME] v"
click at [698, 276] on input "text" at bounding box center [666, 273] width 200 height 21
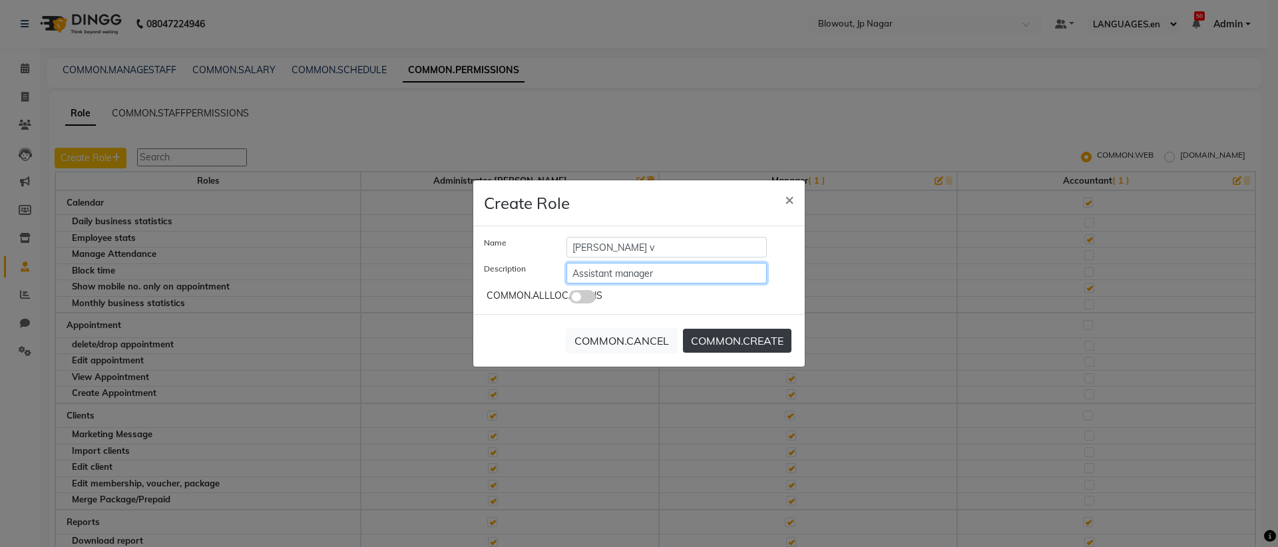
type input "Assistant manager"
click at [696, 343] on button "COMMON.CREATE" at bounding box center [737, 341] width 109 height 24
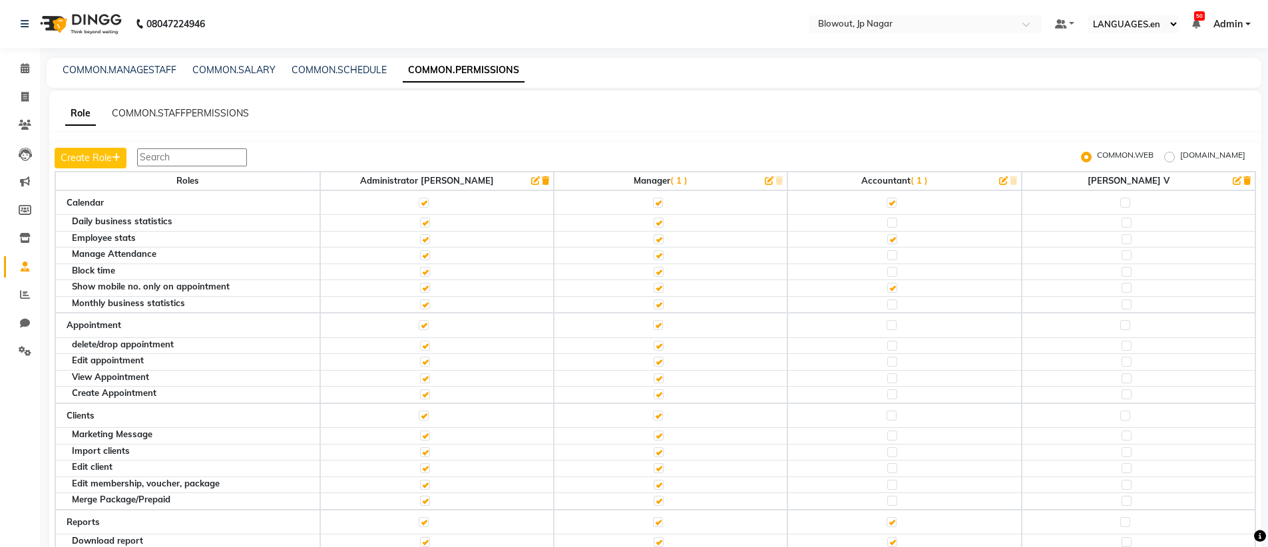
click at [1120, 202] on label at bounding box center [1125, 203] width 10 height 10
click at [1120, 202] on input "checkbox" at bounding box center [1124, 202] width 9 height 9
checkbox input "true"
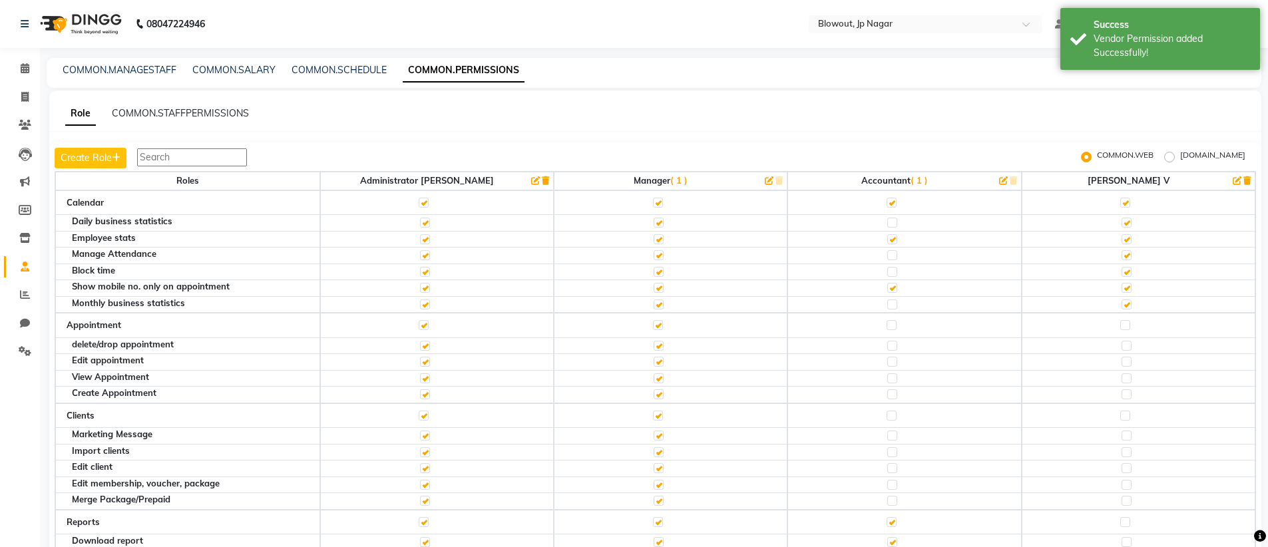
scroll to position [44, 0]
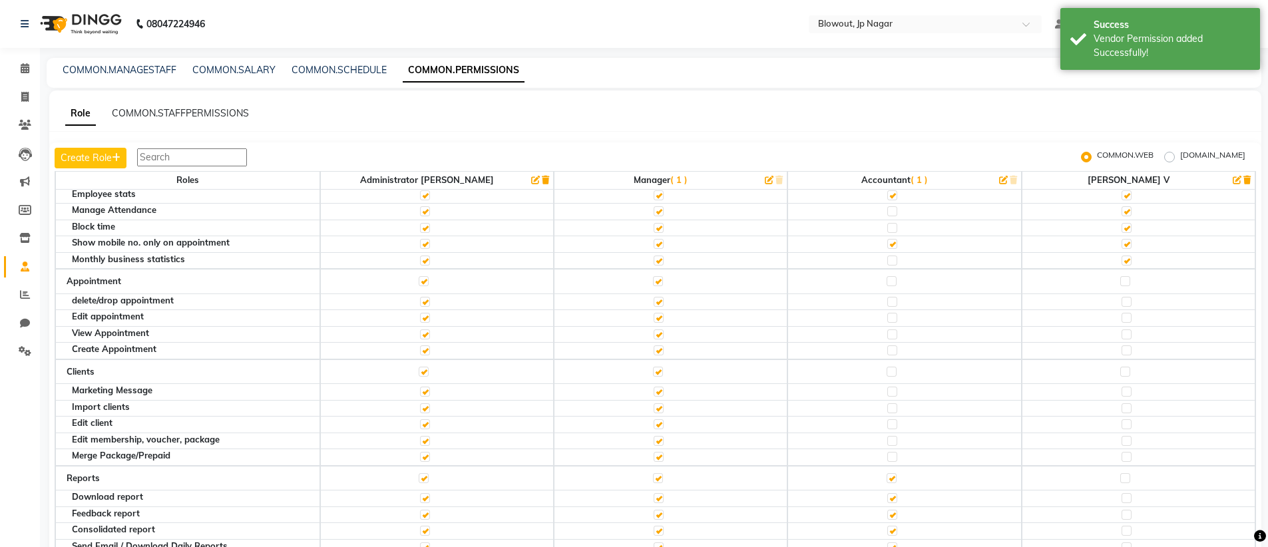
click at [1122, 286] on td at bounding box center [1139, 281] width 234 height 25
click at [1120, 283] on label at bounding box center [1125, 281] width 10 height 10
click at [1120, 283] on input "checkbox" at bounding box center [1124, 281] width 9 height 9
checkbox input "true"
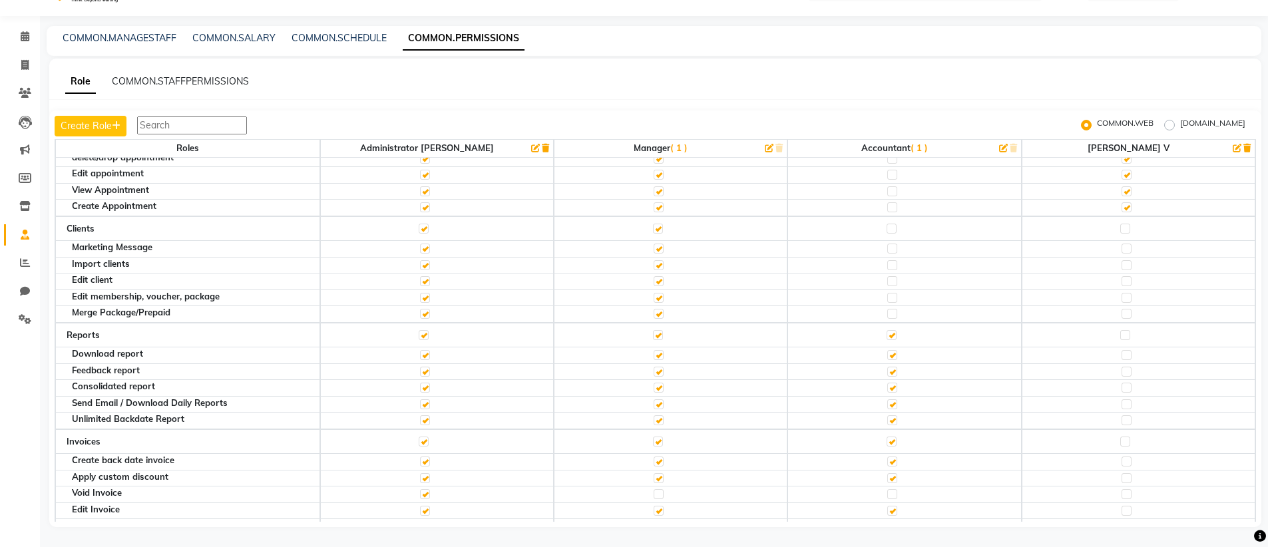
scroll to position [154, 0]
click at [1120, 229] on label at bounding box center [1125, 230] width 10 height 10
click at [1120, 229] on input "checkbox" at bounding box center [1124, 230] width 9 height 9
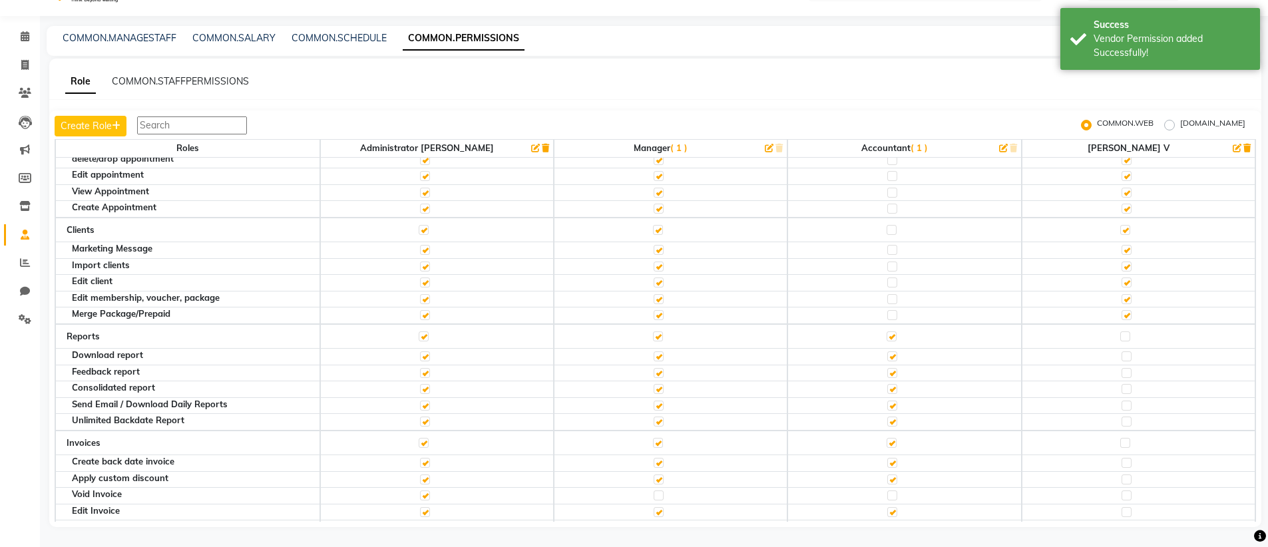
click at [1120, 338] on label at bounding box center [1125, 337] width 10 height 10
click at [1120, 338] on input "checkbox" at bounding box center [1124, 336] width 9 height 9
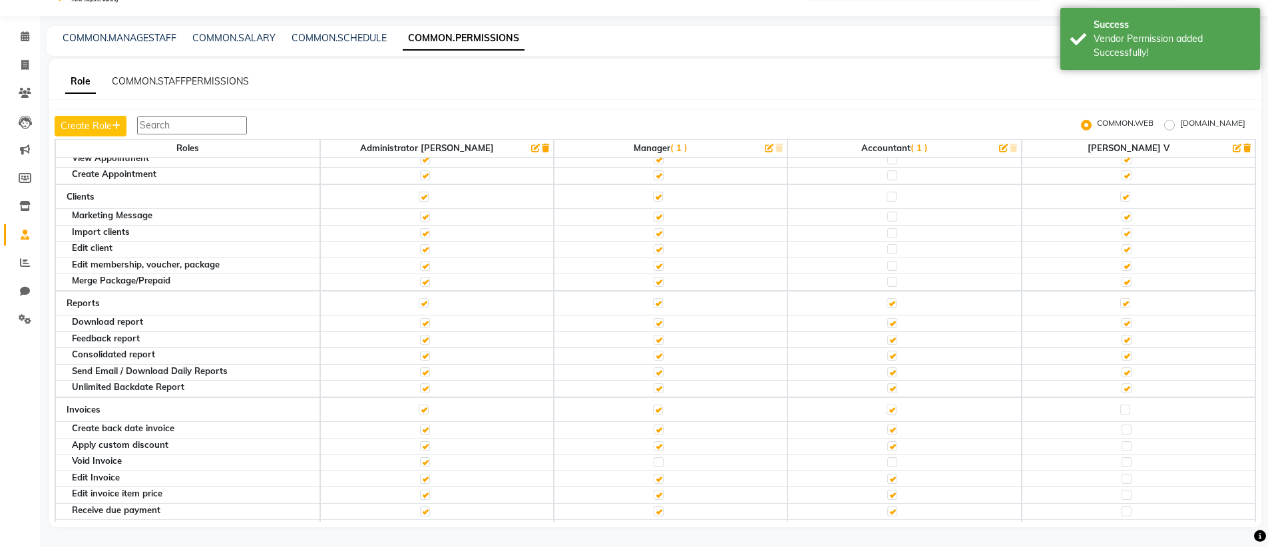
scroll to position [190, 0]
click at [1120, 404] on label at bounding box center [1125, 407] width 10 height 10
click at [1120, 404] on input "checkbox" at bounding box center [1124, 407] width 9 height 9
checkbox input "true"
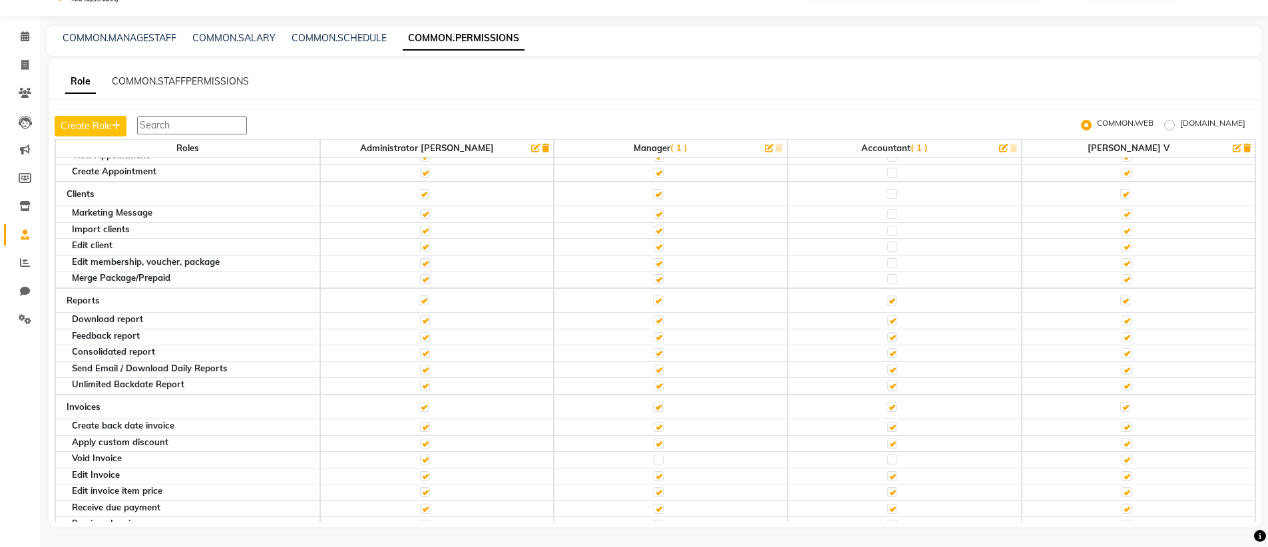
click at [1122, 460] on label at bounding box center [1127, 460] width 10 height 10
click at [1122, 460] on input "checkbox" at bounding box center [1126, 459] width 9 height 9
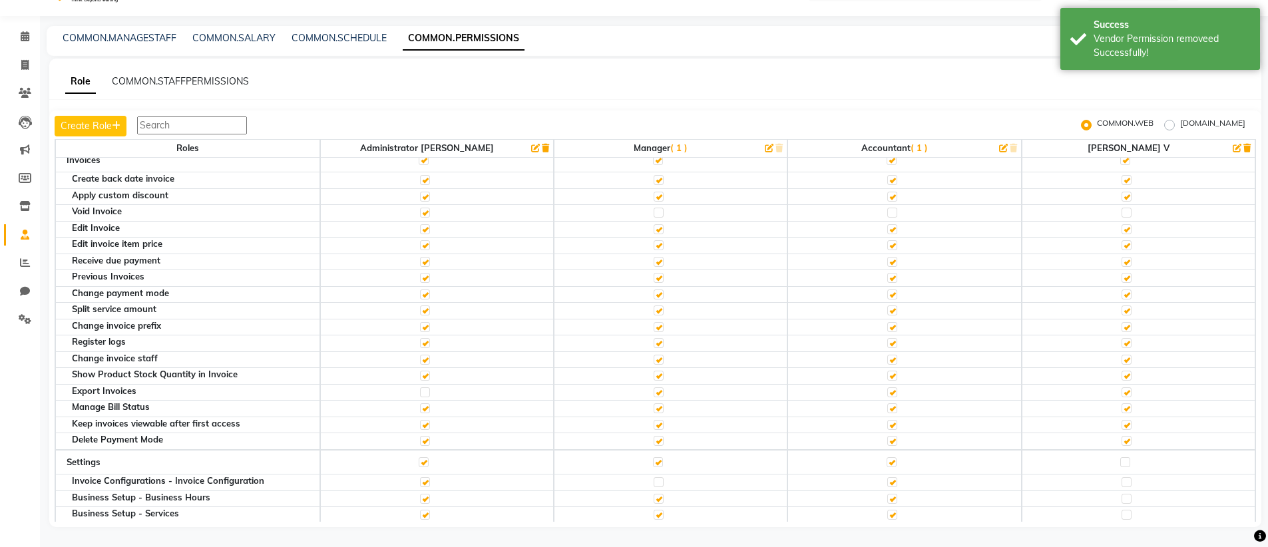
scroll to position [556, 0]
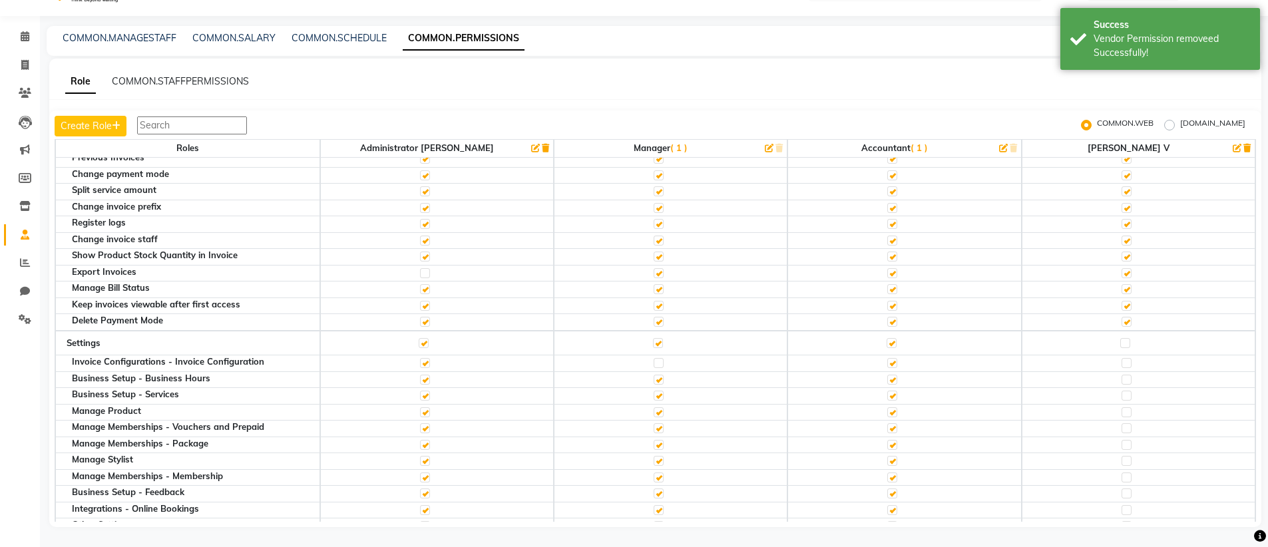
click at [1120, 343] on label at bounding box center [1125, 343] width 10 height 10
click at [1120, 343] on input "checkbox" at bounding box center [1124, 343] width 9 height 9
checkbox input "true"
click at [1117, 355] on td at bounding box center [1139, 363] width 234 height 17
click at [1122, 361] on label at bounding box center [1127, 363] width 10 height 10
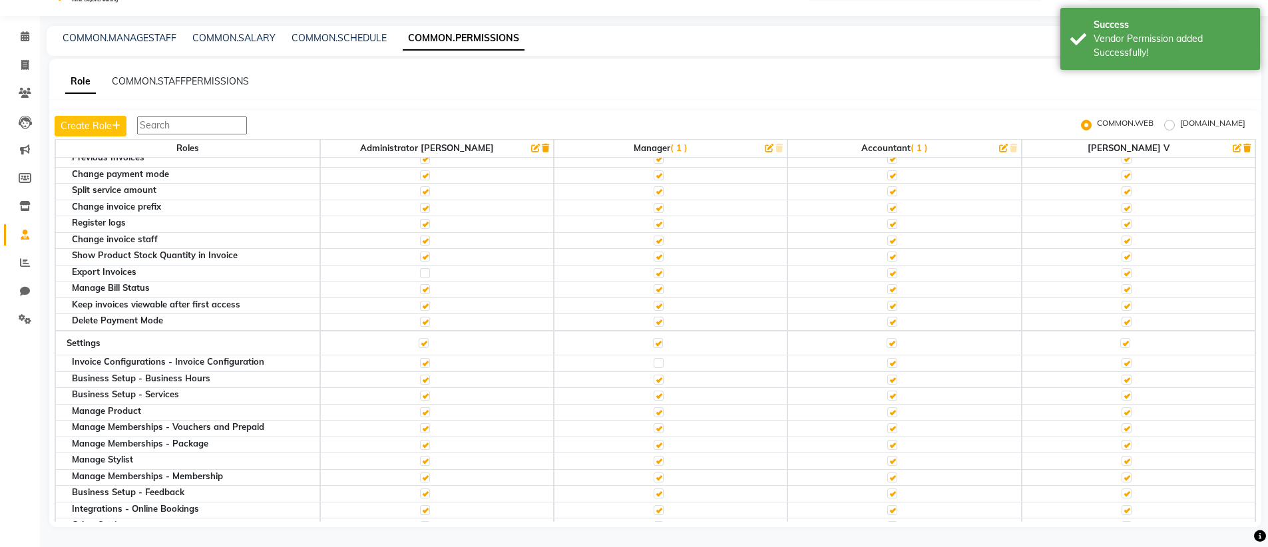
click at [1122, 361] on input "checkbox" at bounding box center [1126, 363] width 9 height 9
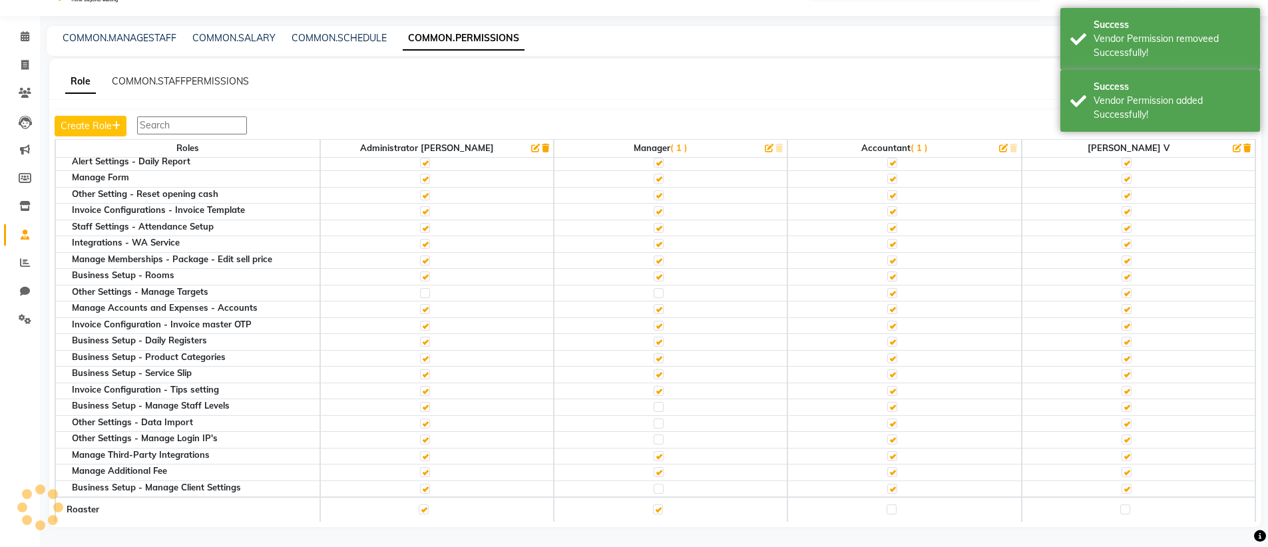
scroll to position [1013, 0]
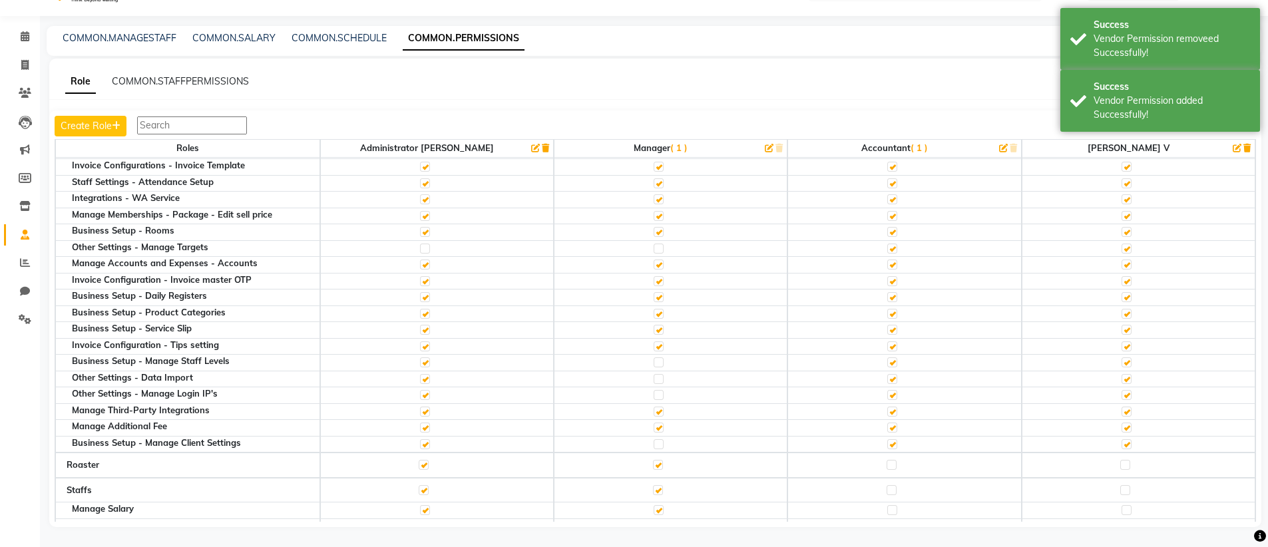
click at [1122, 365] on label at bounding box center [1127, 362] width 10 height 10
click at [1122, 365] on input "checkbox" at bounding box center [1126, 362] width 9 height 9
click at [1122, 375] on label at bounding box center [1127, 379] width 10 height 10
click at [1122, 375] on input "checkbox" at bounding box center [1126, 379] width 9 height 9
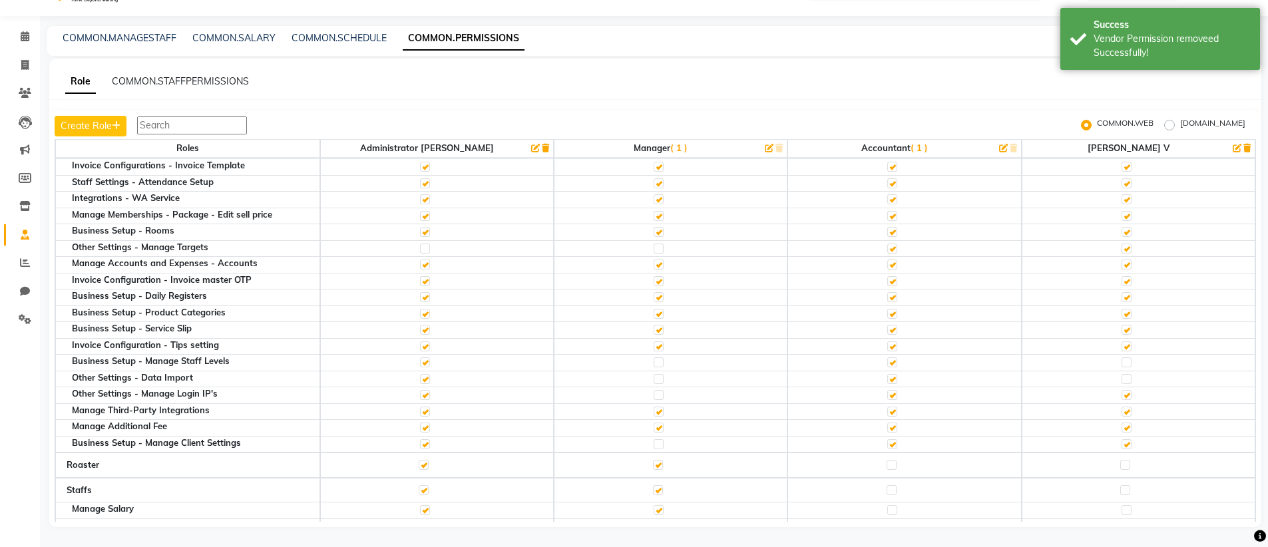
click at [1122, 390] on label at bounding box center [1127, 395] width 10 height 10
click at [1122, 391] on input "checkbox" at bounding box center [1126, 395] width 9 height 9
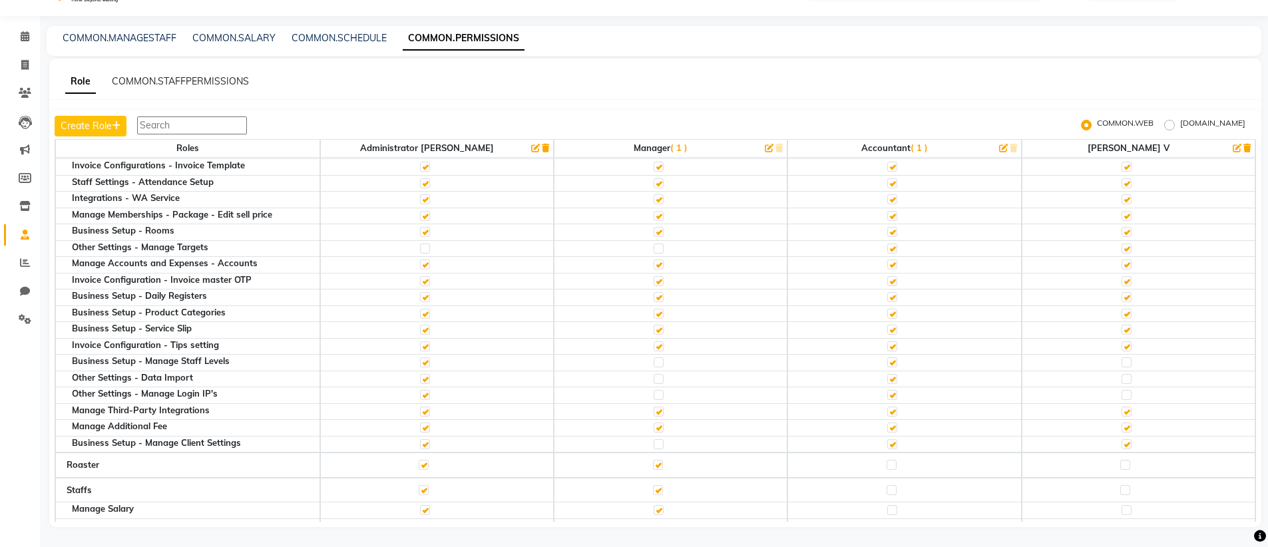
scroll to position [1048, 0]
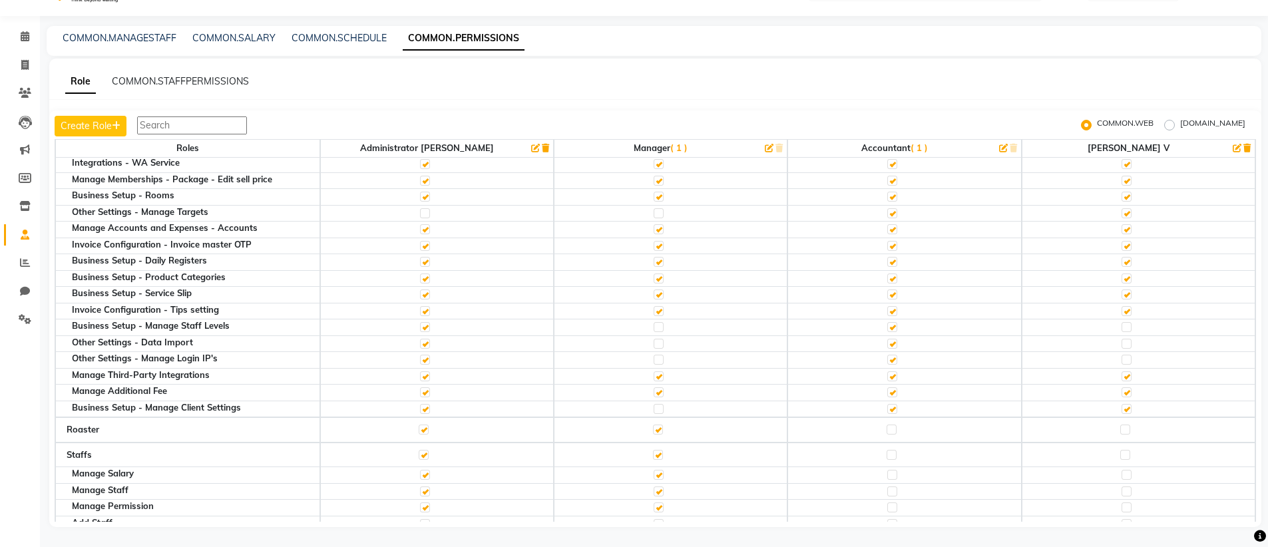
click at [1120, 430] on label at bounding box center [1125, 430] width 10 height 10
click at [1120, 430] on input "checkbox" at bounding box center [1124, 429] width 9 height 9
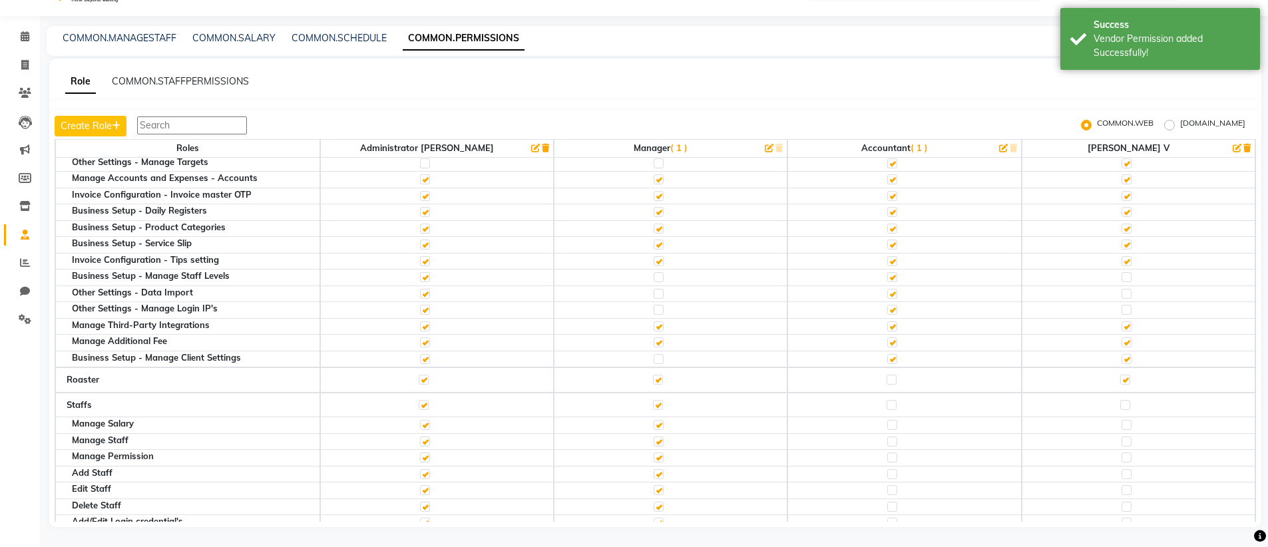
scroll to position [1100, 0]
click at [1122, 357] on label at bounding box center [1127, 358] width 10 height 10
click at [1122, 357] on input "checkbox" at bounding box center [1126, 357] width 9 height 9
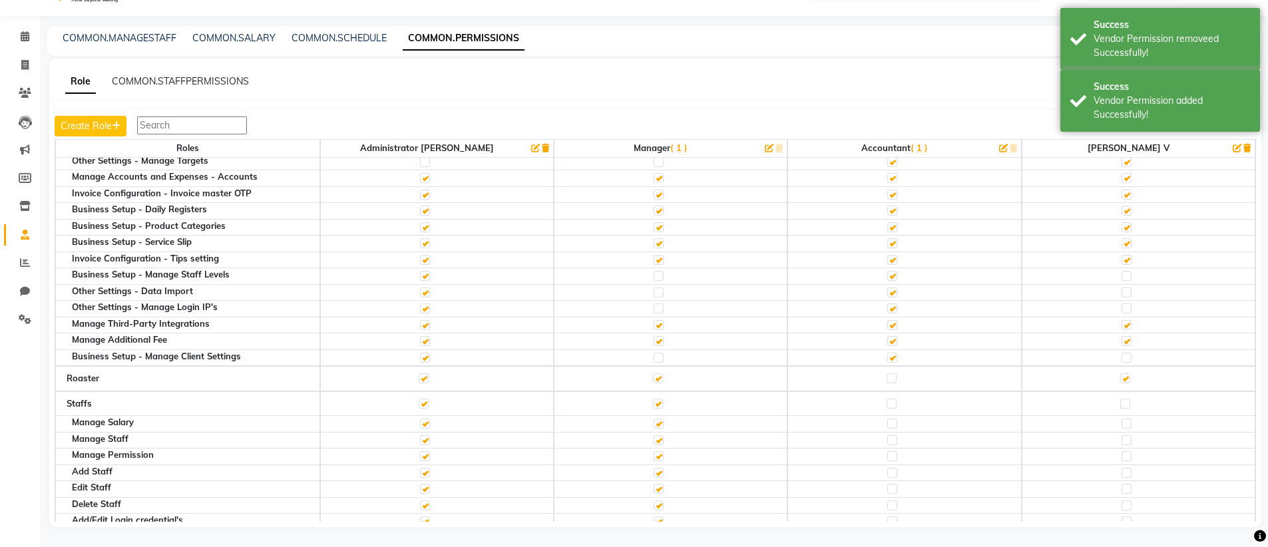
click at [1120, 402] on label at bounding box center [1125, 404] width 10 height 10
click at [1120, 402] on input "checkbox" at bounding box center [1124, 403] width 9 height 9
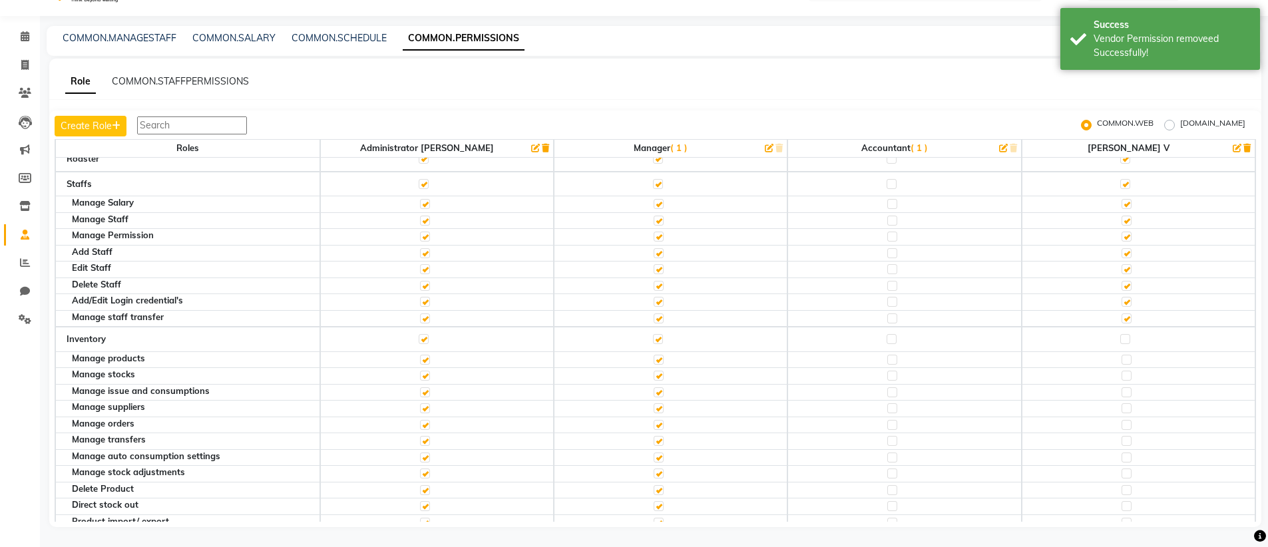
scroll to position [1339, 0]
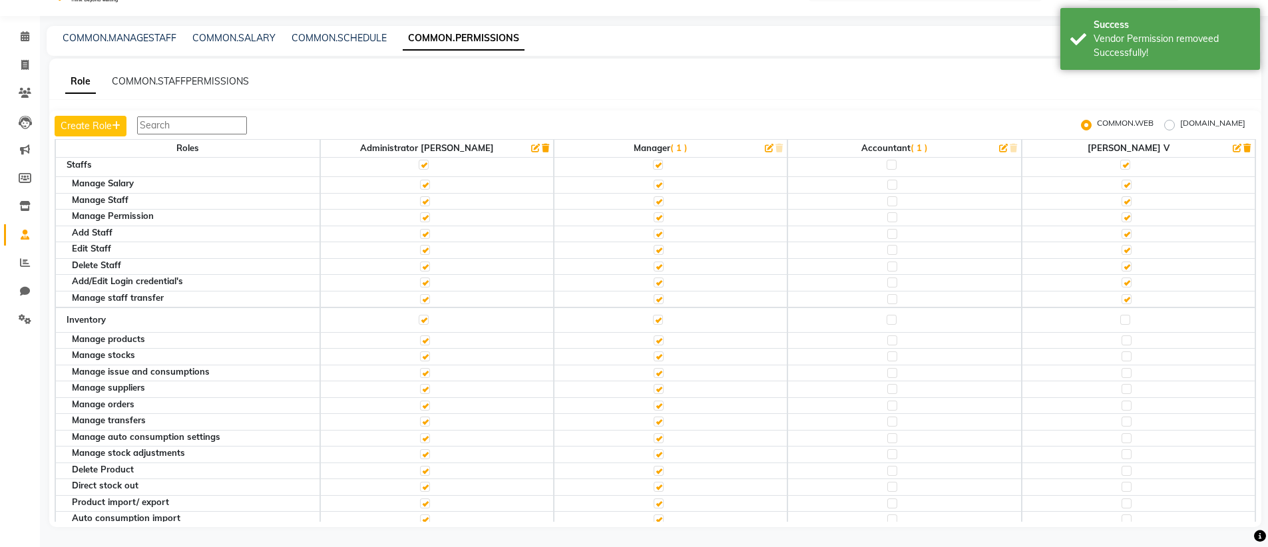
click at [1120, 319] on label at bounding box center [1125, 320] width 10 height 10
click at [1120, 319] on input "checkbox" at bounding box center [1124, 320] width 9 height 9
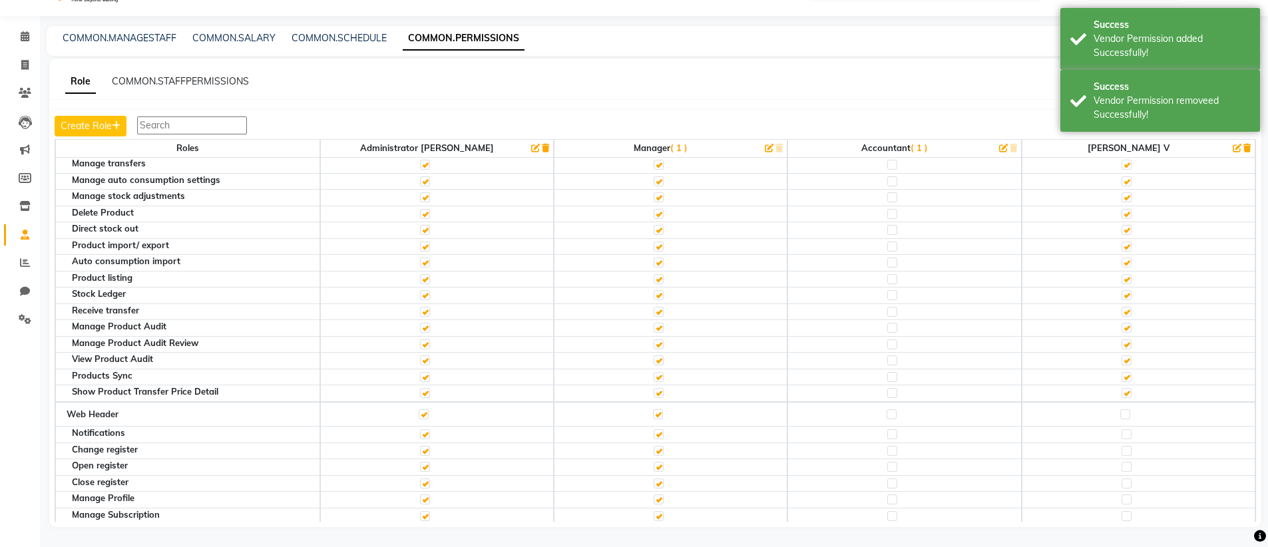
scroll to position [1596, 0]
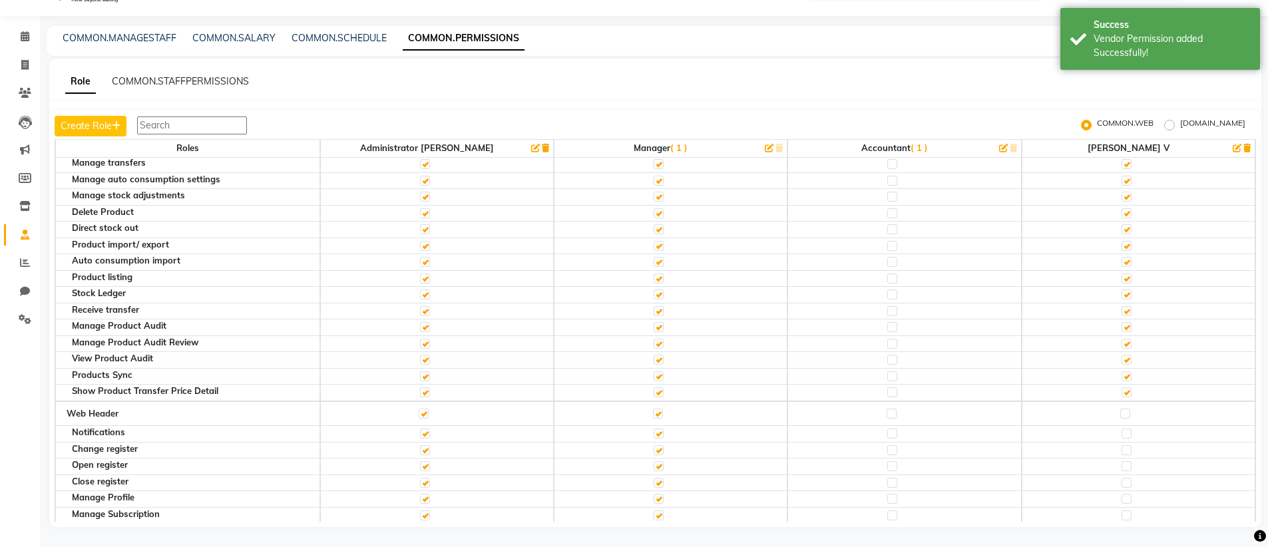
click at [1120, 413] on label at bounding box center [1125, 414] width 10 height 10
click at [1120, 413] on input "checkbox" at bounding box center [1124, 413] width 9 height 9
checkbox input "true"
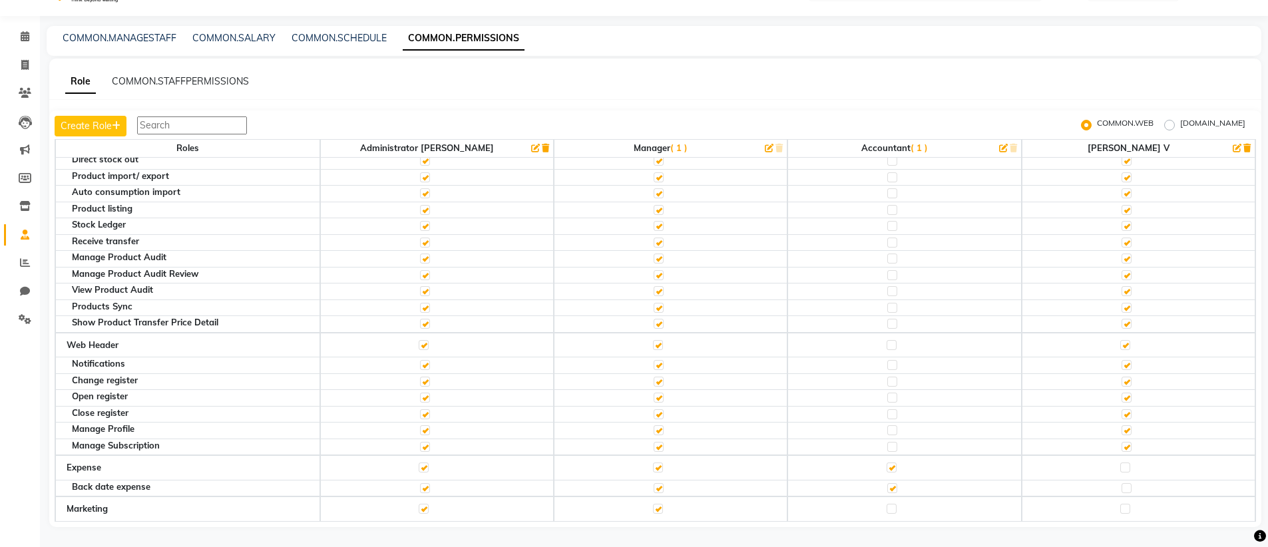
scroll to position [1719, 0]
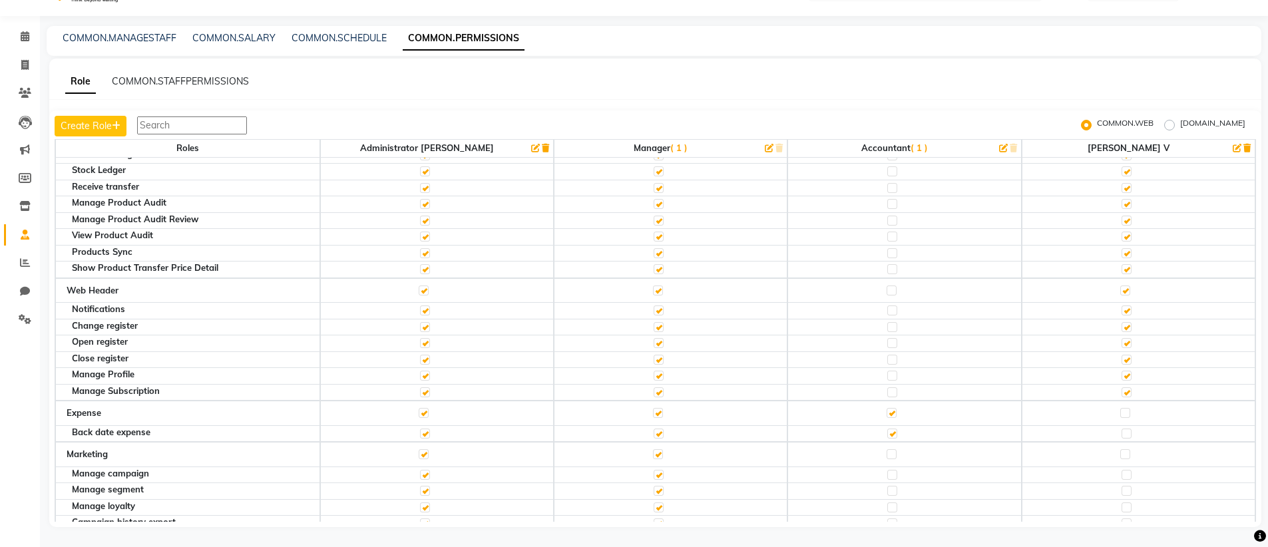
click at [1120, 415] on label at bounding box center [1125, 413] width 10 height 10
click at [1120, 415] on input "checkbox" at bounding box center [1124, 413] width 9 height 9
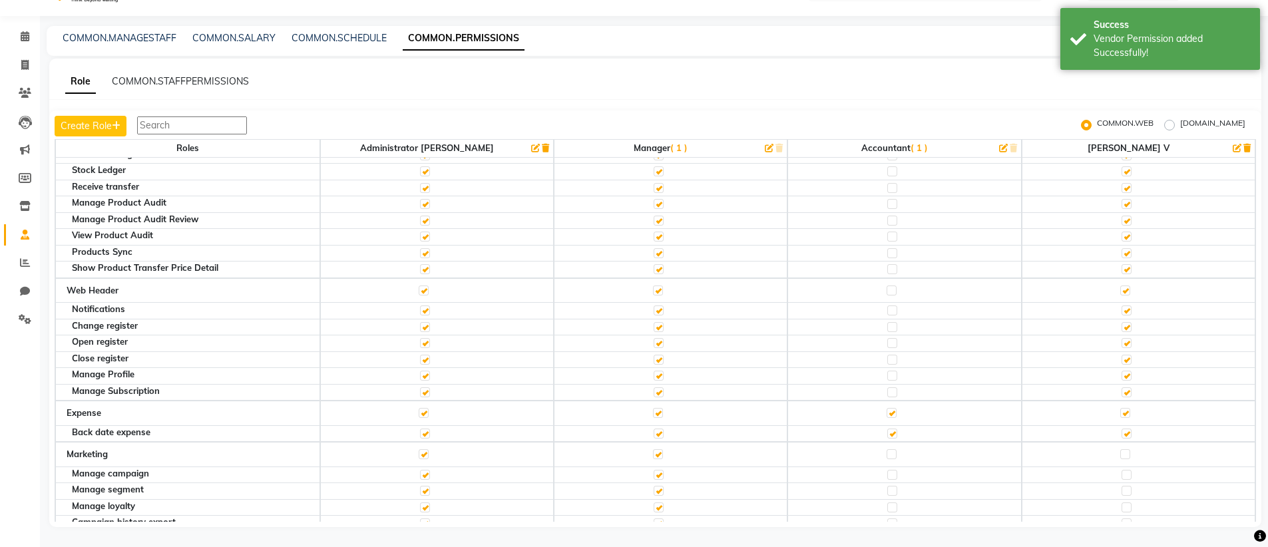
click at [1120, 451] on label at bounding box center [1125, 454] width 10 height 10
click at [1120, 451] on input "checkbox" at bounding box center [1124, 454] width 9 height 9
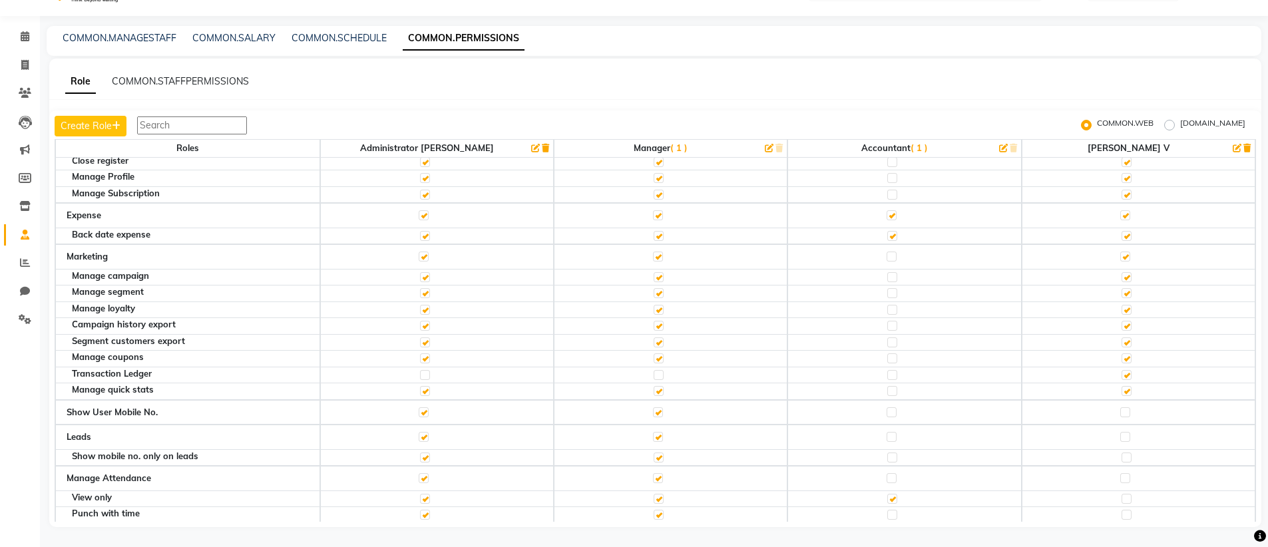
scroll to position [1924, 0]
click at [1120, 410] on label at bounding box center [1125, 406] width 10 height 10
click at [1120, 410] on input "checkbox" at bounding box center [1124, 405] width 9 height 9
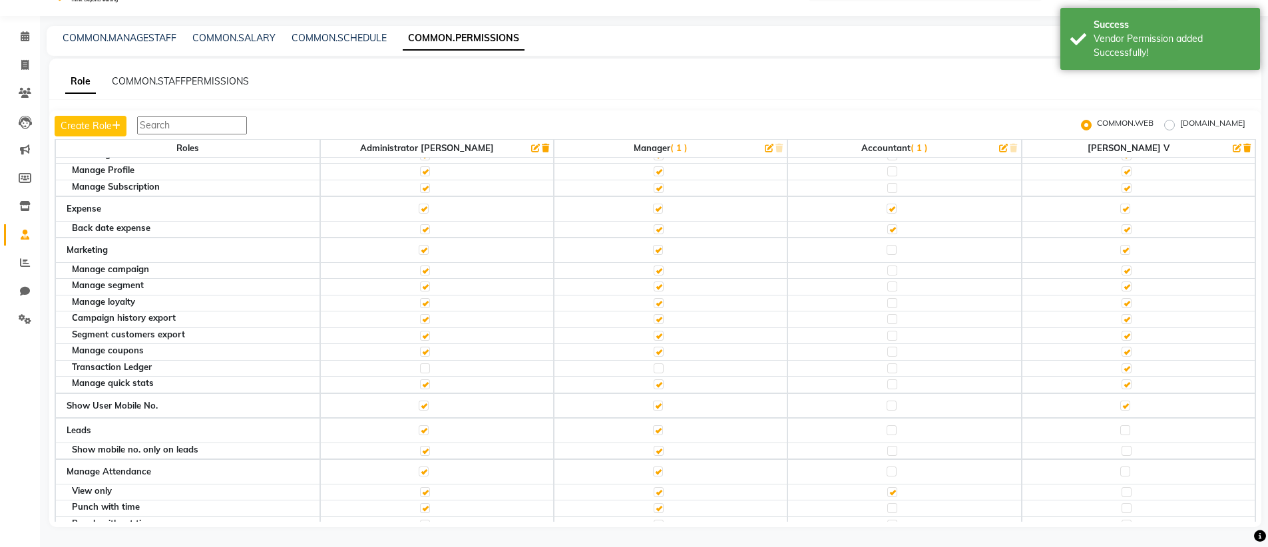
click at [1120, 431] on label at bounding box center [1125, 430] width 10 height 10
click at [1120, 431] on input "checkbox" at bounding box center [1124, 430] width 9 height 9
checkbox input "true"
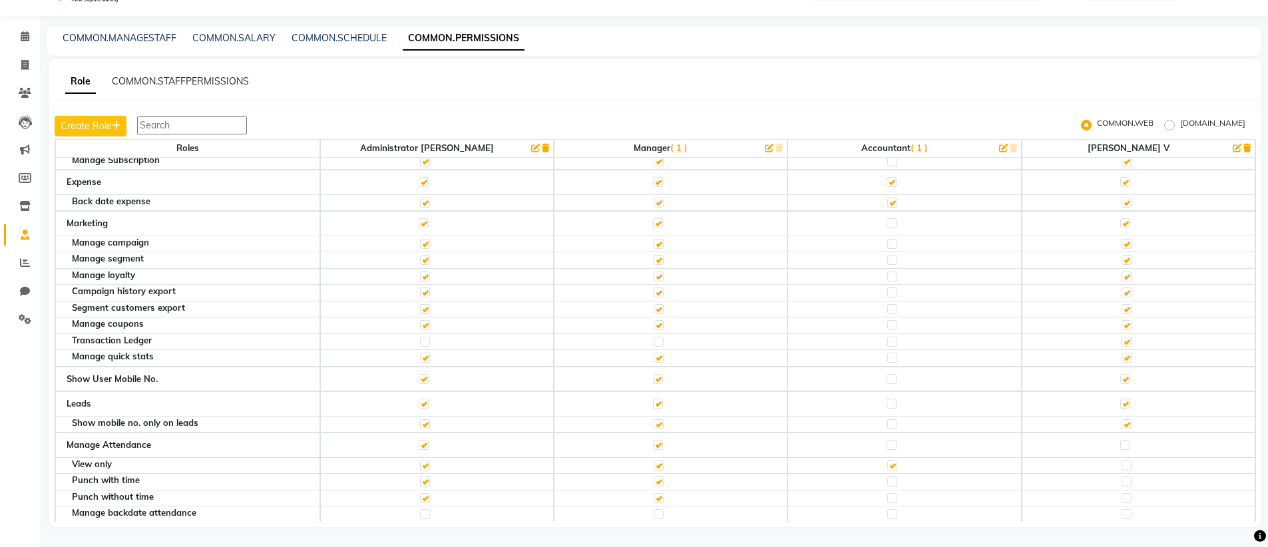
scroll to position [1997, 0]
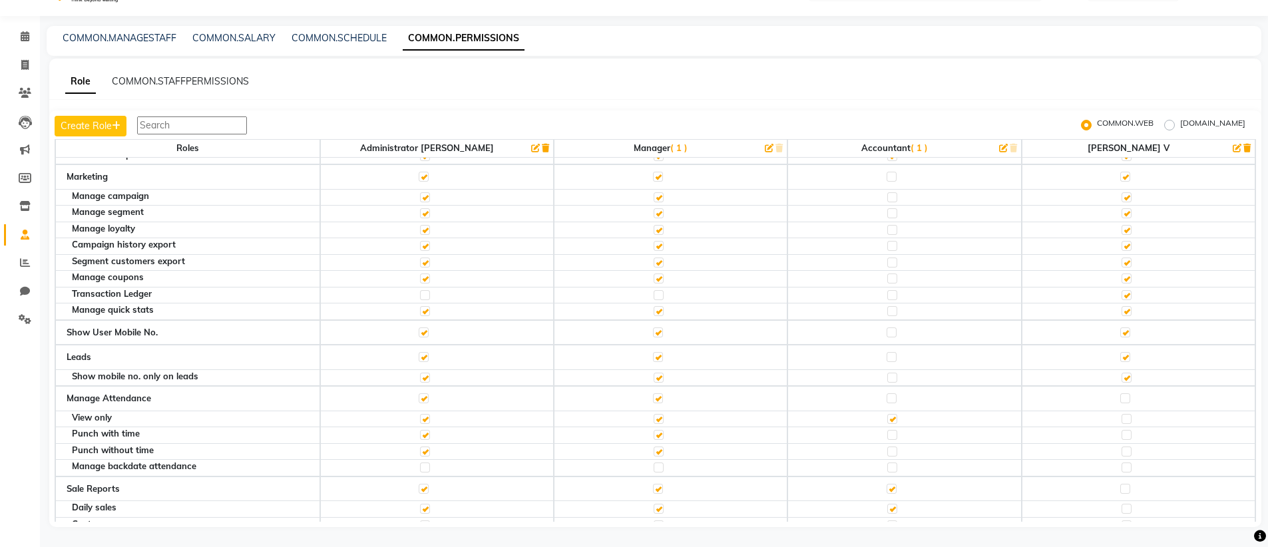
click at [1120, 398] on label at bounding box center [1125, 398] width 10 height 10
click at [1120, 398] on input "checkbox" at bounding box center [1124, 398] width 9 height 9
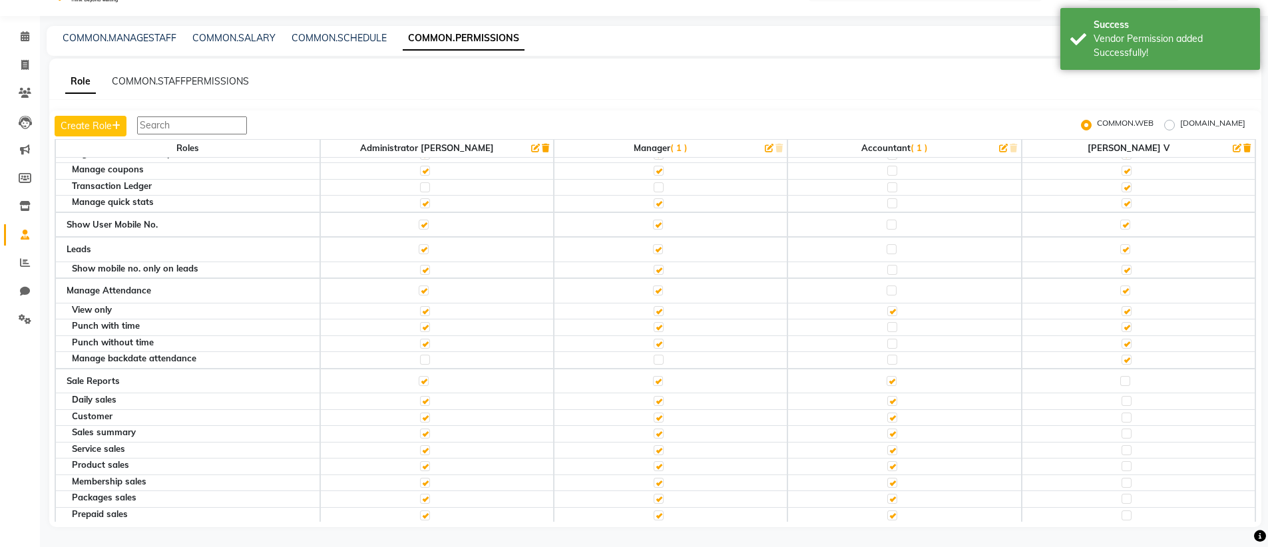
scroll to position [2219, 0]
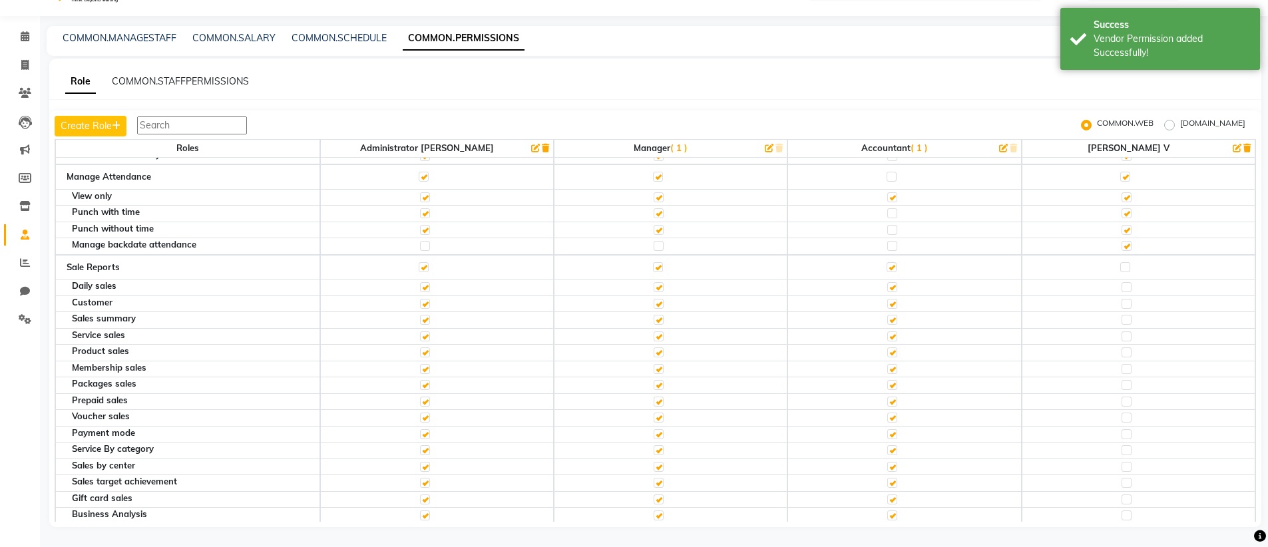
click at [1121, 268] on td at bounding box center [1139, 267] width 234 height 25
click at [1120, 267] on label at bounding box center [1125, 267] width 10 height 10
click at [1120, 267] on input "checkbox" at bounding box center [1124, 267] width 9 height 9
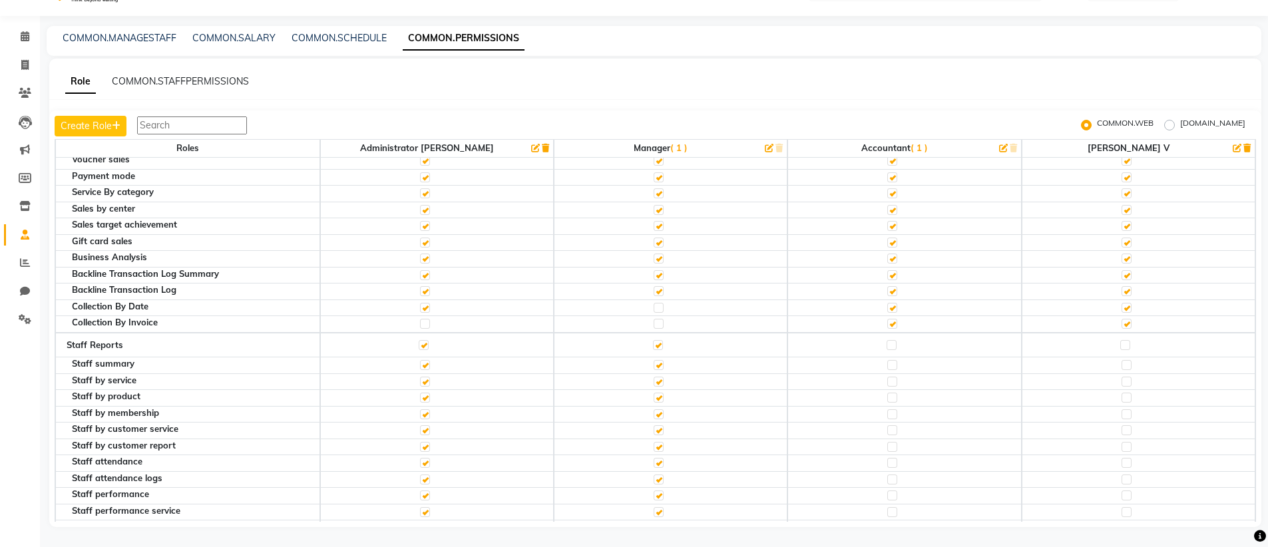
click at [1120, 344] on label at bounding box center [1125, 345] width 10 height 10
click at [1120, 344] on input "checkbox" at bounding box center [1124, 345] width 9 height 9
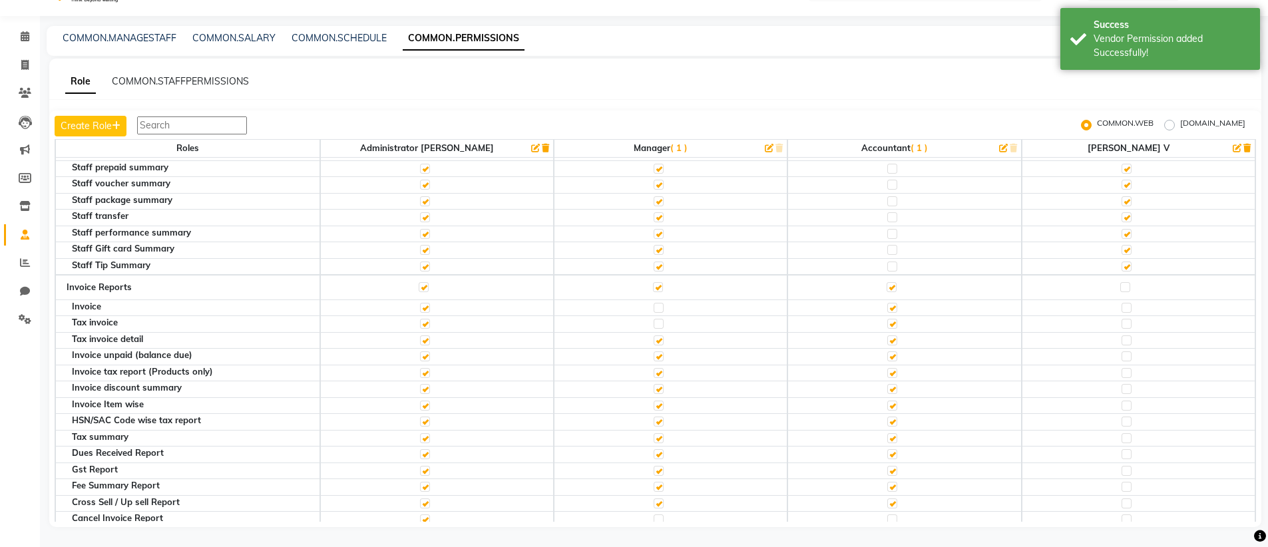
scroll to position [2791, 0]
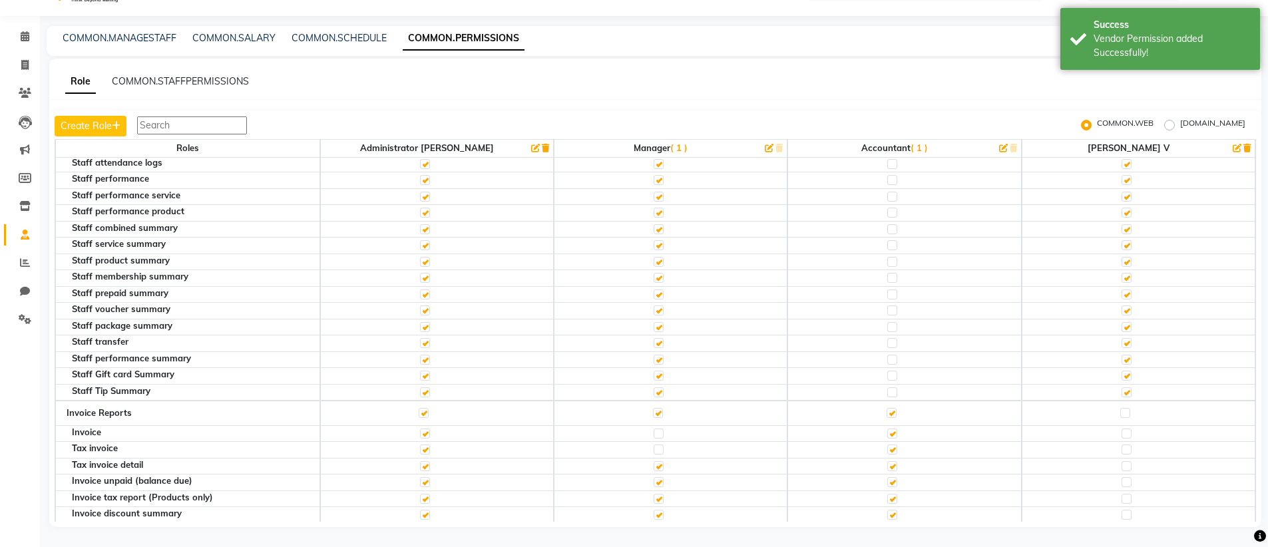
click at [1120, 417] on label at bounding box center [1125, 413] width 10 height 10
click at [1120, 417] on input "checkbox" at bounding box center [1124, 413] width 9 height 9
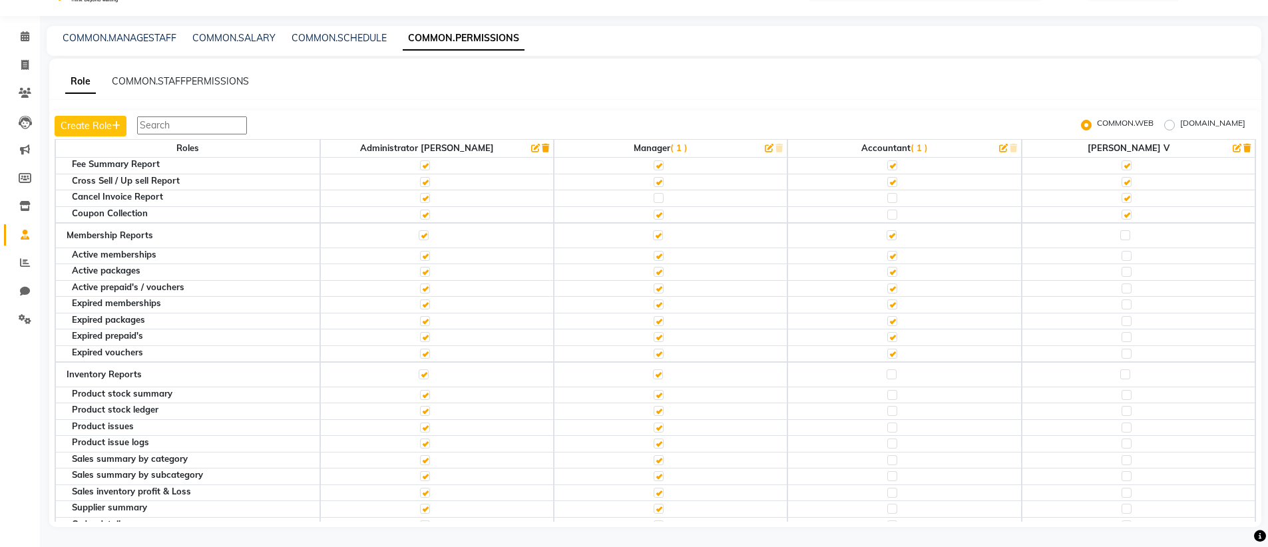
scroll to position [3223, 0]
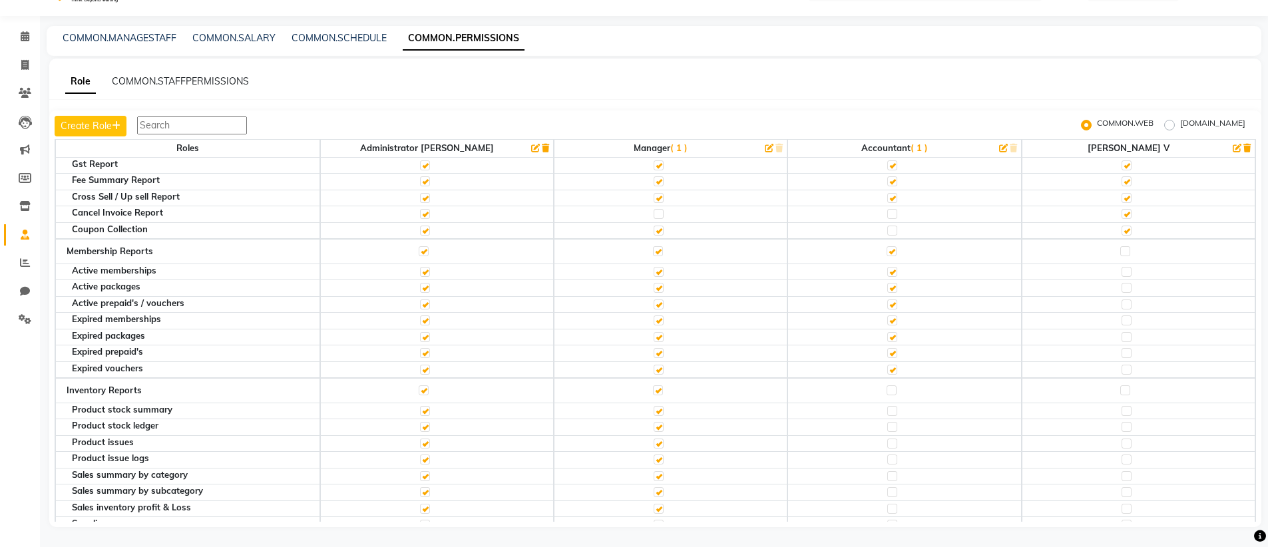
click at [1120, 252] on label at bounding box center [1125, 251] width 10 height 10
click at [1120, 252] on input "checkbox" at bounding box center [1124, 251] width 9 height 9
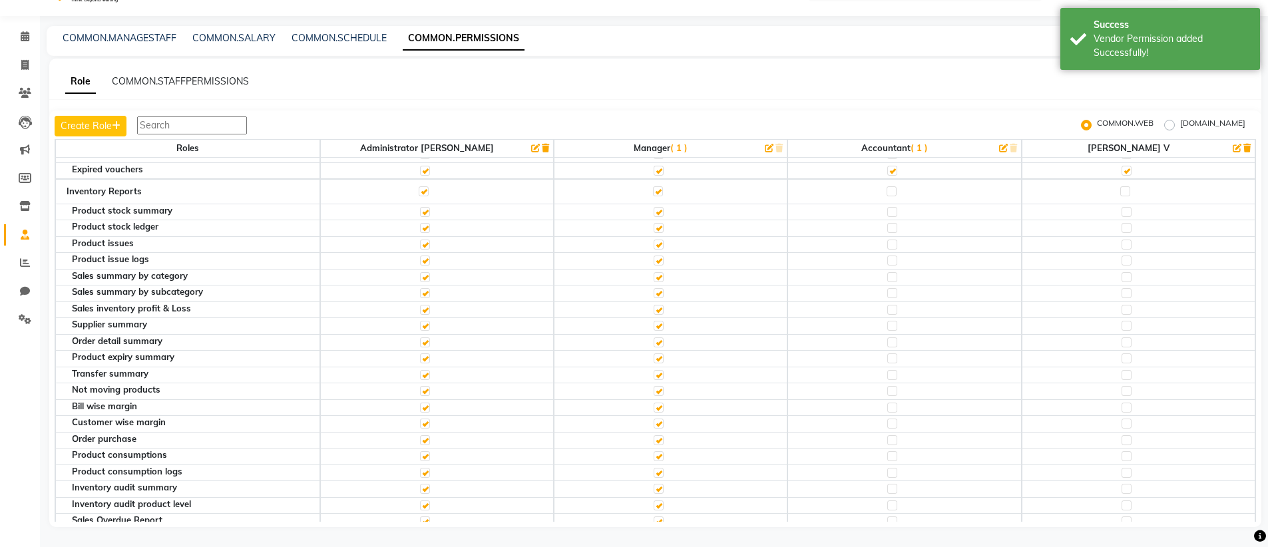
scroll to position [3398, 0]
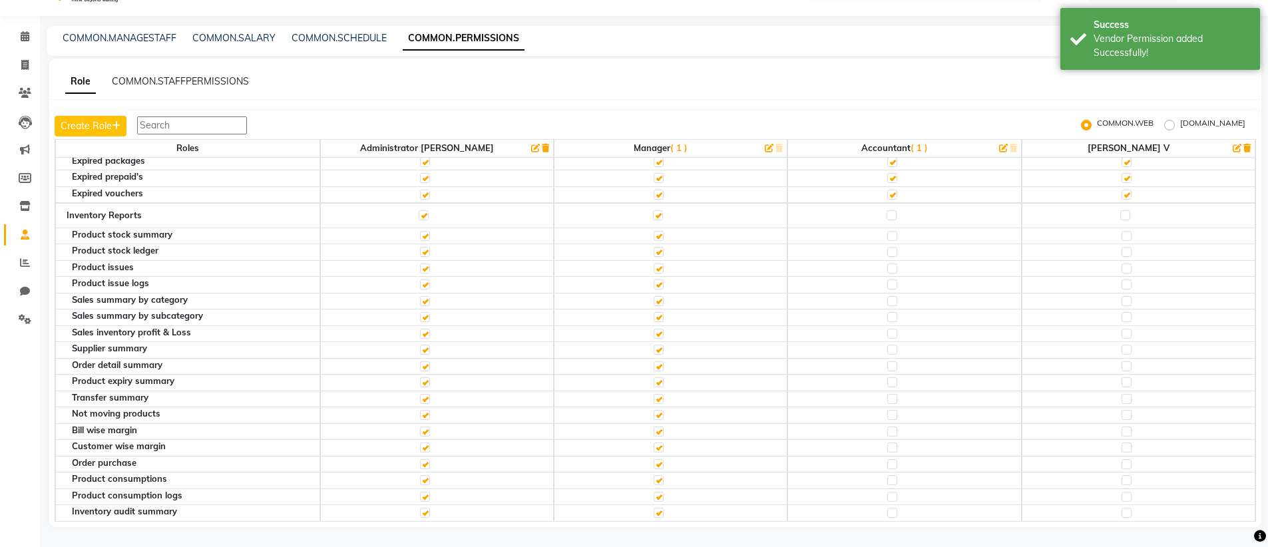
click at [1120, 216] on label at bounding box center [1125, 215] width 10 height 10
click at [1120, 216] on input "checkbox" at bounding box center [1124, 215] width 9 height 9
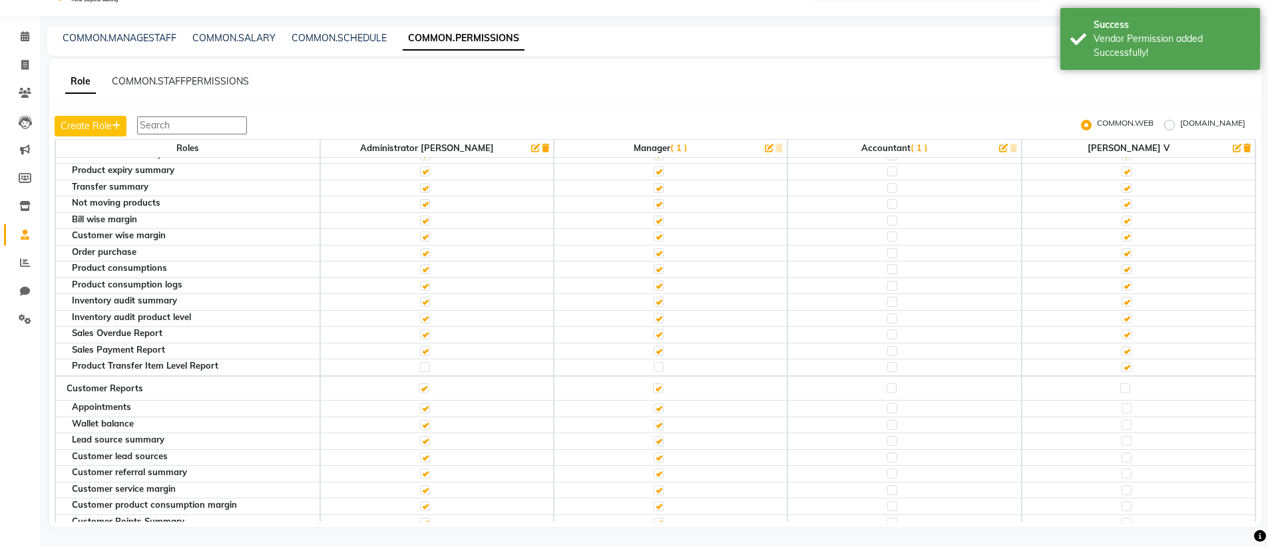
scroll to position [3669, 0]
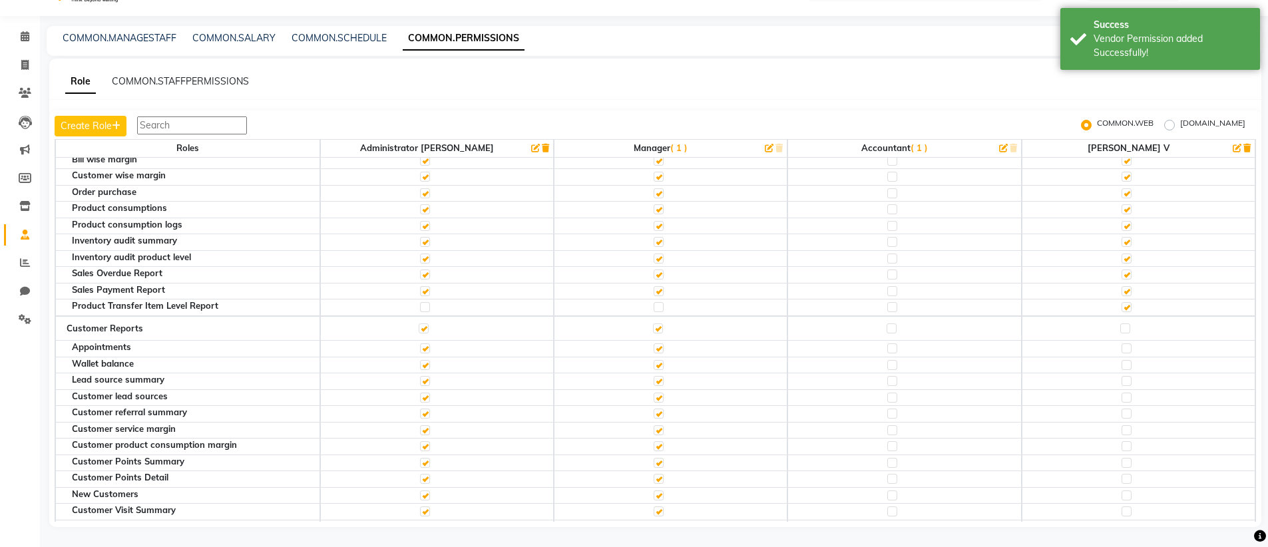
click at [1120, 329] on label at bounding box center [1125, 329] width 10 height 10
click at [1120, 329] on input "checkbox" at bounding box center [1124, 328] width 9 height 9
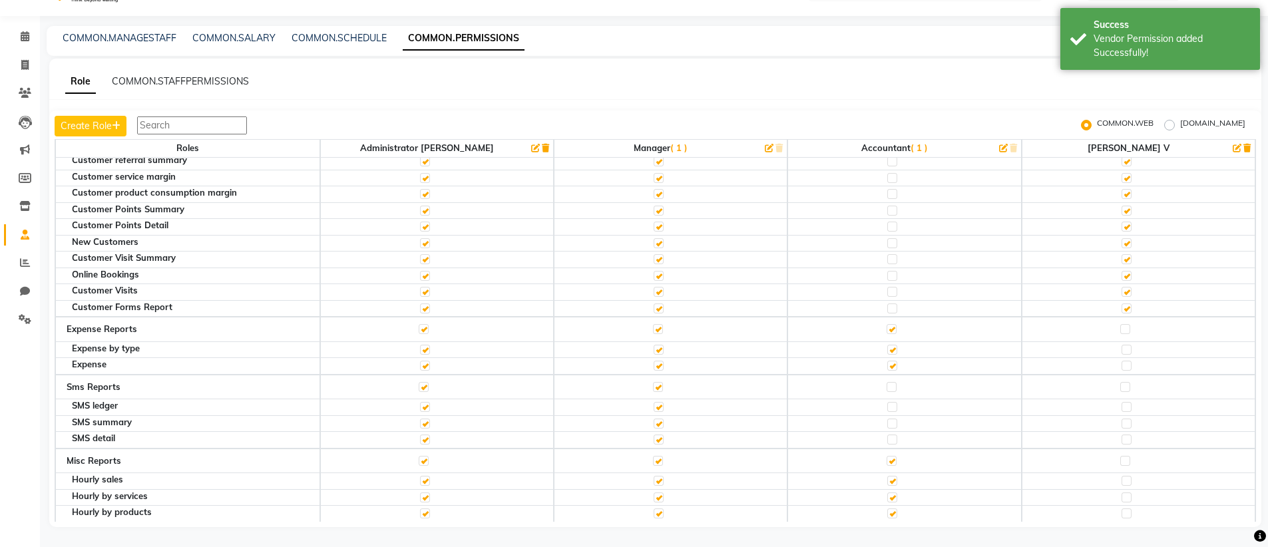
scroll to position [3924, 0]
click at [1120, 329] on label at bounding box center [1125, 327] width 10 height 10
click at [1120, 329] on input "checkbox" at bounding box center [1124, 326] width 9 height 9
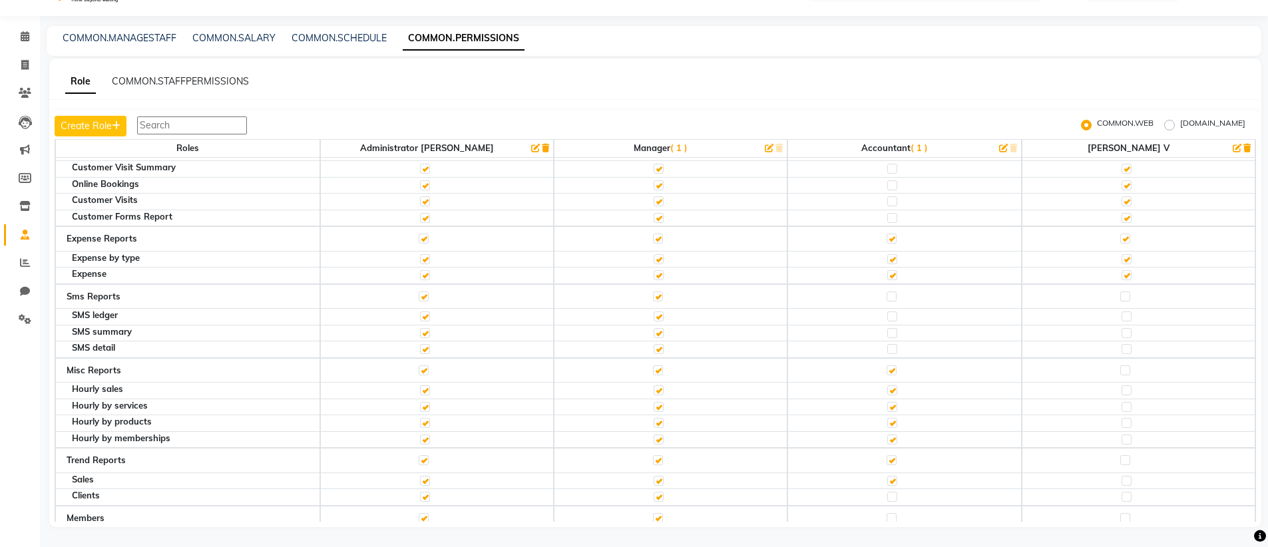
scroll to position [4011, 0]
click at [1120, 301] on label at bounding box center [1125, 297] width 10 height 10
click at [1120, 301] on input "checkbox" at bounding box center [1124, 297] width 9 height 9
checkbox input "true"
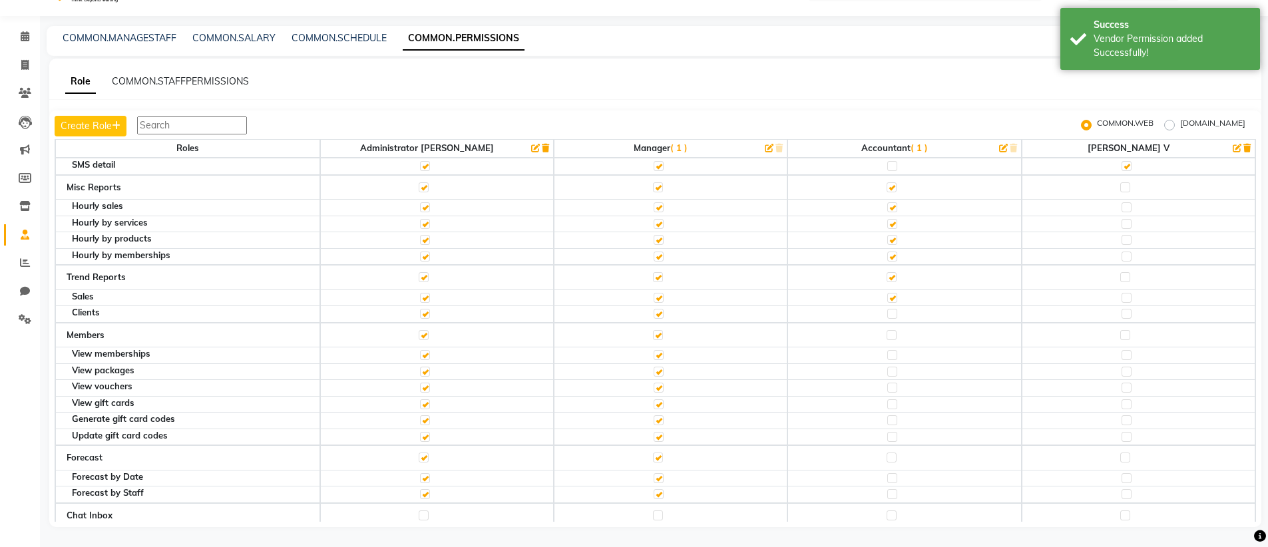
scroll to position [4127, 0]
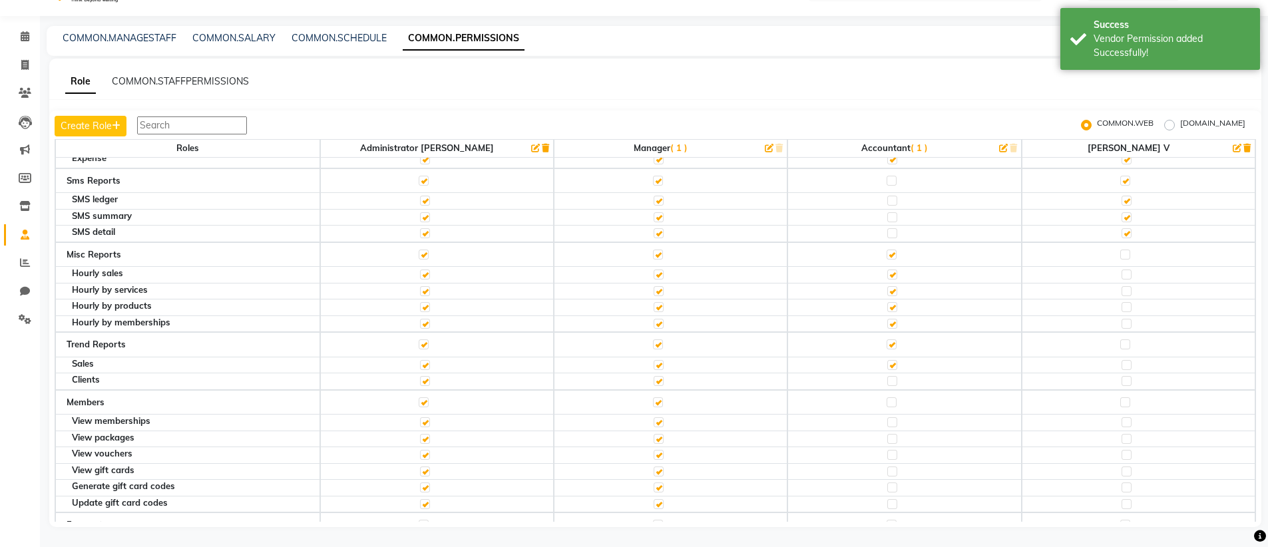
click at [1120, 257] on label at bounding box center [1125, 255] width 10 height 10
click at [1120, 257] on input "checkbox" at bounding box center [1124, 254] width 9 height 9
click at [1120, 344] on label at bounding box center [1125, 344] width 10 height 10
click at [1120, 344] on input "checkbox" at bounding box center [1124, 344] width 9 height 9
checkbox input "true"
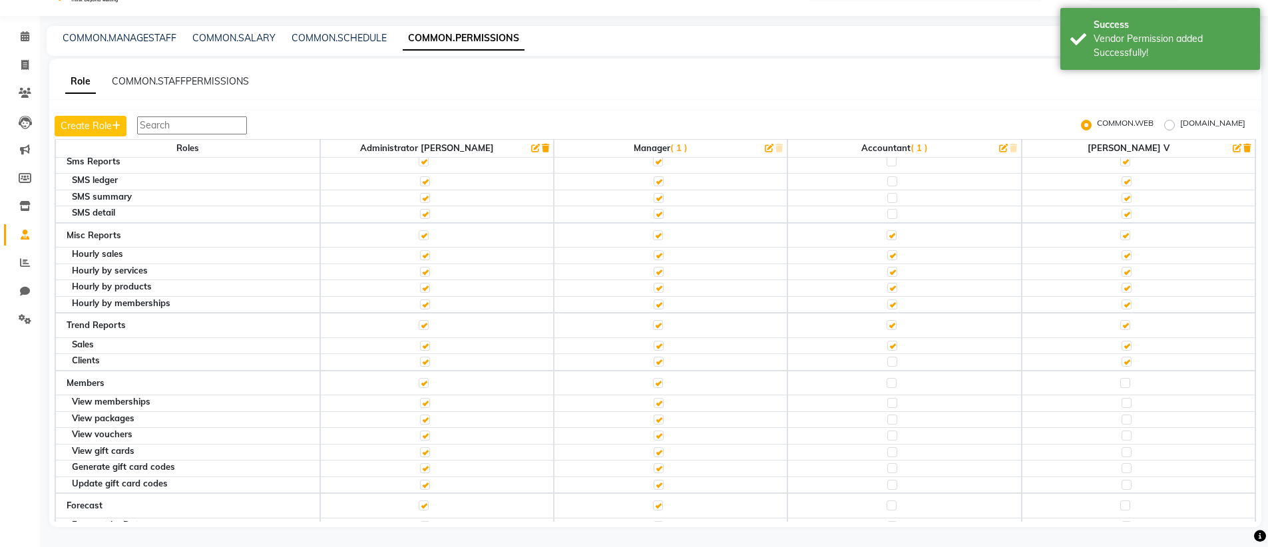
scroll to position [4149, 0]
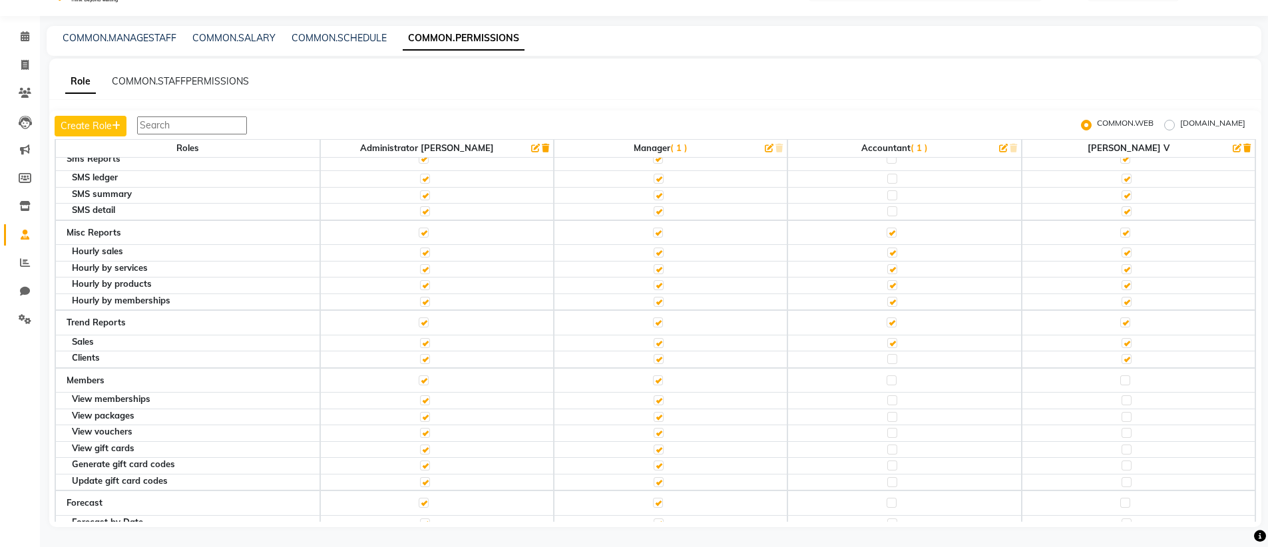
click at [1120, 380] on label at bounding box center [1125, 380] width 10 height 10
click at [1120, 380] on input "checkbox" at bounding box center [1124, 380] width 9 height 9
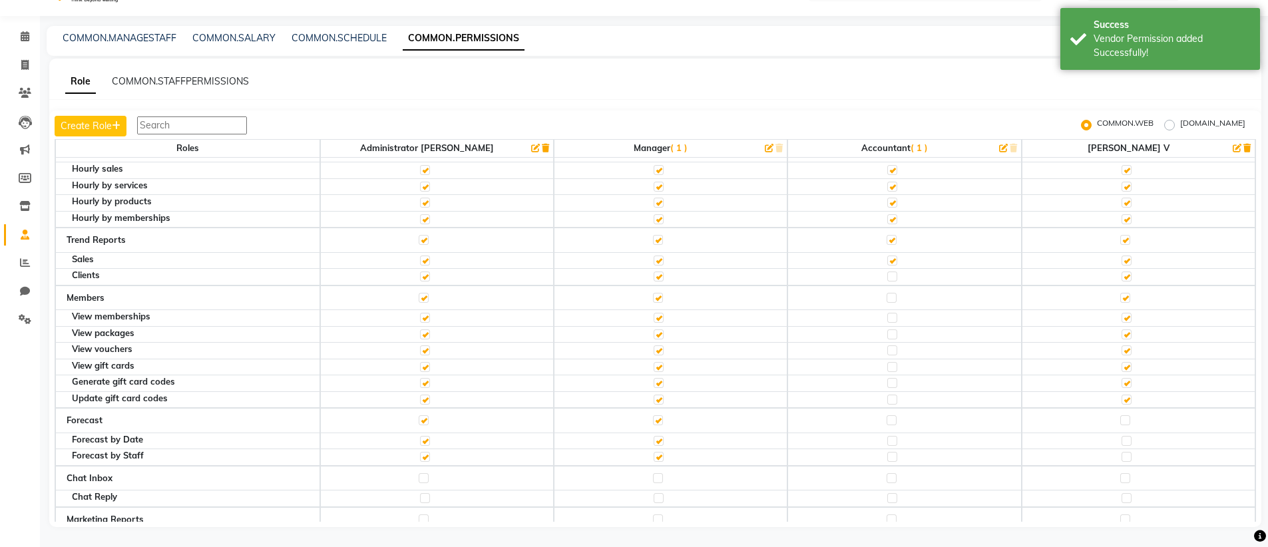
scroll to position [4300, 0]
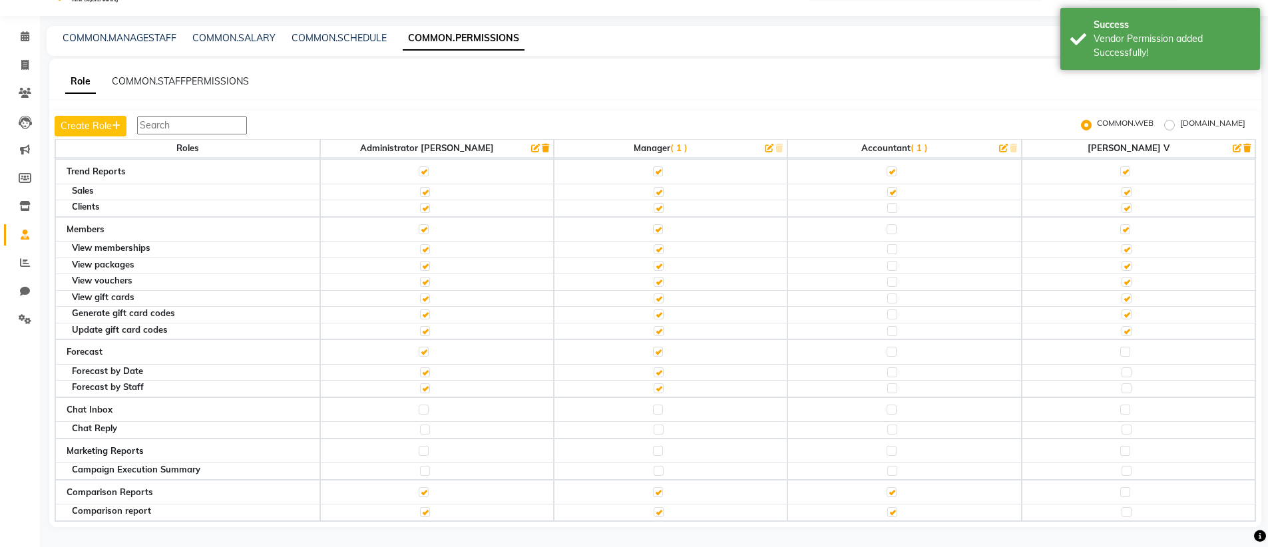
click at [1121, 353] on label at bounding box center [1125, 352] width 10 height 10
click at [1121, 353] on input "checkbox" at bounding box center [1124, 351] width 9 height 9
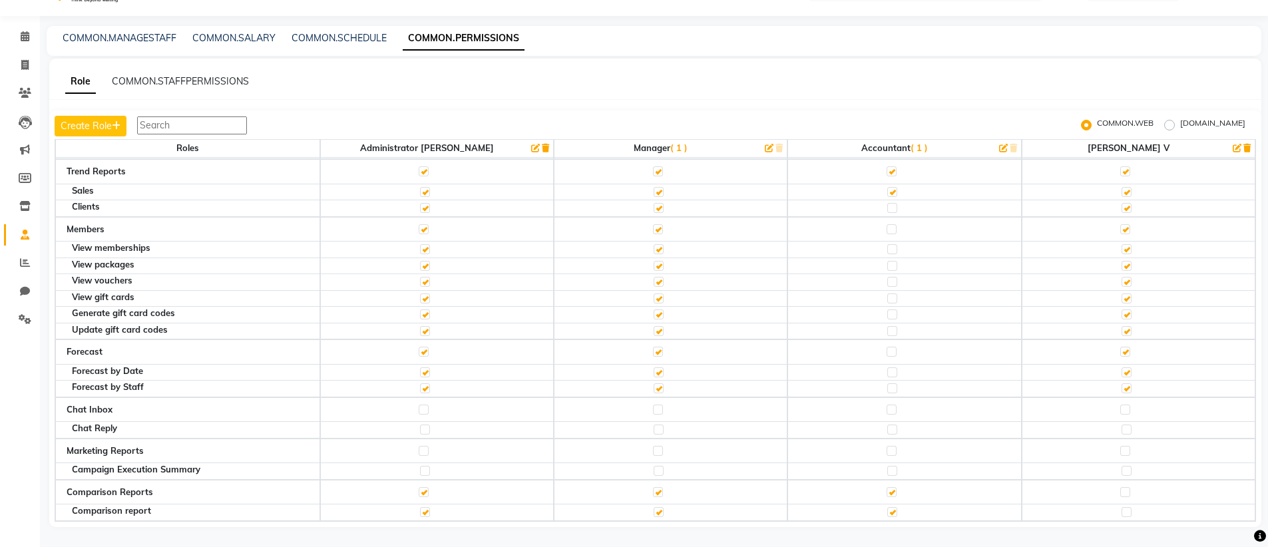
click at [1120, 488] on label at bounding box center [1125, 492] width 10 height 10
click at [1120, 488] on input "checkbox" at bounding box center [1124, 492] width 9 height 9
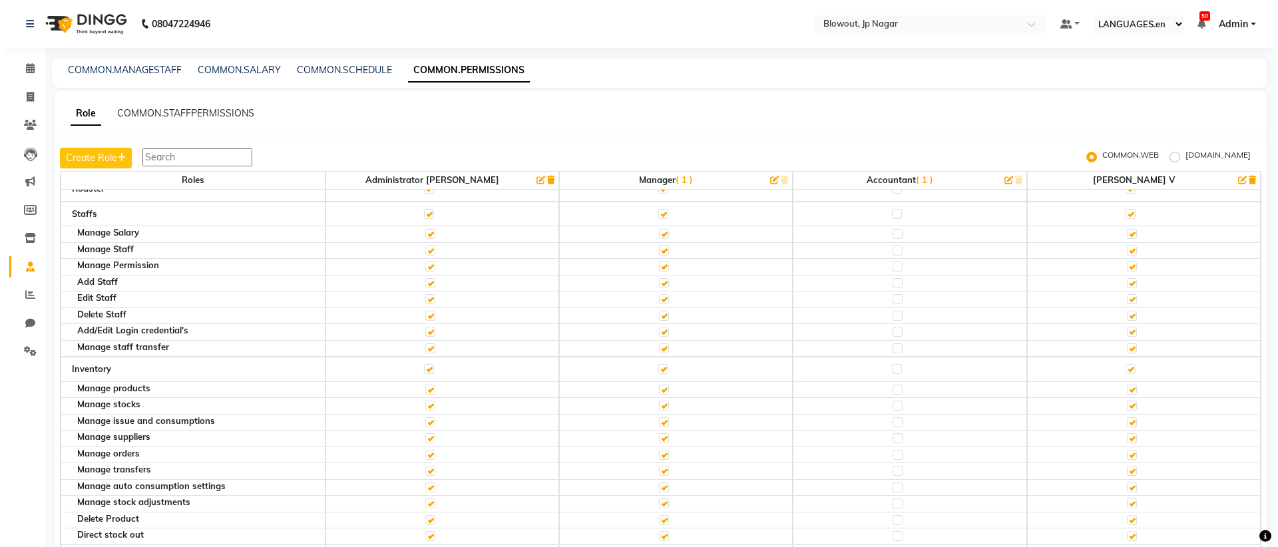
scroll to position [0, 0]
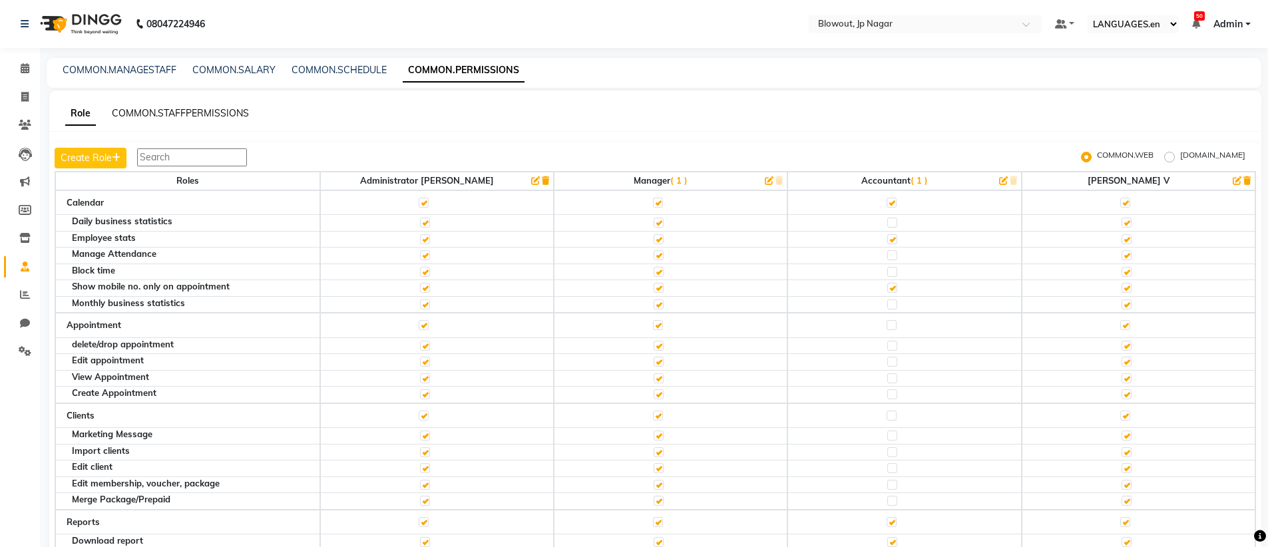
click at [236, 110] on link "COMMON.STAFFPERMISSIONS" at bounding box center [180, 113] width 137 height 12
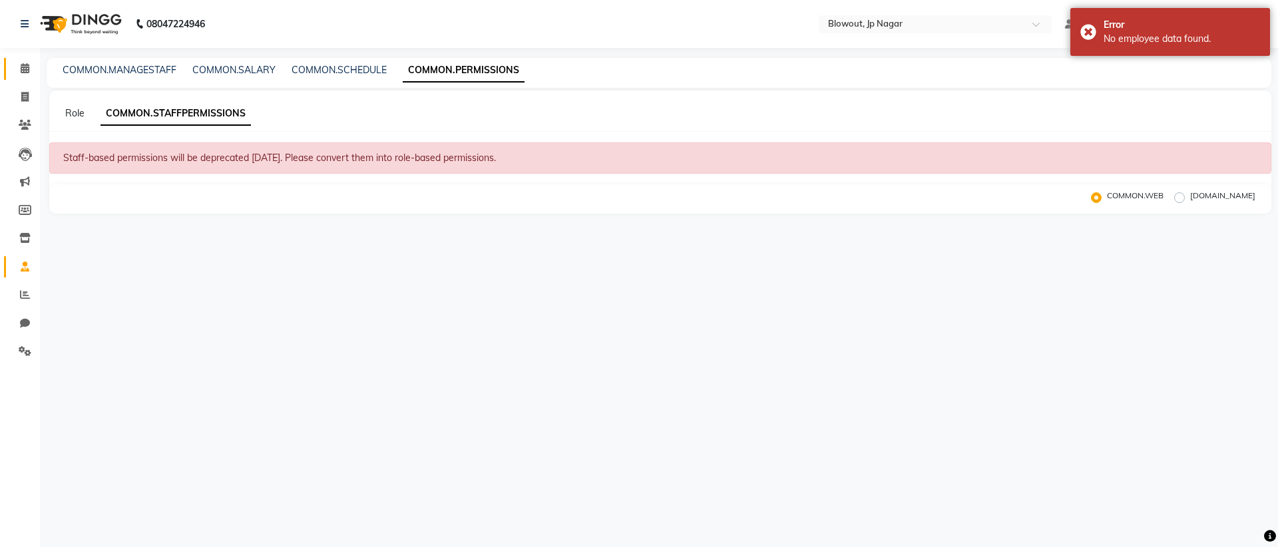
click at [21, 65] on icon at bounding box center [25, 68] width 9 height 10
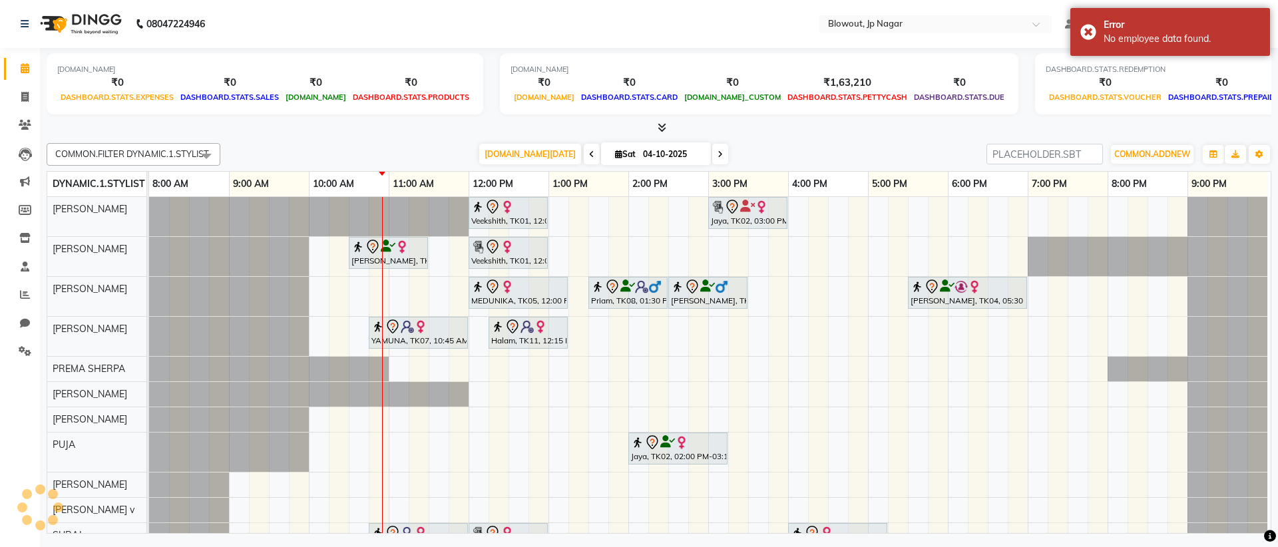
scroll to position [0, 7]
click at [712, 150] on span at bounding box center [720, 154] width 16 height 21
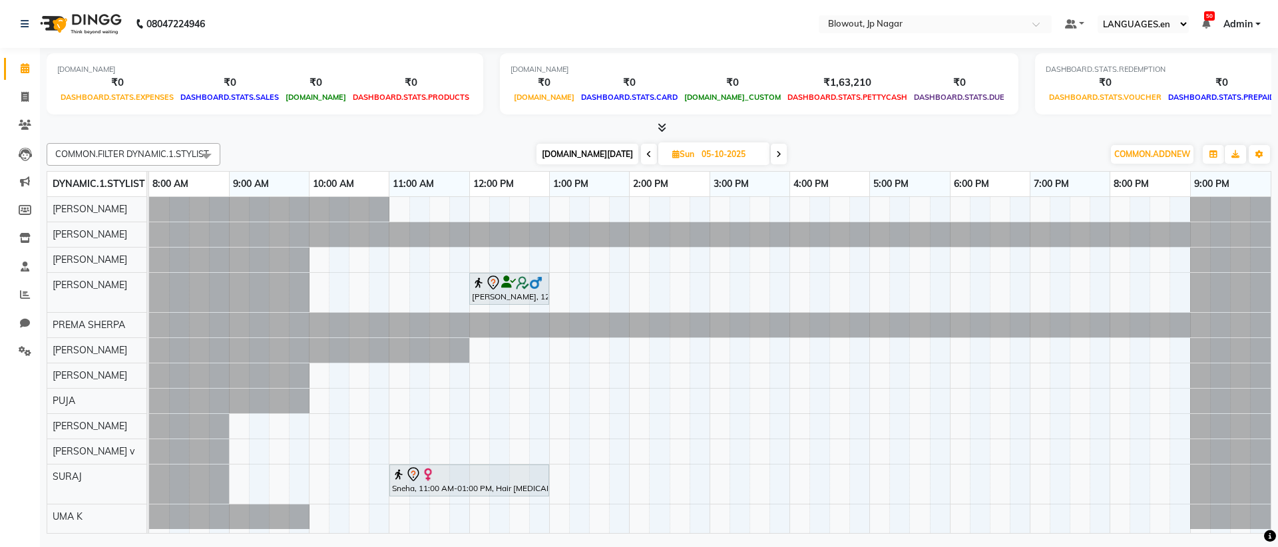
click at [646, 154] on icon at bounding box center [648, 154] width 5 height 8
type input "04-10-2025"
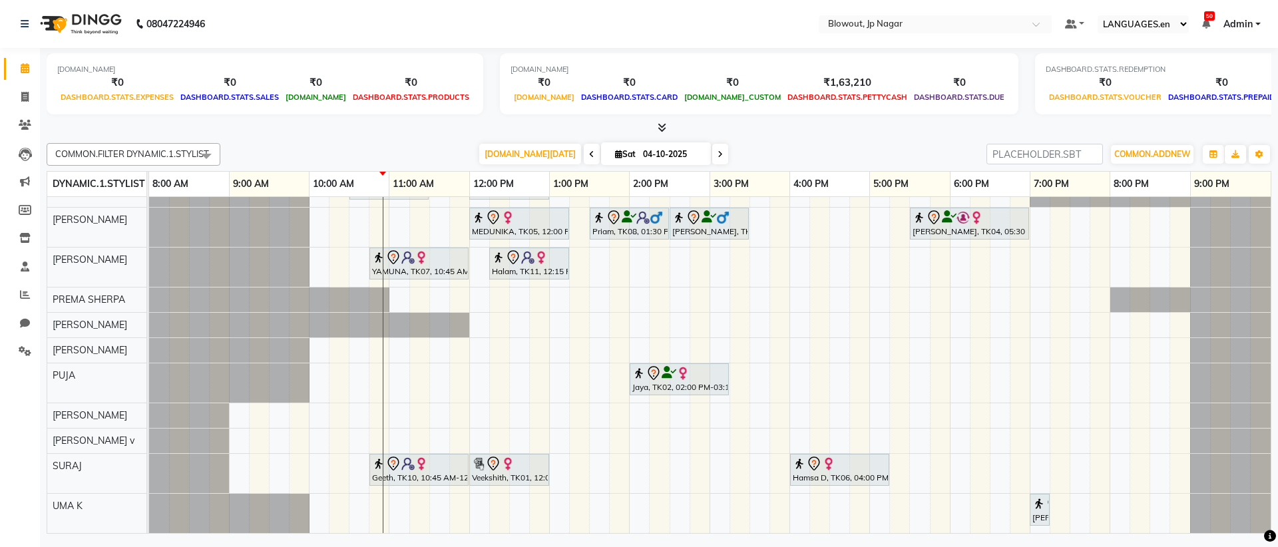
scroll to position [71, 0]
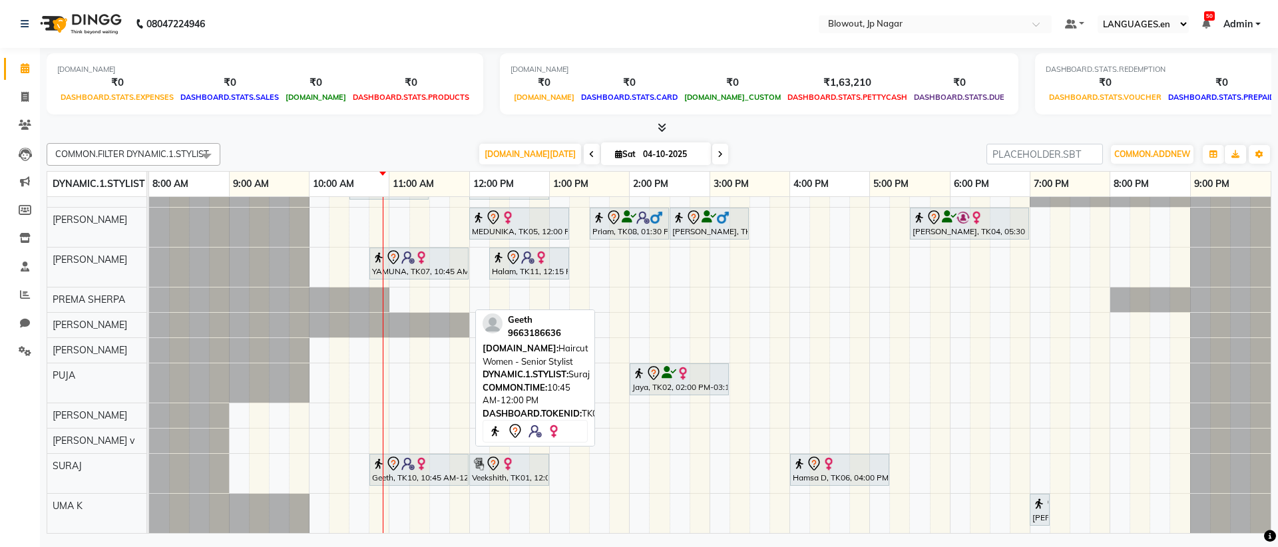
click at [424, 477] on div "Geeth, TK10, 10:45 AM-12:00 PM, Haircut Women - Senior Stylist" at bounding box center [419, 470] width 97 height 28
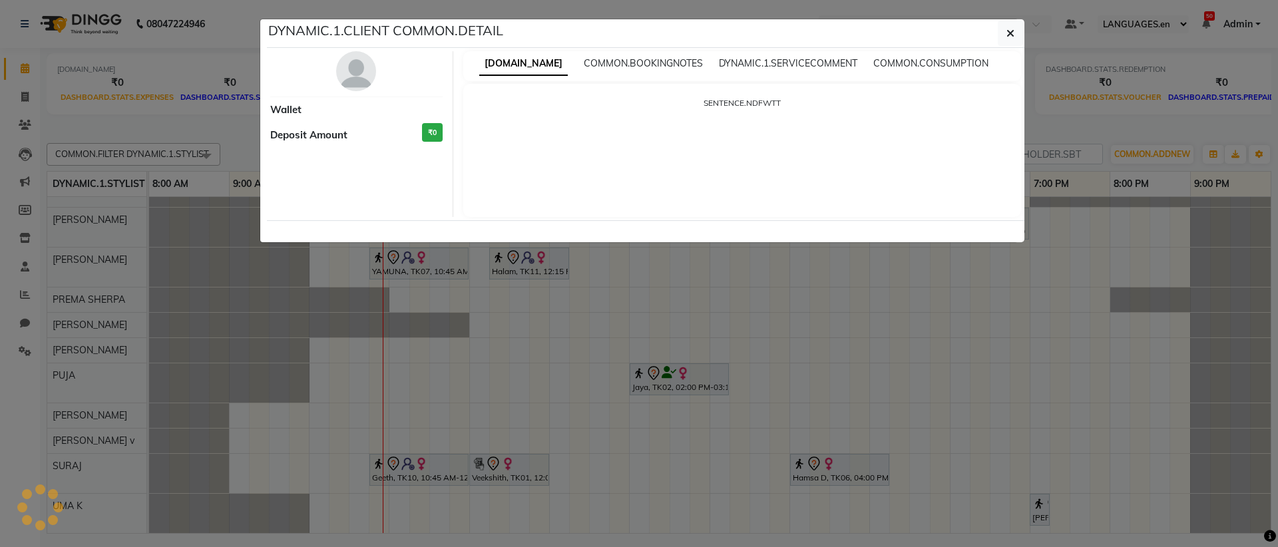
select select "7"
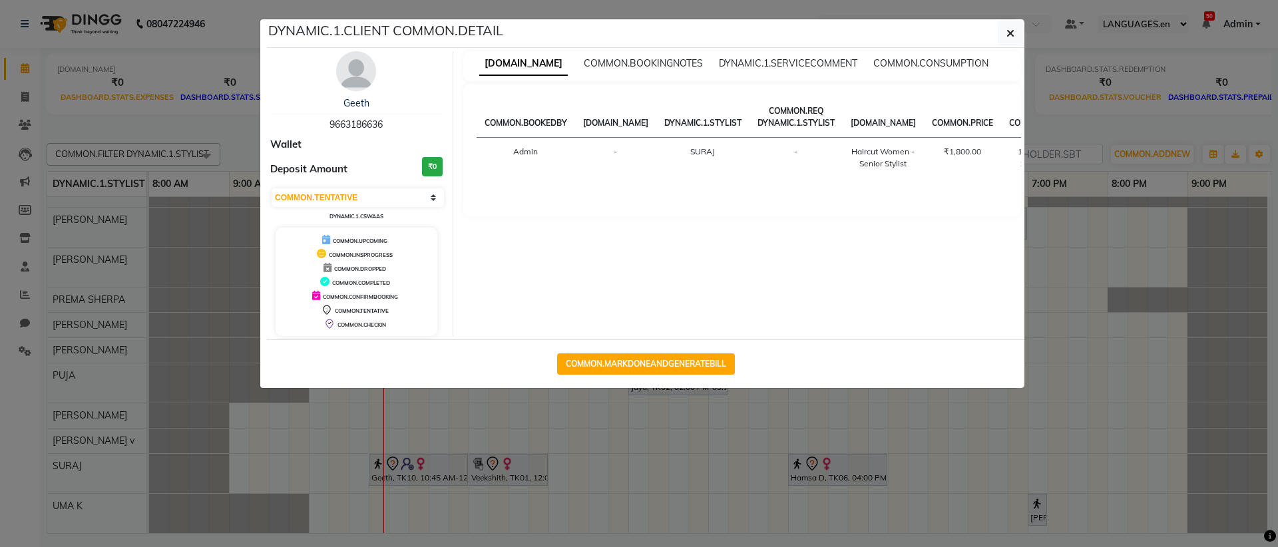
click at [1094, 530] on ngb-modal-window "DYNAMIC.1.CLIENT COMMON.DETAIL Geeth 9663186636 Wallet Deposit Amount ₹0 [DOMAI…" at bounding box center [639, 273] width 1278 height 547
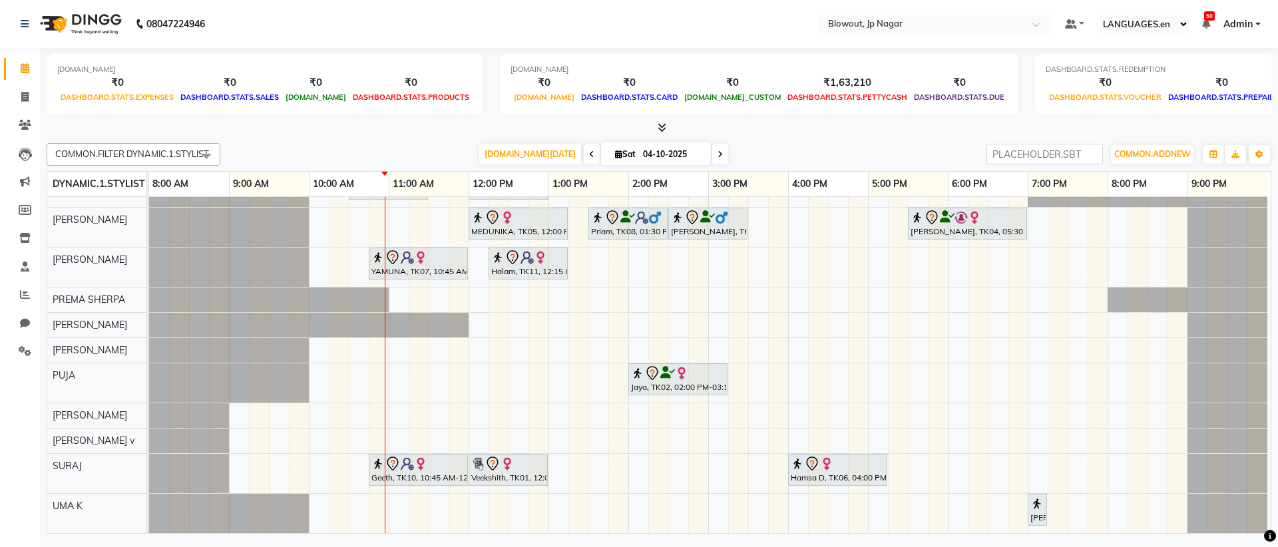
click at [712, 145] on span at bounding box center [720, 154] width 16 height 21
type input "05-10-2025"
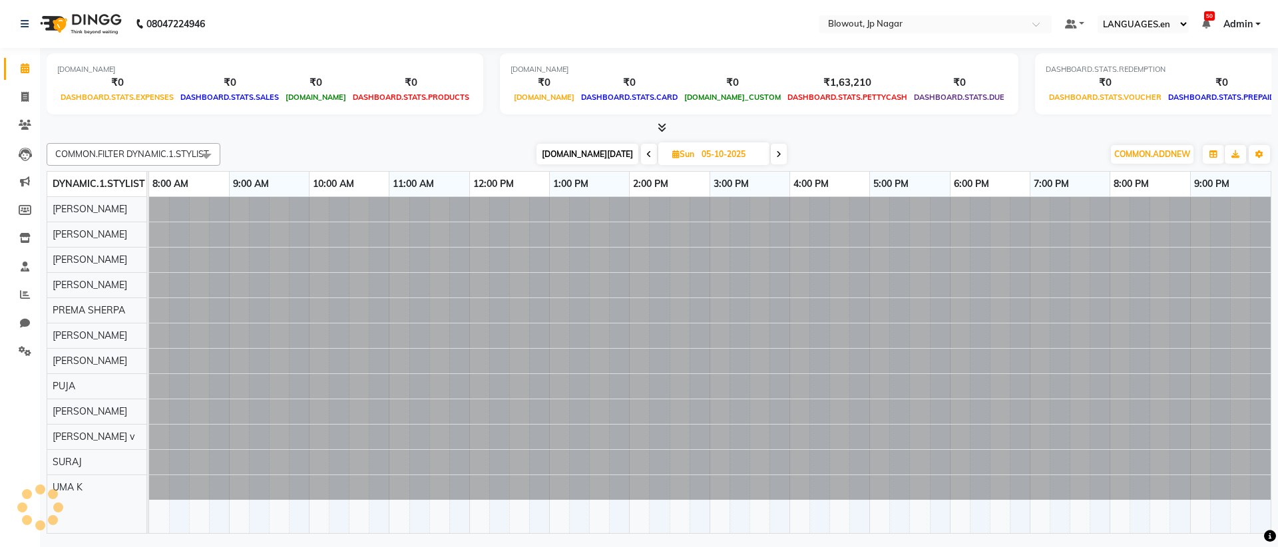
scroll to position [0, 0]
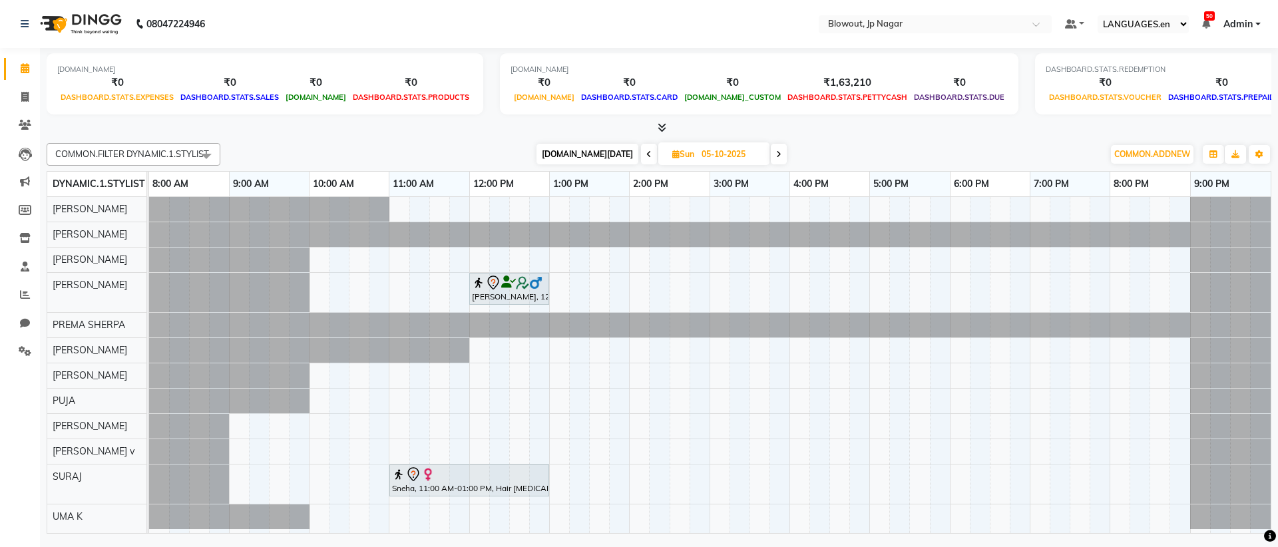
click at [424, 294] on div "[PERSON_NAME], 12:00 PM-01:00 PM, Haircut Men - Stylist Sneha, 11:00 AM-01:00 P…" at bounding box center [710, 365] width 1122 height 336
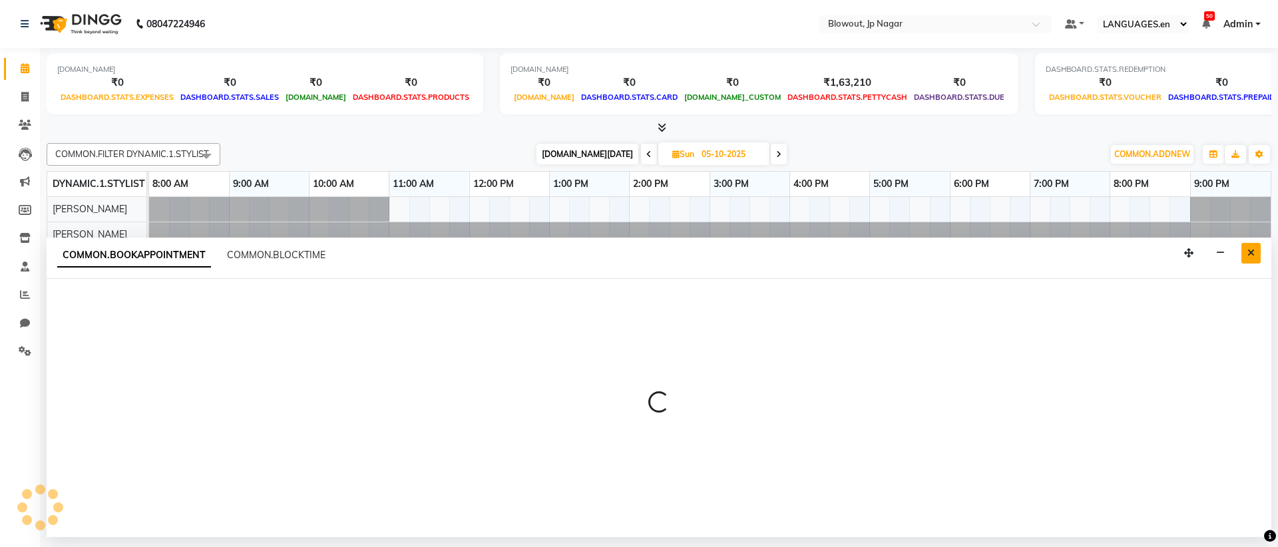
click at [1247, 251] on icon "Close" at bounding box center [1250, 252] width 7 height 9
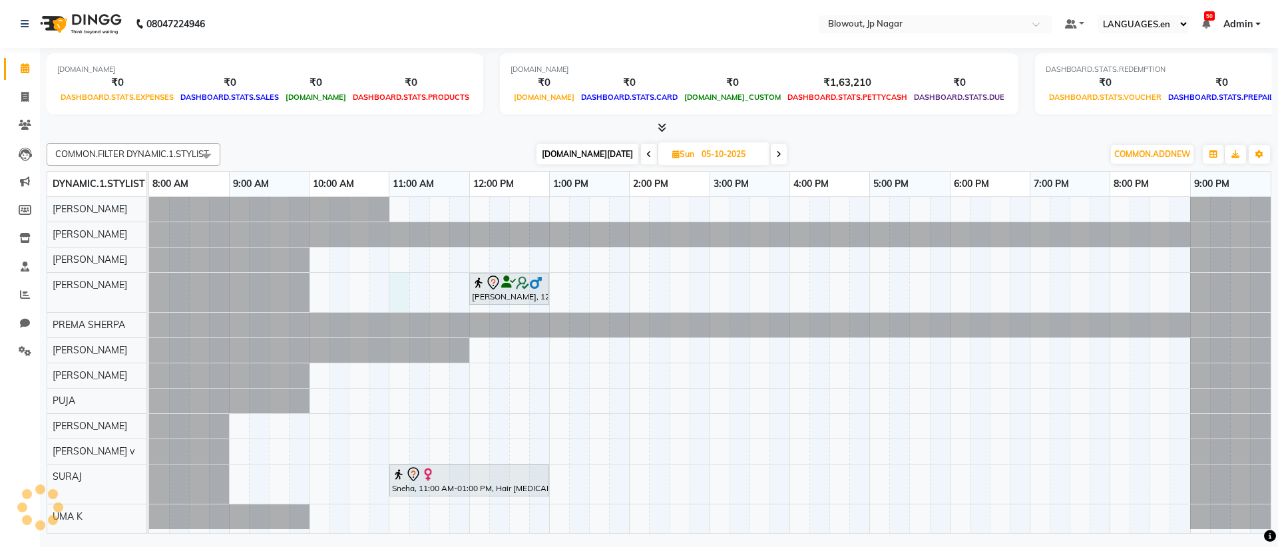
click at [395, 275] on div "[PERSON_NAME], 12:00 PM-01:00 PM, Haircut Men - Stylist Sneha, 11:00 AM-01:00 P…" at bounding box center [710, 365] width 1122 height 336
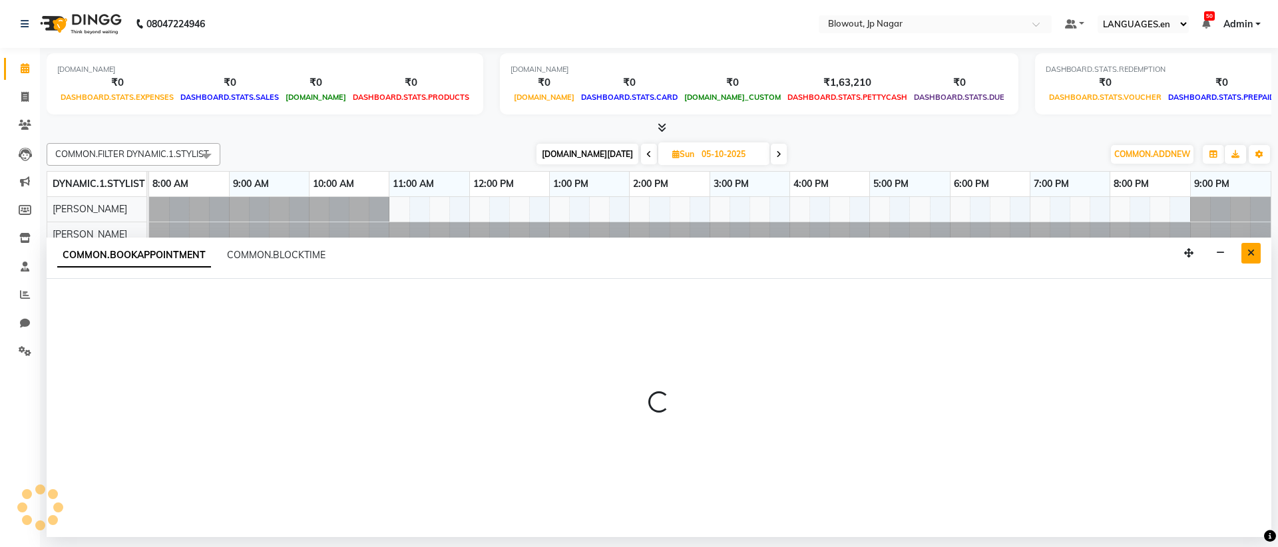
click at [1259, 252] on button "Close" at bounding box center [1250, 253] width 19 height 21
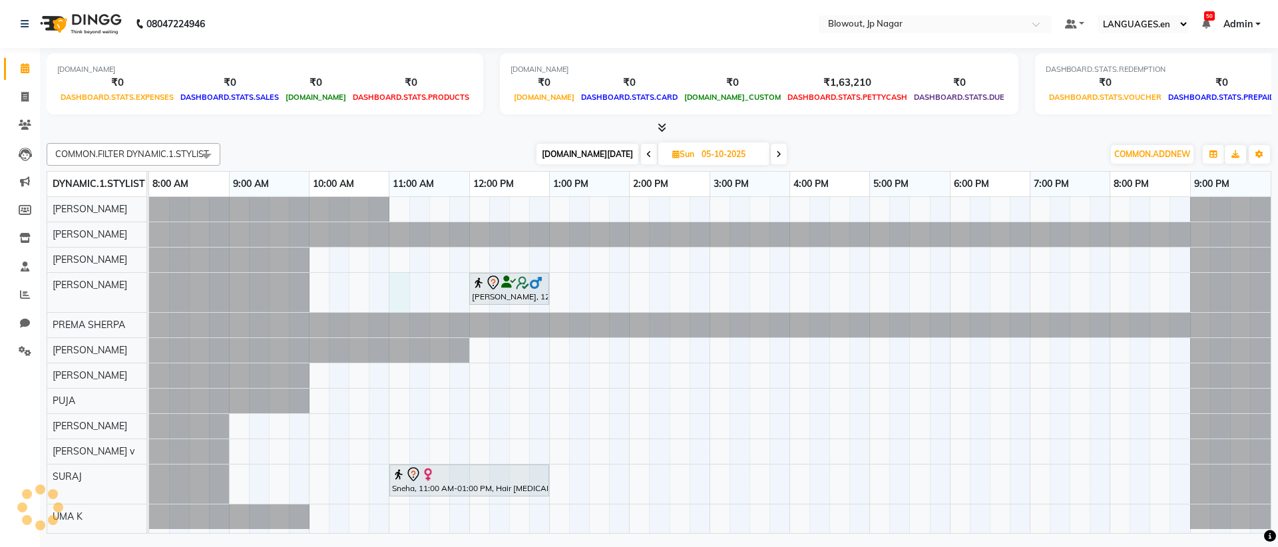
click at [390, 294] on div "[PERSON_NAME], 12:00 PM-01:00 PM, Haircut Men - Stylist Sneha, 11:00 AM-01:00 P…" at bounding box center [710, 365] width 1122 height 336
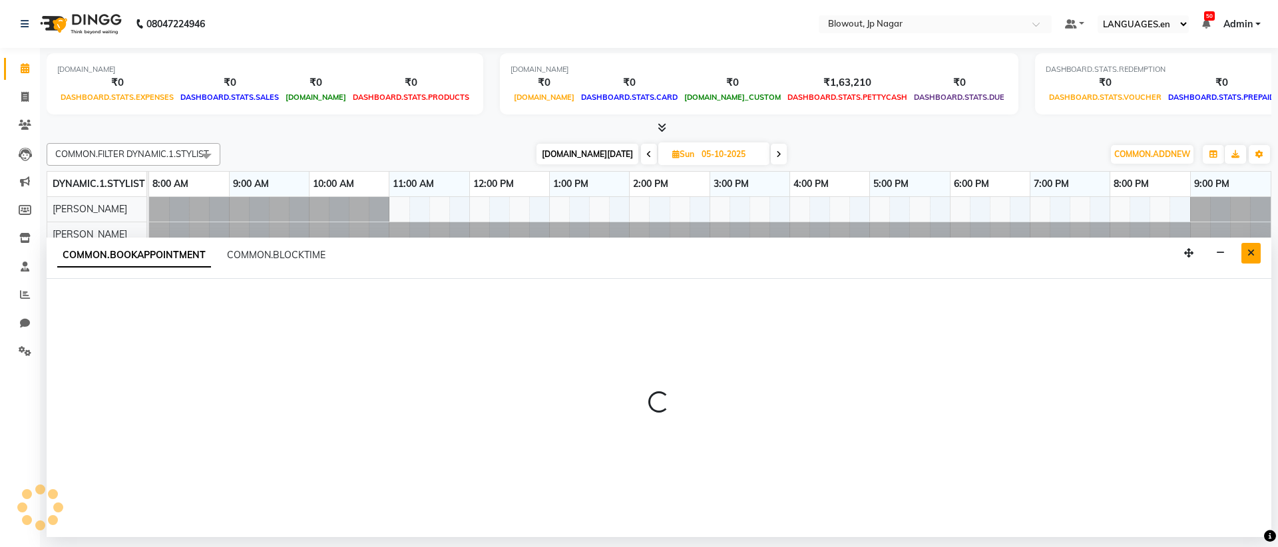
click at [1259, 254] on button "Close" at bounding box center [1250, 253] width 19 height 21
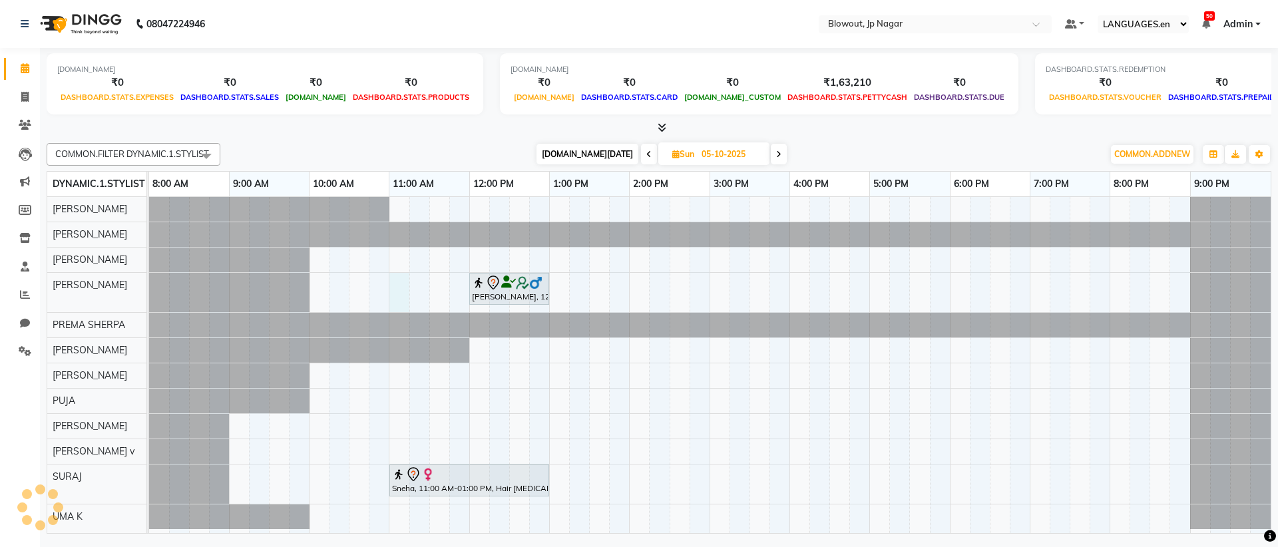
click at [397, 284] on div "[PERSON_NAME], 12:00 PM-01:00 PM, Haircut Men - Stylist Sneha, 11:00 AM-01:00 P…" at bounding box center [710, 365] width 1122 height 336
select select "60456"
select select "660"
select select "tentative"
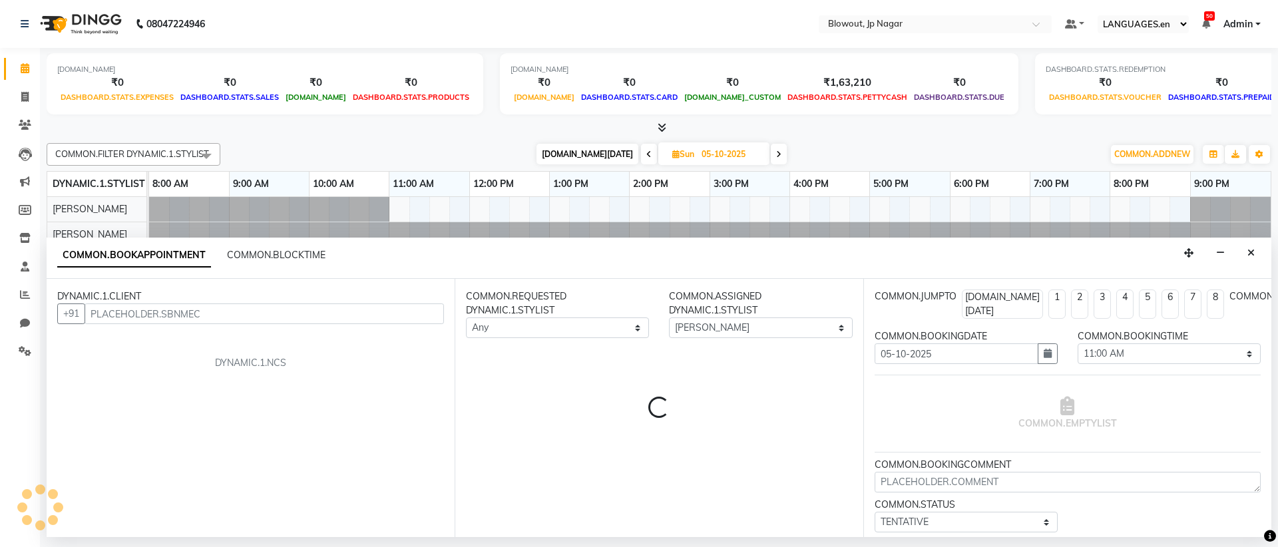
click at [294, 310] on input "text" at bounding box center [264, 314] width 359 height 21
click at [283, 320] on input "text" at bounding box center [264, 314] width 359 height 21
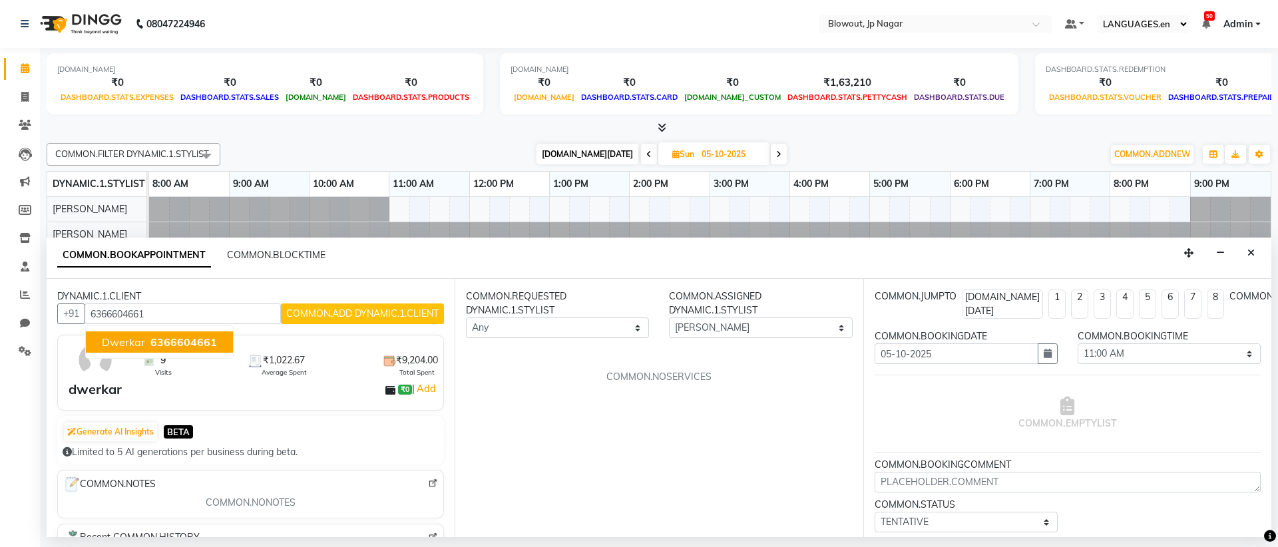
type input "6366604661"
click at [101, 369] on img at bounding box center [95, 360] width 39 height 39
click at [136, 357] on div "9 Visits ₹1,022.67 Average Spent ₹9,204.00 Total Spent" at bounding box center [289, 360] width 319 height 35
click at [356, 316] on span "COMMON.ADD DYNAMIC.1.CLIENT" at bounding box center [362, 314] width 152 height 12
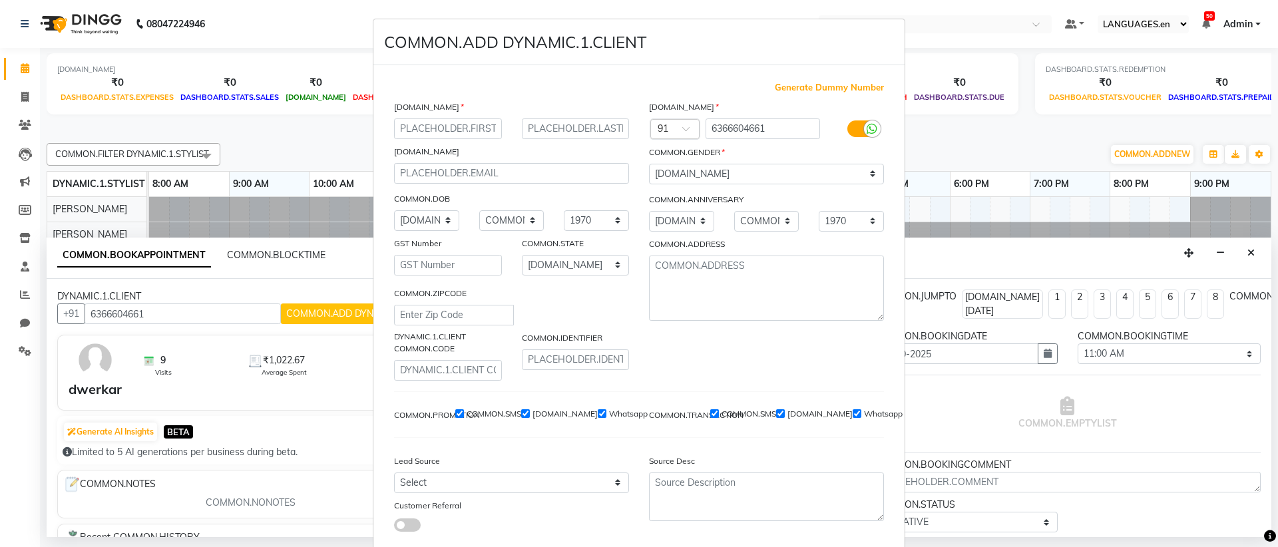
click at [338, 340] on ngb-modal-window "COMMON.ADD DYNAMIC.1.CLIENT Generate Dummy Number [DOMAIN_NAME] [DOMAIN_NAME] […" at bounding box center [639, 273] width 1278 height 547
click at [343, 345] on ngb-modal-window "COMMON.ADD DYNAMIC.1.CLIENT Generate Dummy Number [DOMAIN_NAME] [DOMAIN_NAME] […" at bounding box center [639, 273] width 1278 height 547
click at [916, 123] on ngb-modal-window "COMMON.ADD DYNAMIC.1.CLIENT Generate Dummy Number [DOMAIN_NAME] [DOMAIN_NAME] […" at bounding box center [639, 273] width 1278 height 547
click at [149, 397] on ngb-modal-window "COMMON.ADD DYNAMIC.1.CLIENT Generate Dummy Number [DOMAIN_NAME] [DOMAIN_NAME] […" at bounding box center [639, 273] width 1278 height 547
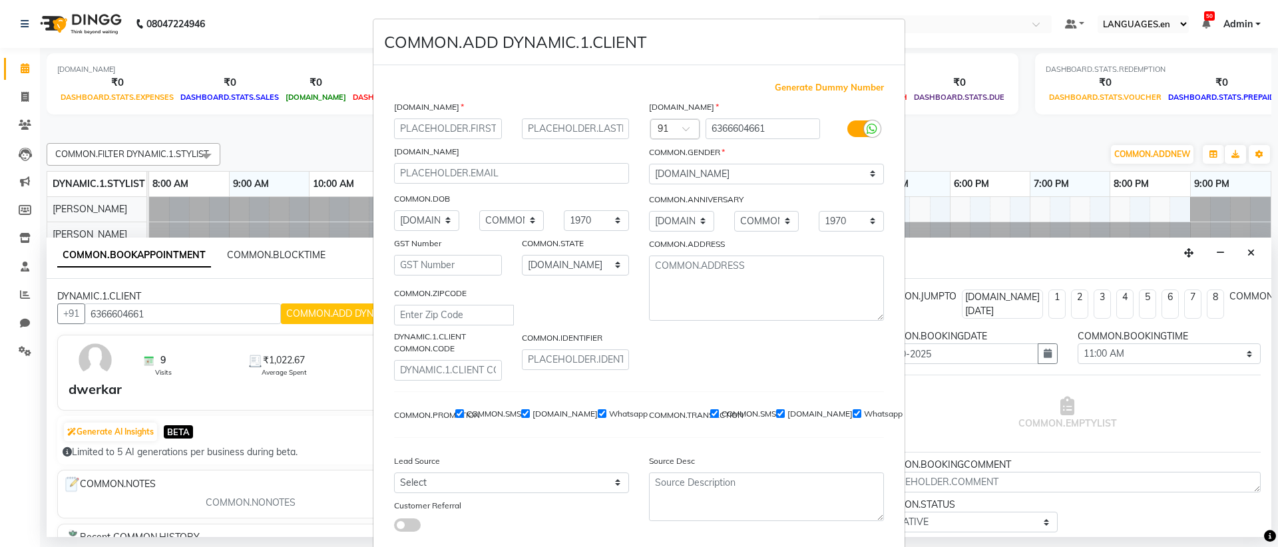
click at [76, 383] on ngb-modal-window "COMMON.ADD DYNAMIC.1.CLIENT Generate Dummy Number [DOMAIN_NAME] [DOMAIN_NAME] […" at bounding box center [639, 273] width 1278 height 547
click at [274, 321] on ngb-modal-window "COMMON.ADD DYNAMIC.1.CLIENT Generate Dummy Number [DOMAIN_NAME] [DOMAIN_NAME] […" at bounding box center [639, 273] width 1278 height 547
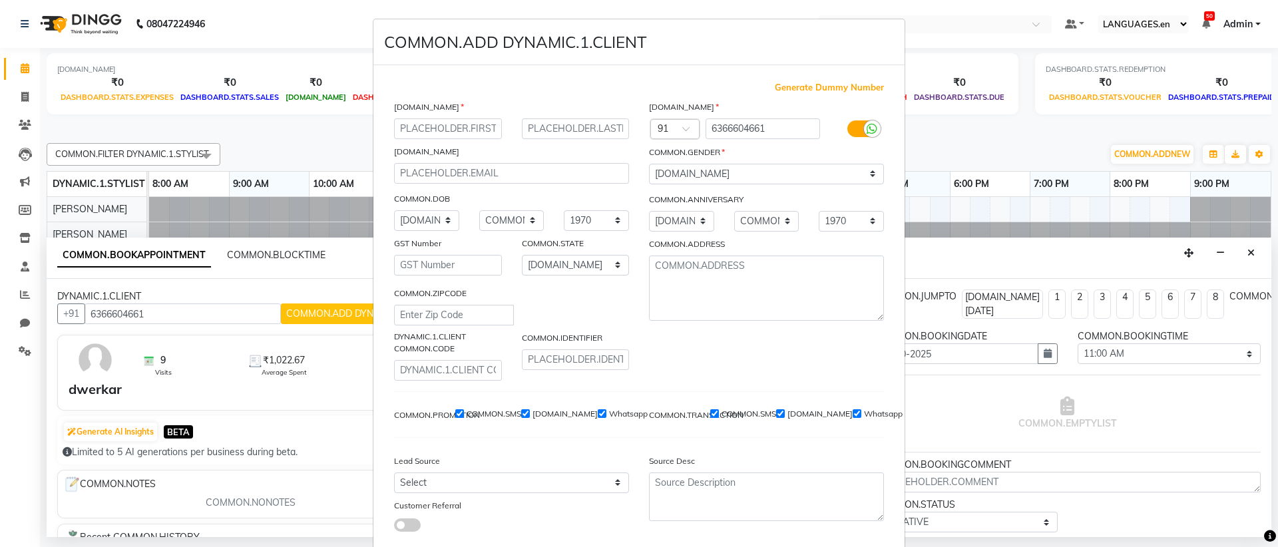
click at [917, 386] on ngb-modal-window "COMMON.ADD DYNAMIC.1.CLIENT Generate Dummy Number [DOMAIN_NAME] [DOMAIN_NAME] […" at bounding box center [639, 273] width 1278 height 547
click at [937, 16] on ngb-modal-window "COMMON.ADD DYNAMIC.1.CLIENT Generate Dummy Number [DOMAIN_NAME] [DOMAIN_NAME] […" at bounding box center [639, 273] width 1278 height 547
click at [463, 122] on input "text" at bounding box center [448, 128] width 108 height 21
type input "d"
type input "Dwarka"
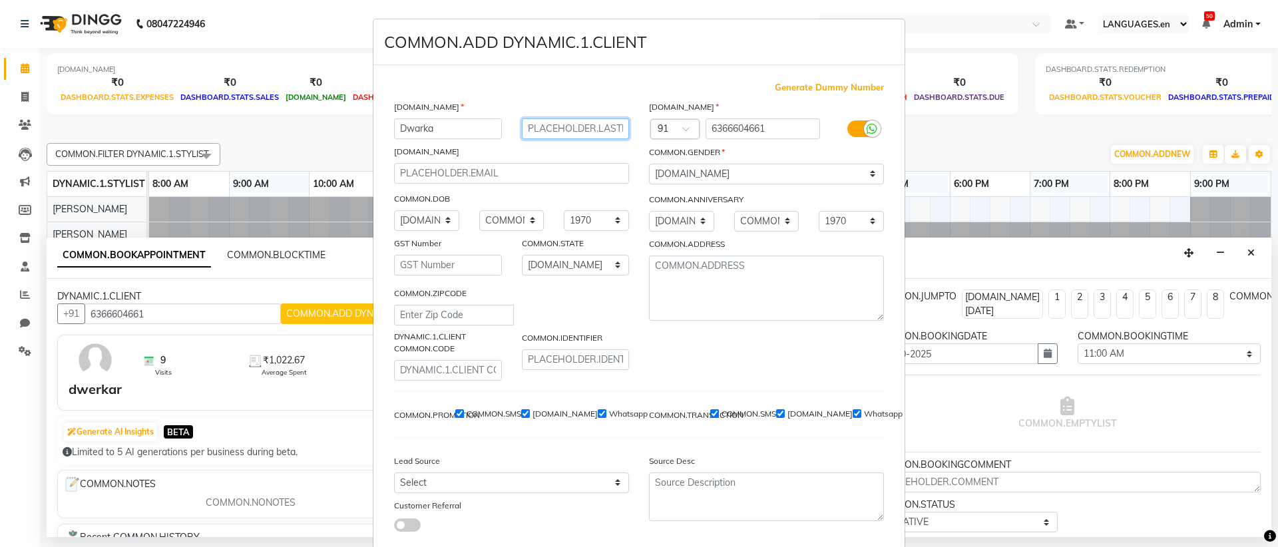
click at [559, 122] on input "text" at bounding box center [576, 128] width 108 height 21
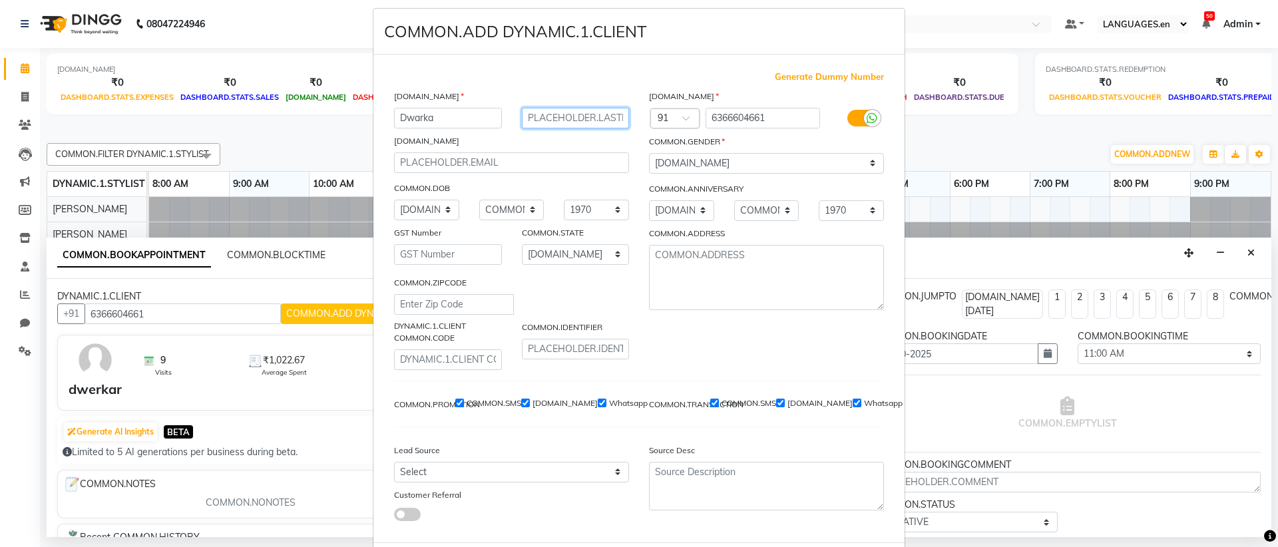
scroll to position [13, 0]
click at [157, 379] on ngb-modal-window "COMMON.ADD DYNAMIC.1.CLIENT Generate Dummy Number [DOMAIN_NAME] Dwarka [DOMAIN_…" at bounding box center [639, 273] width 1278 height 547
click at [101, 361] on ngb-modal-window "COMMON.ADD DYNAMIC.1.CLIENT Generate Dummy Number [DOMAIN_NAME] Dwarka [DOMAIN_…" at bounding box center [639, 273] width 1278 height 547
click at [277, 365] on ngb-modal-window "COMMON.ADD DYNAMIC.1.CLIENT Generate Dummy Number [DOMAIN_NAME] Dwarka [DOMAIN_…" at bounding box center [639, 273] width 1278 height 547
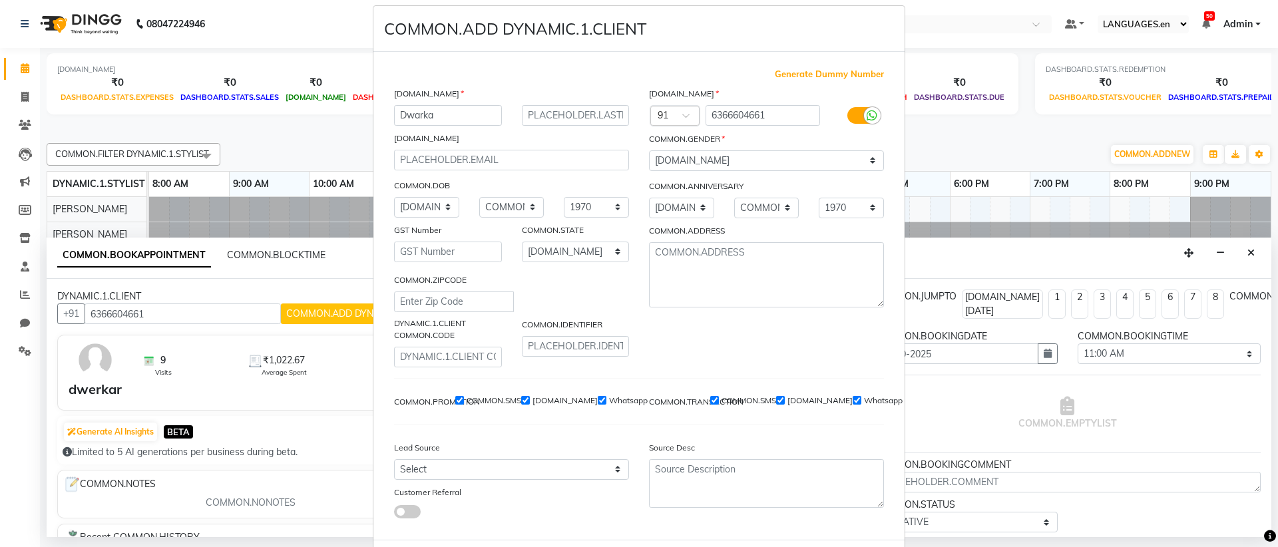
click at [276, 365] on ngb-modal-window "COMMON.ADD DYNAMIC.1.CLIENT Generate Dummy Number [DOMAIN_NAME] Dwarka [DOMAIN_…" at bounding box center [639, 273] width 1278 height 547
click at [132, 376] on ngb-modal-window "COMMON.ADD DYNAMIC.1.CLIENT Generate Dummy Number [DOMAIN_NAME] Dwarka [DOMAIN_…" at bounding box center [639, 273] width 1278 height 547
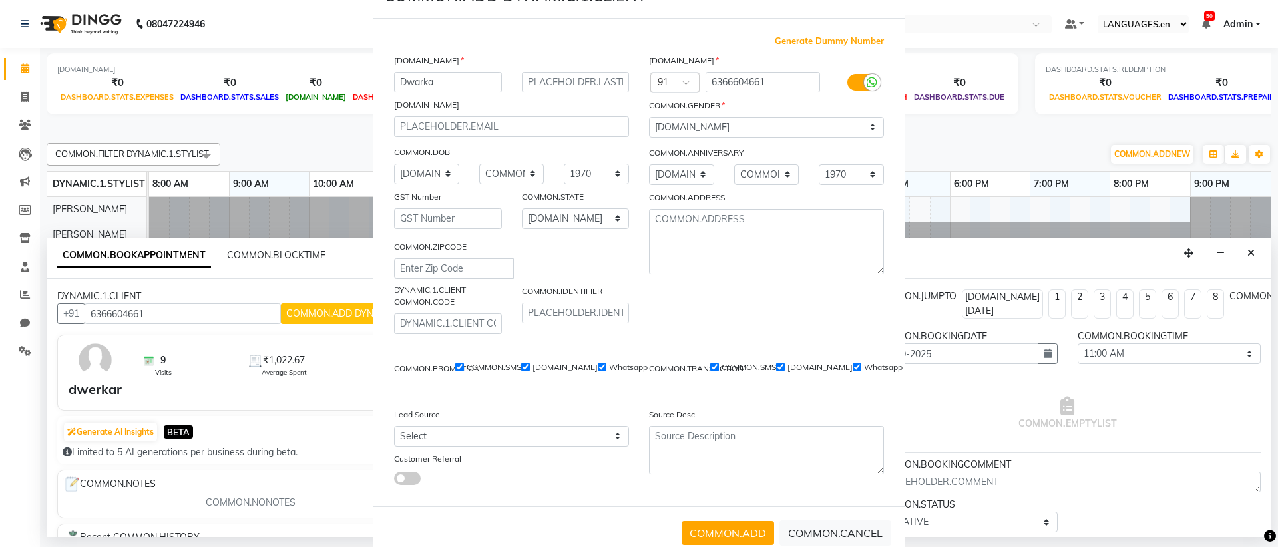
scroll to position [78, 0]
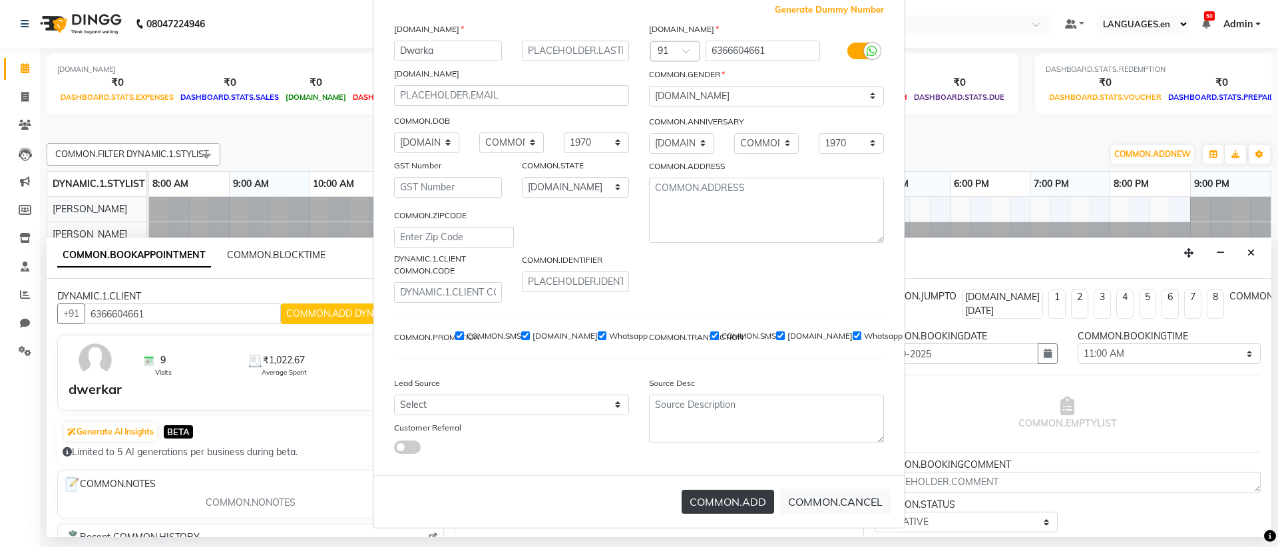
click at [700, 499] on button "COMMON.ADD" at bounding box center [728, 502] width 93 height 24
click at [727, 501] on button "COMMON.ADD" at bounding box center [728, 502] width 93 height 24
click at [684, 505] on button "COMMON.ADD" at bounding box center [728, 502] width 93 height 24
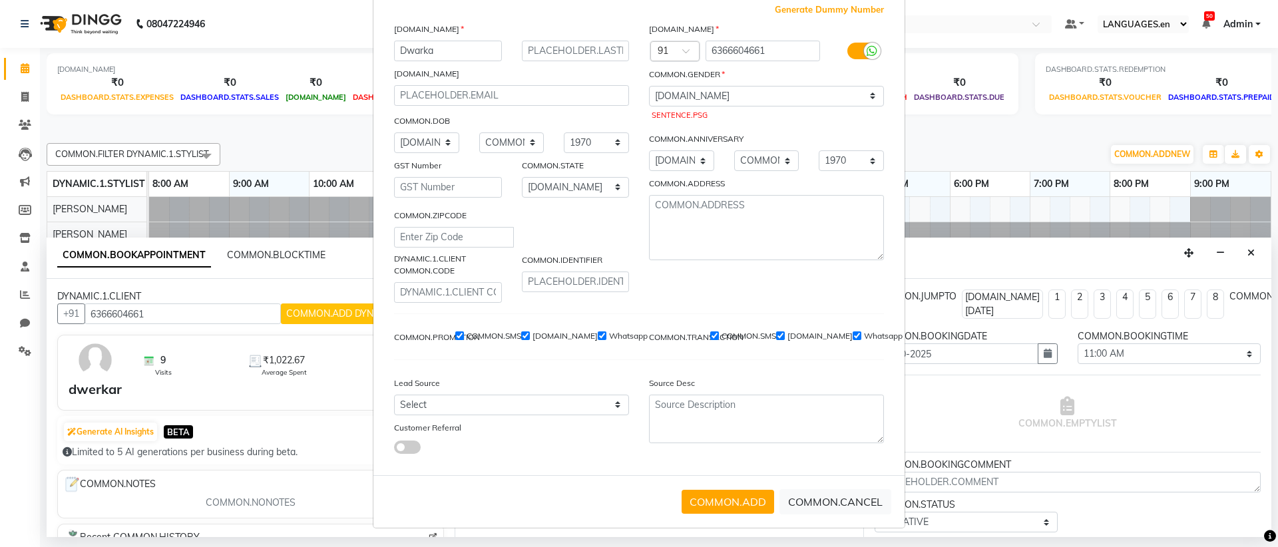
click at [116, 391] on ngb-modal-window "COMMON.ADD DYNAMIC.1.CLIENT Generate Dummy Number [DOMAIN_NAME] Dwarka [DOMAIN_…" at bounding box center [639, 273] width 1278 height 547
click at [117, 390] on ngb-modal-window "COMMON.ADD DYNAMIC.1.CLIENT Generate Dummy Number [DOMAIN_NAME] Dwarka [DOMAIN_…" at bounding box center [639, 273] width 1278 height 547
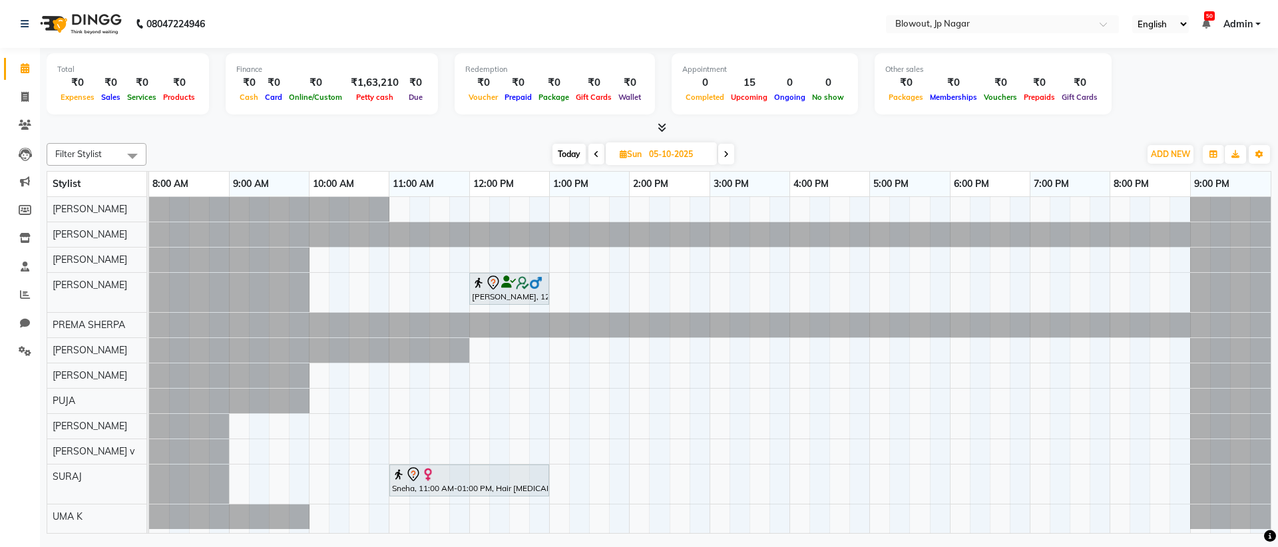
click at [430, 286] on div "[PERSON_NAME], 12:00 PM-01:00 PM, Haircut Men - Stylist Sneha, 11:00 AM-01:00 P…" at bounding box center [710, 365] width 1122 height 336
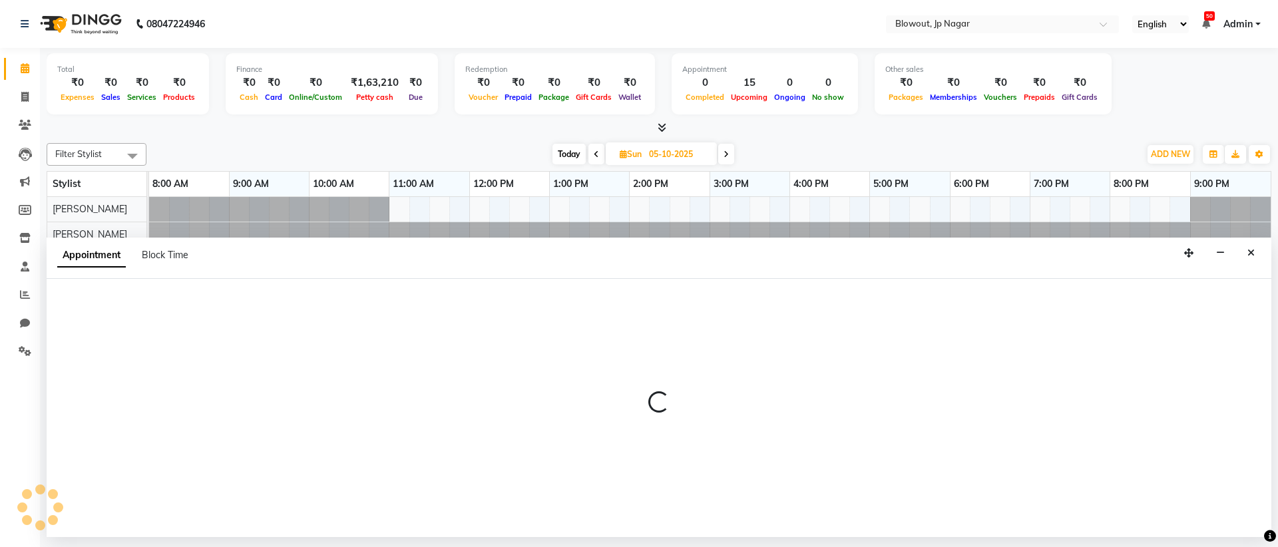
select select "60456"
select select "690"
select select "tentative"
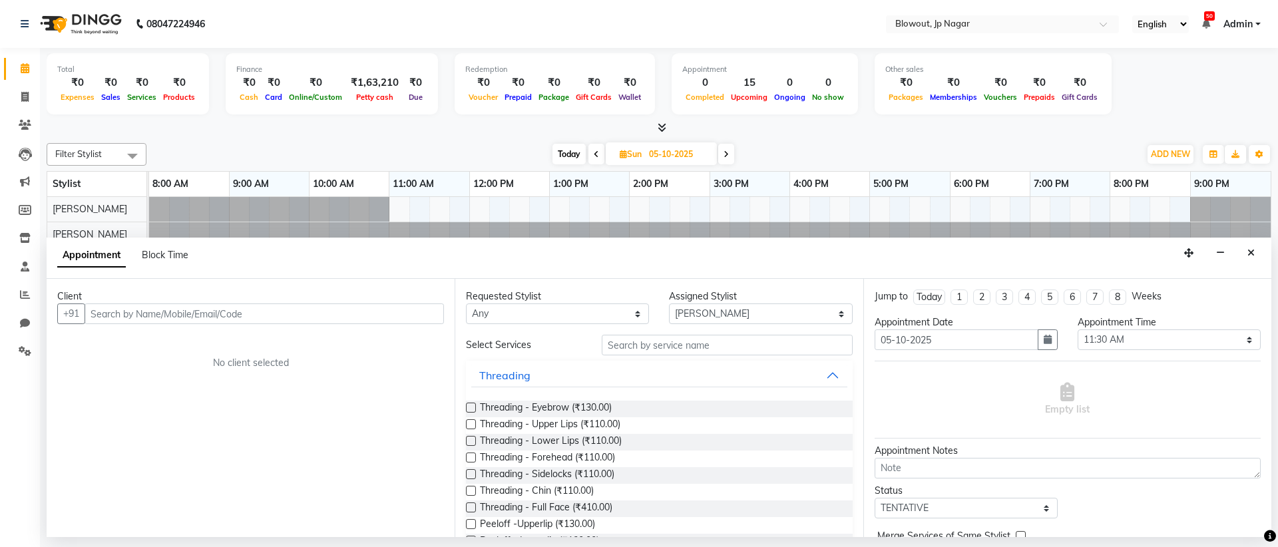
click at [302, 319] on input "text" at bounding box center [264, 314] width 359 height 21
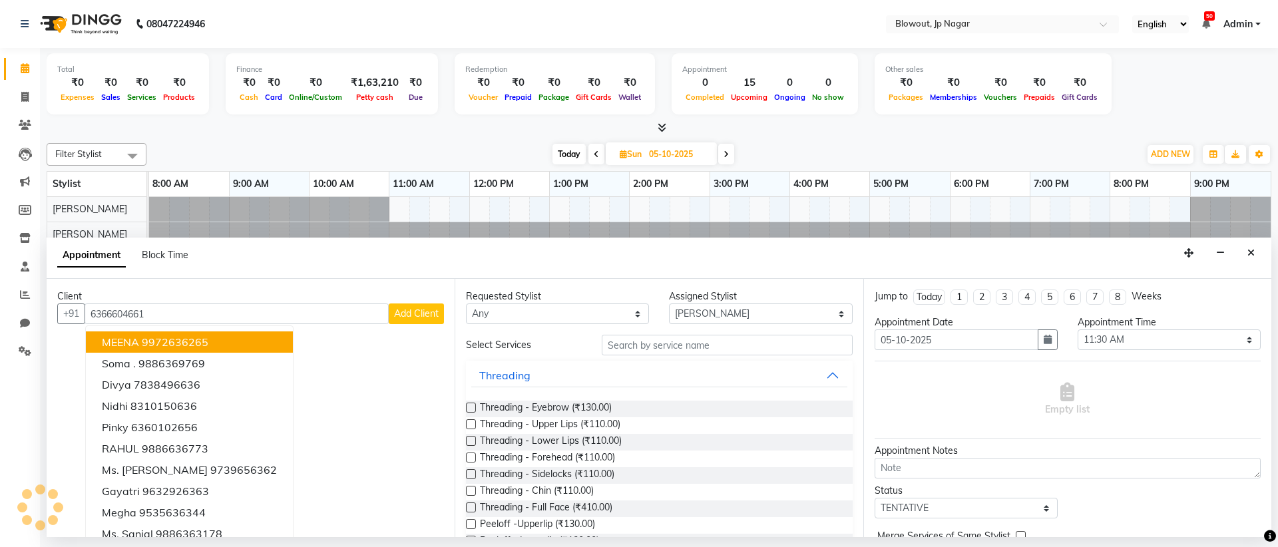
type input "6366604661"
click at [397, 314] on span "Add Client" at bounding box center [416, 314] width 45 height 12
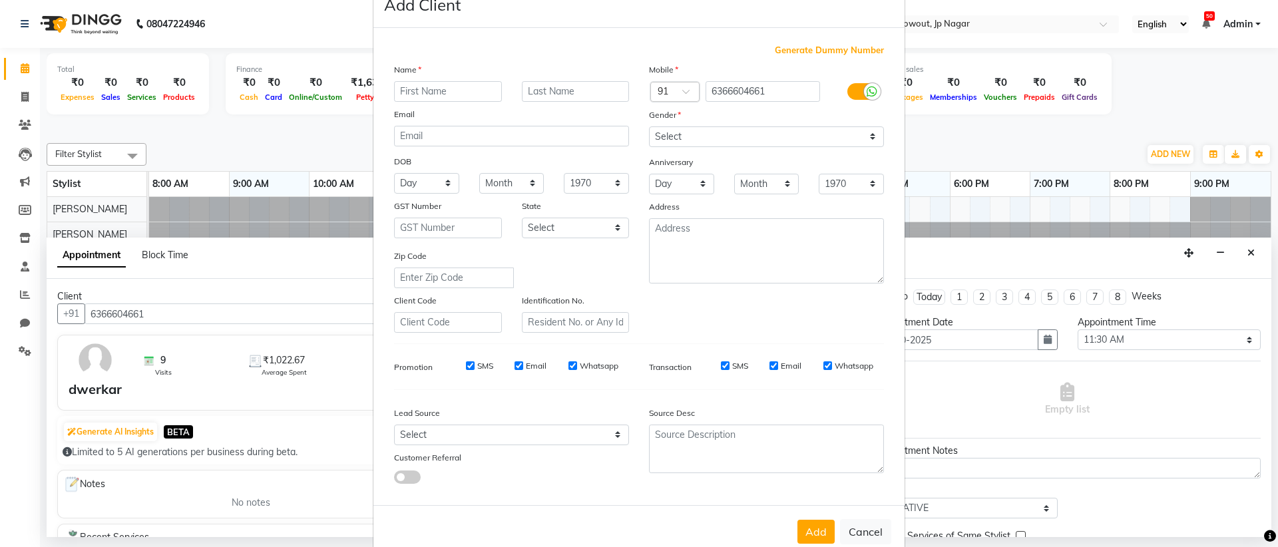
scroll to position [67, 0]
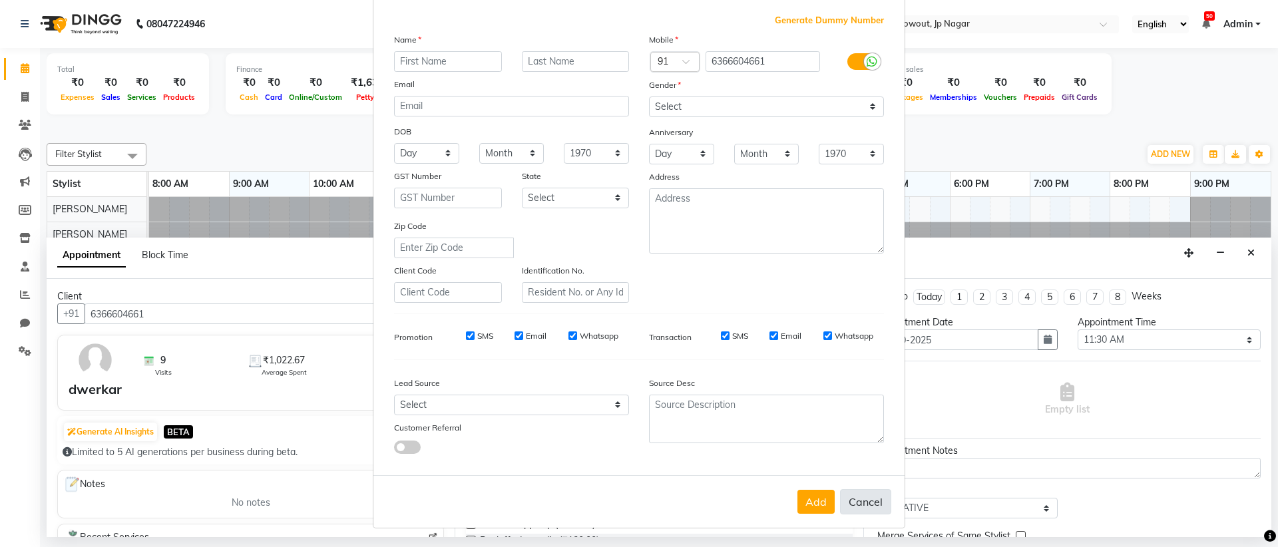
click at [859, 509] on button "Cancel" at bounding box center [865, 501] width 51 height 25
select select
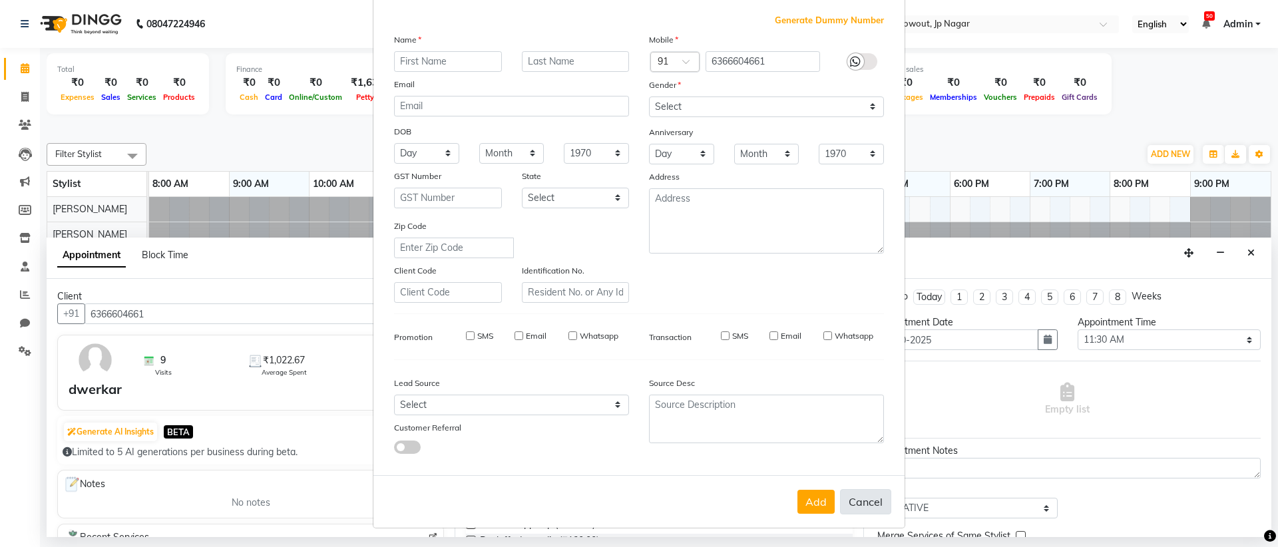
select select
checkbox input "false"
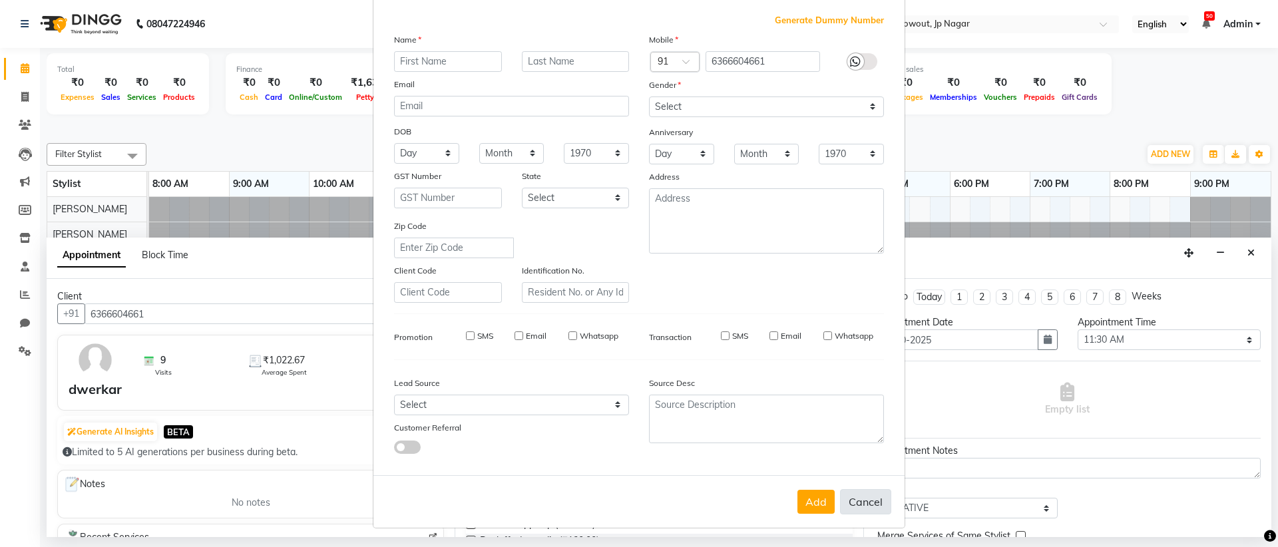
checkbox input "false"
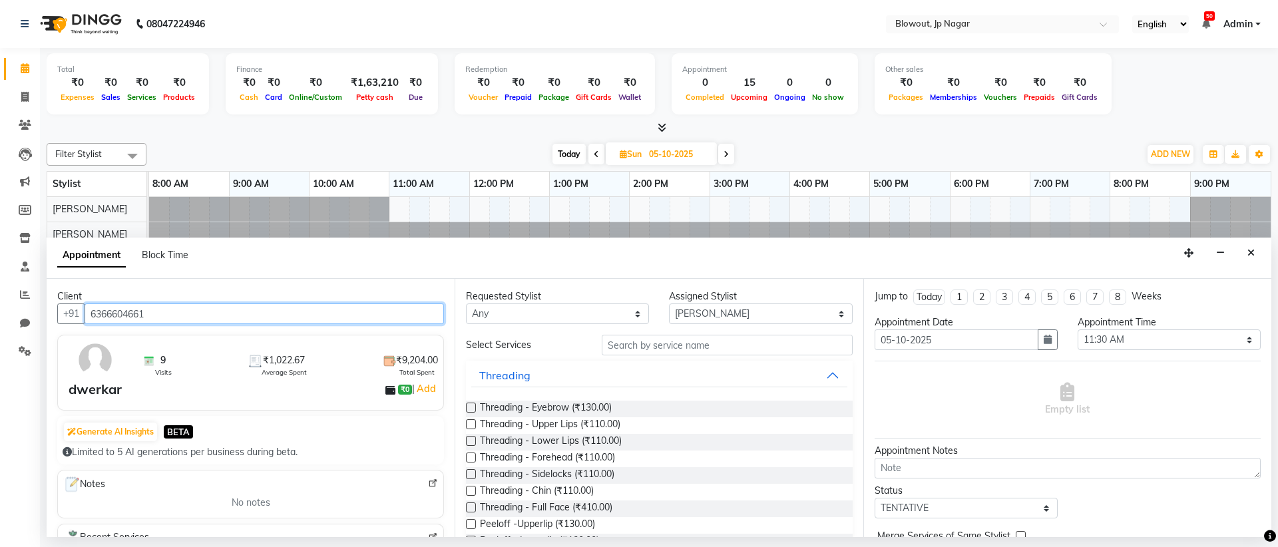
click at [212, 314] on input "6366604661" at bounding box center [264, 314] width 359 height 21
click at [162, 341] on ngb-highlight "6366604661" at bounding box center [181, 342] width 67 height 13
type input "6366604661"
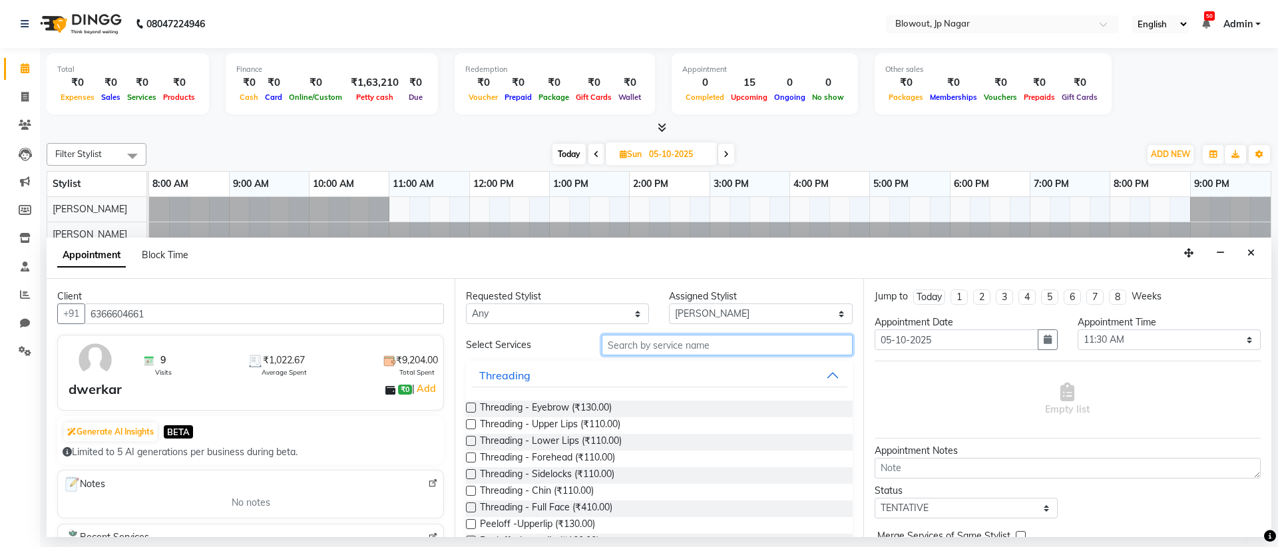
click at [648, 351] on input "text" at bounding box center [727, 345] width 251 height 21
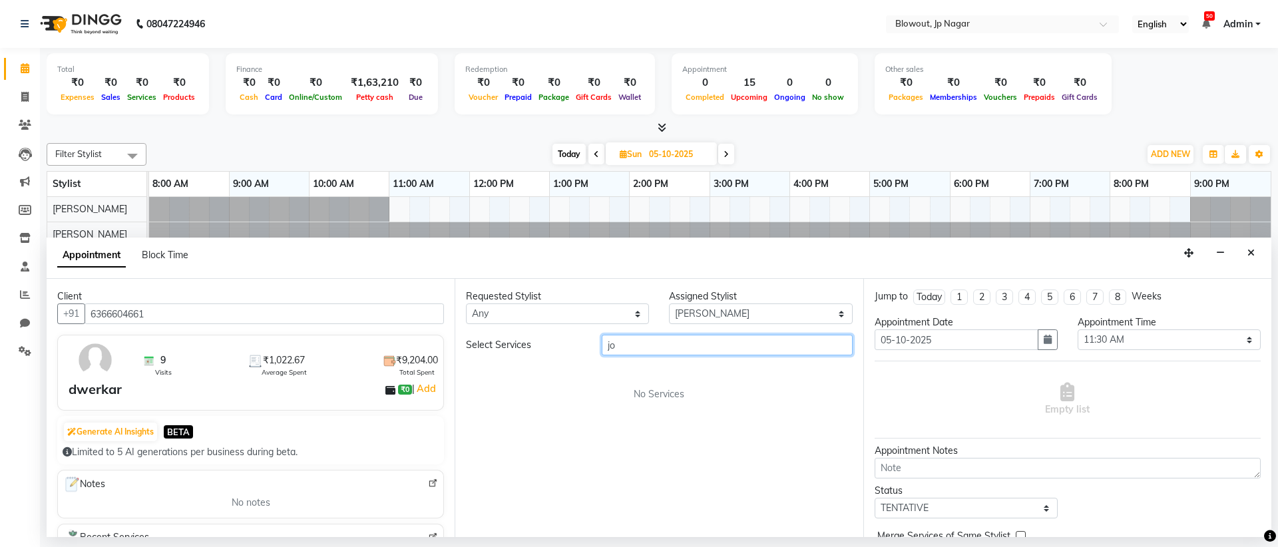
type input "j"
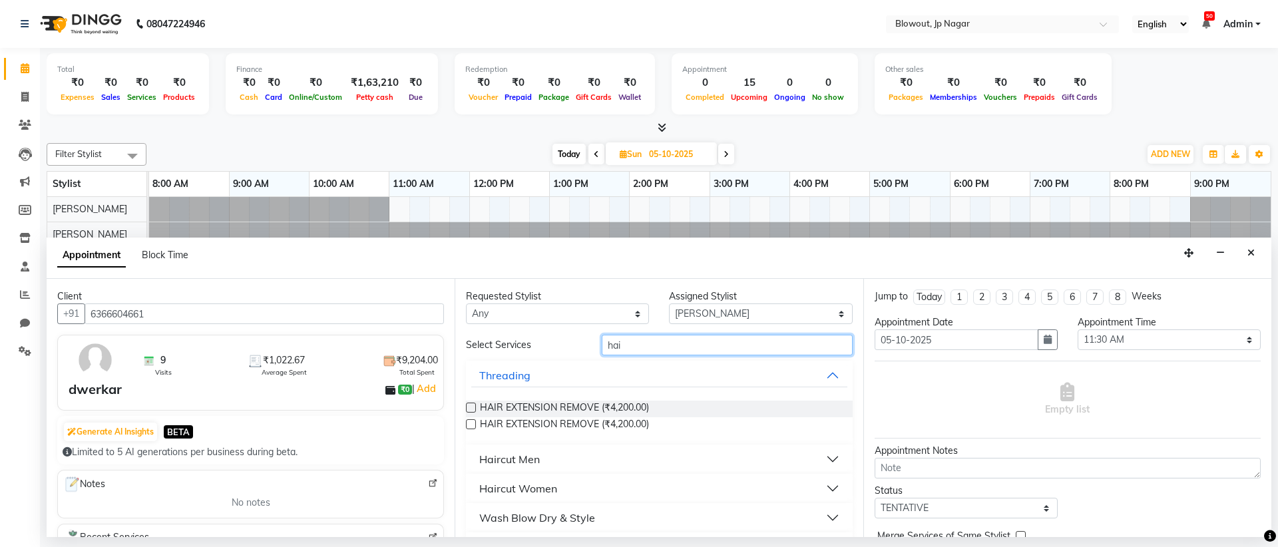
type input "hai"
click at [518, 454] on div "Haircut Men" at bounding box center [509, 459] width 61 height 16
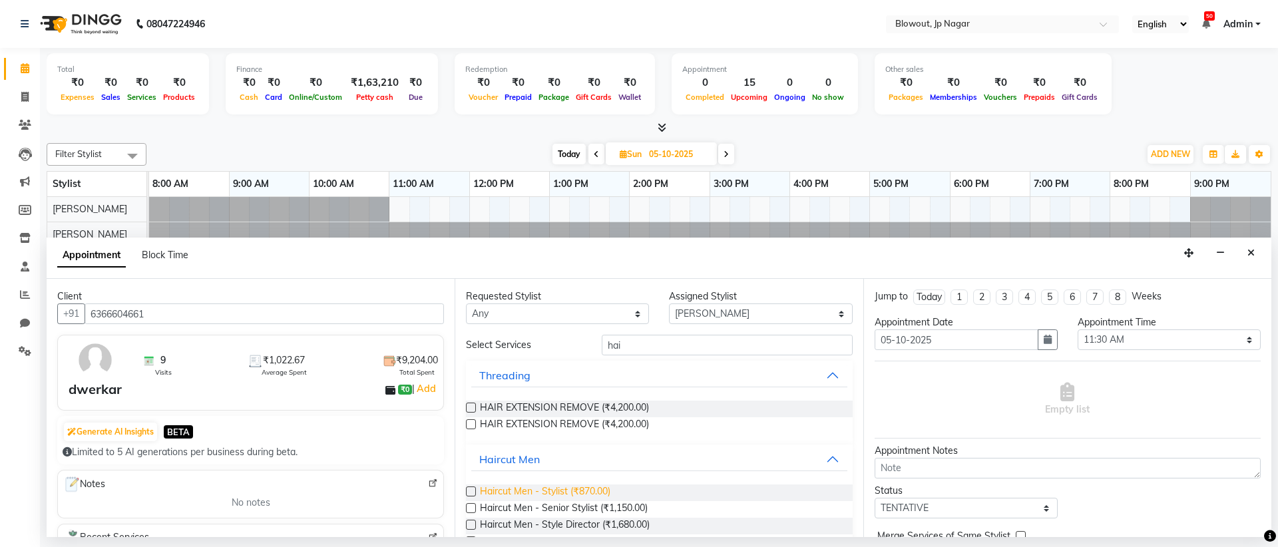
click at [588, 494] on span "Haircut Men - Stylist (₹870.00)" at bounding box center [545, 493] width 130 height 17
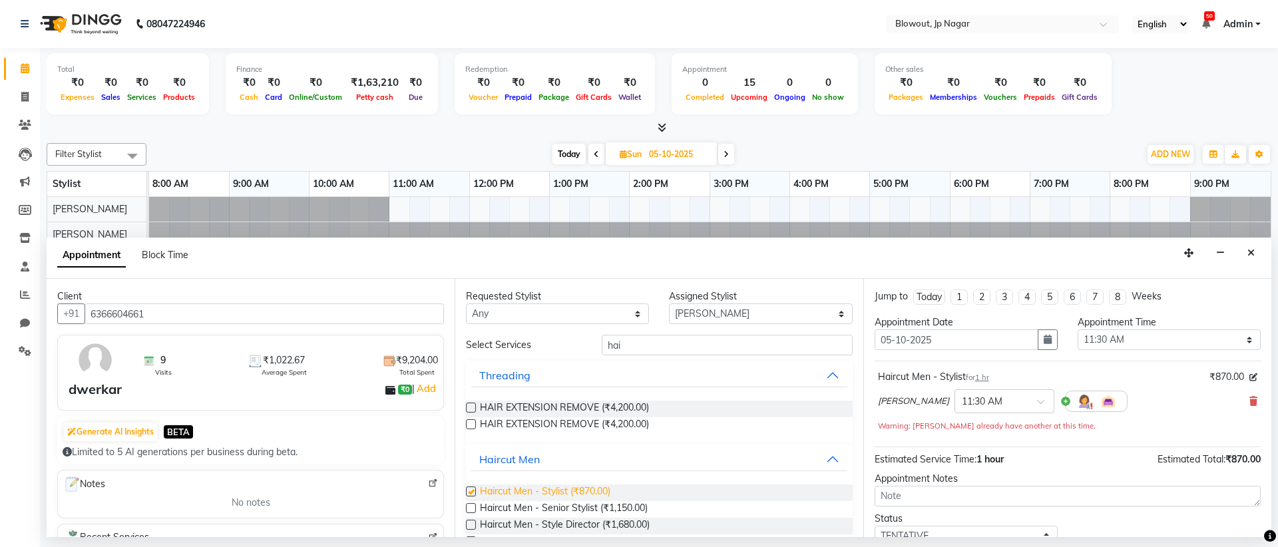
checkbox input "false"
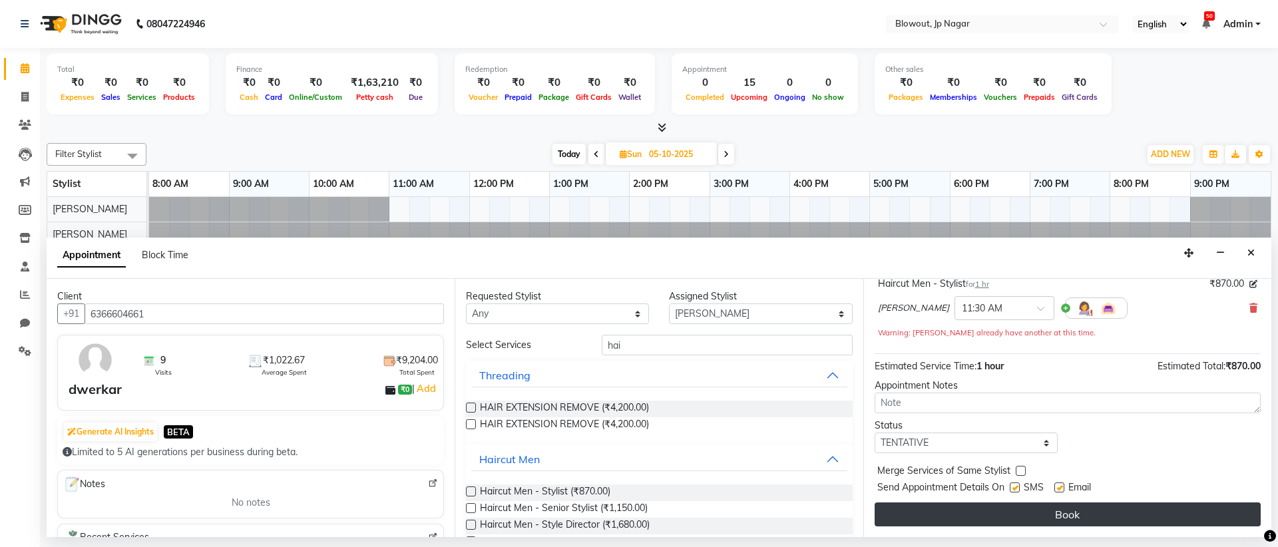
click at [1054, 525] on button "Book" at bounding box center [1068, 515] width 386 height 24
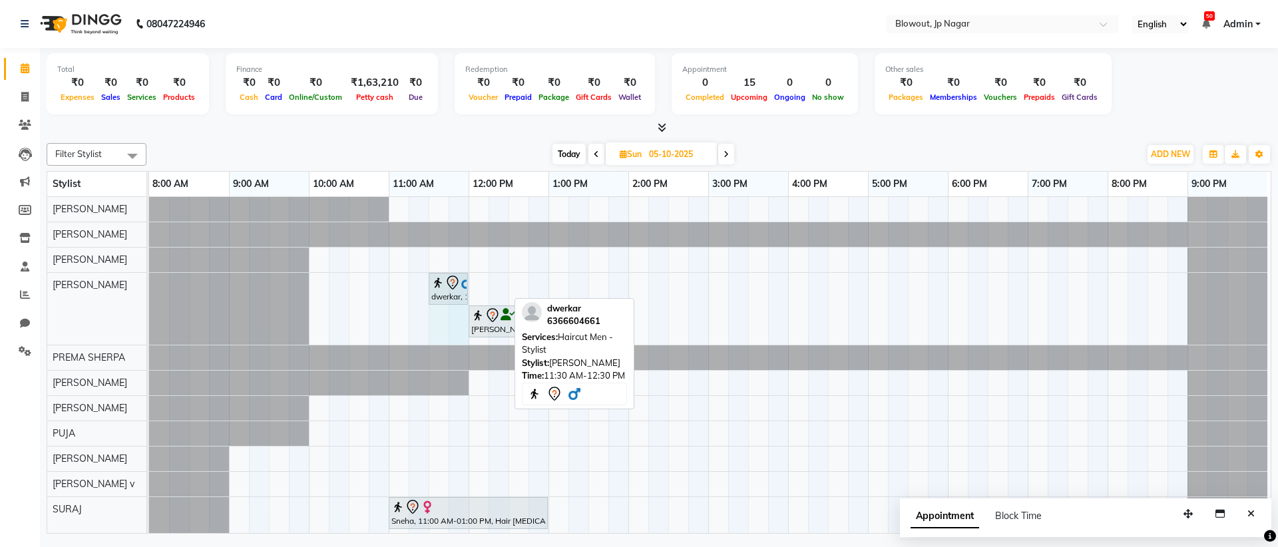
drag, startPoint x: 506, startPoint y: 283, endPoint x: 457, endPoint y: 282, distance: 49.3
click at [149, 282] on div "dwerkar, 11:30 AM-12:30 PM, Haircut Men - Stylist MANAN, 12:00 PM-01:00 PM, Hai…" at bounding box center [149, 309] width 0 height 72
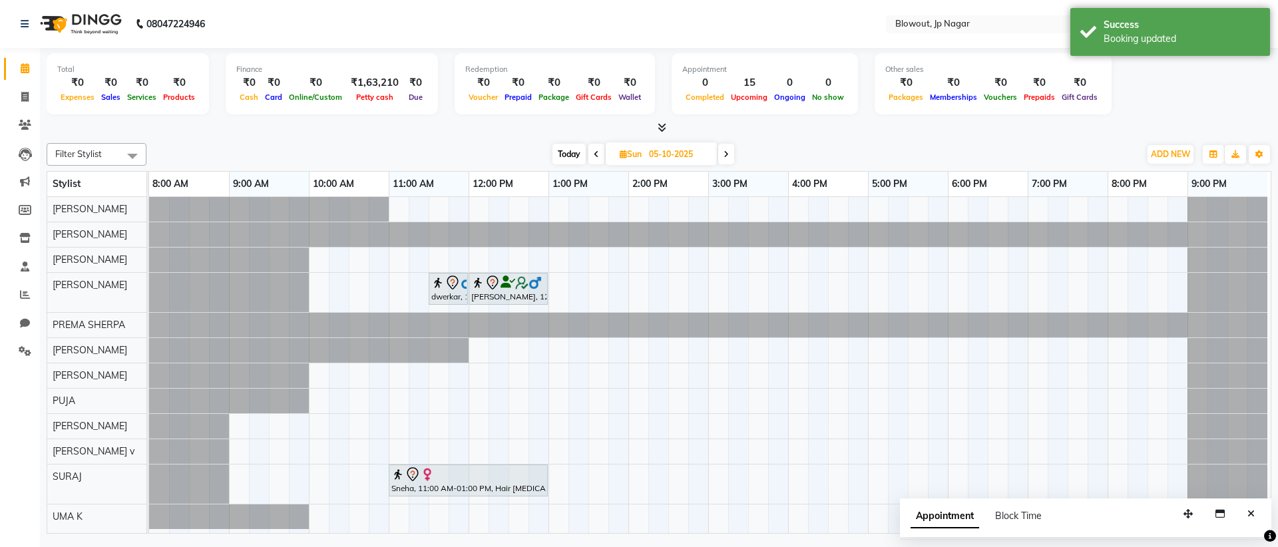
click at [566, 158] on span "Today" at bounding box center [569, 154] width 33 height 21
type input "04-10-2025"
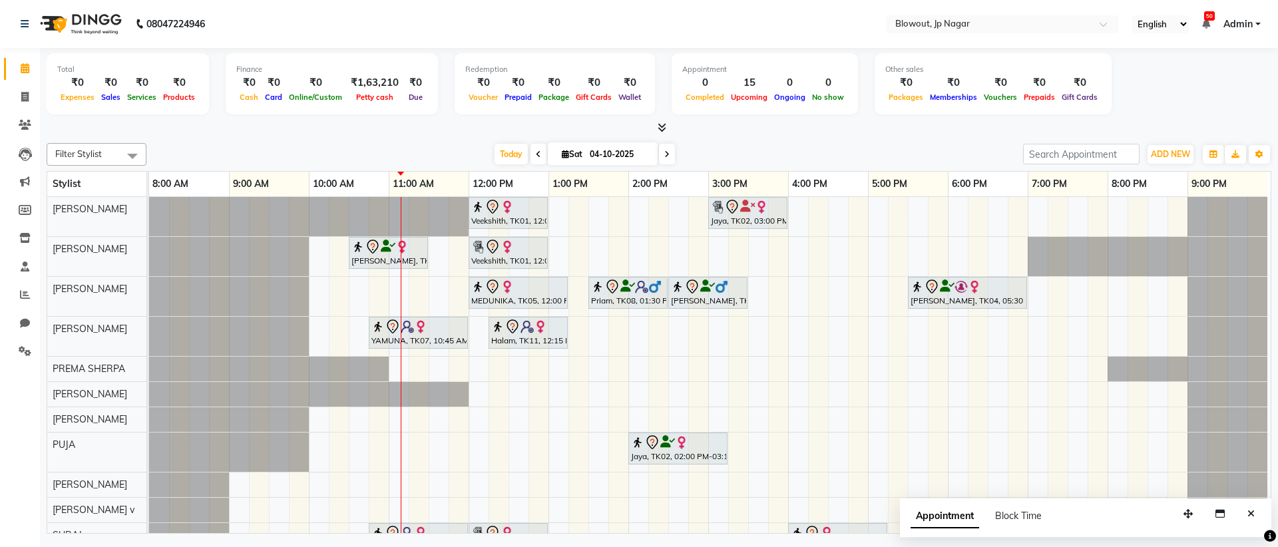
click at [483, 371] on div "Veekshith, TK01, 12:00 PM-01:00 PM, Haircut Women - Creative Director Jaya, TK0…" at bounding box center [710, 399] width 1122 height 405
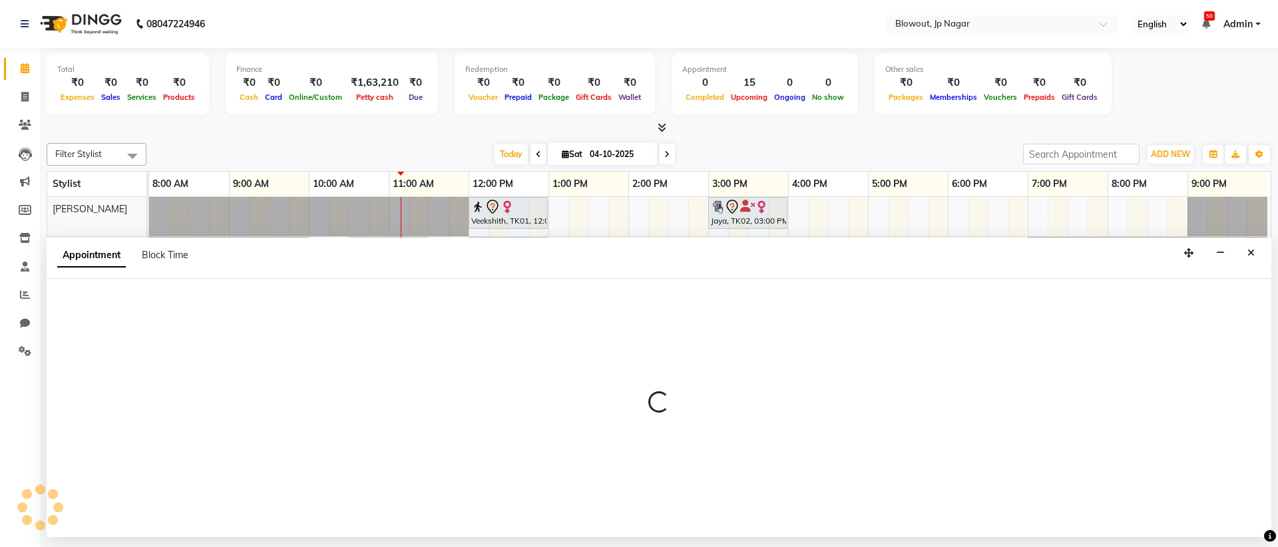
select select "46973"
select select "720"
select select "tentative"
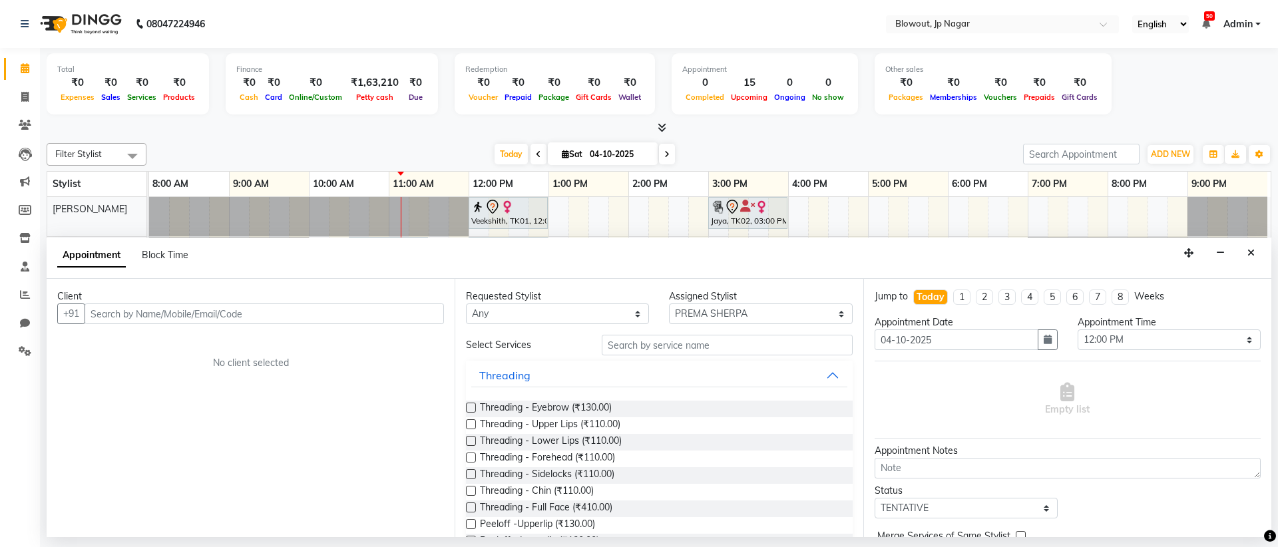
click at [298, 320] on input "text" at bounding box center [264, 314] width 359 height 21
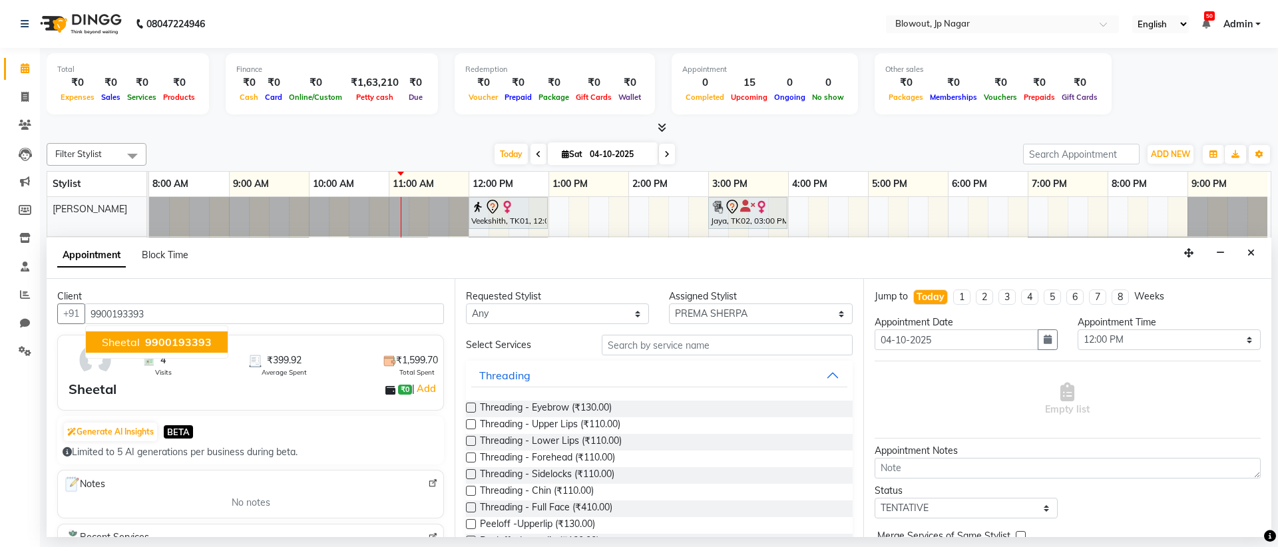
click at [106, 346] on span "Sheetal" at bounding box center [121, 342] width 38 height 13
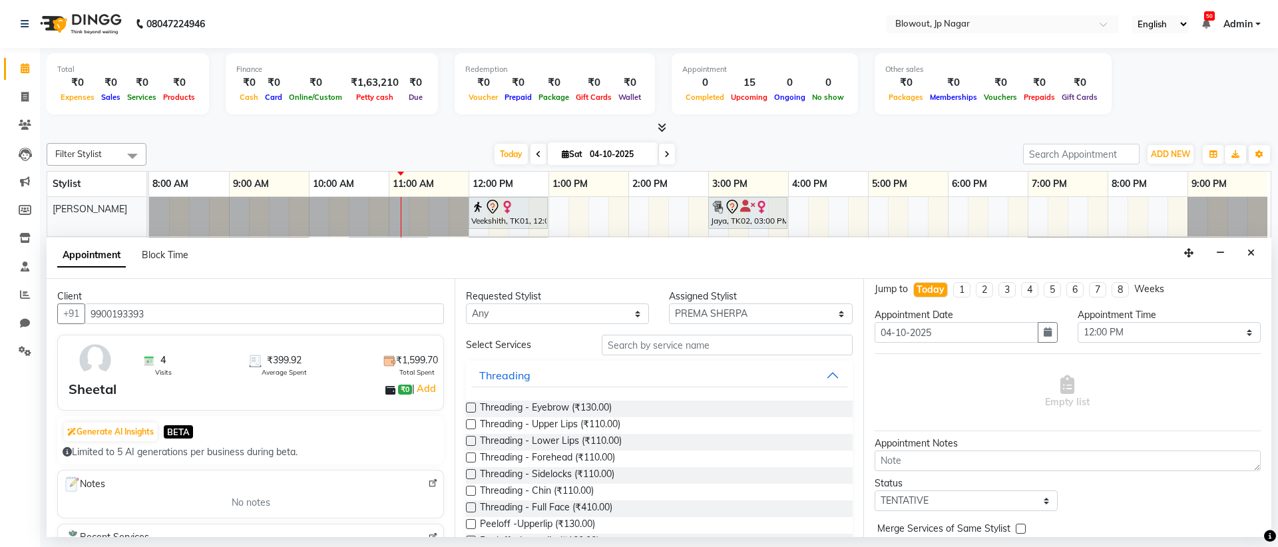
scroll to position [0, 0]
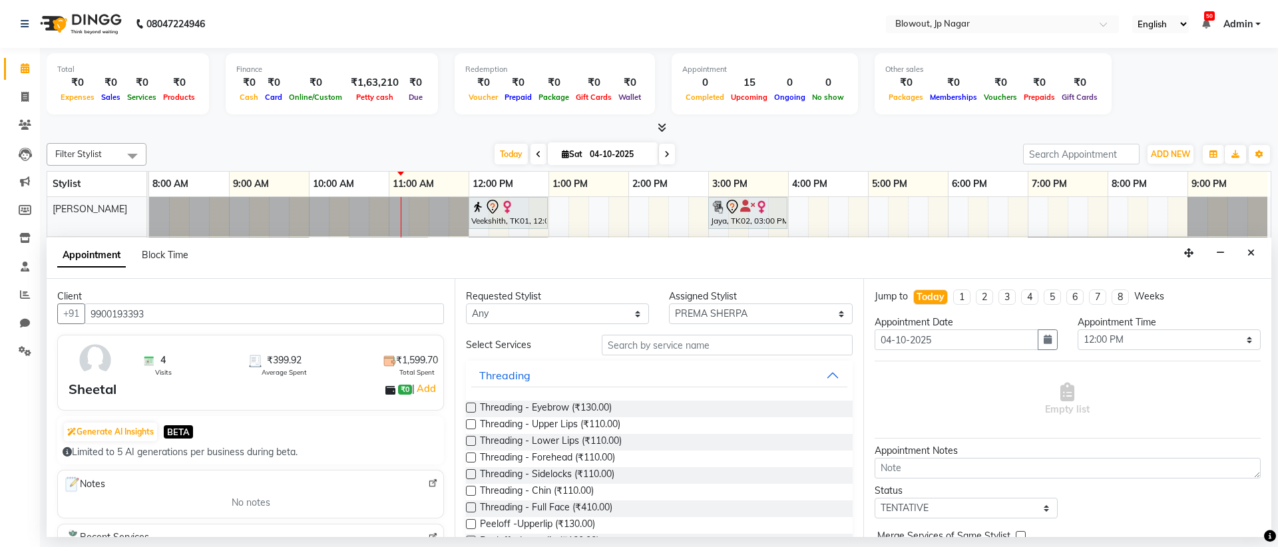
type input "9900193393"
click at [642, 351] on input "text" at bounding box center [727, 345] width 251 height 21
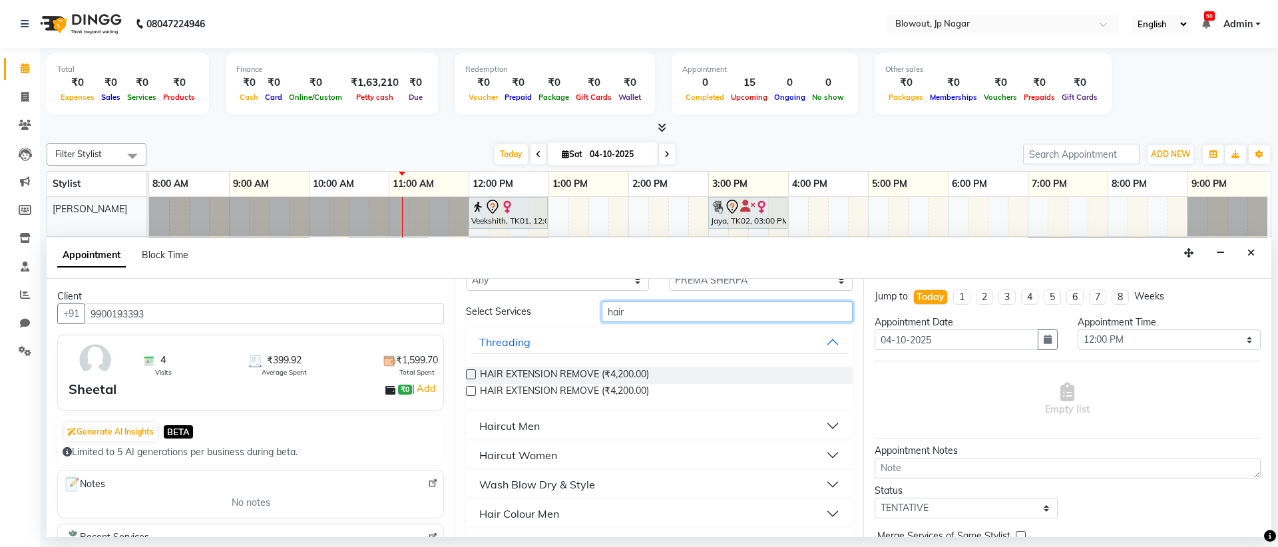
scroll to position [36, 0]
type input "hair"
click at [544, 482] on div "Wash Blow Dry & Style" at bounding box center [537, 482] width 116 height 16
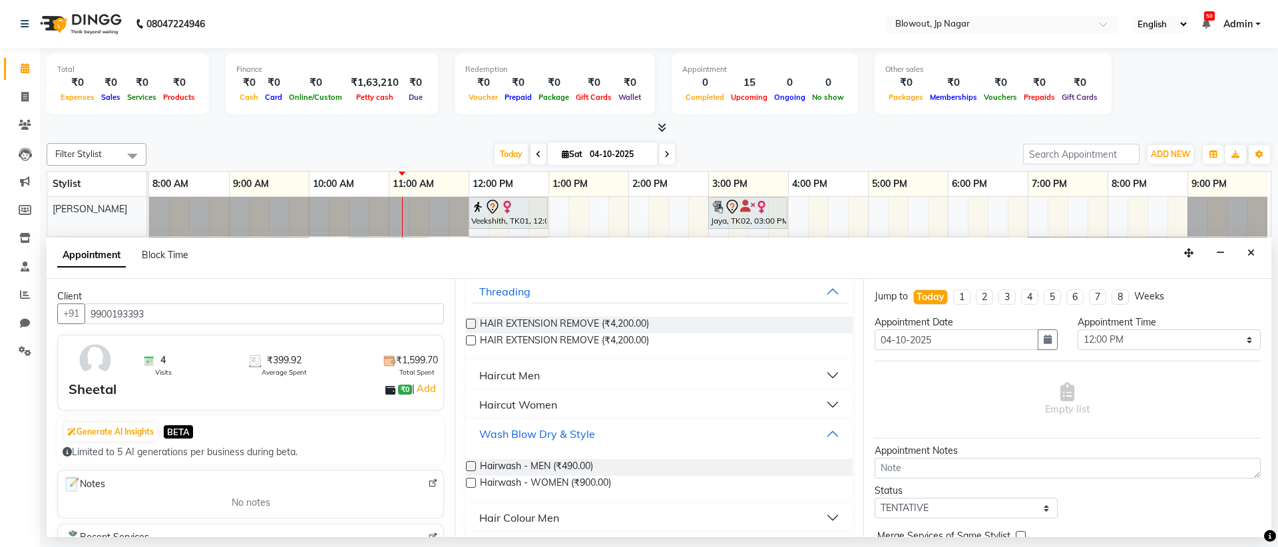
scroll to position [111, 0]
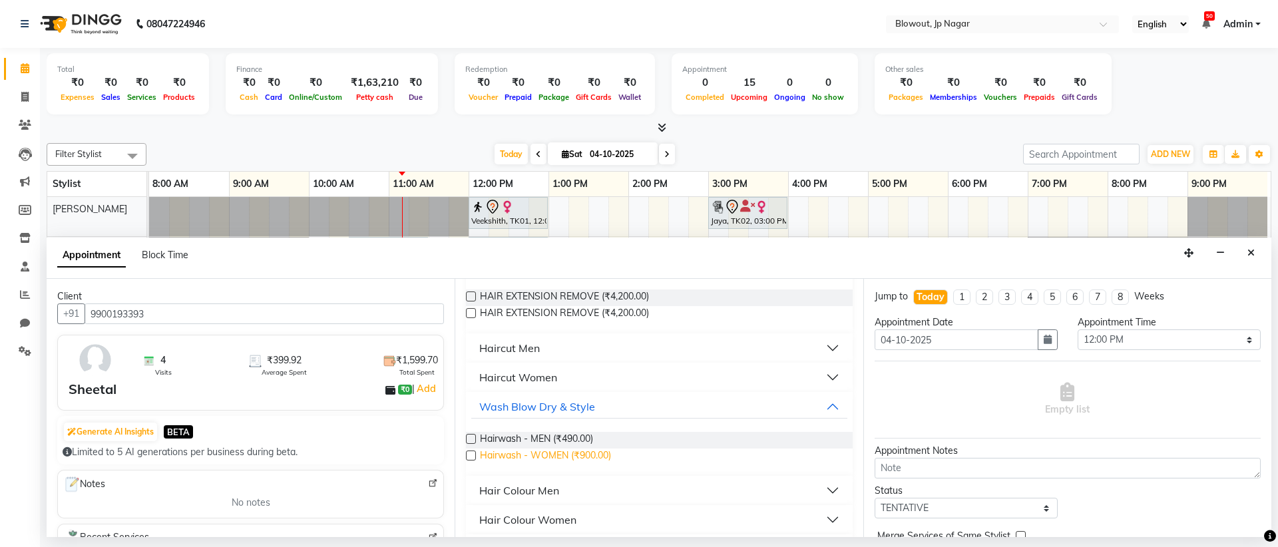
click at [537, 459] on span "Hairwash - WOMEN (₹900.00)" at bounding box center [545, 457] width 131 height 17
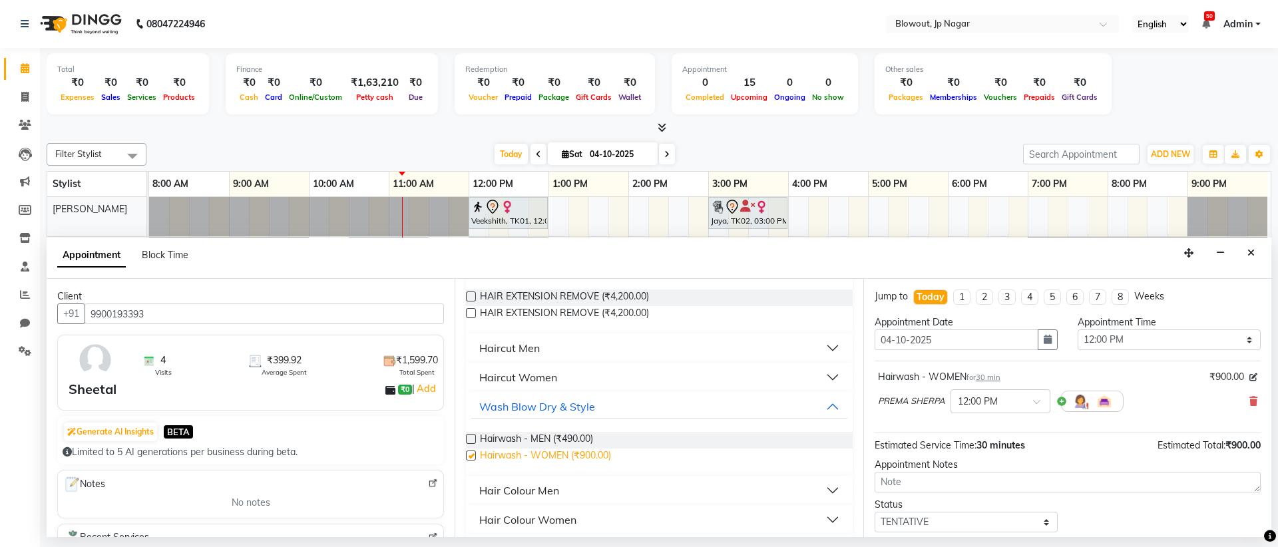
checkbox input "false"
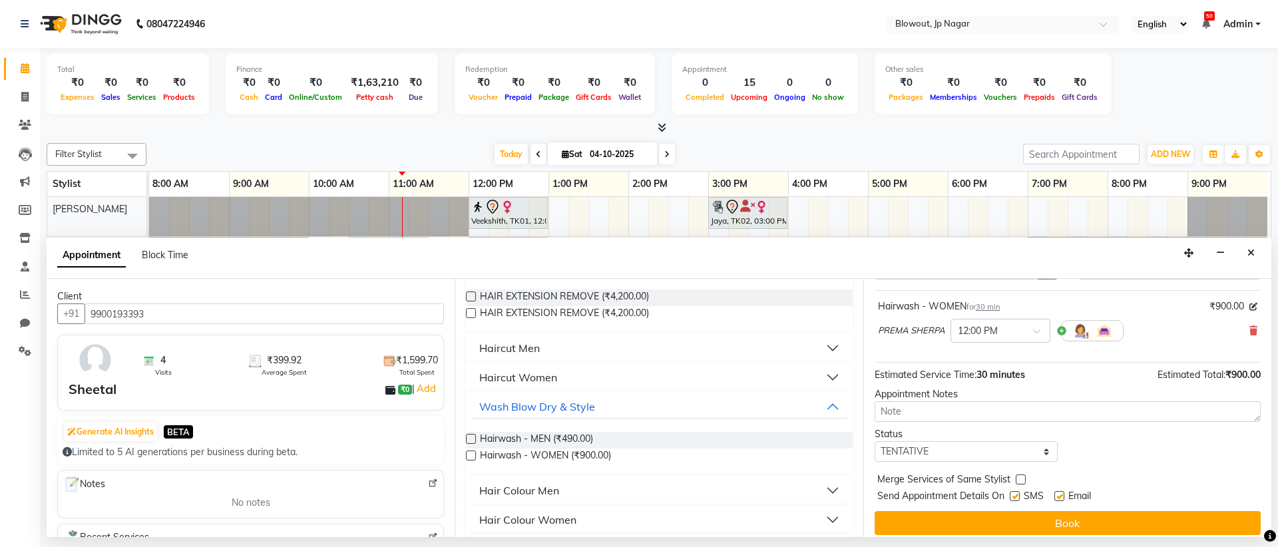
scroll to position [79, 0]
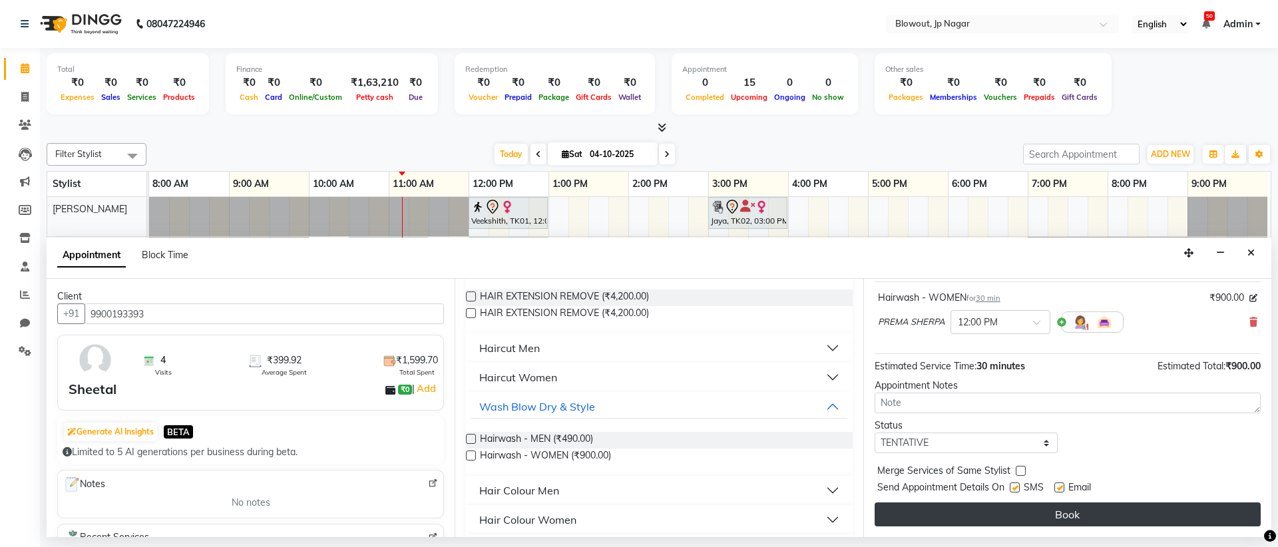
click at [1032, 512] on button "Book" at bounding box center [1068, 515] width 386 height 24
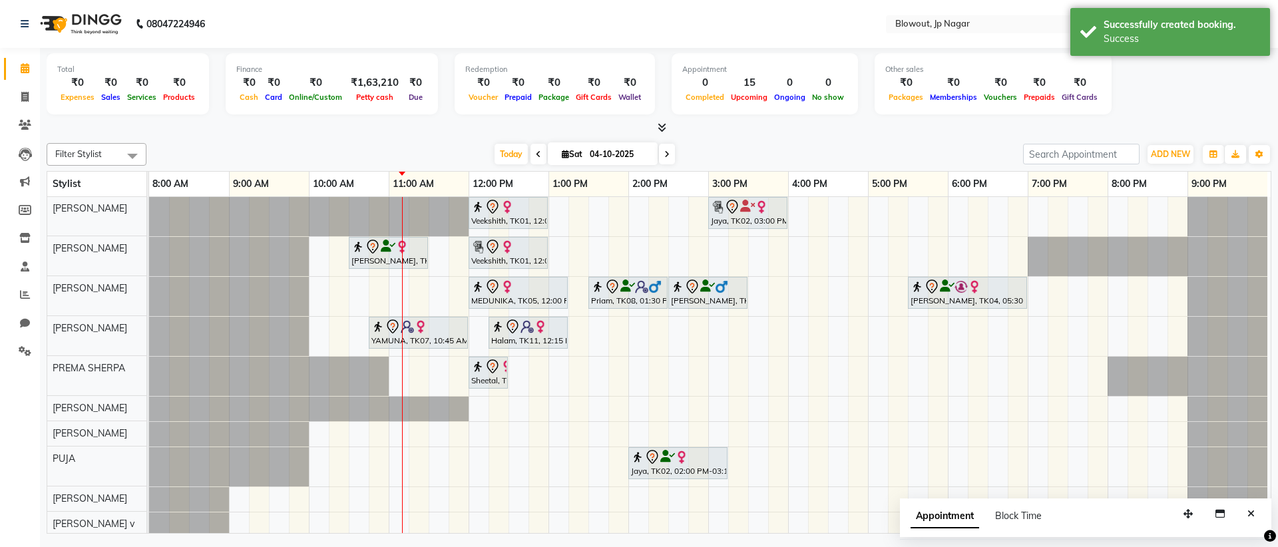
scroll to position [0, 0]
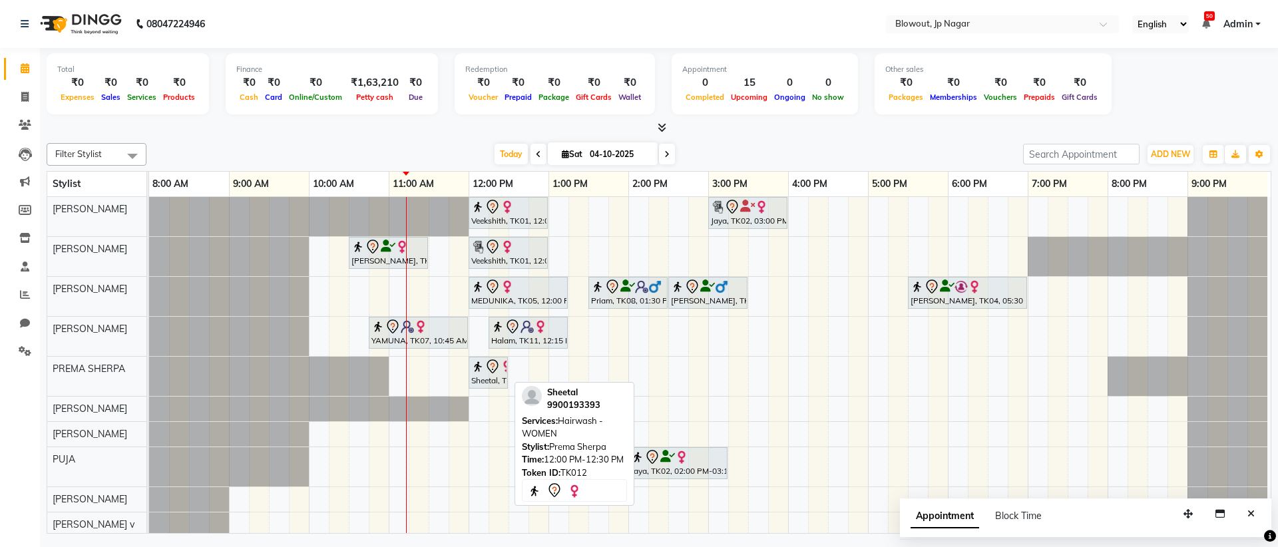
click at [503, 371] on img at bounding box center [507, 366] width 13 height 13
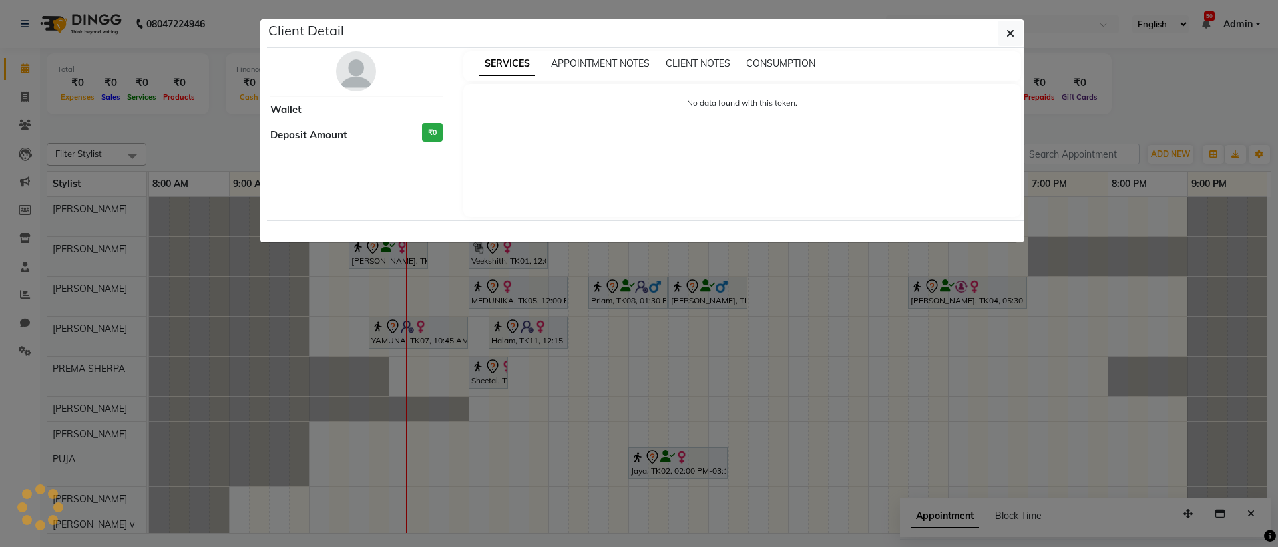
select select "7"
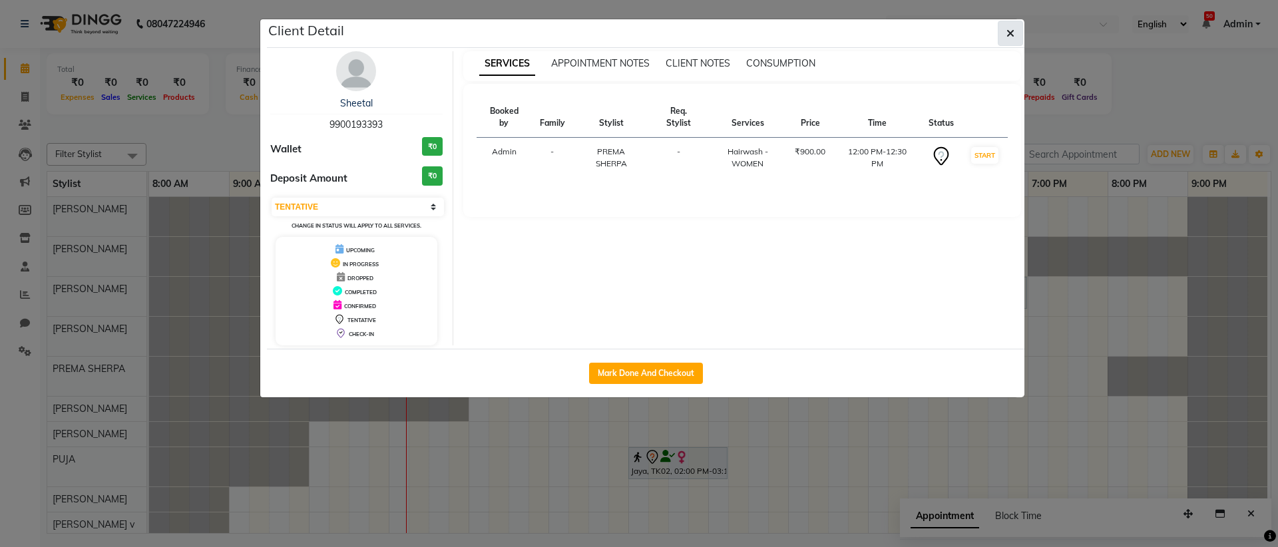
click at [1016, 33] on button "button" at bounding box center [1010, 33] width 25 height 25
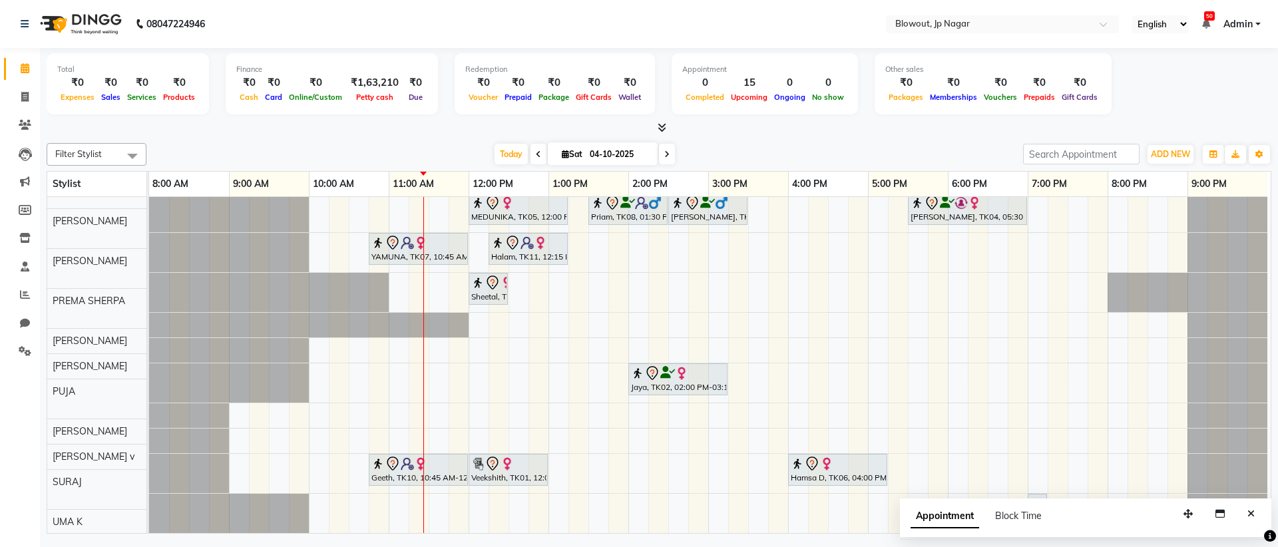
scroll to position [94, 0]
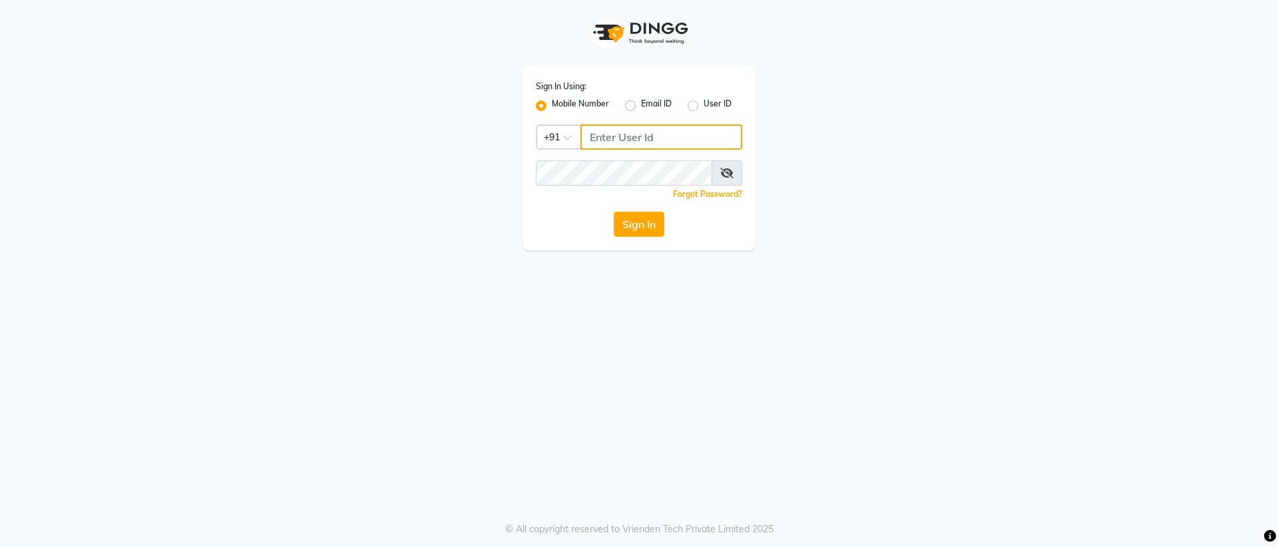
click at [693, 142] on input "Username" at bounding box center [661, 136] width 162 height 25
type input "7760218921"
click at [717, 176] on span at bounding box center [727, 172] width 31 height 25
click at [614, 212] on button "Sign In" at bounding box center [639, 224] width 51 height 25
